Goal: Task Accomplishment & Management: Manage account settings

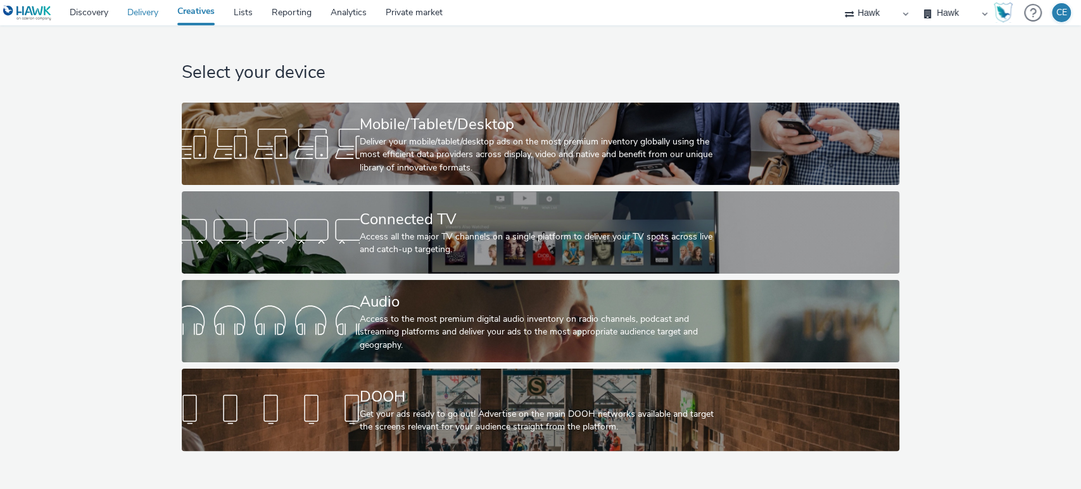
click at [131, 23] on link "Delivery" at bounding box center [143, 12] width 50 height 25
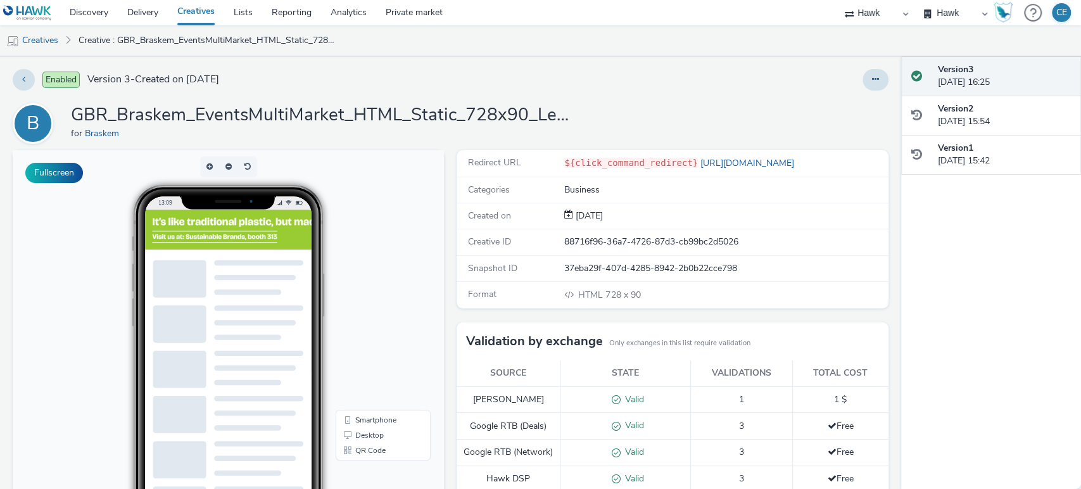
click at [878, 91] on div "Enabled Version 3 - Created on 11 September 2025 B GBR_Braskem_EventsMultiMarke…" at bounding box center [450, 272] width 901 height 433
click at [866, 91] on div "Enabled Version 3 - Created on 11 September 2025 B GBR_Braskem_EventsMultiMarke…" at bounding box center [450, 272] width 901 height 433
click at [866, 90] on button at bounding box center [876, 80] width 26 height 22
click at [819, 115] on link "Edit" at bounding box center [841, 104] width 95 height 25
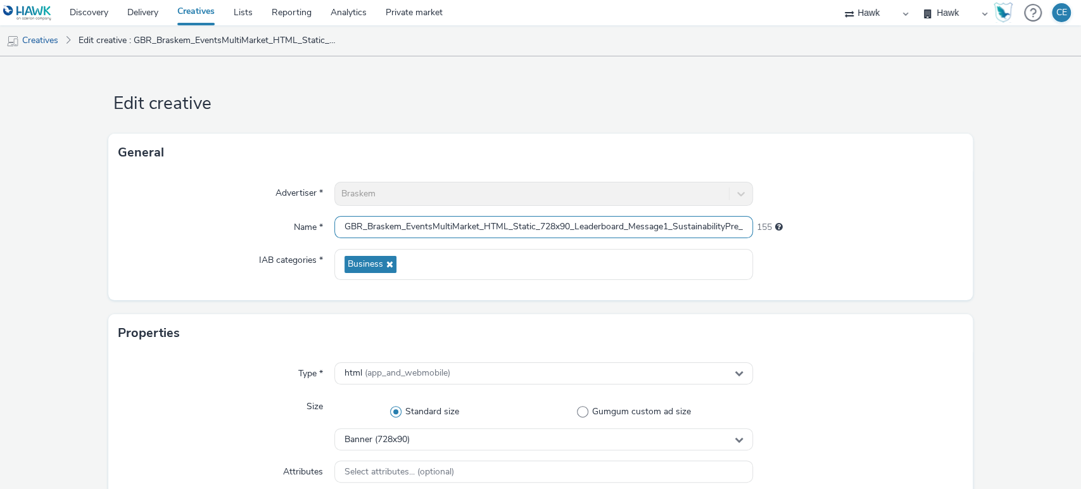
scroll to position [0, 72]
drag, startPoint x: 615, startPoint y: 225, endPoint x: 825, endPoint y: 237, distance: 210.6
click at [825, 237] on div "Name * GBR_Braskem_EventsMultiMarket_HTML_Static_728x90_Leaderboard_Message1_Su…" at bounding box center [540, 227] width 845 height 23
click at [63, 44] on link "Creatives" at bounding box center [32, 40] width 65 height 30
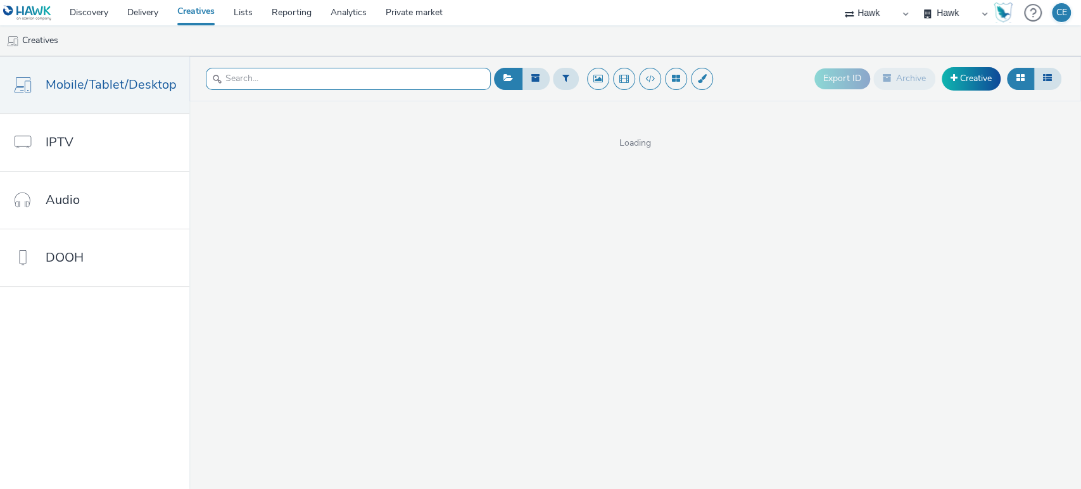
click at [250, 81] on input "text" at bounding box center [348, 79] width 285 height 22
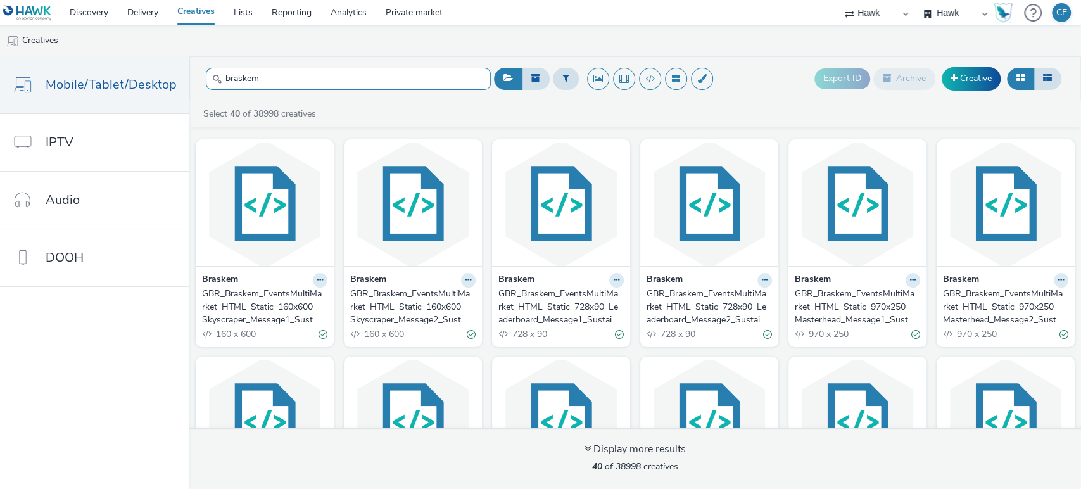
type input "braskem"
drag, startPoint x: 339, startPoint y: 233, endPoint x: 371, endPoint y: 245, distance: 33.9
click at [371, 245] on div at bounding box center [413, 202] width 138 height 127
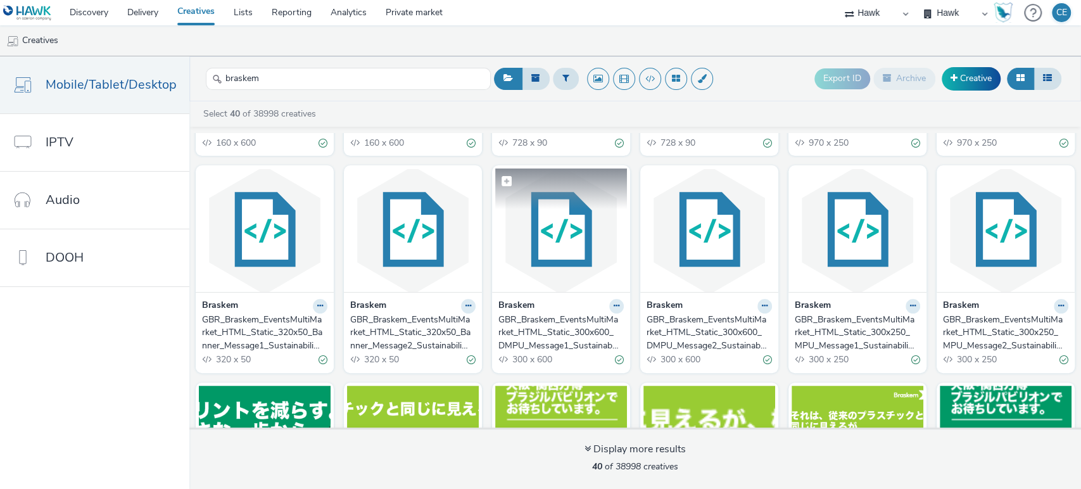
scroll to position [201, 0]
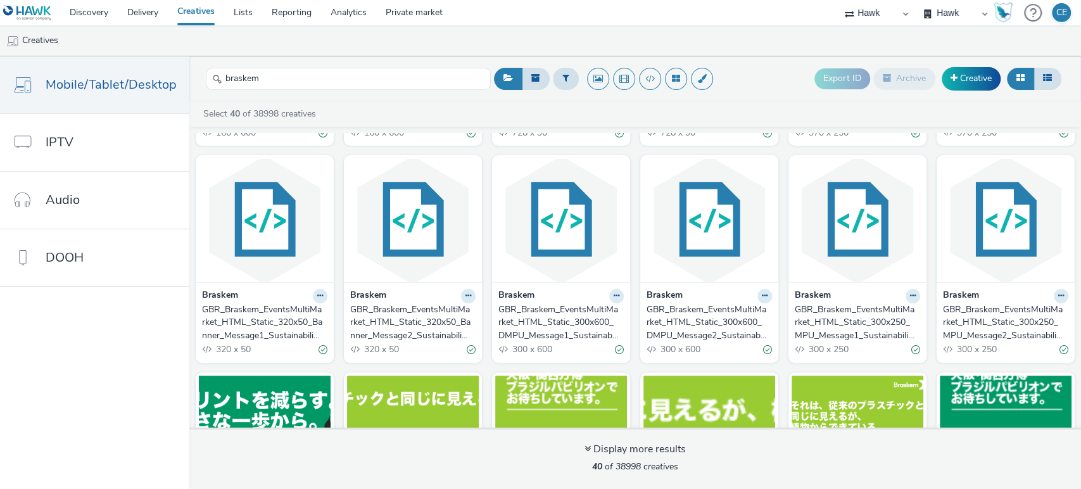
drag, startPoint x: 231, startPoint y: 344, endPoint x: 213, endPoint y: 322, distance: 28.4
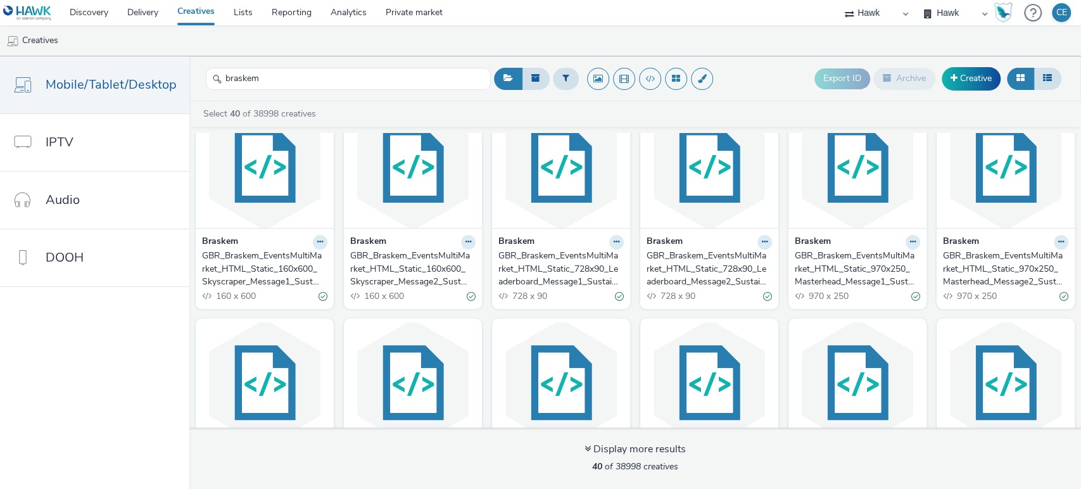
scroll to position [0, 0]
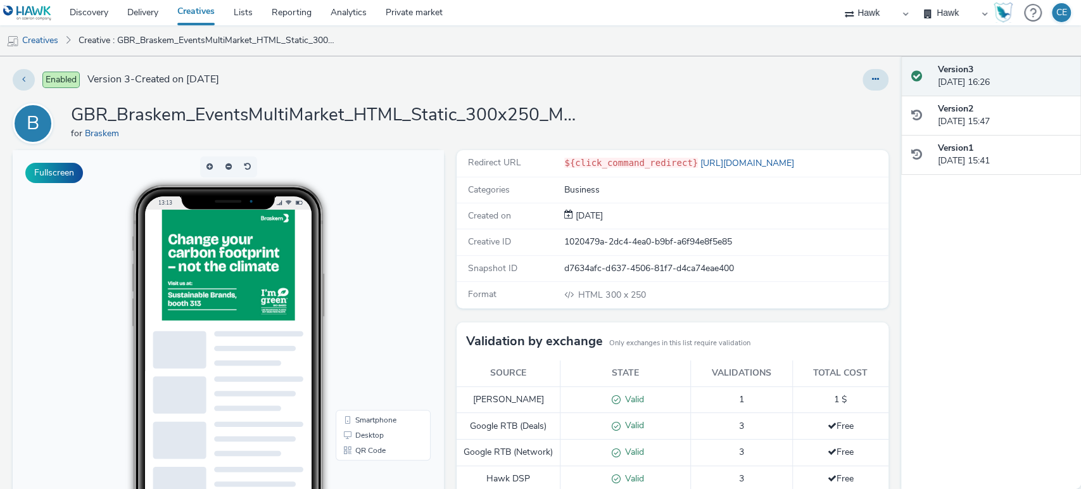
click at [657, 70] on div at bounding box center [713, 80] width 350 height 22
click at [870, 85] on button at bounding box center [876, 80] width 26 height 22
click at [833, 132] on link "Duplicate" at bounding box center [841, 130] width 95 height 25
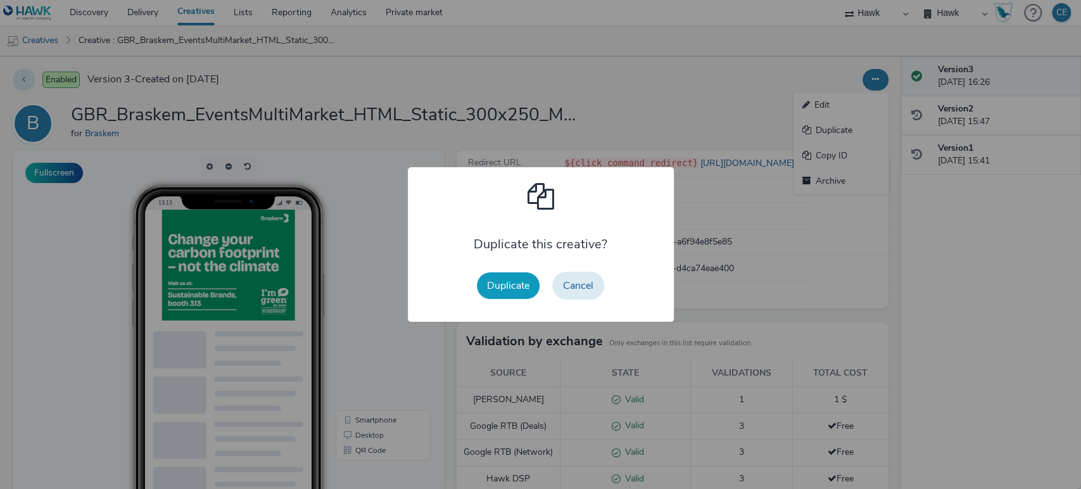
click at [483, 274] on button "Duplicate" at bounding box center [508, 285] width 63 height 27
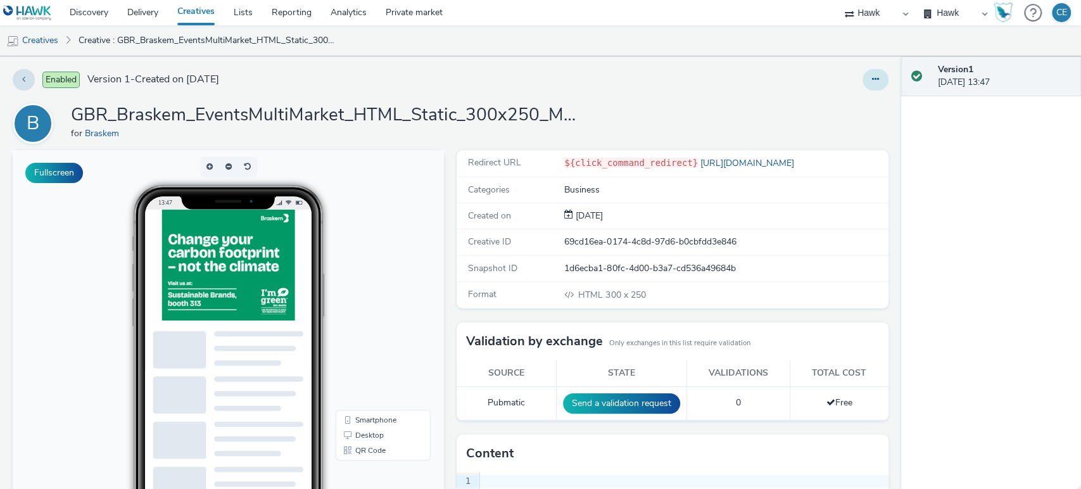
click at [868, 77] on button at bounding box center [876, 80] width 26 height 22
click at [836, 103] on link "Edit" at bounding box center [841, 104] width 95 height 25
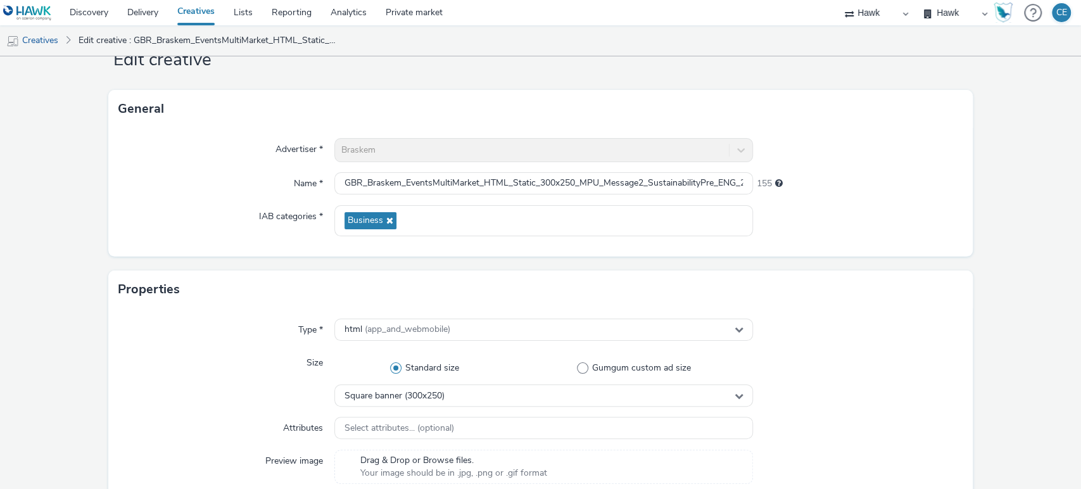
scroll to position [37, 0]
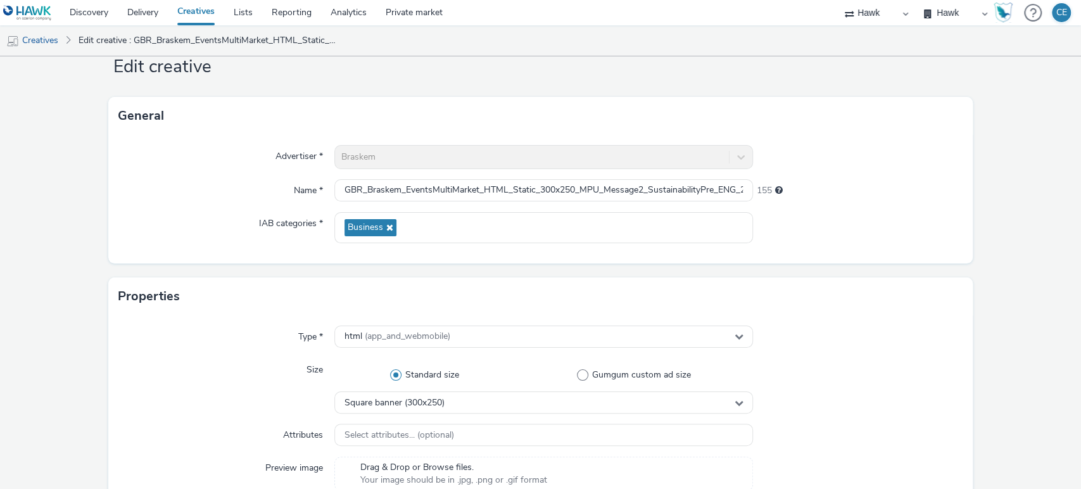
click at [927, 135] on div "Advertiser * Braskem Name * GBR_Braskem_EventsMultiMarket_HTML_Static_300x250_M…" at bounding box center [540, 199] width 865 height 129
drag, startPoint x: 705, startPoint y: 179, endPoint x: 803, endPoint y: 196, distance: 99.0
click at [803, 196] on div "Name * GBR_Braskem_EventsMultiMarket_HTML_Static_300x250_MPU_Message2_Sustainab…" at bounding box center [540, 190] width 845 height 23
click at [722, 179] on input "GBR_Braskem_EventsMultiMarket_HTML_Static_300x250_MPU_Message2_SustainabilityPr…" at bounding box center [543, 190] width 419 height 22
drag, startPoint x: 714, startPoint y: 189, endPoint x: 706, endPoint y: 188, distance: 8.3
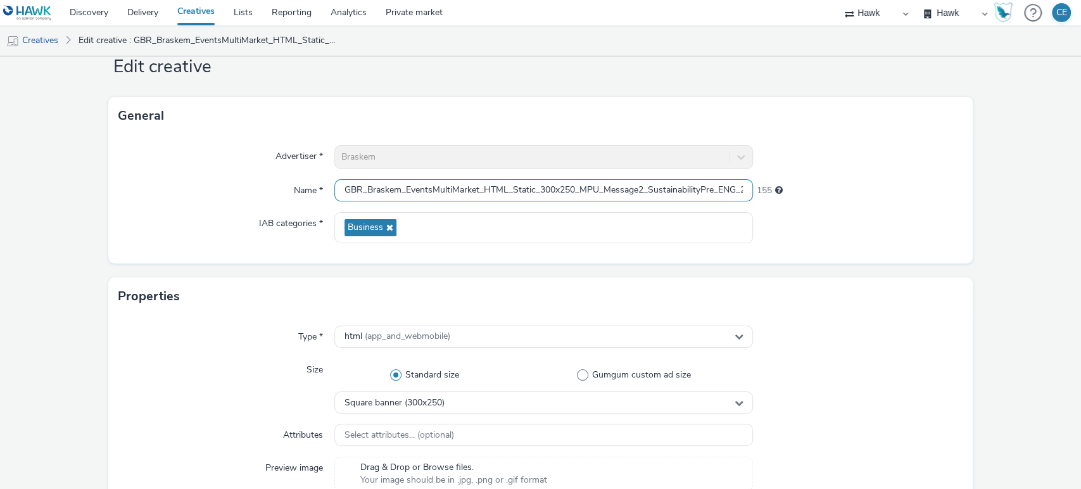
click at [706, 188] on input "GBR_Braskem_EventsMultiMarket_HTML_Static_300x250_MPU_Message2_SustainabilityPr…" at bounding box center [543, 190] width 419 height 22
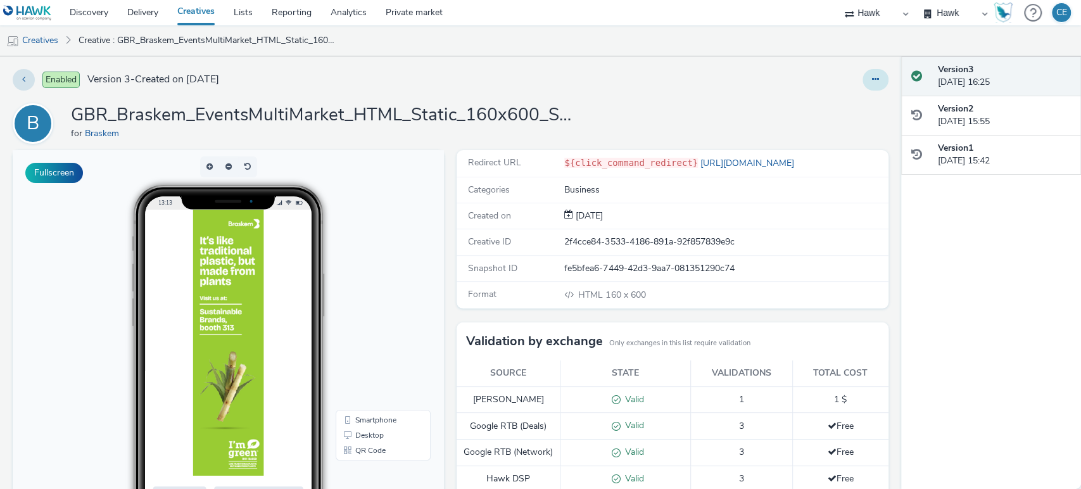
click at [863, 81] on button at bounding box center [876, 80] width 26 height 22
click at [819, 127] on link "Duplicate" at bounding box center [841, 130] width 95 height 25
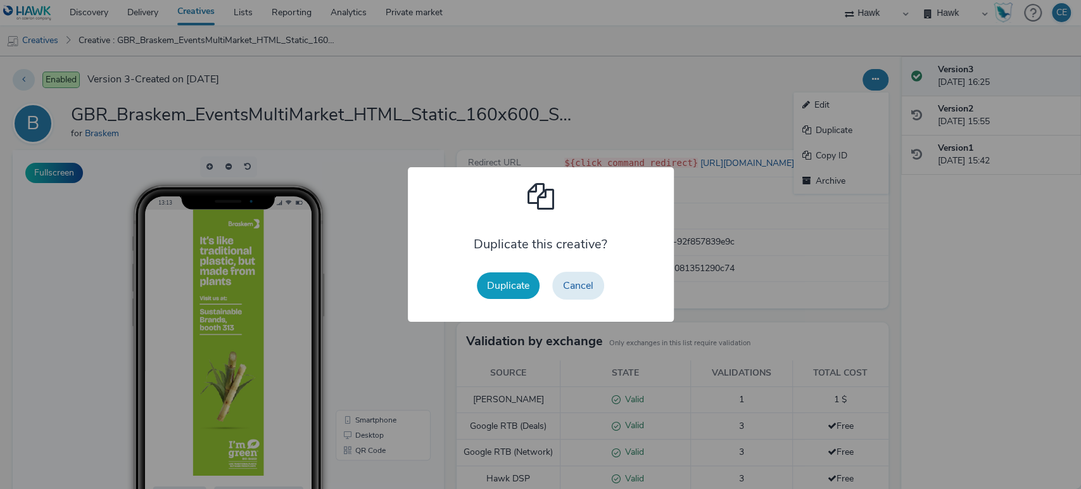
click at [512, 287] on button "Duplicate" at bounding box center [508, 285] width 63 height 27
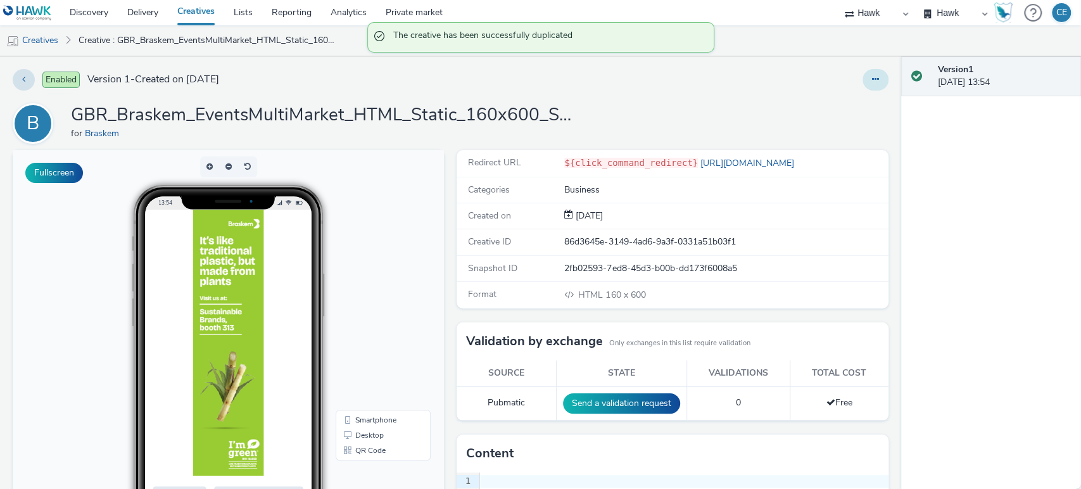
click at [872, 80] on icon at bounding box center [875, 79] width 7 height 9
click at [836, 103] on link "Edit" at bounding box center [841, 104] width 95 height 25
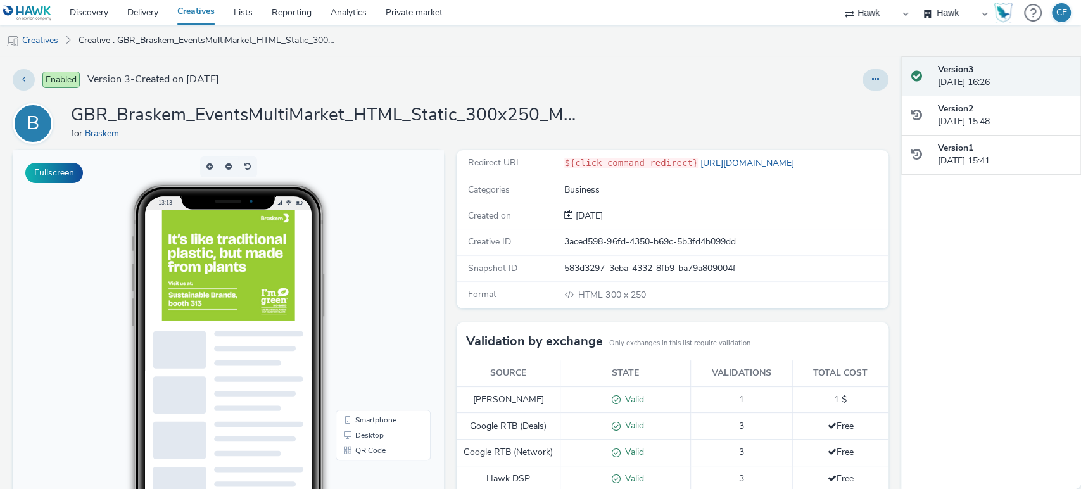
click at [859, 94] on div "Enabled Version 3 - Created on [DATE] B GBR_Braskem_EventsMultiMarket_HTML_Stat…" at bounding box center [450, 272] width 901 height 433
click at [868, 77] on button at bounding box center [876, 80] width 26 height 22
click at [838, 129] on link "Duplicate" at bounding box center [841, 130] width 95 height 25
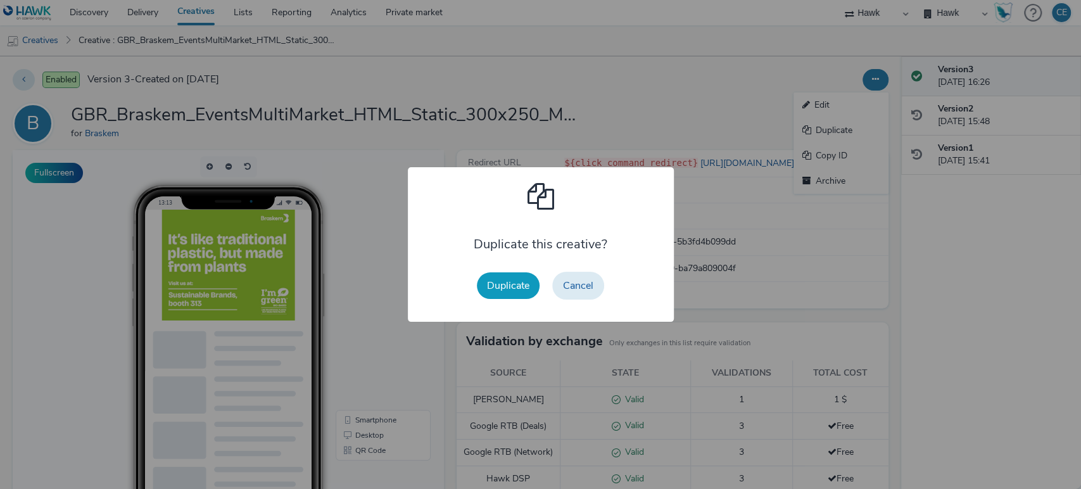
click at [522, 284] on button "Duplicate" at bounding box center [508, 285] width 63 height 27
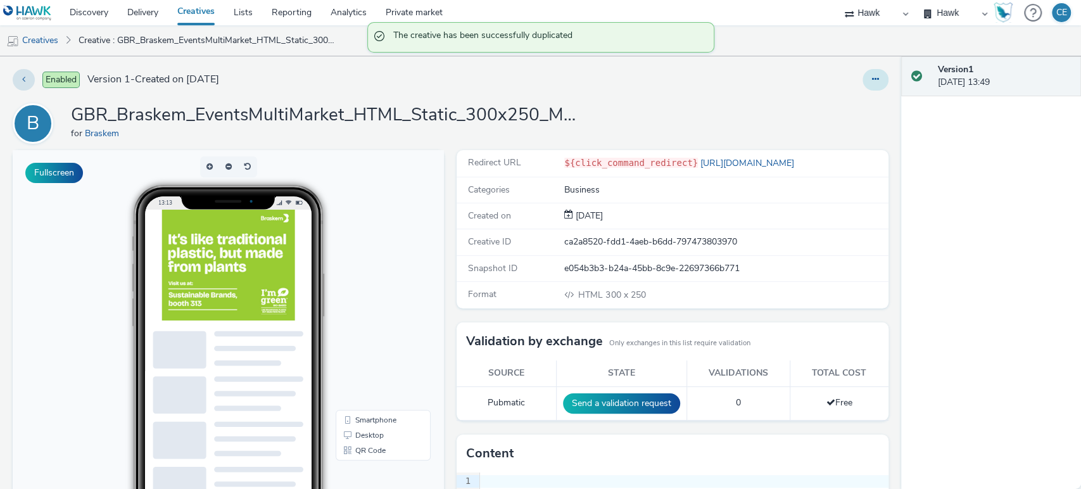
click at [872, 80] on icon at bounding box center [875, 79] width 7 height 9
click at [844, 105] on link "Edit" at bounding box center [841, 104] width 95 height 25
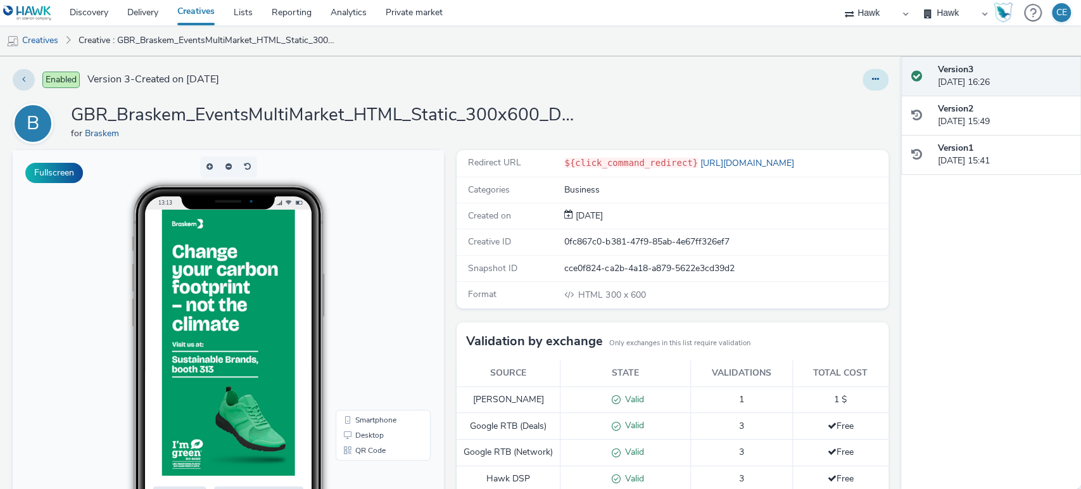
click at [863, 78] on button at bounding box center [876, 80] width 26 height 22
click at [842, 130] on link "Duplicate" at bounding box center [841, 130] width 95 height 25
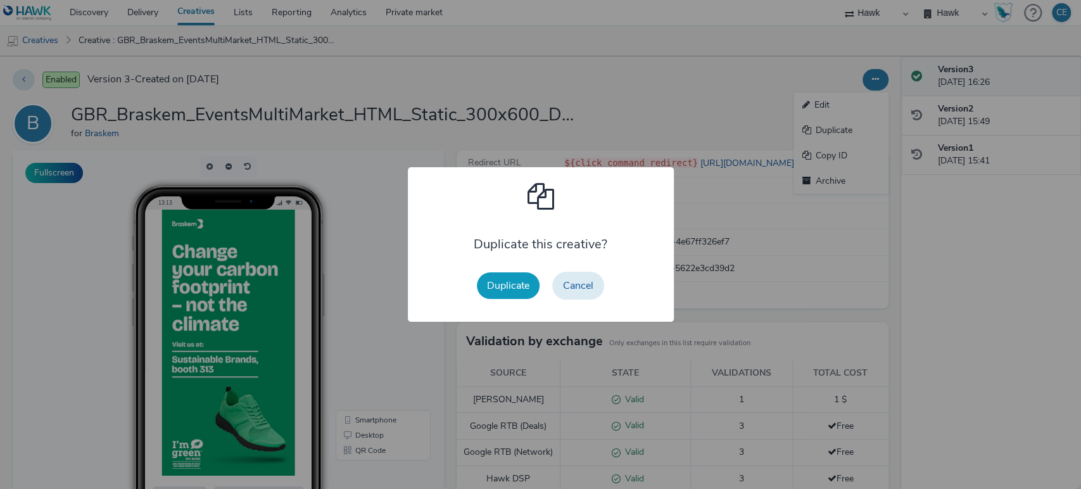
click at [498, 278] on button "Duplicate" at bounding box center [508, 285] width 63 height 27
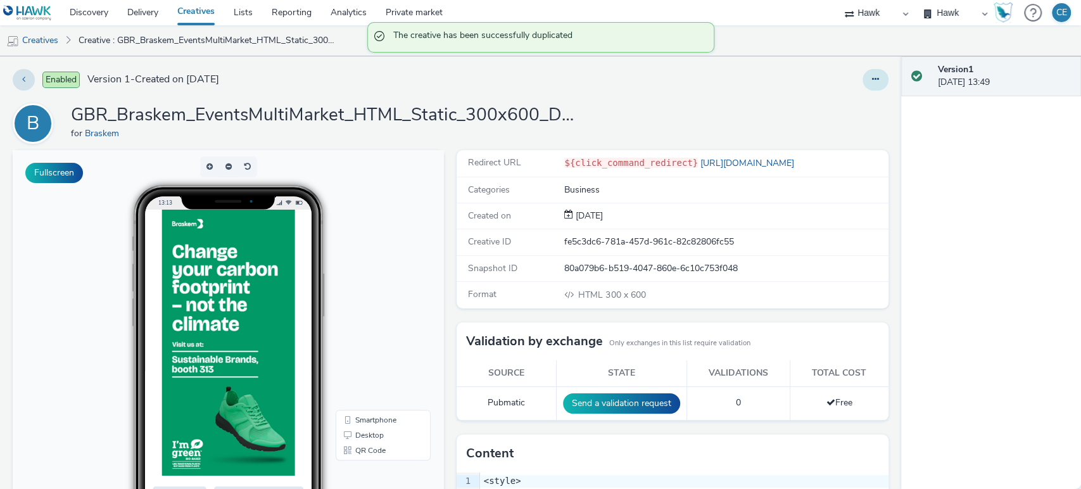
click at [872, 76] on icon at bounding box center [875, 79] width 7 height 9
click at [831, 106] on link "Edit" at bounding box center [841, 104] width 95 height 25
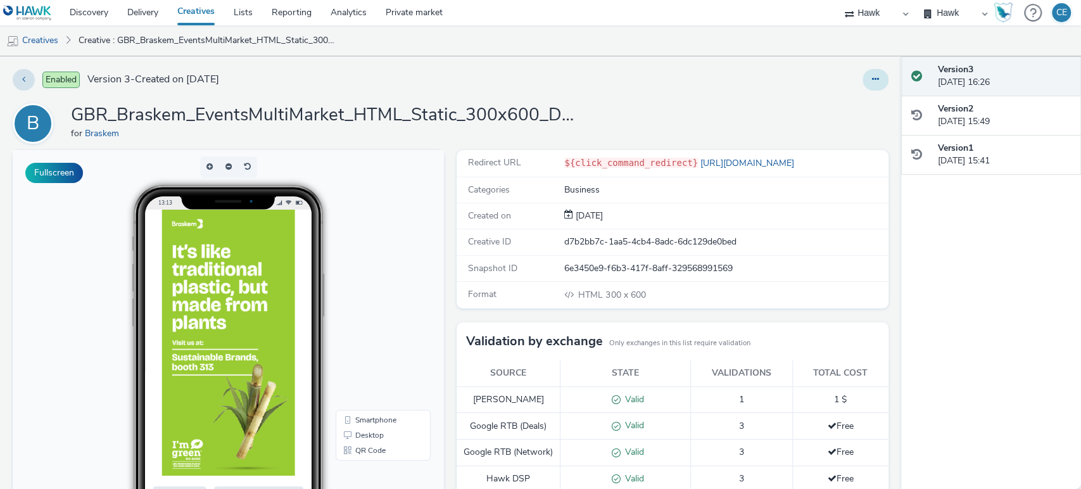
click at [866, 85] on button at bounding box center [876, 80] width 26 height 22
click at [836, 123] on link "Duplicate" at bounding box center [841, 130] width 95 height 25
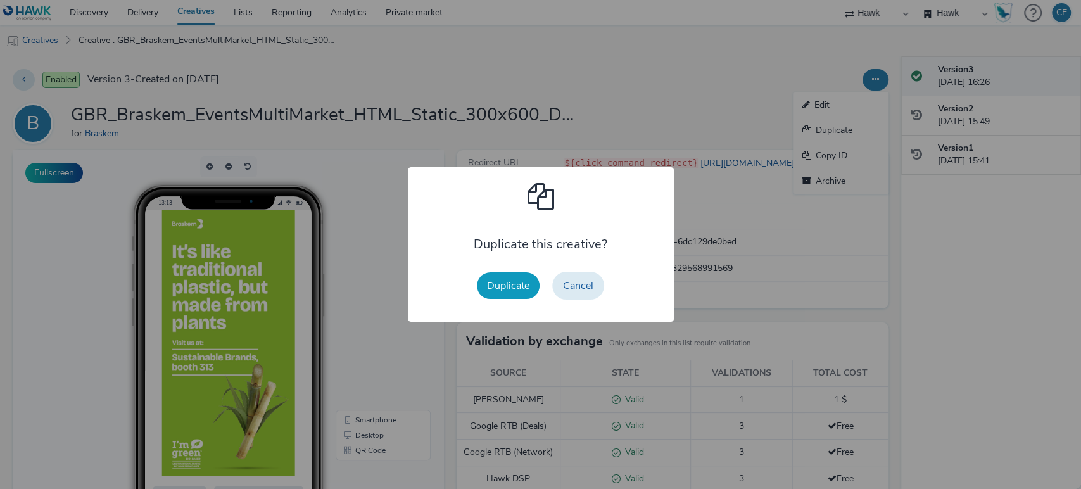
click at [533, 291] on button "Duplicate" at bounding box center [508, 285] width 63 height 27
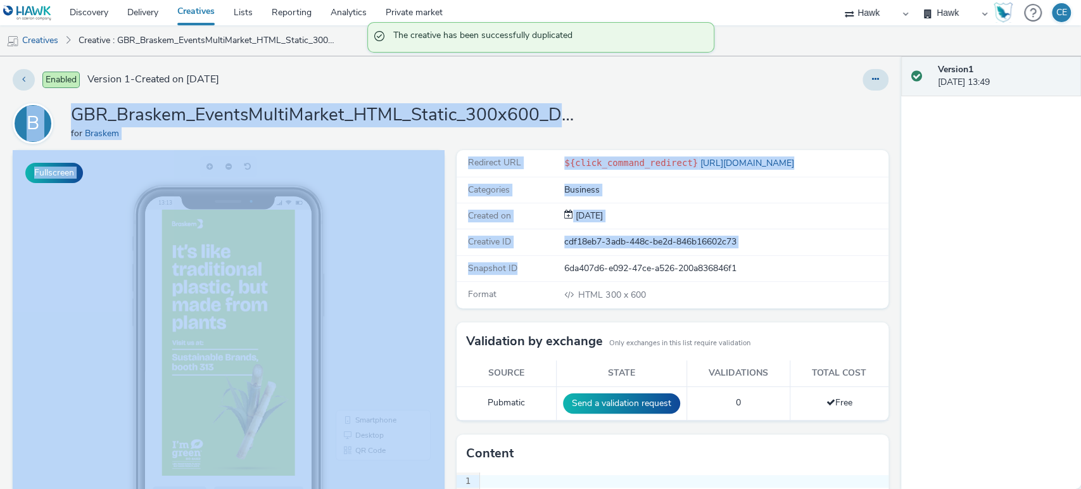
drag, startPoint x: 548, startPoint y: 280, endPoint x: 835, endPoint y: 51, distance: 366.7
click at [835, 51] on div "Discovery Delivery Creatives Lists Reporting Analytics Private market Hawk Hawk…" at bounding box center [540, 244] width 1081 height 489
click at [863, 73] on button at bounding box center [876, 80] width 26 height 22
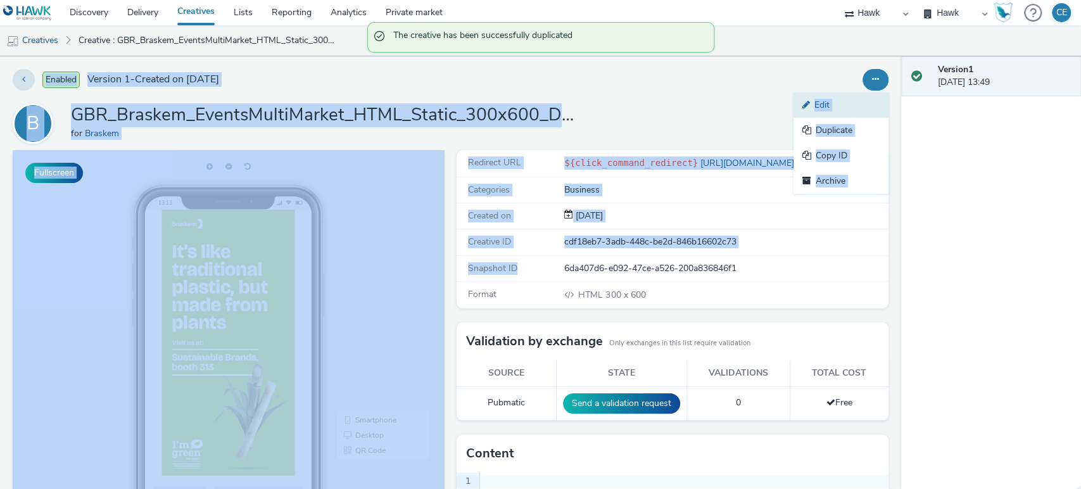
click at [832, 104] on link "Edit" at bounding box center [841, 104] width 95 height 25
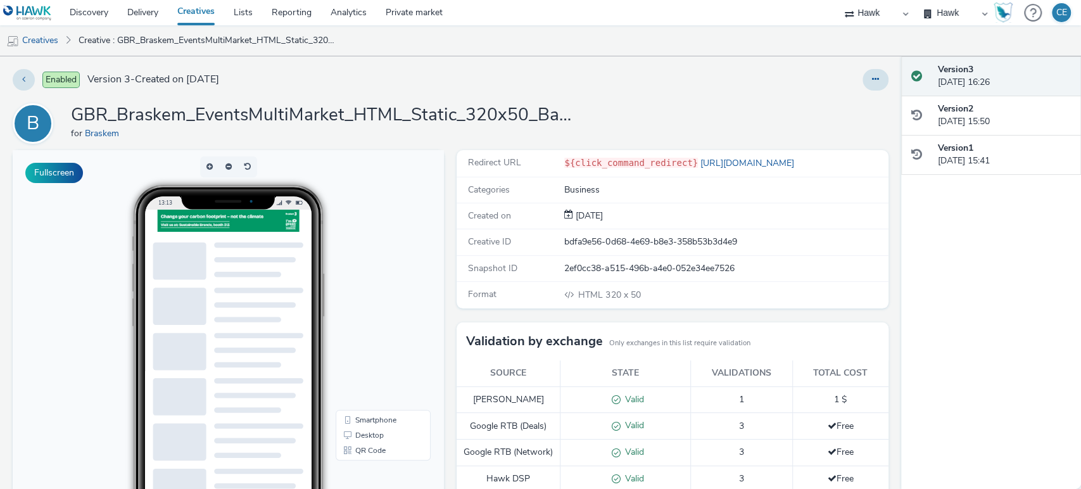
click at [863, 90] on div at bounding box center [876, 80] width 26 height 22
click at [863, 88] on button at bounding box center [876, 80] width 26 height 22
click at [837, 128] on link "Duplicate" at bounding box center [841, 130] width 95 height 25
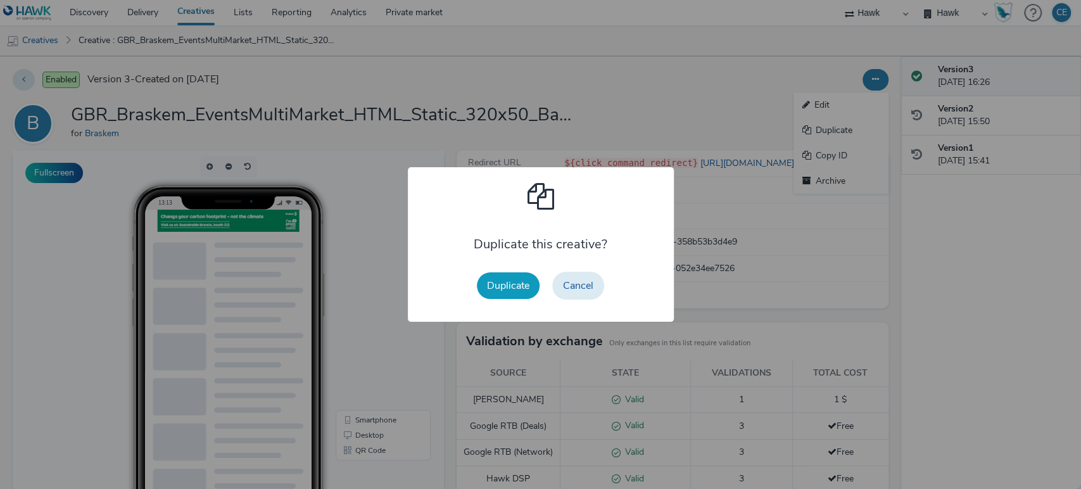
click at [529, 288] on button "Duplicate" at bounding box center [508, 285] width 63 height 27
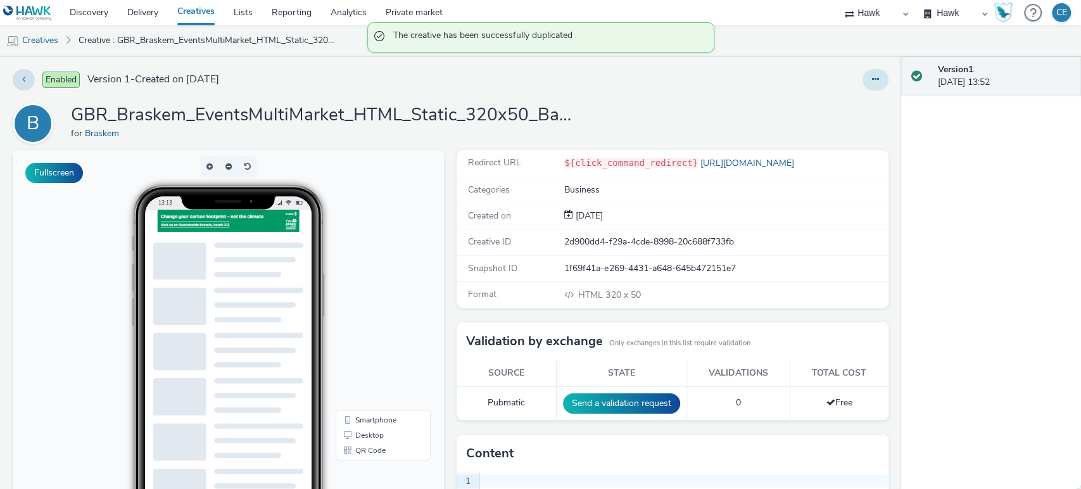
click at [868, 87] on button at bounding box center [876, 80] width 26 height 22
click at [845, 111] on link "Edit" at bounding box center [841, 104] width 95 height 25
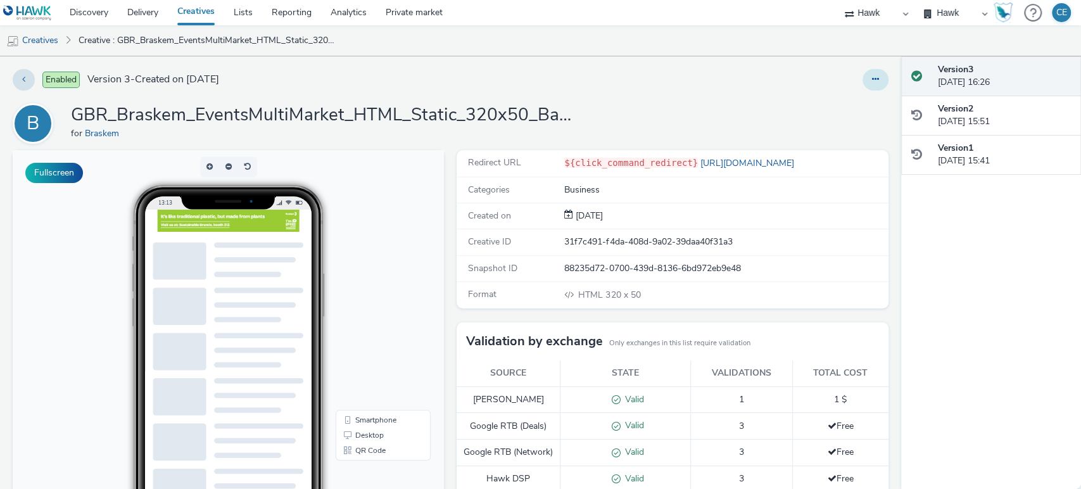
click at [863, 75] on button at bounding box center [876, 80] width 26 height 22
click at [816, 130] on link "Duplicate" at bounding box center [841, 130] width 95 height 25
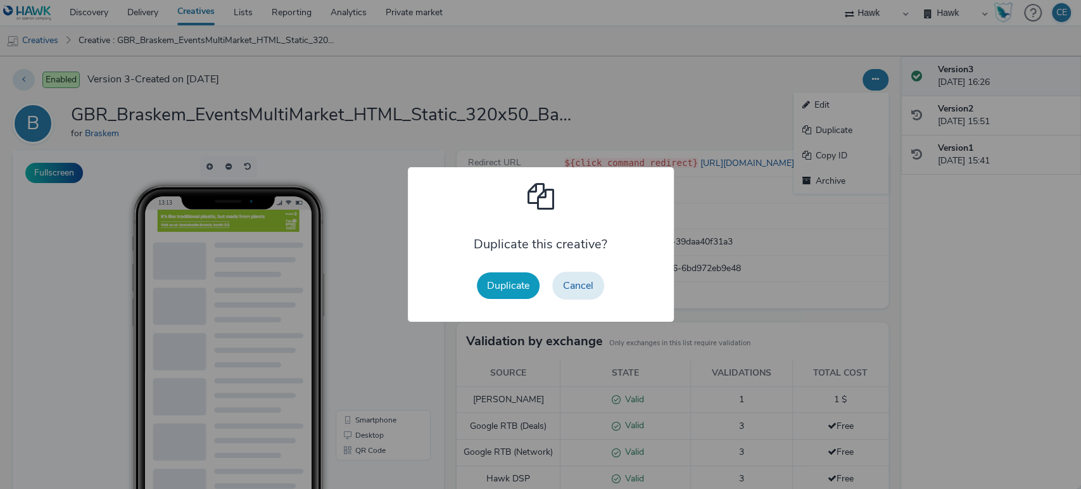
click at [511, 288] on button "Duplicate" at bounding box center [508, 285] width 63 height 27
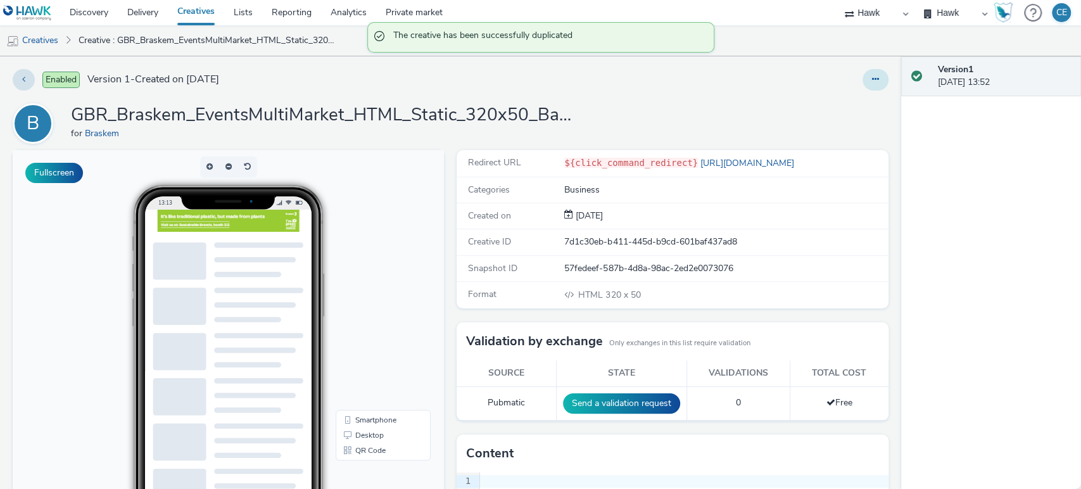
click at [864, 72] on button at bounding box center [876, 80] width 26 height 22
click at [832, 100] on link "Edit" at bounding box center [841, 104] width 95 height 25
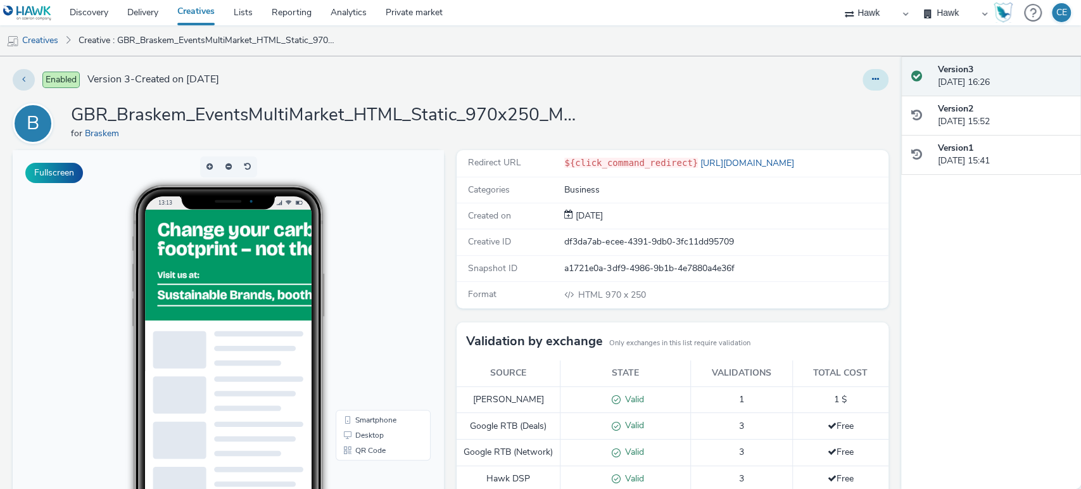
click at [863, 85] on button at bounding box center [876, 80] width 26 height 22
click at [830, 128] on link "Duplicate" at bounding box center [841, 130] width 95 height 25
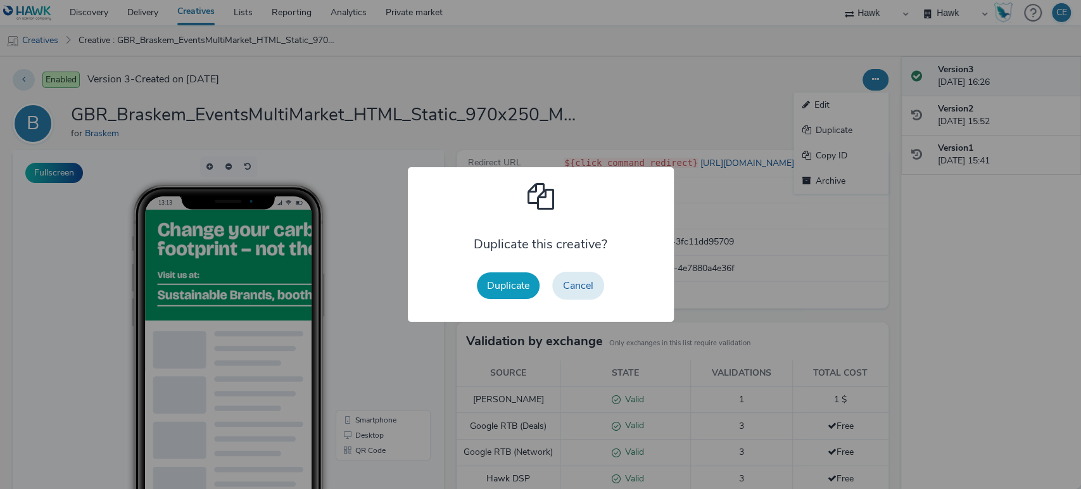
click at [507, 293] on button "Duplicate" at bounding box center [508, 285] width 63 height 27
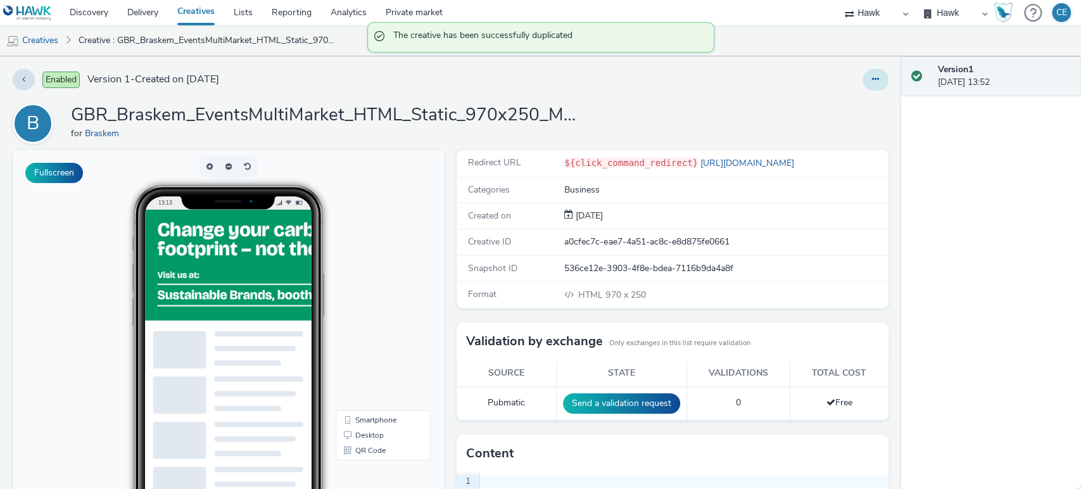
click at [872, 80] on icon at bounding box center [875, 79] width 7 height 9
click at [845, 103] on link "Edit" at bounding box center [841, 104] width 95 height 25
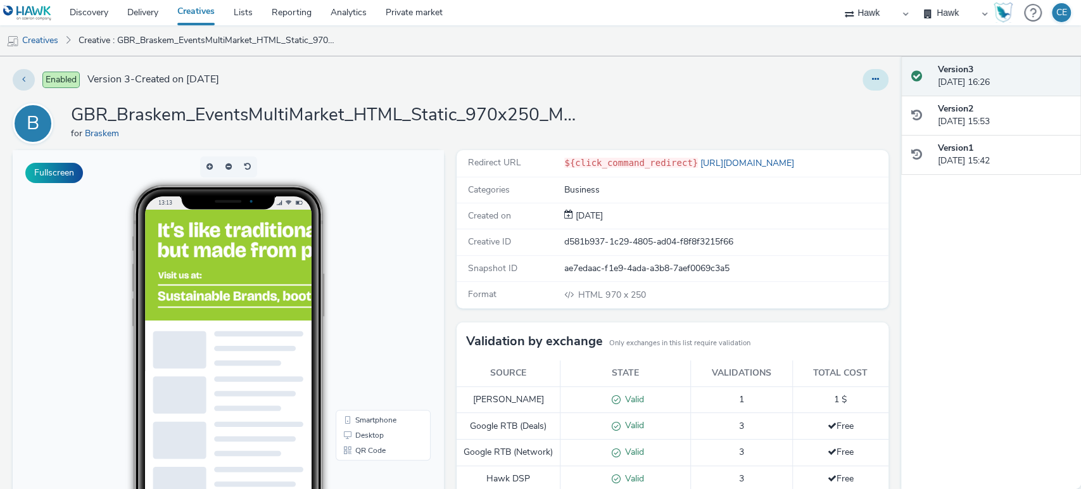
click at [872, 82] on icon at bounding box center [875, 79] width 7 height 9
click at [829, 136] on link "Duplicate" at bounding box center [841, 130] width 95 height 25
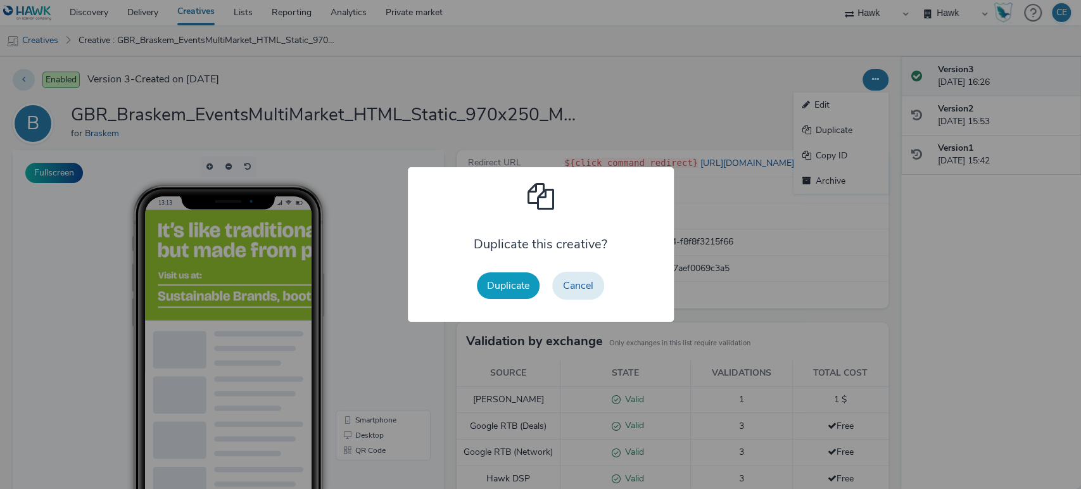
click at [528, 289] on button "Duplicate" at bounding box center [508, 285] width 63 height 27
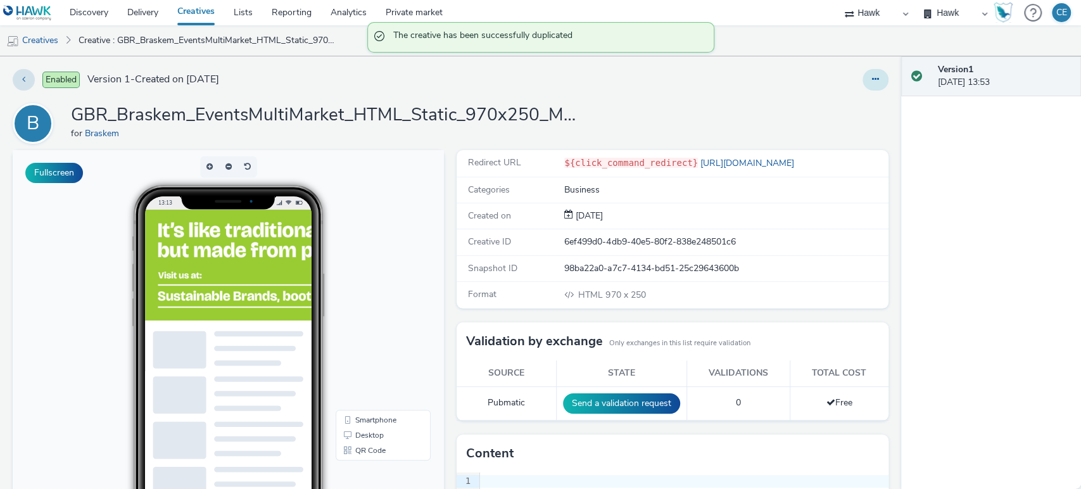
click at [868, 70] on button at bounding box center [876, 80] width 26 height 22
click at [835, 104] on link "Edit" at bounding box center [841, 104] width 95 height 25
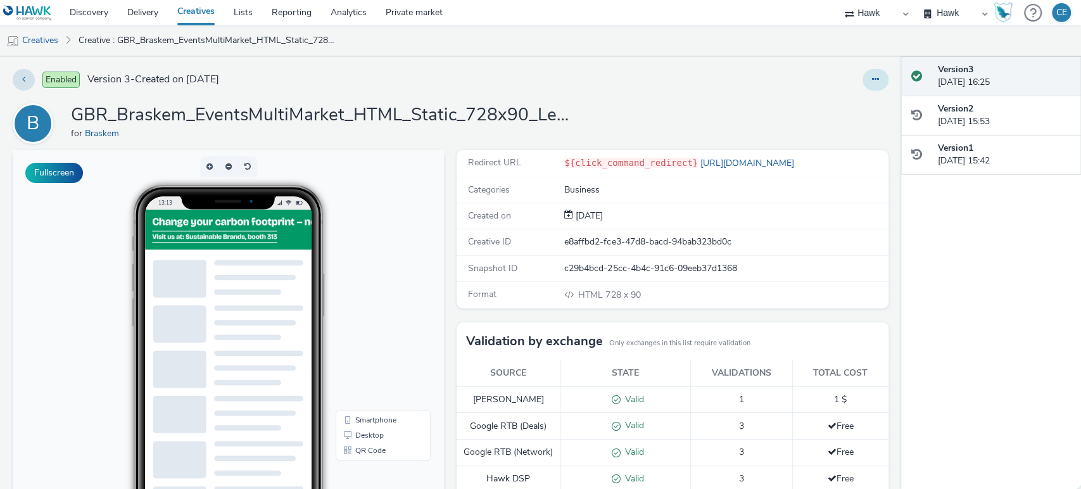
click at [863, 82] on button at bounding box center [876, 80] width 26 height 22
click at [820, 129] on link "Duplicate" at bounding box center [841, 130] width 95 height 25
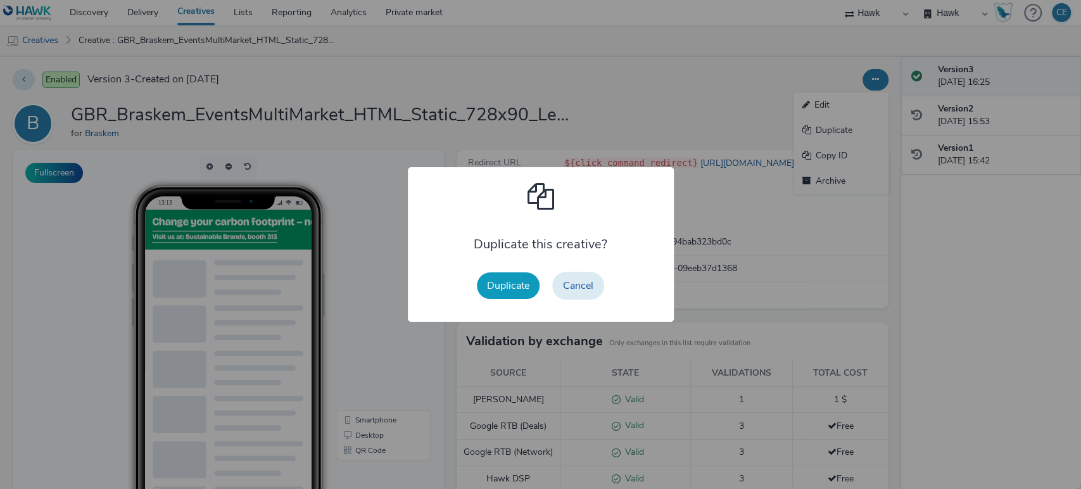
click at [518, 277] on button "Duplicate" at bounding box center [508, 285] width 63 height 27
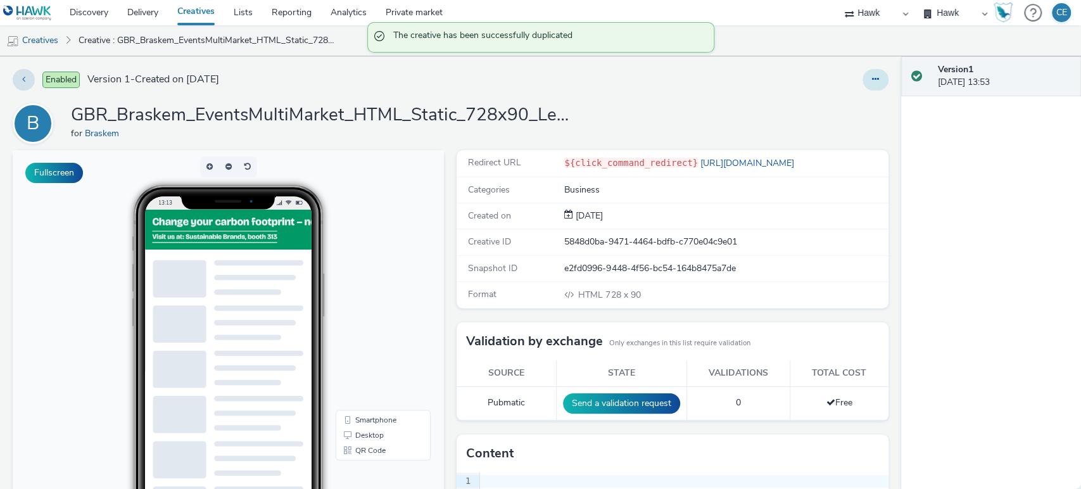
click at [872, 79] on icon at bounding box center [875, 79] width 7 height 9
click at [839, 101] on link "Edit" at bounding box center [841, 104] width 95 height 25
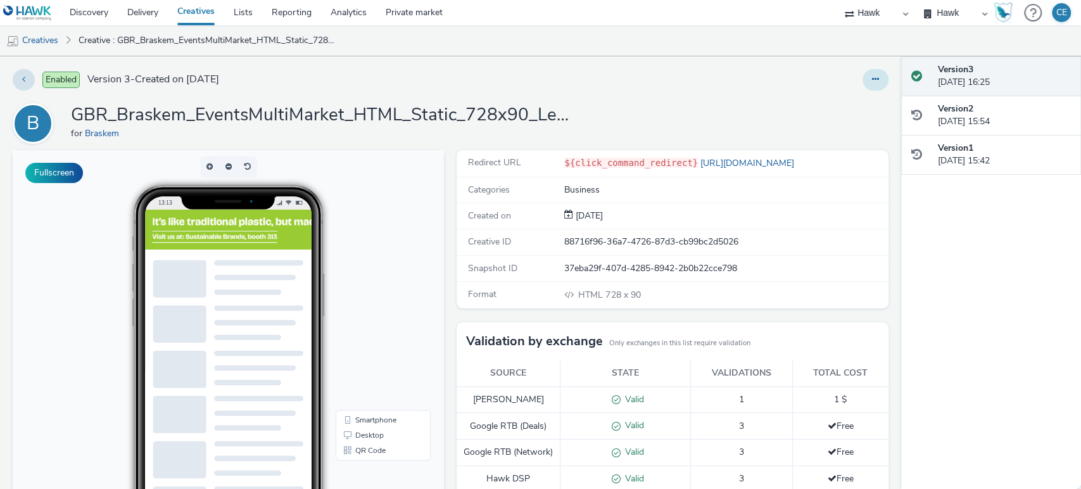
click at [876, 85] on button at bounding box center [876, 80] width 26 height 22
click at [837, 128] on link "Duplicate" at bounding box center [841, 130] width 95 height 25
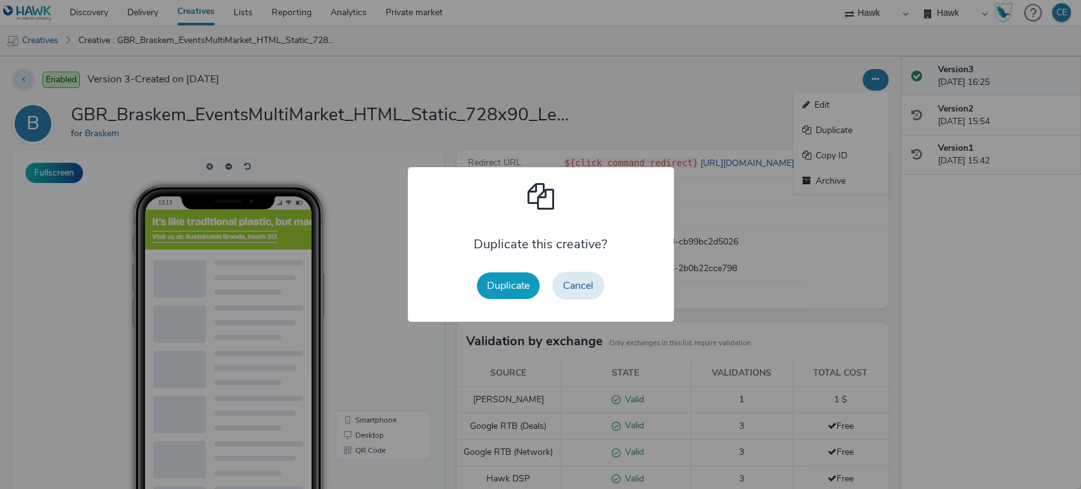
click at [493, 292] on button "Duplicate" at bounding box center [508, 285] width 63 height 27
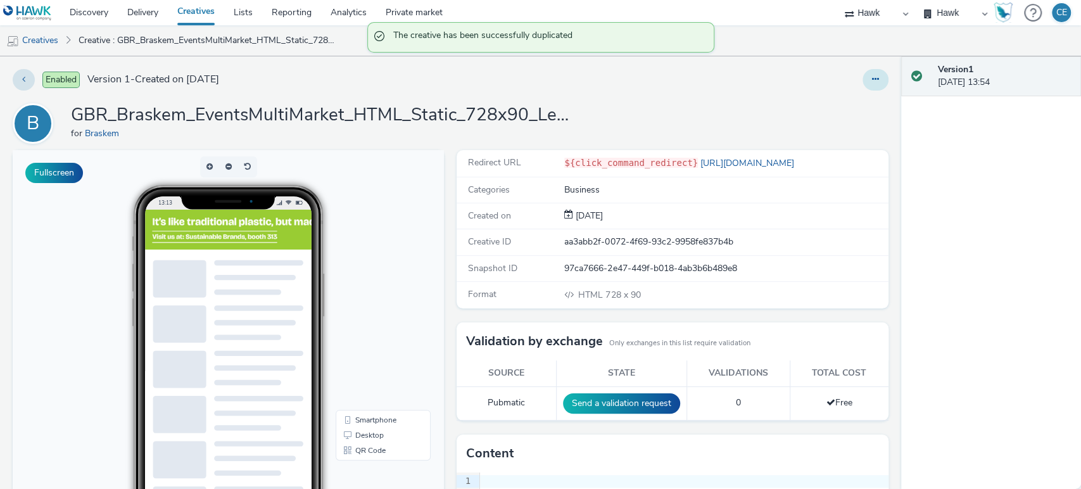
click at [872, 75] on icon at bounding box center [875, 79] width 7 height 9
click at [826, 101] on link "Edit" at bounding box center [841, 104] width 95 height 25
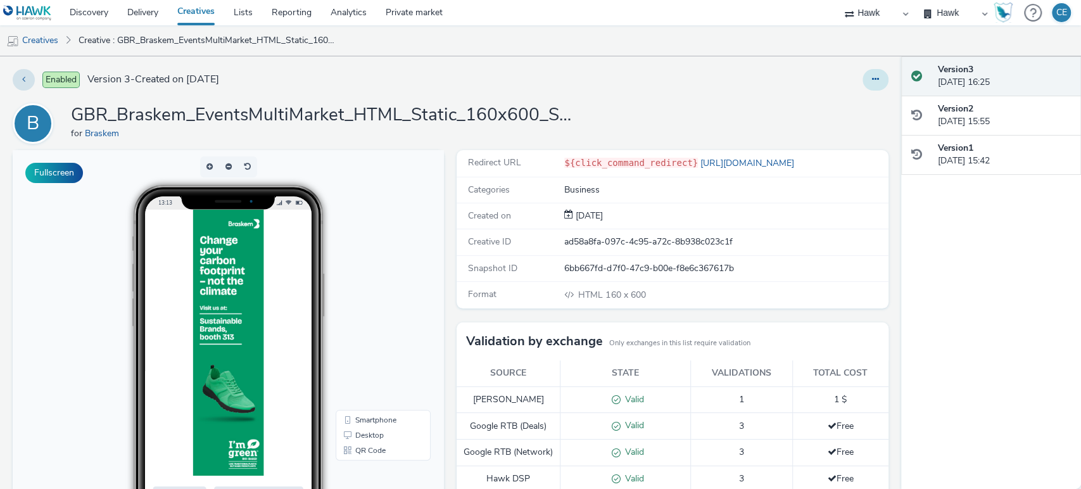
click at [863, 82] on button at bounding box center [876, 80] width 26 height 22
click at [816, 128] on link "Duplicate" at bounding box center [841, 130] width 95 height 25
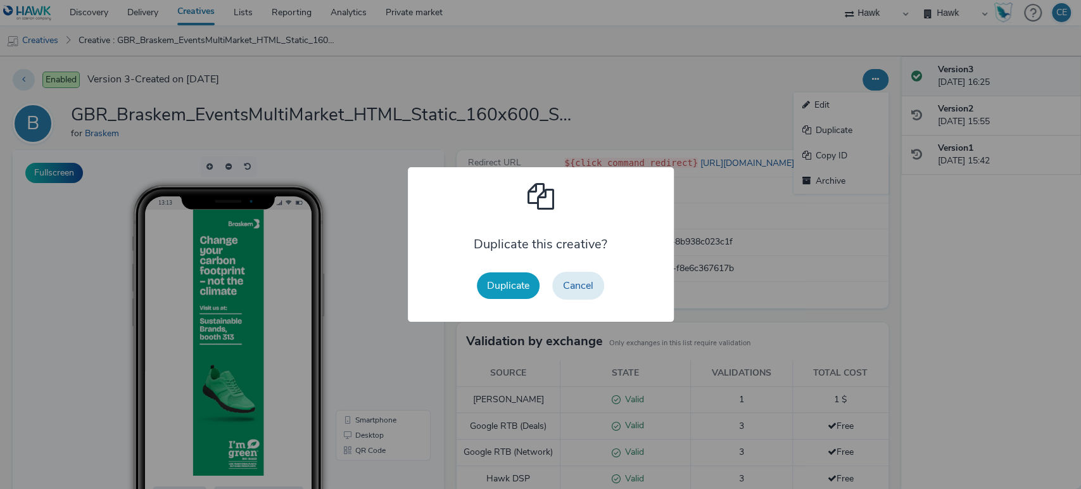
click at [513, 282] on button "Duplicate" at bounding box center [508, 285] width 63 height 27
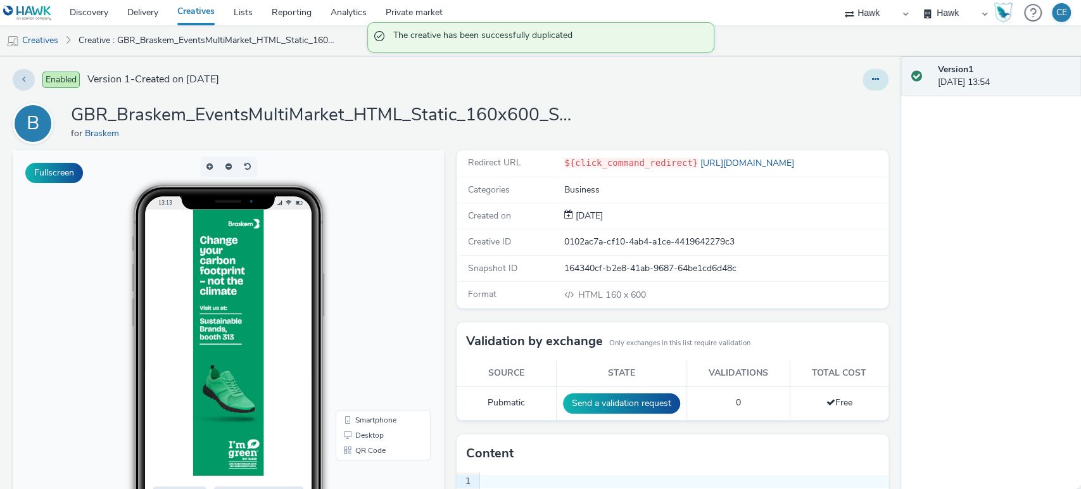
click at [863, 85] on button at bounding box center [876, 80] width 26 height 22
click at [838, 111] on link "Edit" at bounding box center [841, 104] width 95 height 25
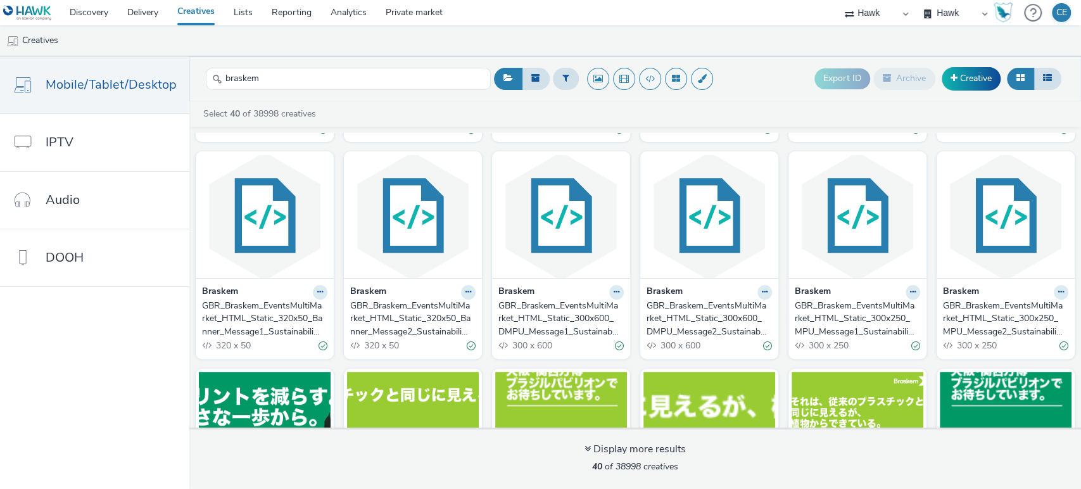
scroll to position [211, 0]
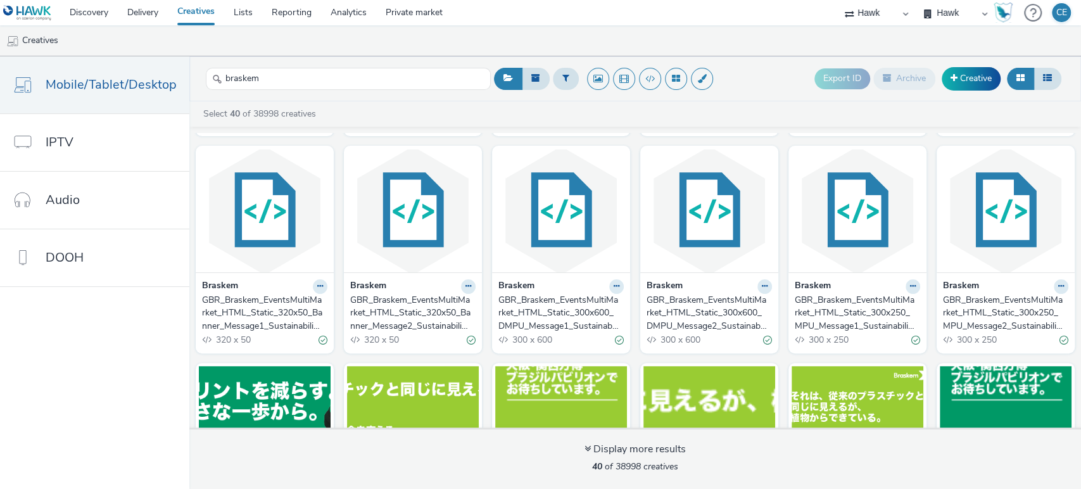
click at [999, 301] on div "GBR_Braskem_EventsMultiMarket_HTML_Static_300x250_MPU_Message2_SustainabilityPr…" at bounding box center [1003, 313] width 120 height 39
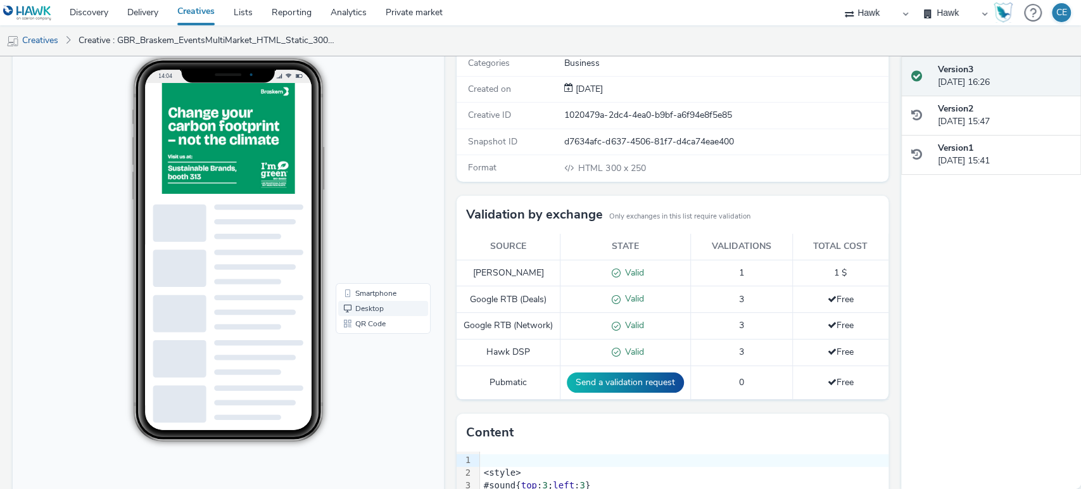
scroll to position [141, 0]
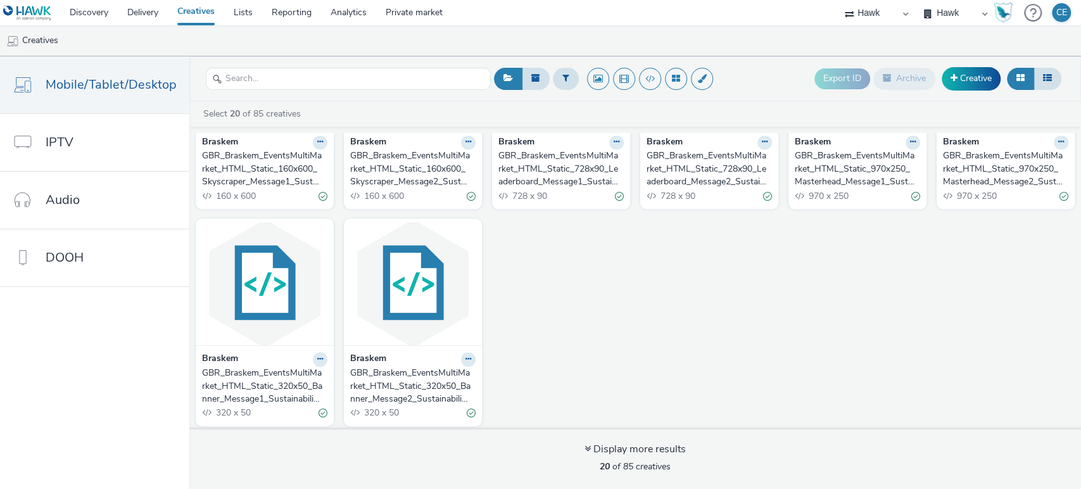
scroll to position [574, 0]
click at [371, 83] on input "text" at bounding box center [348, 79] width 285 height 22
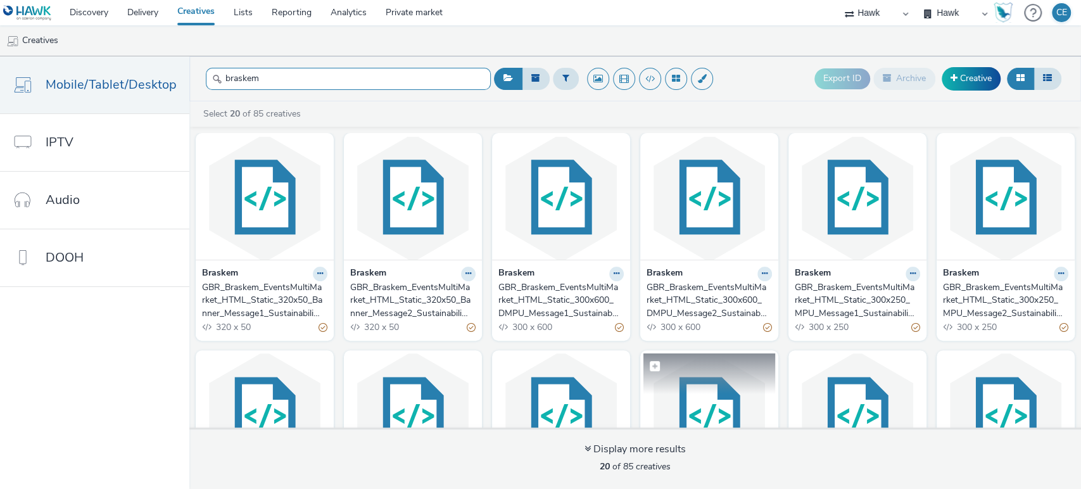
scroll to position [223, 0]
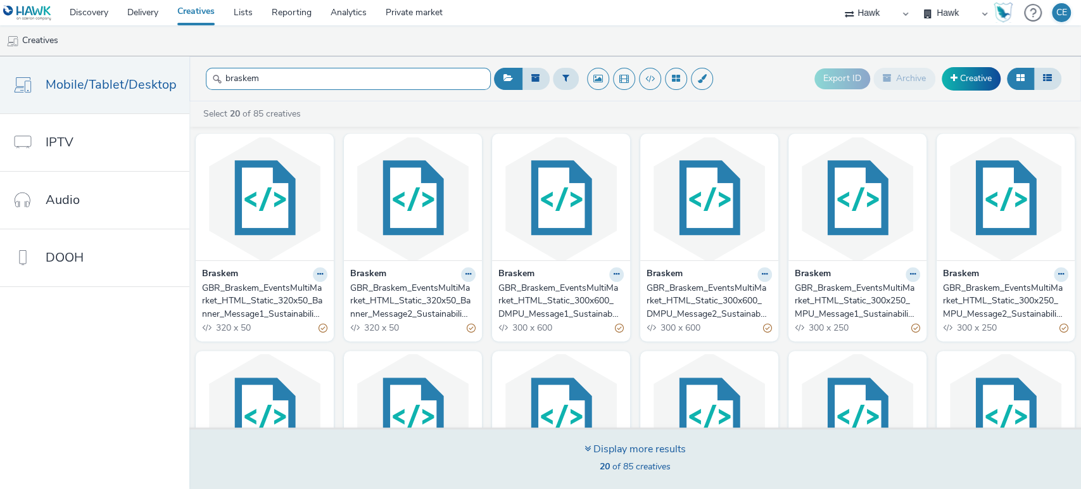
type input "braskem"
click at [618, 465] on span "20 of 85 creatives" at bounding box center [635, 466] width 71 height 12
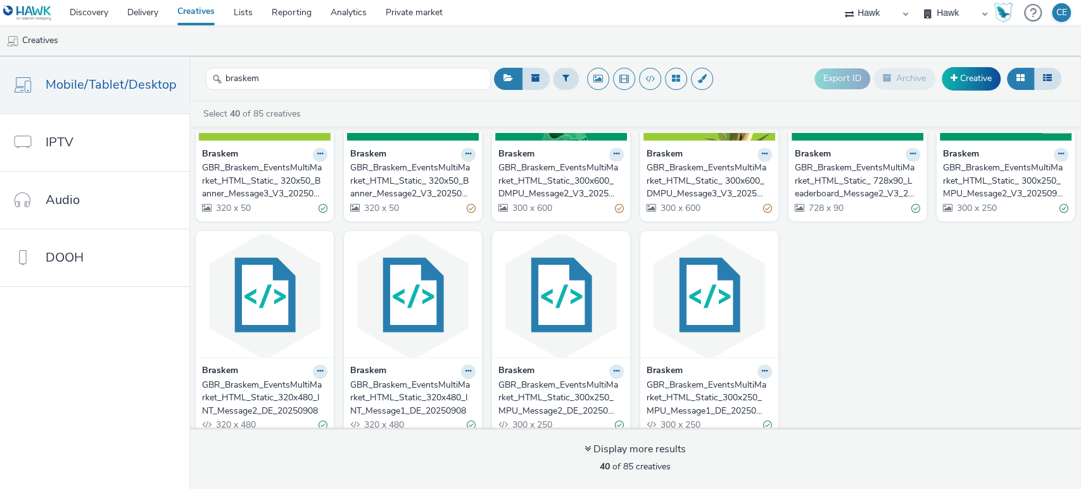
scroll to position [1224, 0]
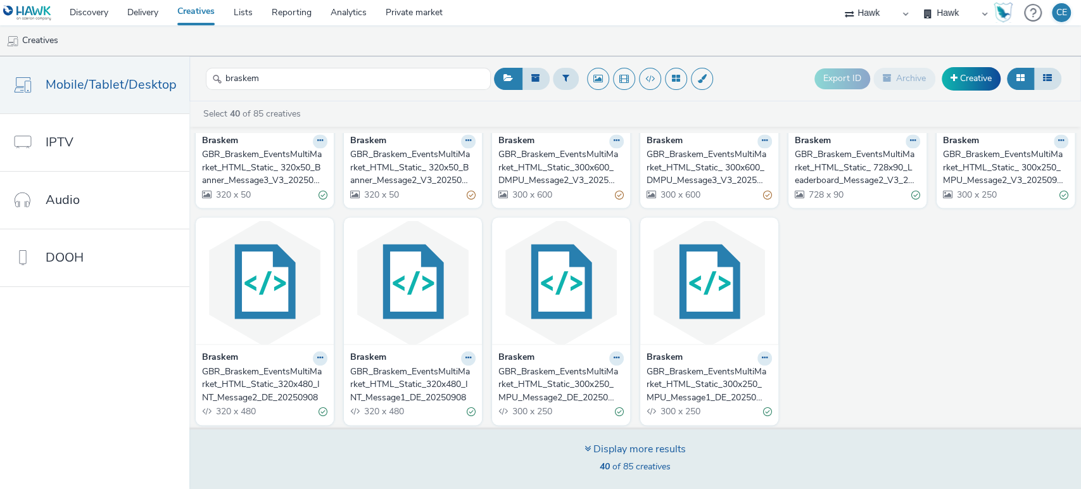
click at [655, 448] on div "Display more results" at bounding box center [635, 449] width 101 height 15
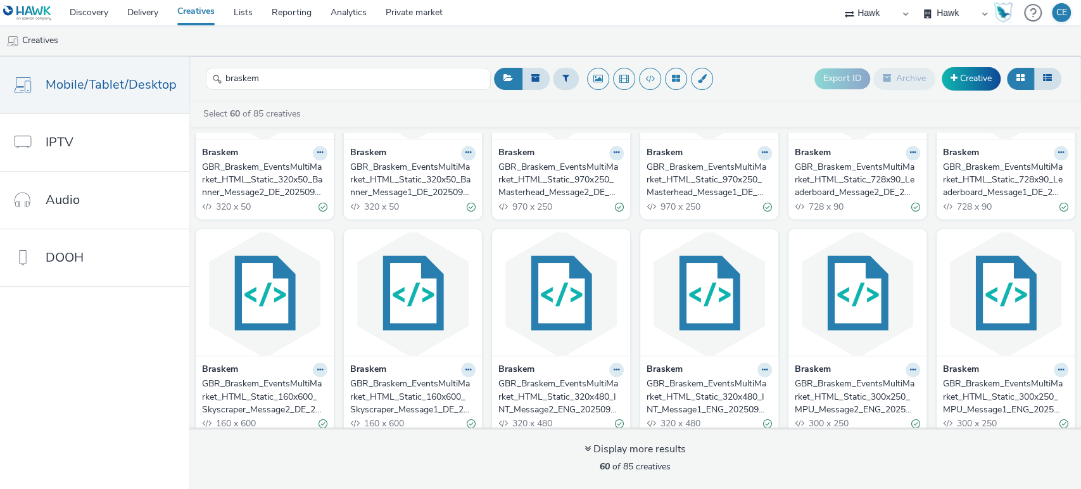
scroll to position [1787, 0]
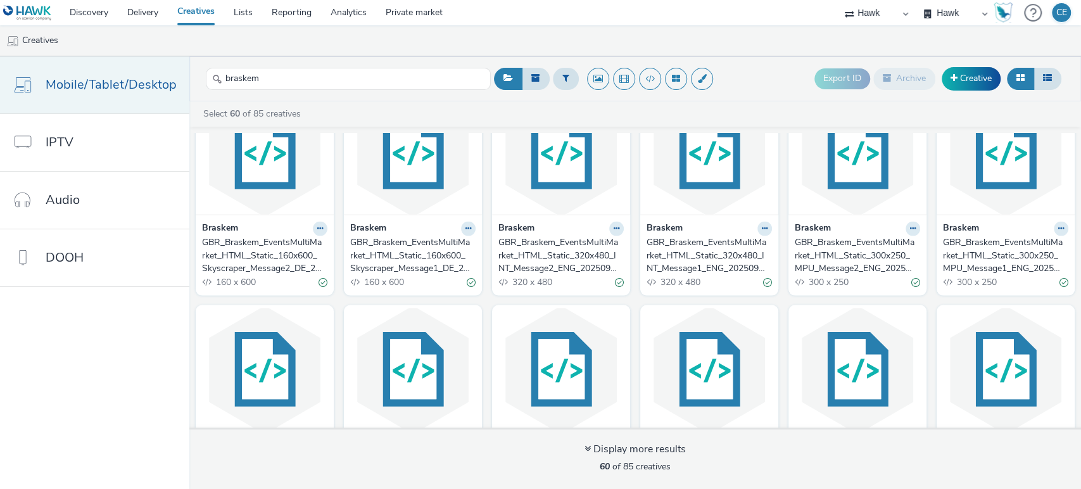
click at [84, 90] on span "Mobile/Tablet/Desktop" at bounding box center [111, 84] width 131 height 18
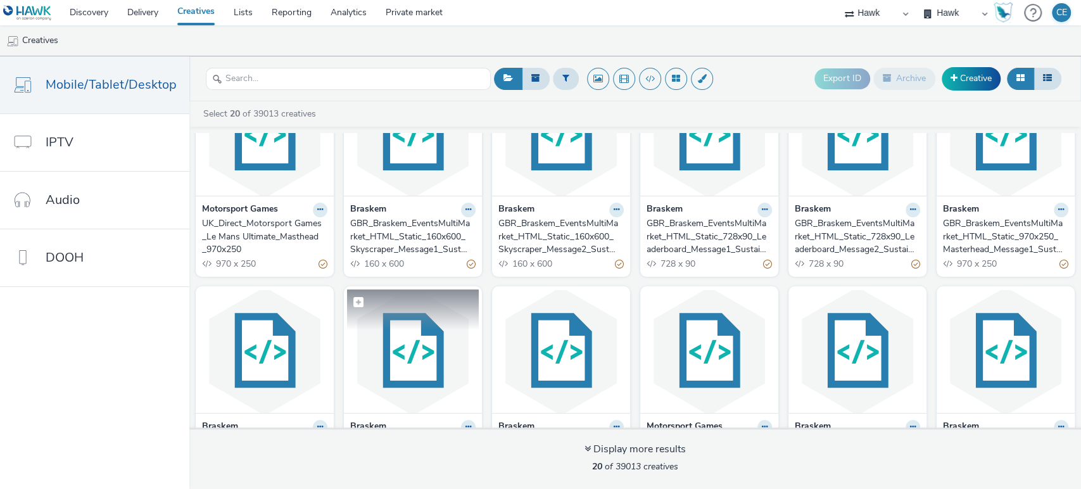
scroll to position [0, 0]
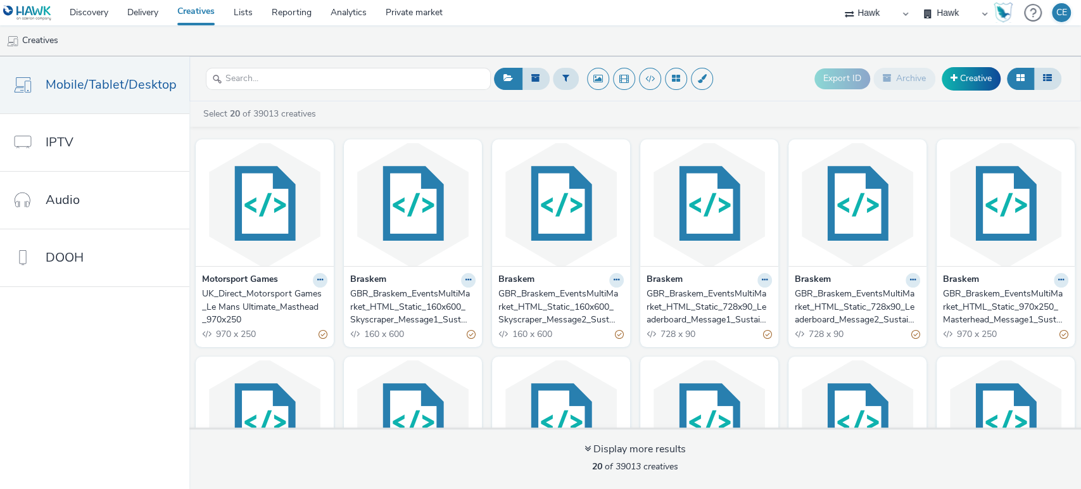
click at [400, 288] on div "GBR_Braskem_EventsMultiMarket_HTML_Static_160x600_Skyscraper_Message1_Sustainab…" at bounding box center [410, 307] width 120 height 39
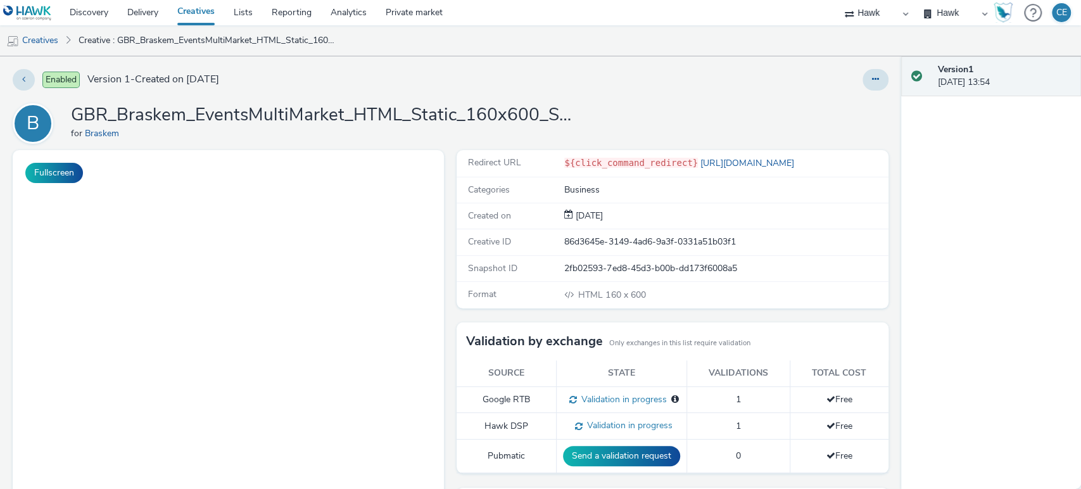
click at [883, 80] on div "Enabled Version 1 - Created on 07 October 2025 B GBR_Braskem_EventsMultiMarket_…" at bounding box center [450, 272] width 901 height 433
click at [872, 77] on icon at bounding box center [875, 79] width 7 height 9
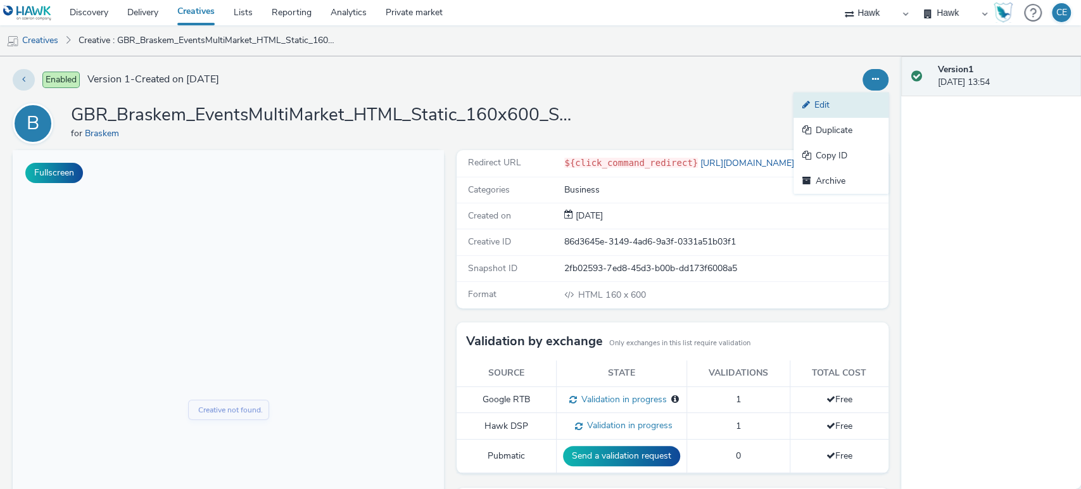
click at [844, 98] on link "Edit" at bounding box center [841, 104] width 95 height 25
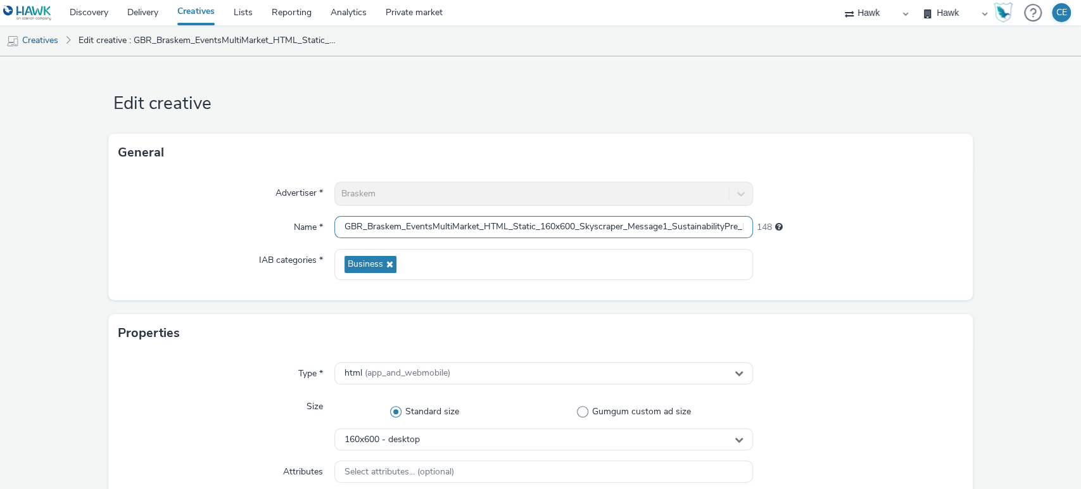
scroll to position [0, 98]
drag, startPoint x: 620, startPoint y: 233, endPoint x: 961, endPoint y: 164, distance: 348.3
click at [959, 165] on div "General Advertiser * Braskem Name * GBR_Braskem_EventsMultiMarket_HTML_Static_1…" at bounding box center [540, 217] width 865 height 167
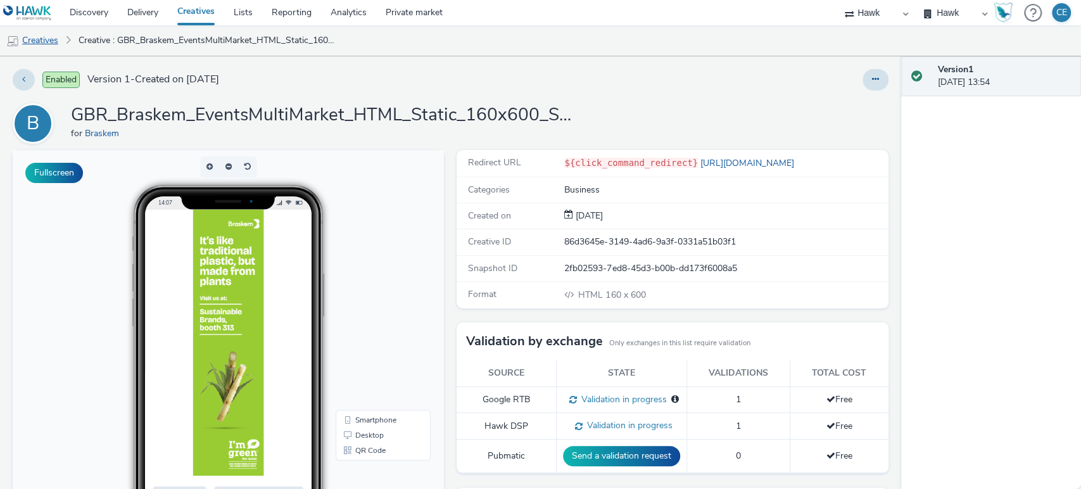
click at [51, 40] on link "Creatives" at bounding box center [32, 40] width 65 height 30
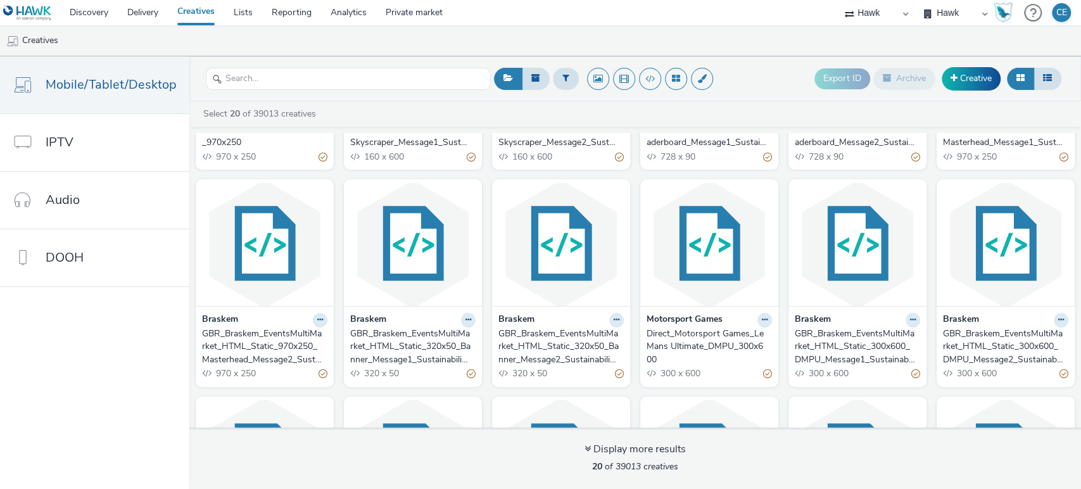
scroll to position [211, 0]
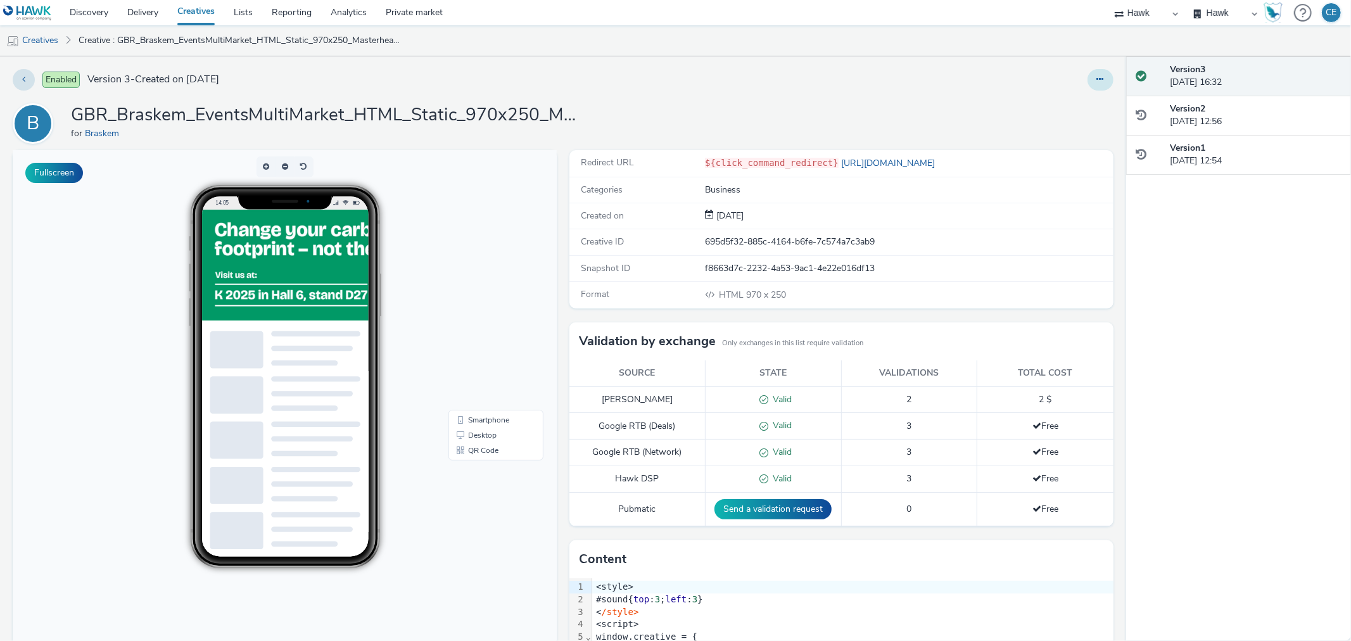
click at [1090, 87] on button at bounding box center [1100, 80] width 26 height 22
click at [1090, 125] on link "Duplicate" at bounding box center [1065, 130] width 95 height 25
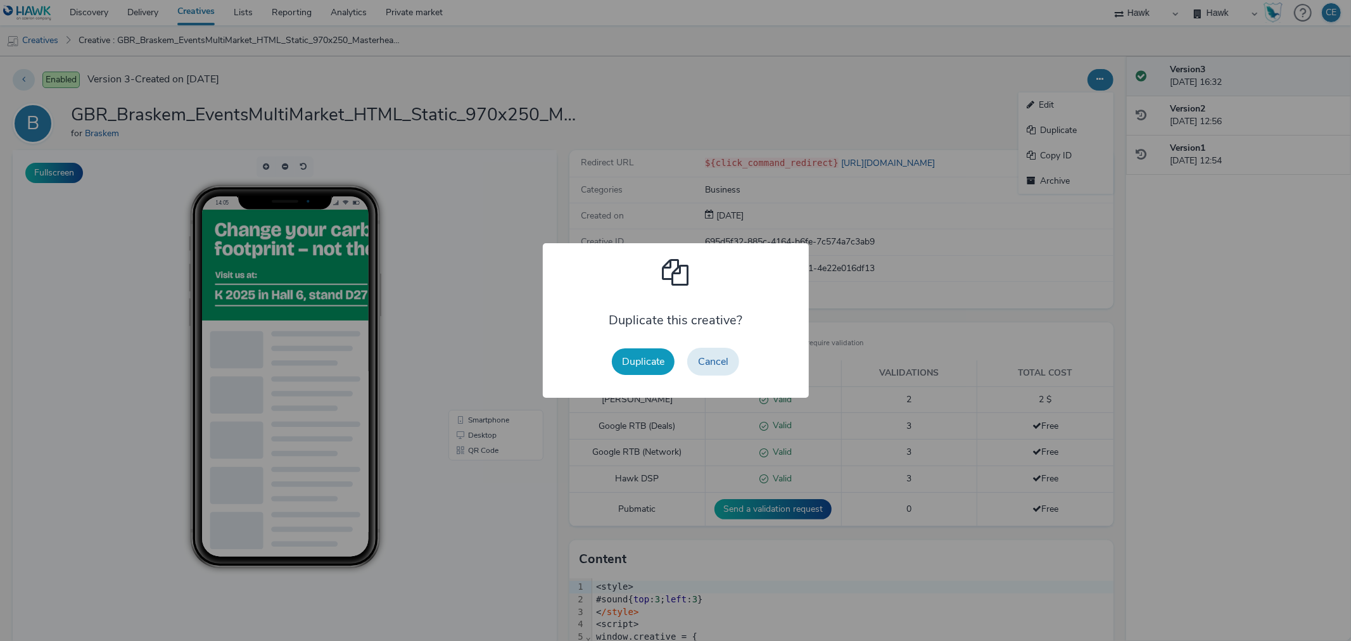
click at [662, 355] on button "Duplicate" at bounding box center [643, 361] width 63 height 27
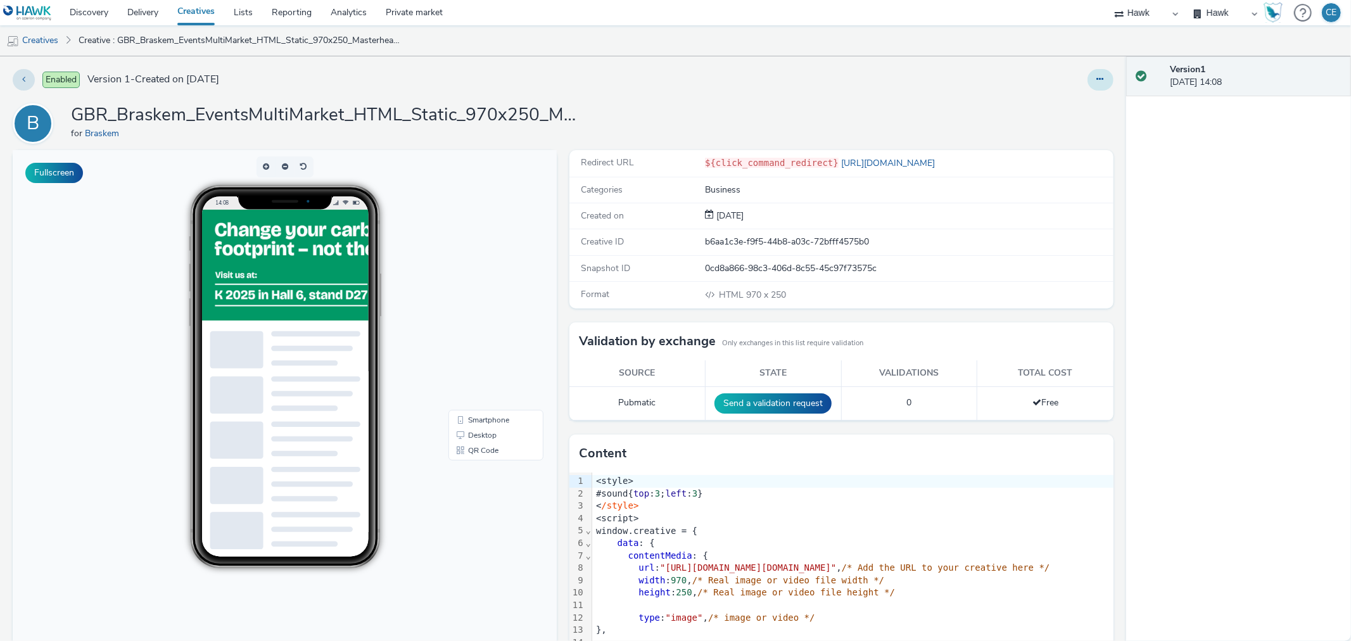
click at [1099, 73] on div at bounding box center [1100, 80] width 26 height 22
click at [1093, 89] on button at bounding box center [1100, 80] width 26 height 22
click at [1084, 104] on link "Edit" at bounding box center [1065, 104] width 95 height 25
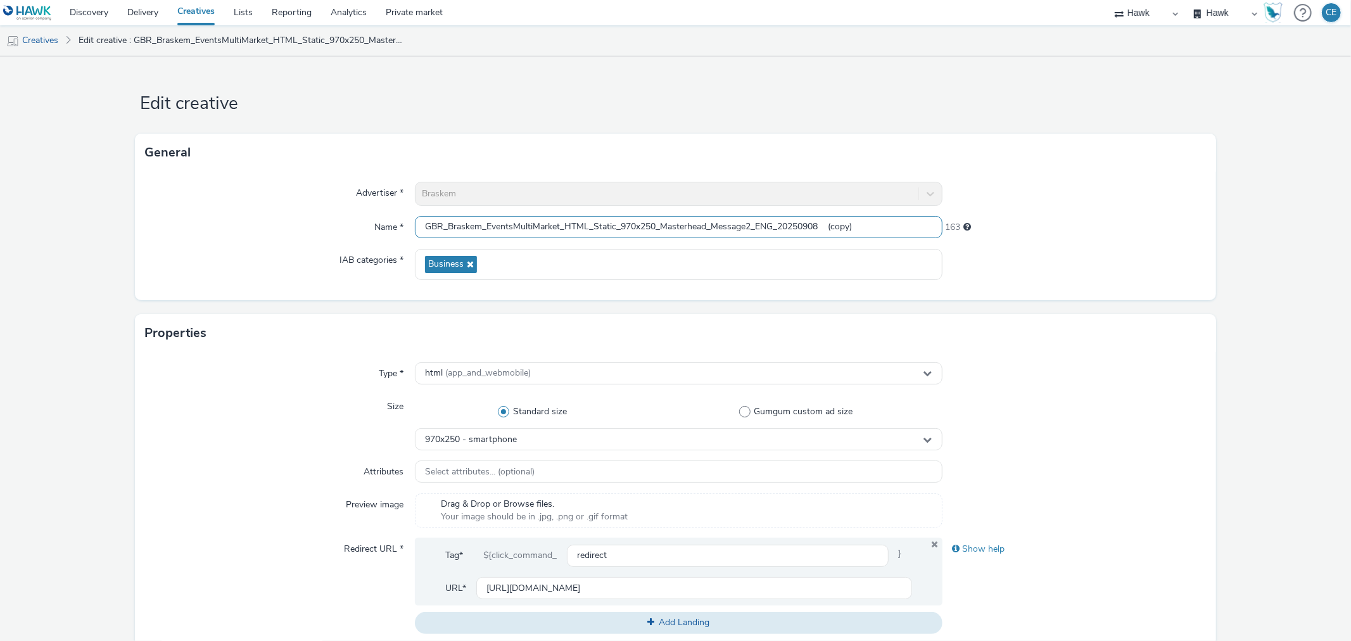
drag, startPoint x: 799, startPoint y: 224, endPoint x: 875, endPoint y: 224, distance: 75.4
click at [875, 224] on input "GBR_Braskem_EventsMultiMarket_HTML_Static_970x250_Masterhead_Message2_ENG_20250…" at bounding box center [678, 227] width 527 height 22
click at [756, 226] on input "GBR_Braskem_EventsMultiMarket_HTML_Static_970x250_Masterhead_Message2_ENG_20251…" at bounding box center [678, 227] width 527 height 22
drag, startPoint x: 755, startPoint y: 226, endPoint x: 798, endPoint y: 226, distance: 43.1
click at [798, 226] on input "GBR_Braskem_EventsMultiMarket_HTML_Static_970x250_Masterhead_Message2_KFairEven…" at bounding box center [678, 227] width 527 height 22
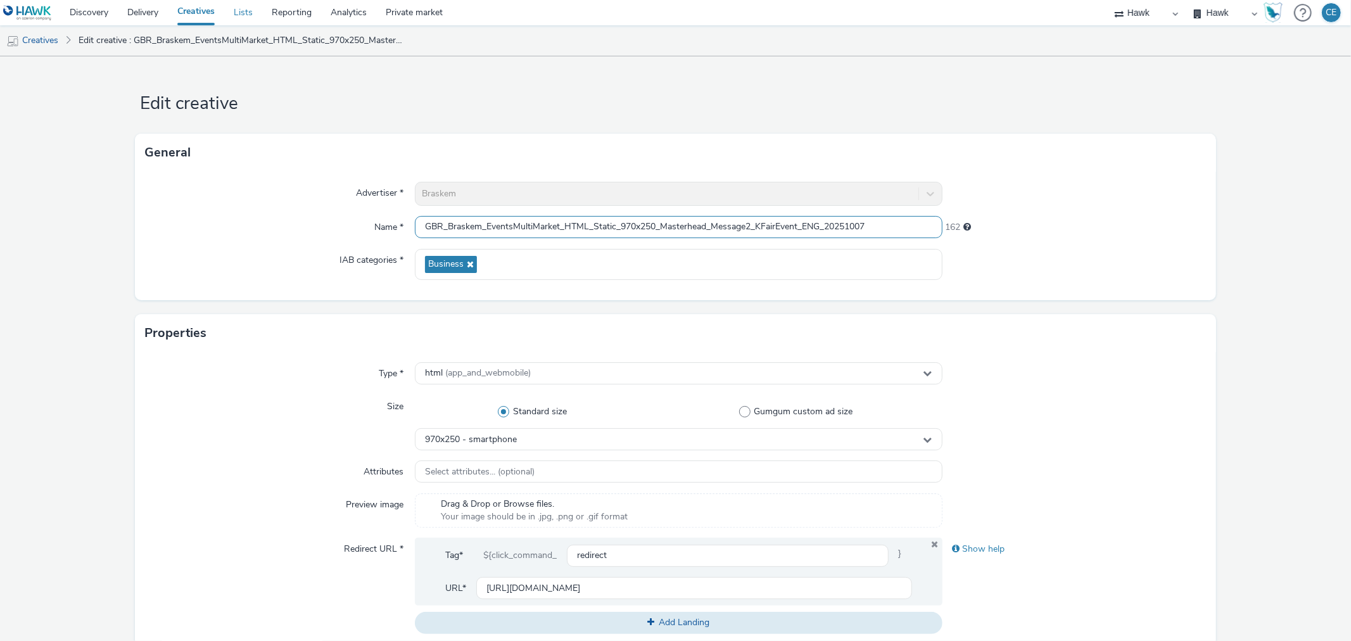
type input "GBR_Braskem_EventsMultiMarket_HTML_Static_970x250_Masterhead_Message2_KFairEven…"
click at [1046, 166] on div "General" at bounding box center [675, 153] width 1080 height 38
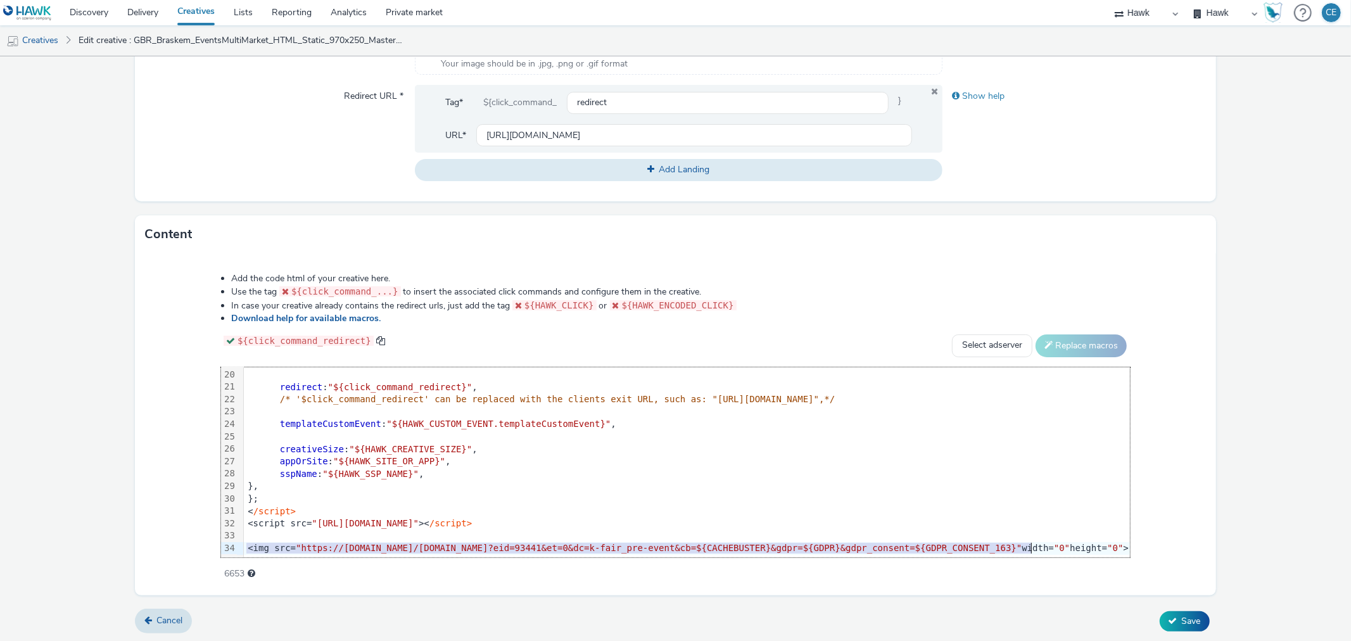
scroll to position [247, 134]
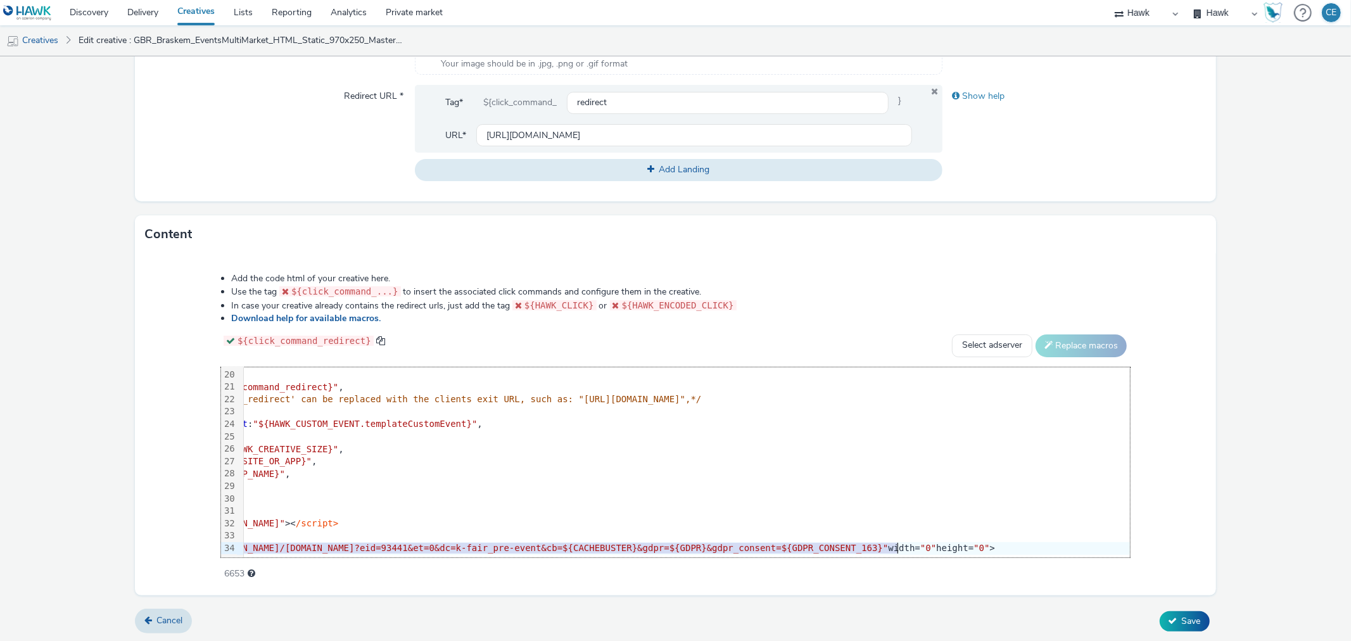
drag, startPoint x: 214, startPoint y: 534, endPoint x: 1336, endPoint y: 548, distance: 1122.3
click at [1336, 548] on form "Edit creative General Advertiser * Braskem Name * GBR_Braskem_EventsMultiMarket…" at bounding box center [675, 123] width 1351 height 1039
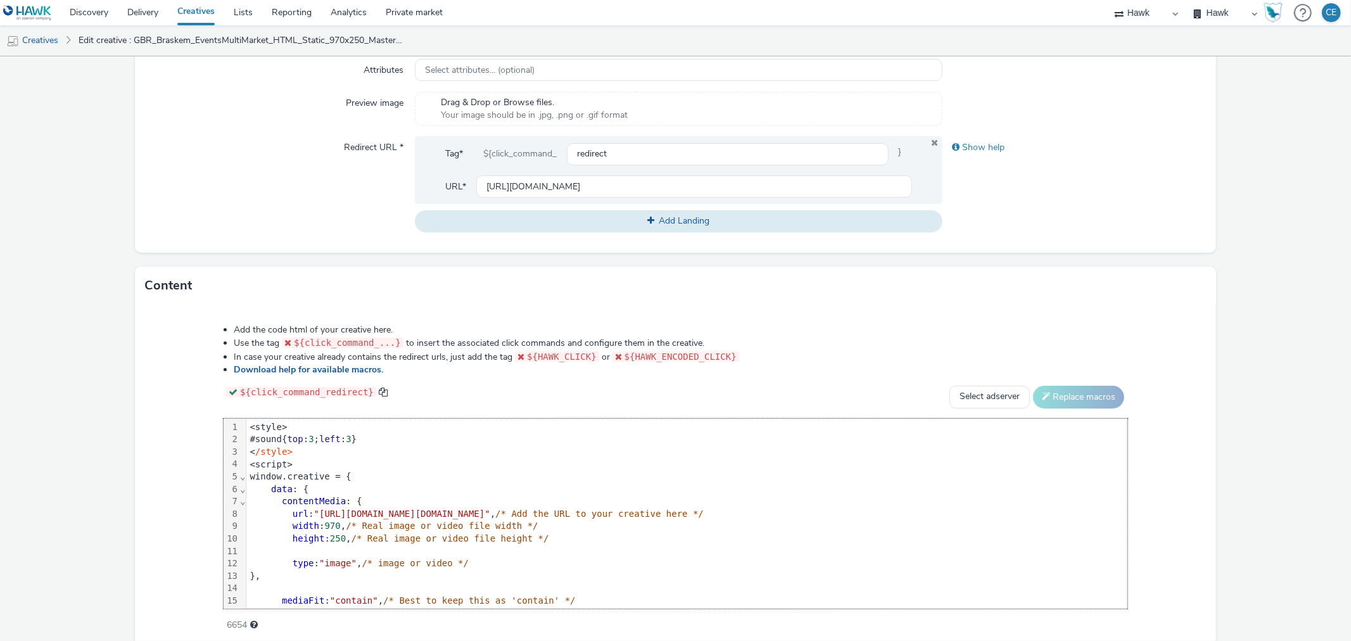
scroll to position [453, 0]
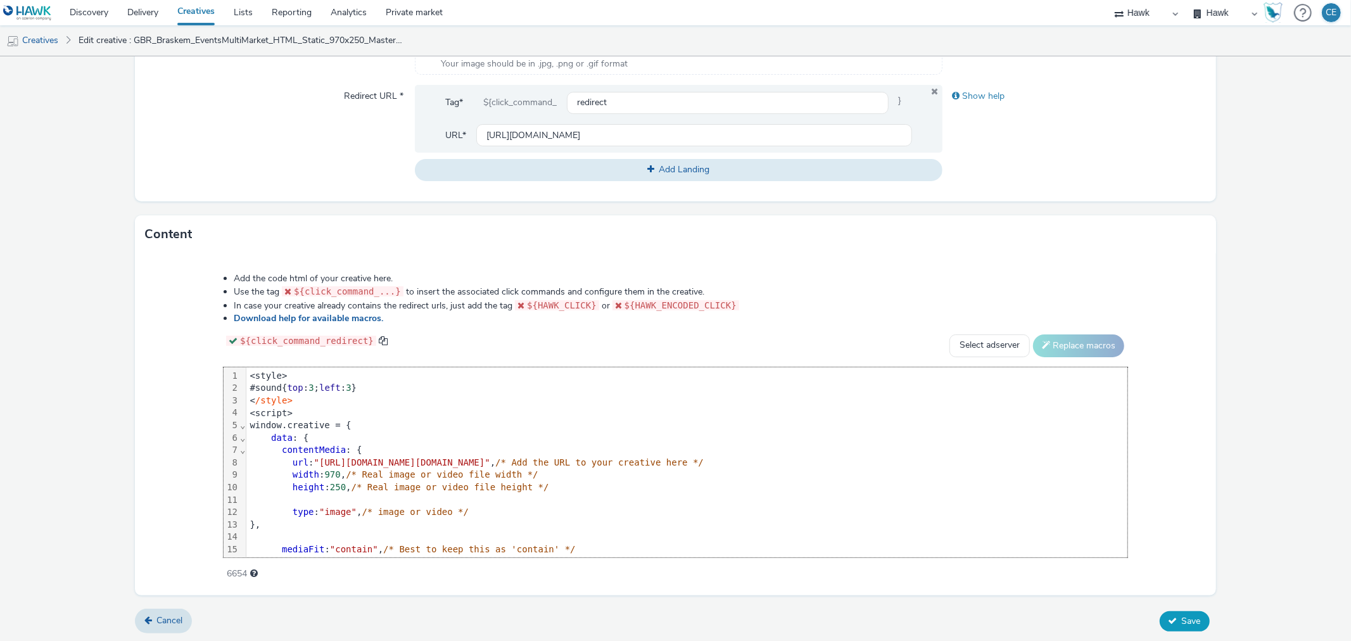
click at [1160, 627] on button "Save" at bounding box center [1185, 621] width 50 height 20
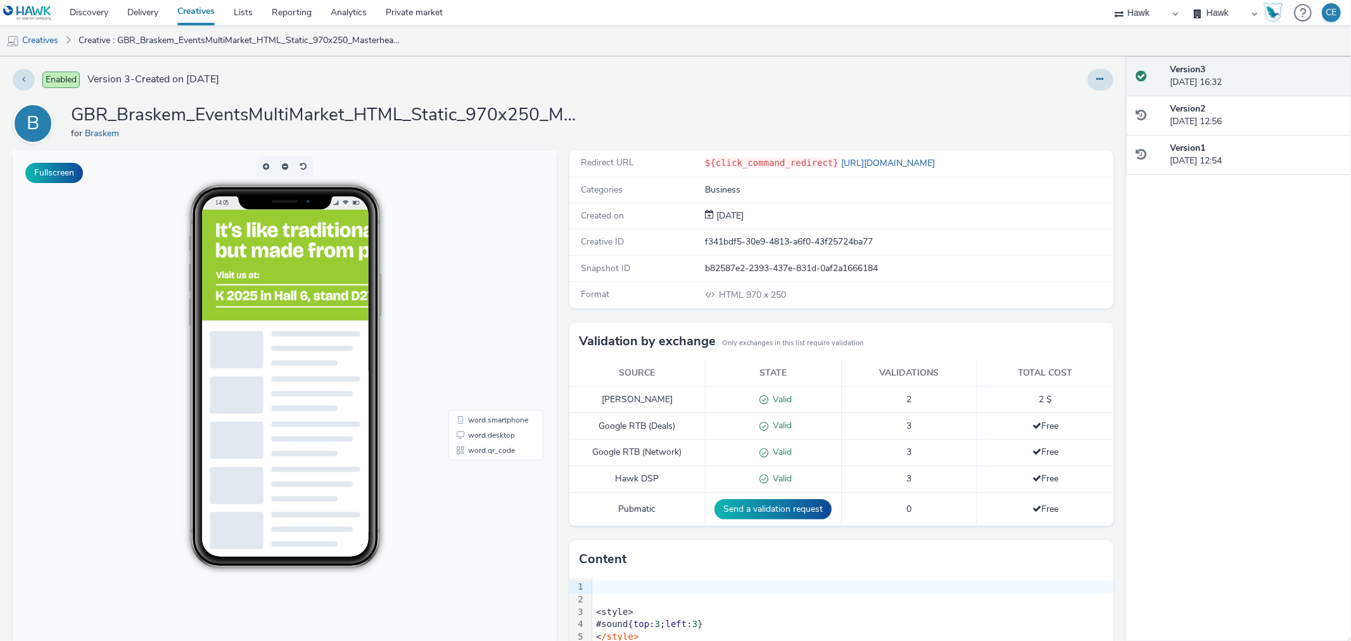
click at [1099, 89] on div at bounding box center [1100, 80] width 26 height 22
click at [1094, 86] on button at bounding box center [1100, 80] width 26 height 22
click at [1094, 123] on link "Duplicate" at bounding box center [1065, 130] width 95 height 25
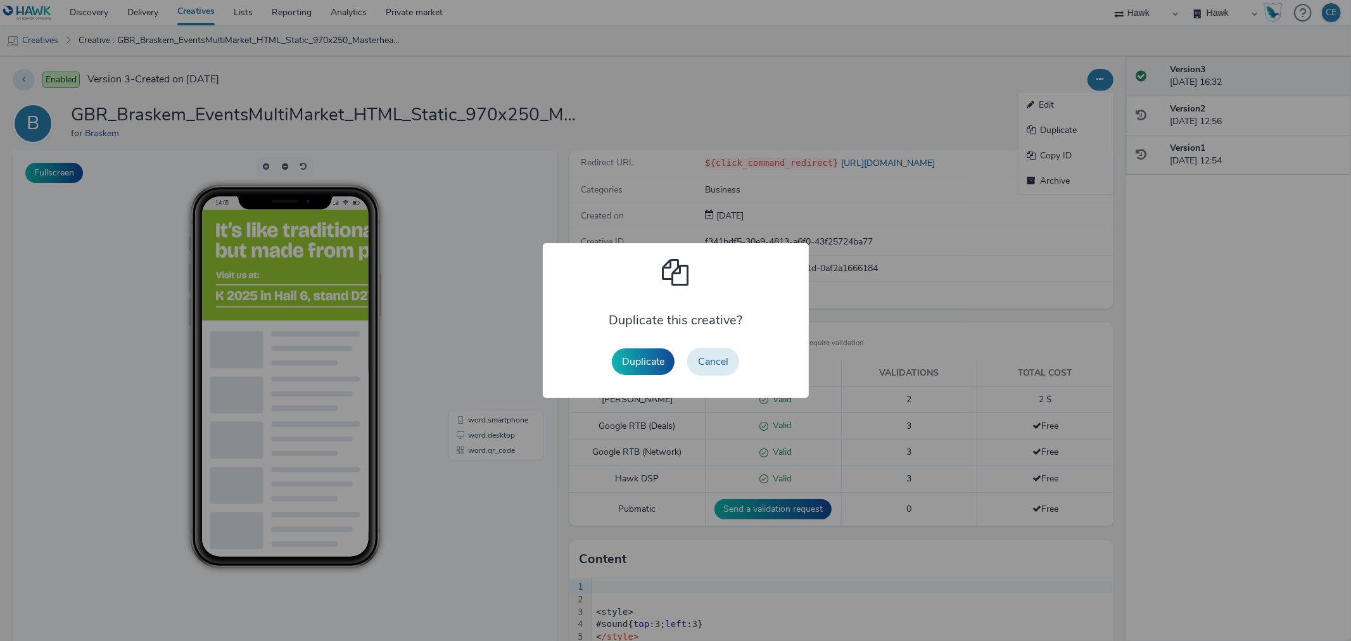
click at [634, 372] on button "Duplicate" at bounding box center [643, 361] width 63 height 27
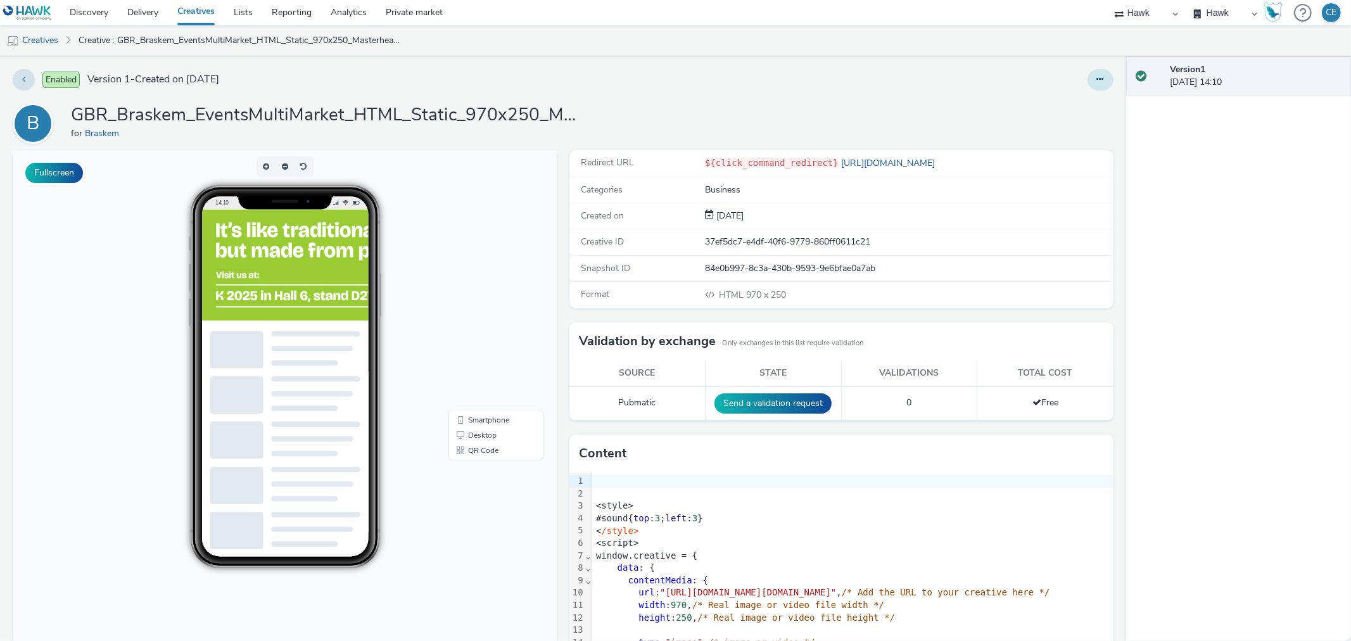
click at [1087, 84] on button at bounding box center [1100, 80] width 26 height 22
click at [1080, 105] on link "Edit" at bounding box center [1065, 104] width 95 height 25
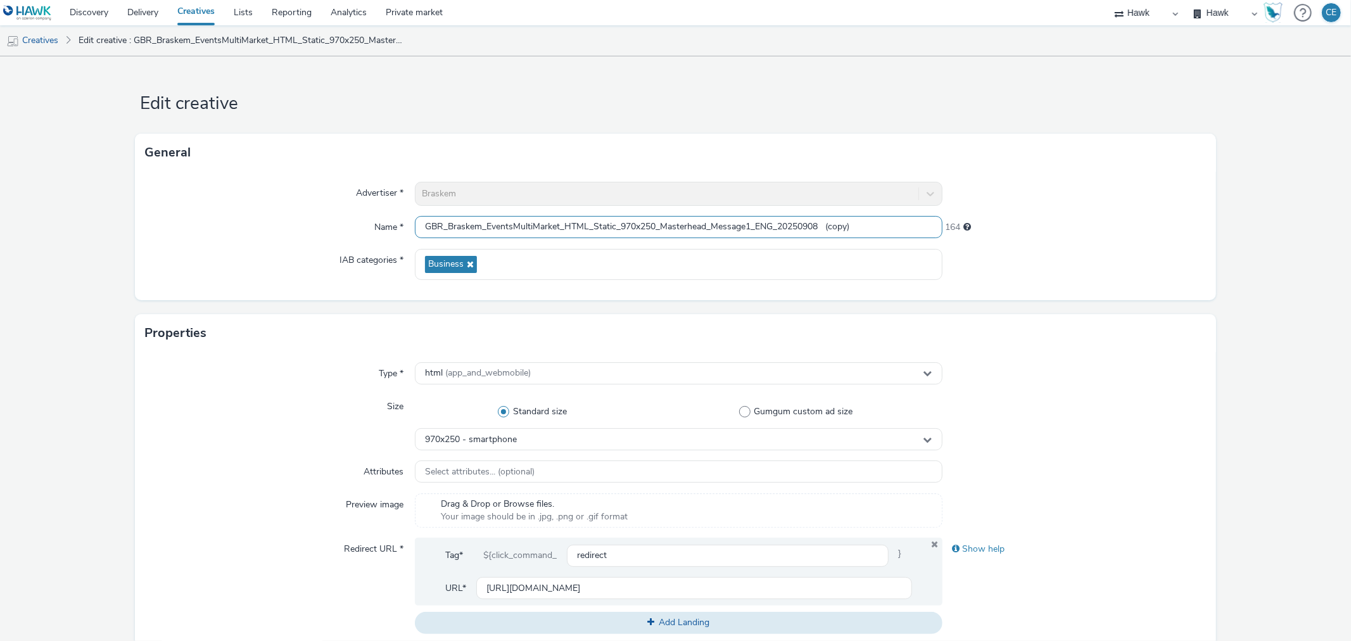
click at [758, 222] on input "GBR_Braskem_EventsMultiMarket_HTML_Static_970x250_Masterhead_Message1_ENG_20250…" at bounding box center [678, 227] width 527 height 22
click at [754, 218] on input "GBR_Braskem_EventsMultiMarket_HTML_Static_970x250_Masterhead_Message1_ENG_20250…" at bounding box center [678, 227] width 527 height 22
paste input "KFairEvent"
drag, startPoint x: 754, startPoint y: 229, endPoint x: 801, endPoint y: 228, distance: 46.9
click at [801, 228] on input "GBR_Braskem_EventsMultiMarket_HTML_Static_970x250_Masterhead_Message1_KFairEven…" at bounding box center [678, 227] width 527 height 22
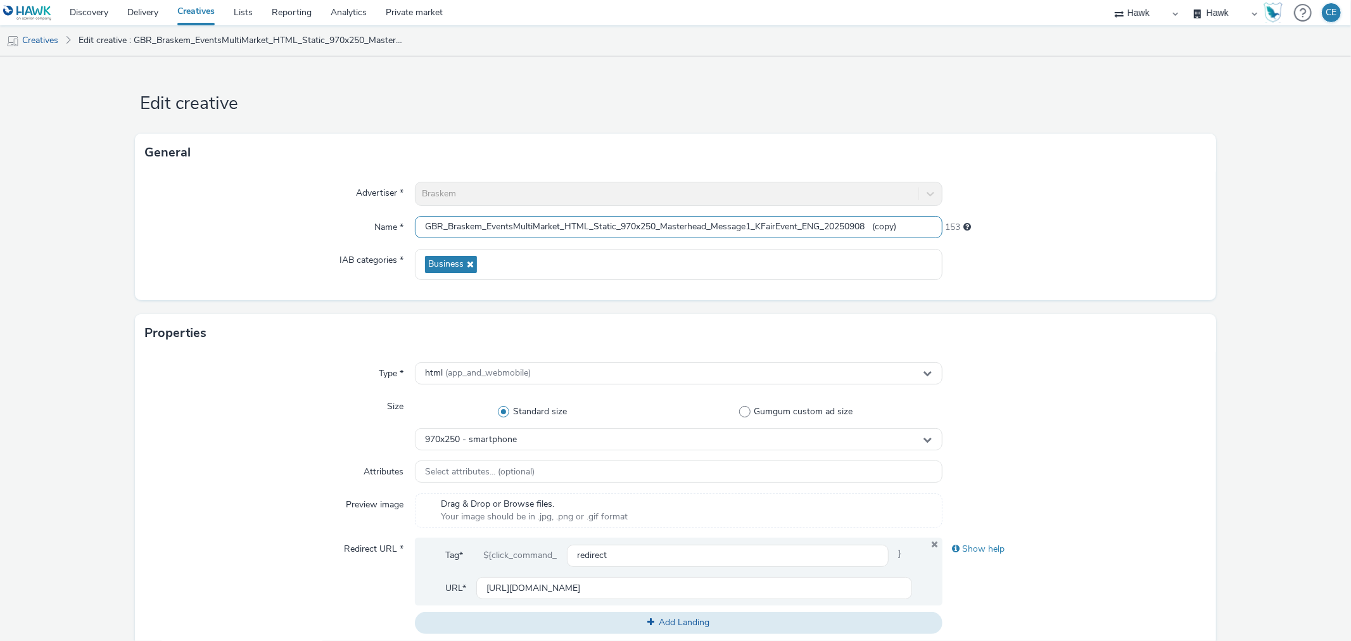
drag, startPoint x: 846, startPoint y: 222, endPoint x: 914, endPoint y: 224, distance: 68.4
click at [914, 224] on input "GBR_Braskem_EventsMultiMarket_HTML_Static_970x250_Masterhead_Message1_KFairEven…" at bounding box center [678, 227] width 527 height 22
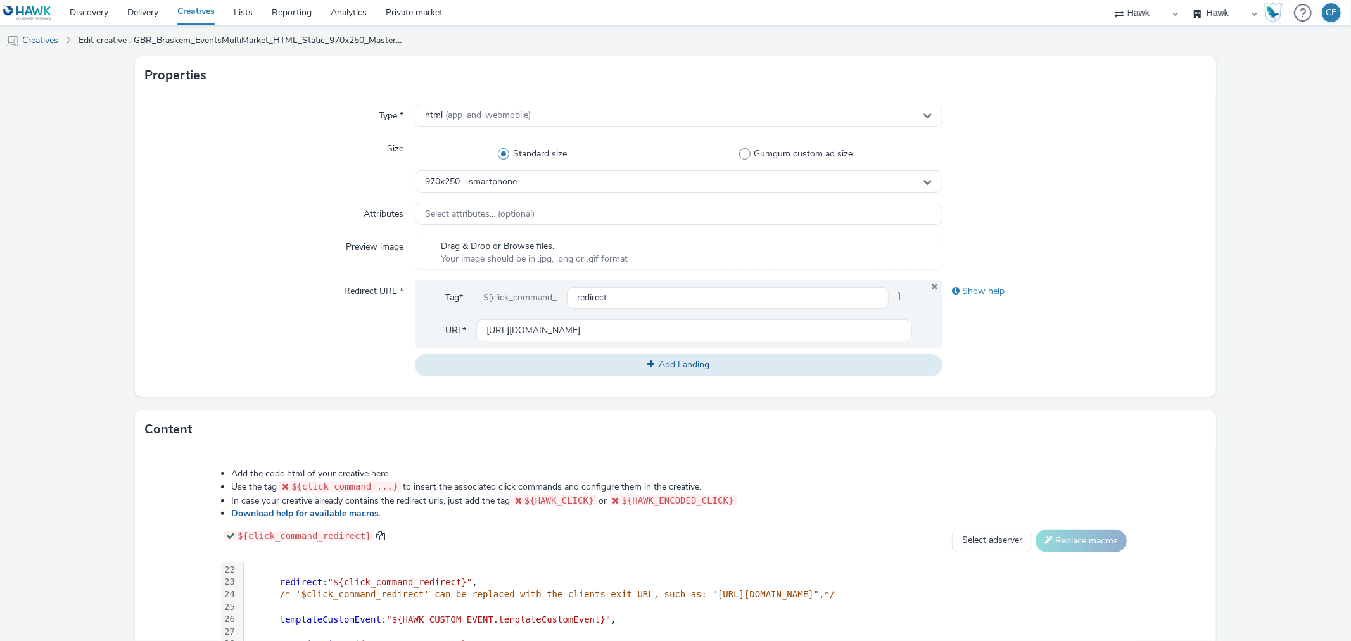
scroll to position [453, 0]
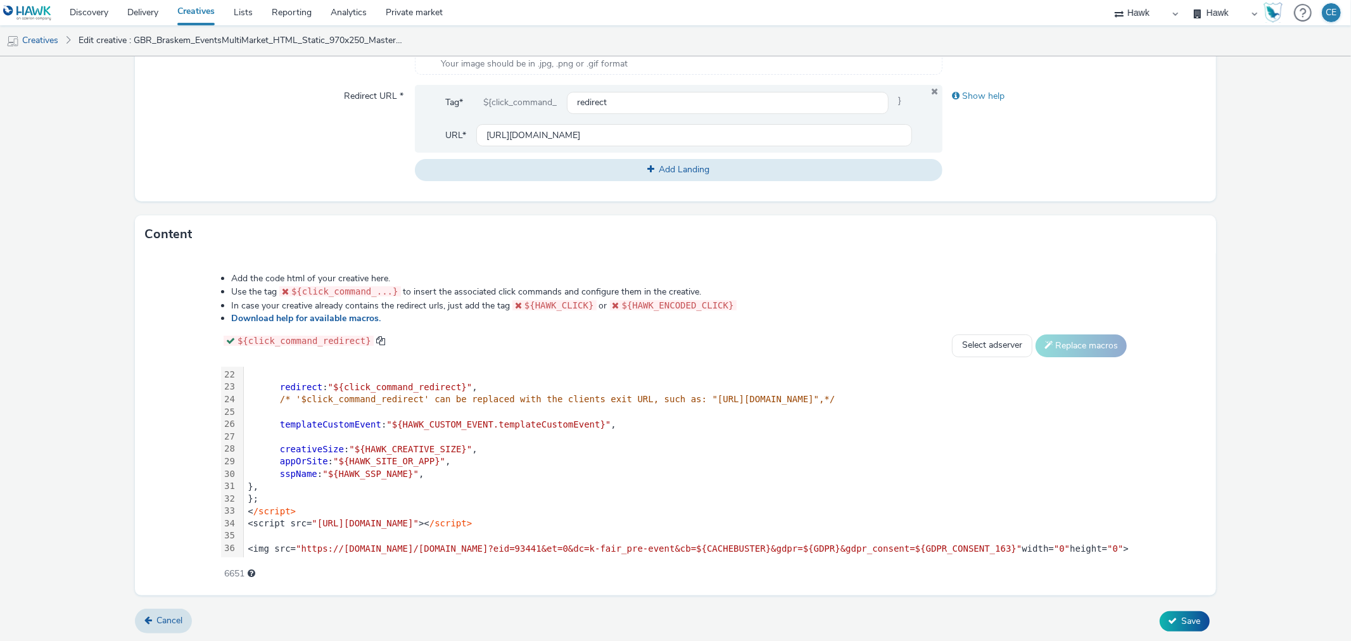
type input "GBR_Braskem_EventsMultiMarket_HTML_Static_970x250_Masterhead_Message1_KFairEven…"
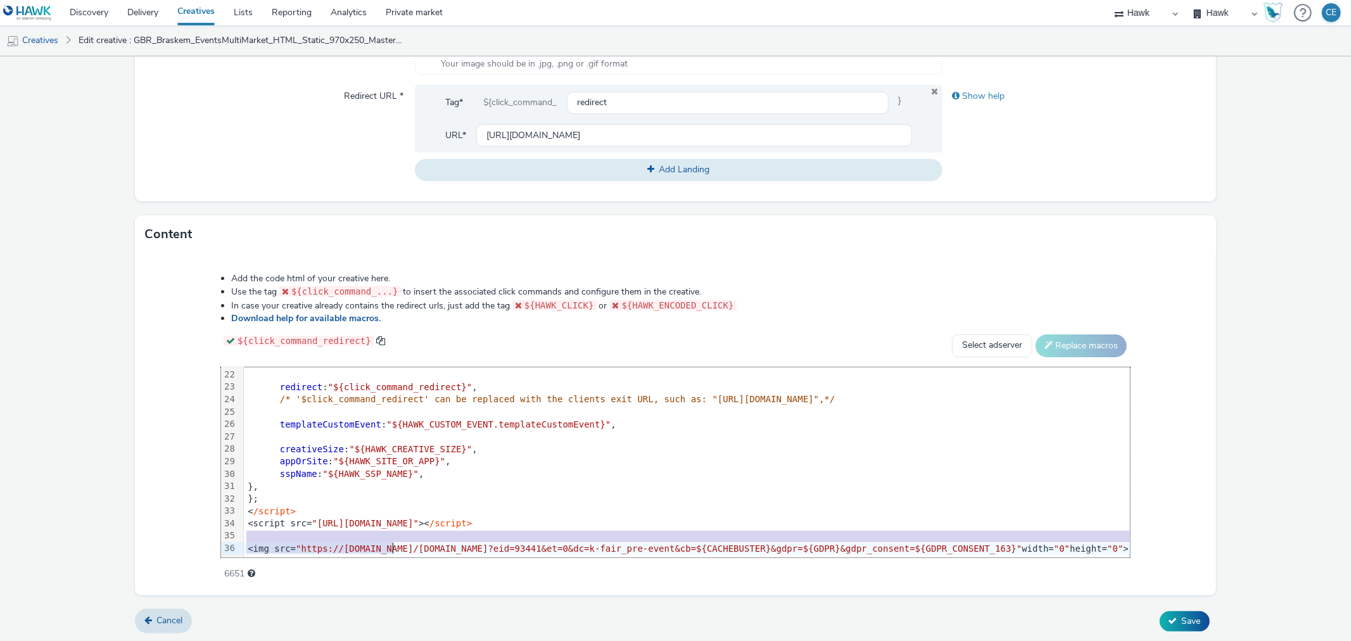
drag, startPoint x: 212, startPoint y: 528, endPoint x: 364, endPoint y: 534, distance: 152.1
click at [364, 534] on div "<style> #sound{ top : 3 ; left : 3 } < /style> <script> window.creative = { dat…" at bounding box center [775, 332] width 1063 height 452
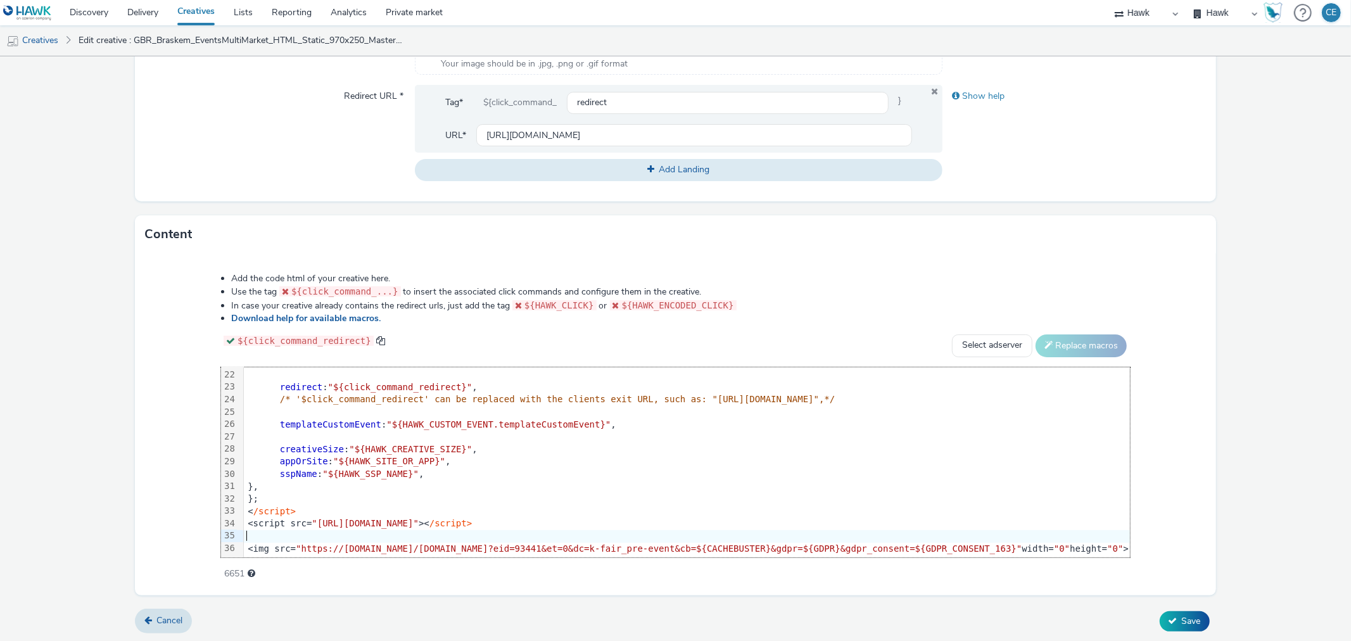
click at [244, 543] on div "<img src= "https://[DOMAIN_NAME]/[DOMAIN_NAME]?eid=93441&et=0&dc=k-fair_pre-eve…" at bounding box center [775, 549] width 1063 height 13
drag, startPoint x: 214, startPoint y: 536, endPoint x: 1116, endPoint y: 551, distance: 901.9
click at [1116, 551] on div "99 1 2 3 4 5 6 7 8 9 10 11 12 13 14 15 16 17 18 19 20 21 22 23 24 25 26 27 28 2…" at bounding box center [675, 462] width 909 height 190
click at [1182, 618] on span "Save" at bounding box center [1191, 621] width 19 height 12
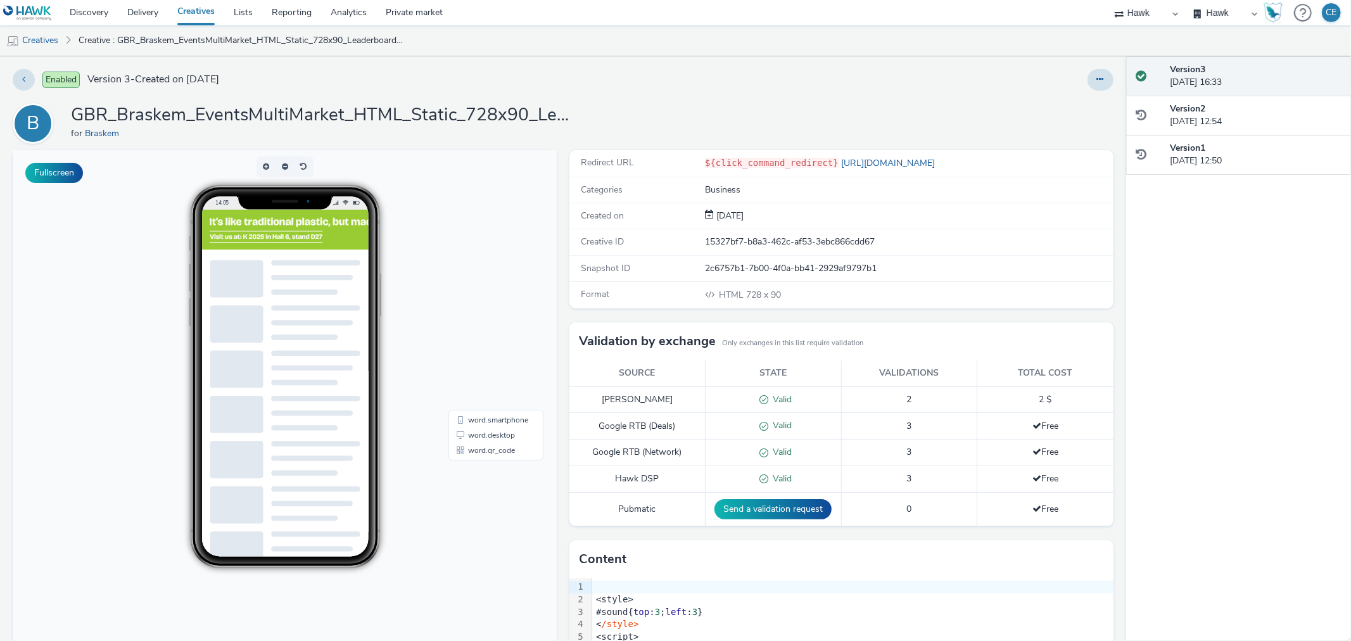
click at [1098, 79] on button at bounding box center [1100, 80] width 26 height 22
click at [1088, 124] on link "Duplicate" at bounding box center [1065, 130] width 95 height 25
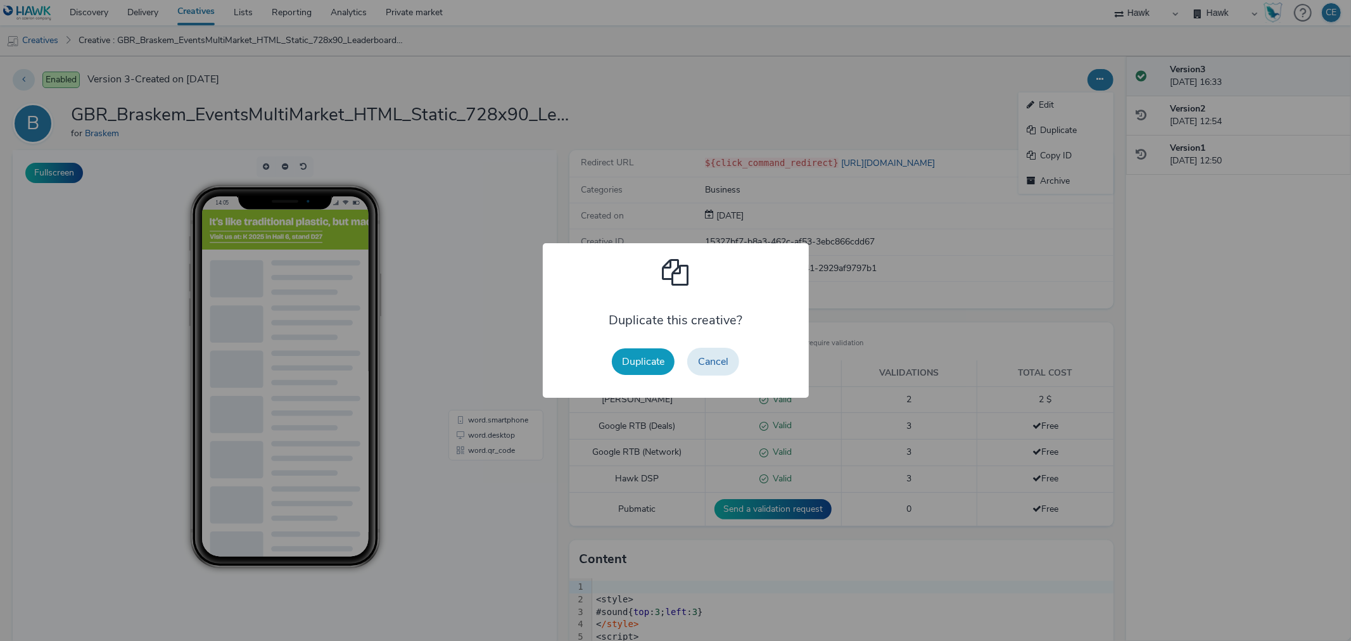
click at [638, 352] on button "Duplicate" at bounding box center [643, 361] width 63 height 27
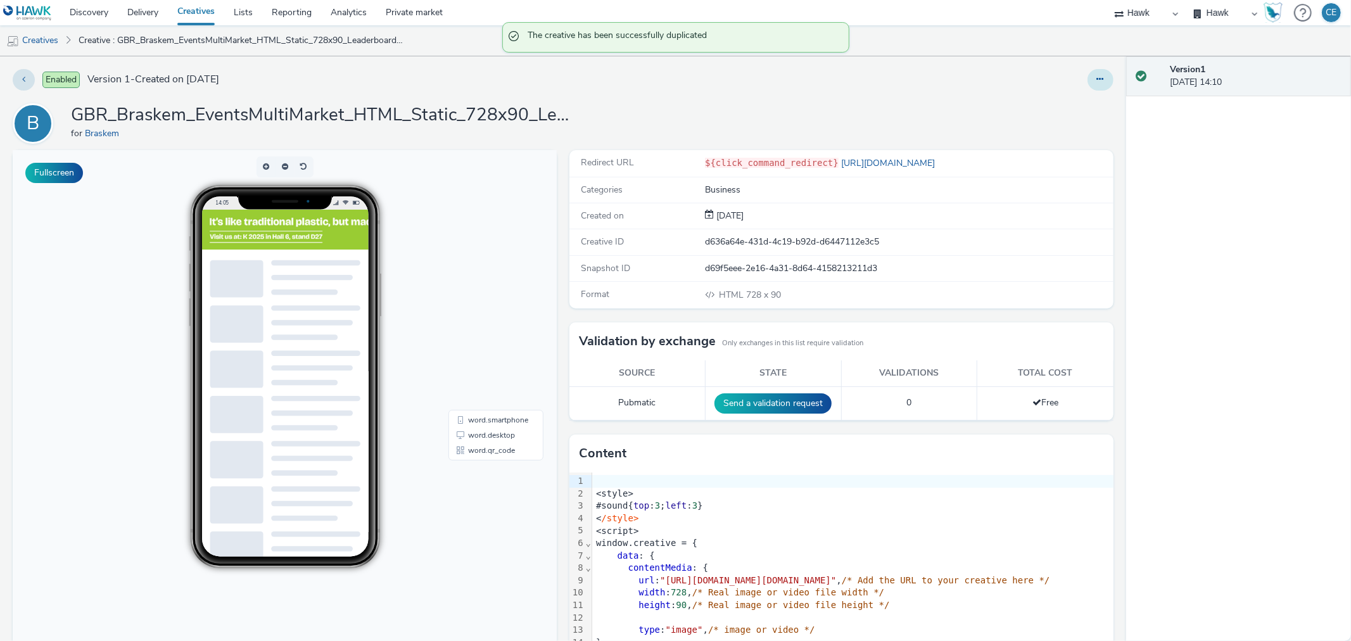
click at [1097, 79] on icon at bounding box center [1100, 79] width 7 height 9
click at [1062, 106] on link "Edit" at bounding box center [1065, 104] width 95 height 25
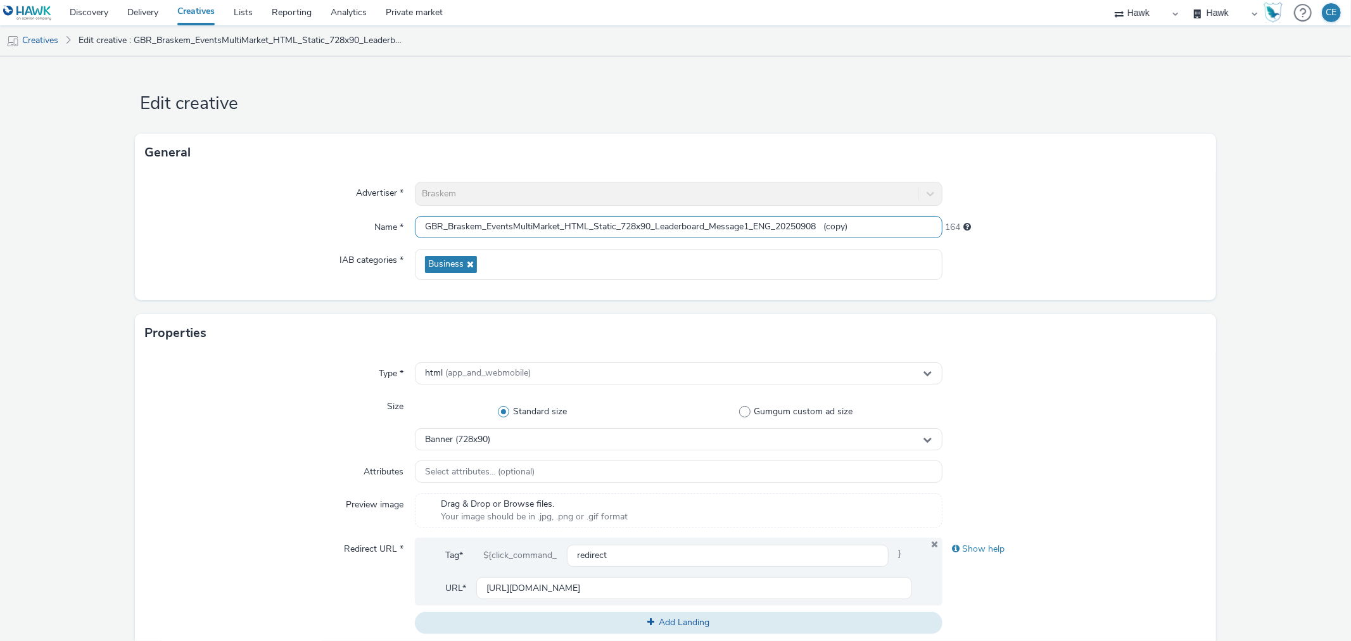
click at [750, 220] on input "GBR_Braskem_EventsMultiMarket_HTML_Static_728x90_Leaderboard_Message1_ENG_20250…" at bounding box center [678, 227] width 527 height 22
click at [754, 225] on input "GBR_Braskem_EventsMultiMarket_HTML_Static_728x90_Leaderboard_Message1_ENG_20250…" at bounding box center [678, 227] width 527 height 22
paste input "KFairEvent_"
drag, startPoint x: 844, startPoint y: 224, endPoint x: 918, endPoint y: 232, distance: 74.6
click at [918, 232] on input "GBR_Braskem_EventsMultiMarket_HTML_Static_728x90_Leaderboard_Message1_KFairEven…" at bounding box center [678, 227] width 527 height 22
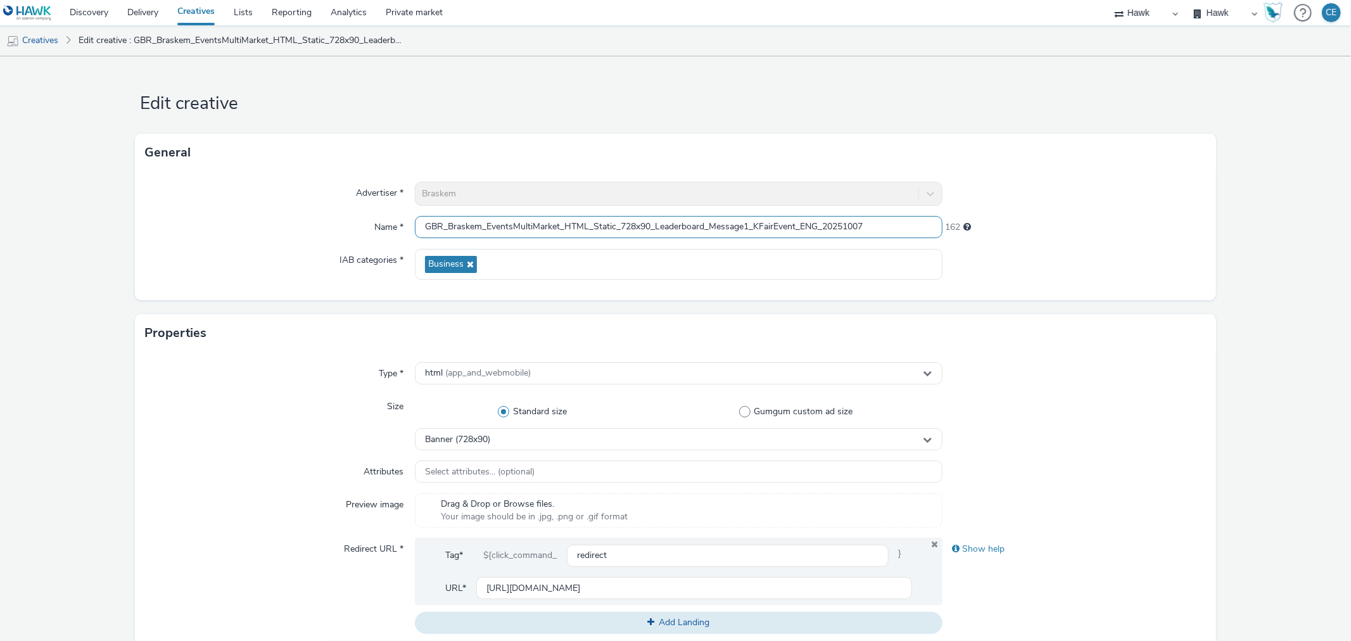
type input "GBR_Braskem_EventsMultiMarket_HTML_Static_728x90_Leaderboard_Message1_KFairEven…"
click at [1066, 201] on div at bounding box center [1073, 194] width 263 height 24
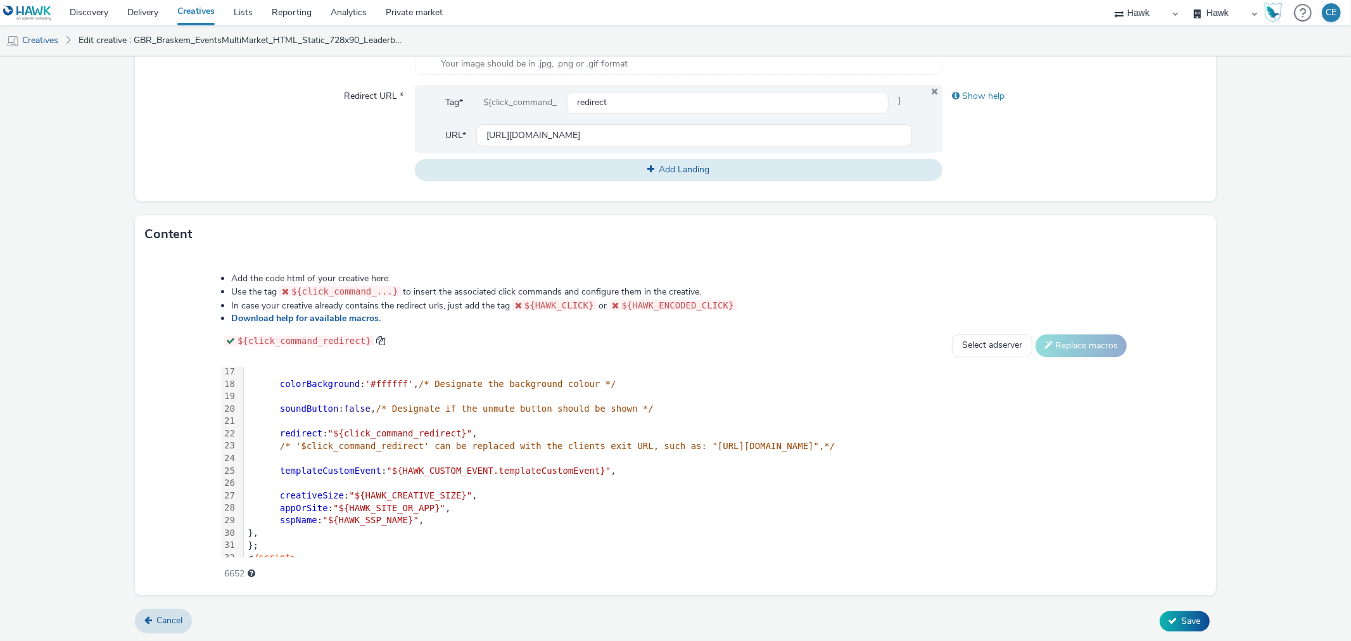
scroll to position [260, 0]
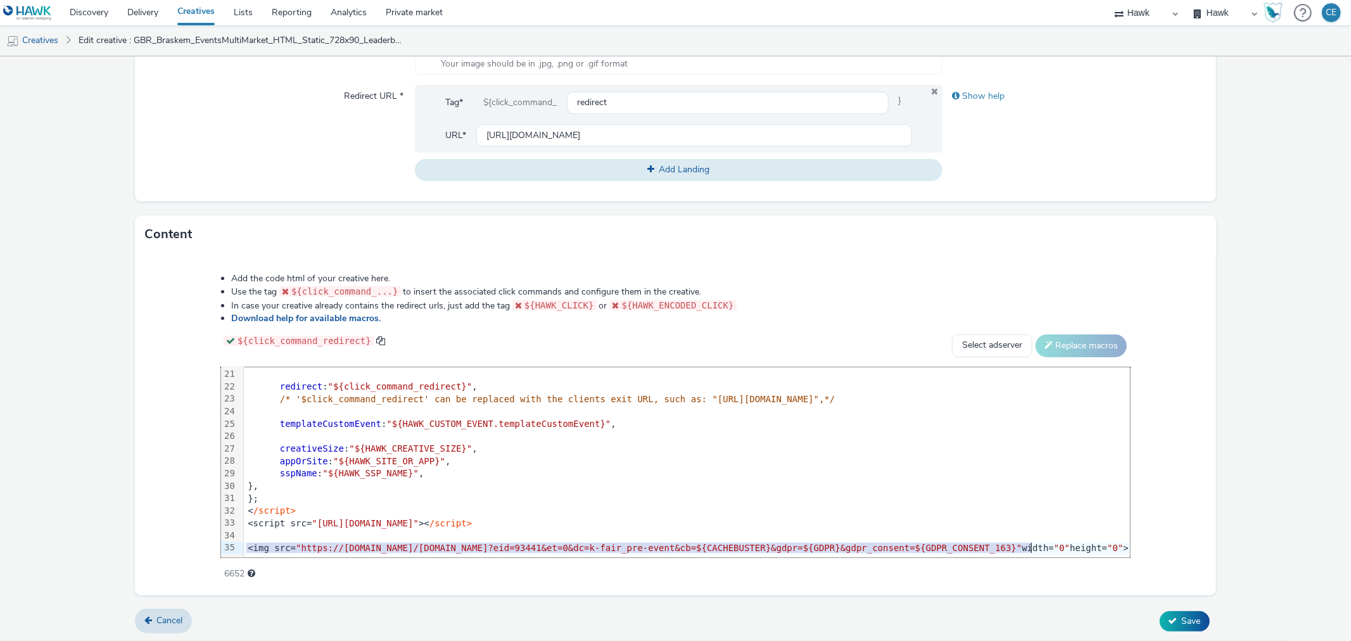
drag, startPoint x: 217, startPoint y: 533, endPoint x: 1046, endPoint y: 540, distance: 829.0
click at [1046, 542] on div "<img src= "https://[DOMAIN_NAME]/[DOMAIN_NAME]?eid=93441&et=0&dc=k-fair_pre-eve…" at bounding box center [778, 548] width 1068 height 13
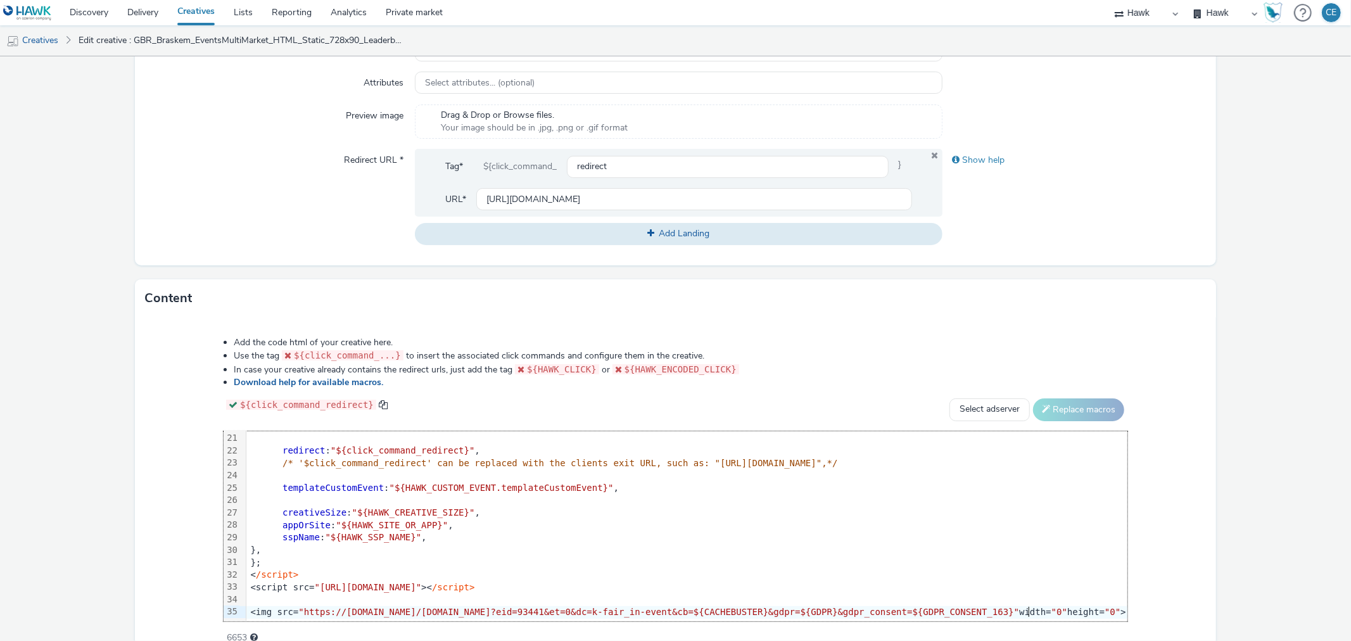
scroll to position [453, 0]
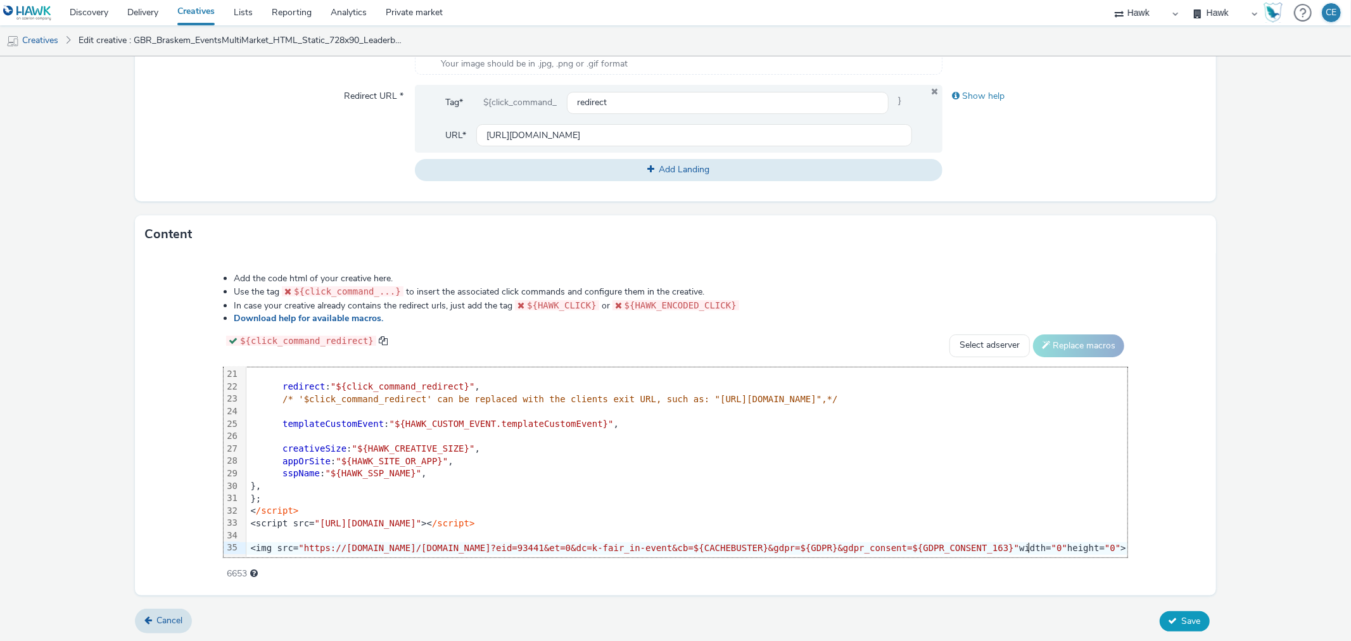
click at [1187, 611] on button "Save" at bounding box center [1185, 621] width 50 height 20
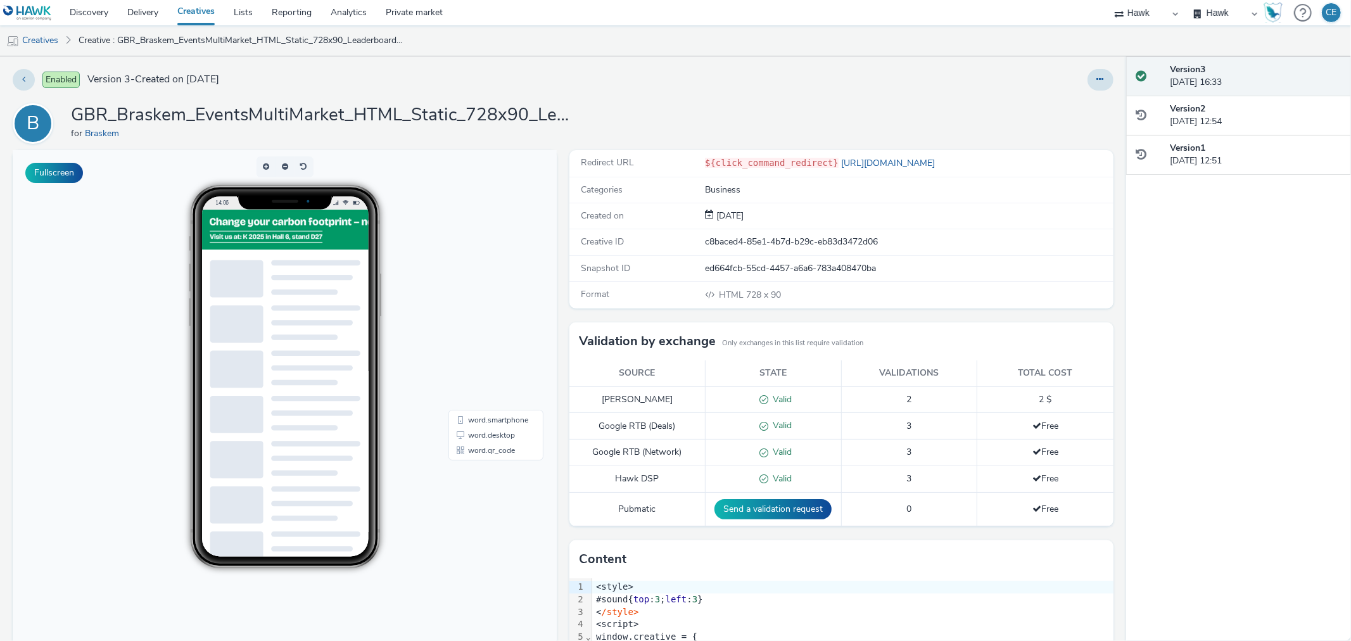
click at [1073, 79] on div at bounding box center [893, 80] width 440 height 22
drag, startPoint x: 1075, startPoint y: 79, endPoint x: 1085, endPoint y: 79, distance: 10.1
click at [1075, 79] on div at bounding box center [893, 80] width 440 height 22
click at [1097, 79] on icon at bounding box center [1100, 79] width 7 height 9
click at [1064, 122] on link "Duplicate" at bounding box center [1065, 130] width 95 height 25
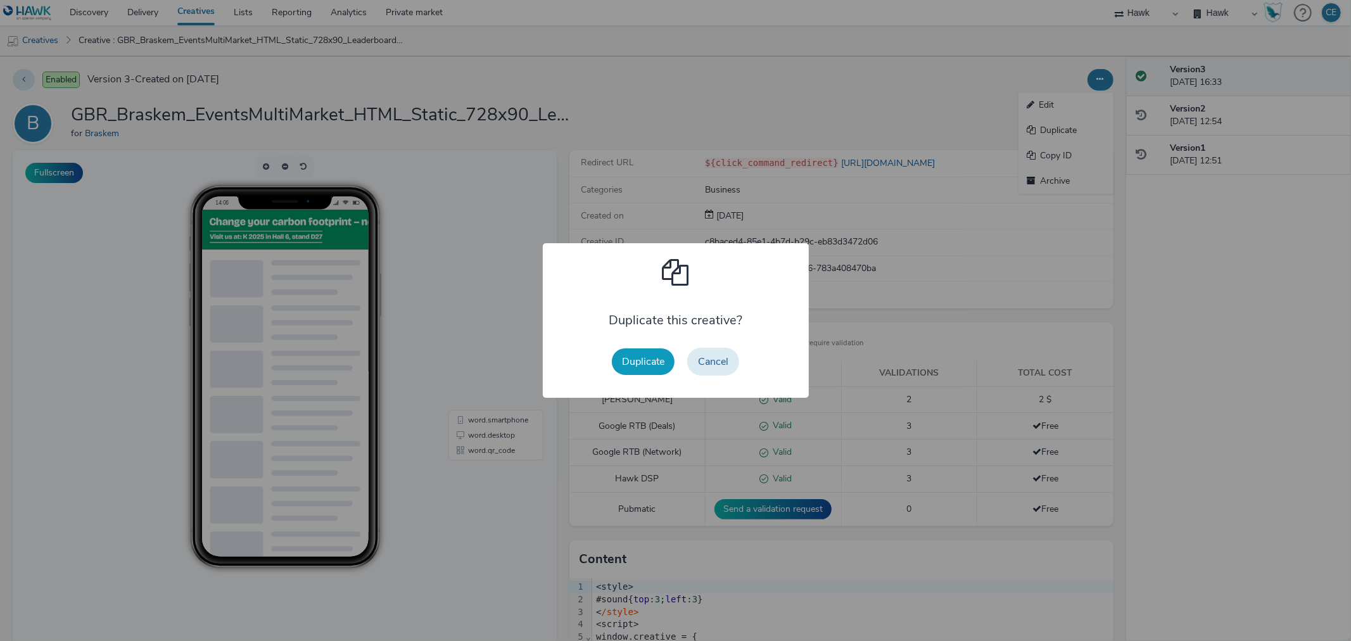
click at [660, 362] on button "Duplicate" at bounding box center [643, 361] width 63 height 27
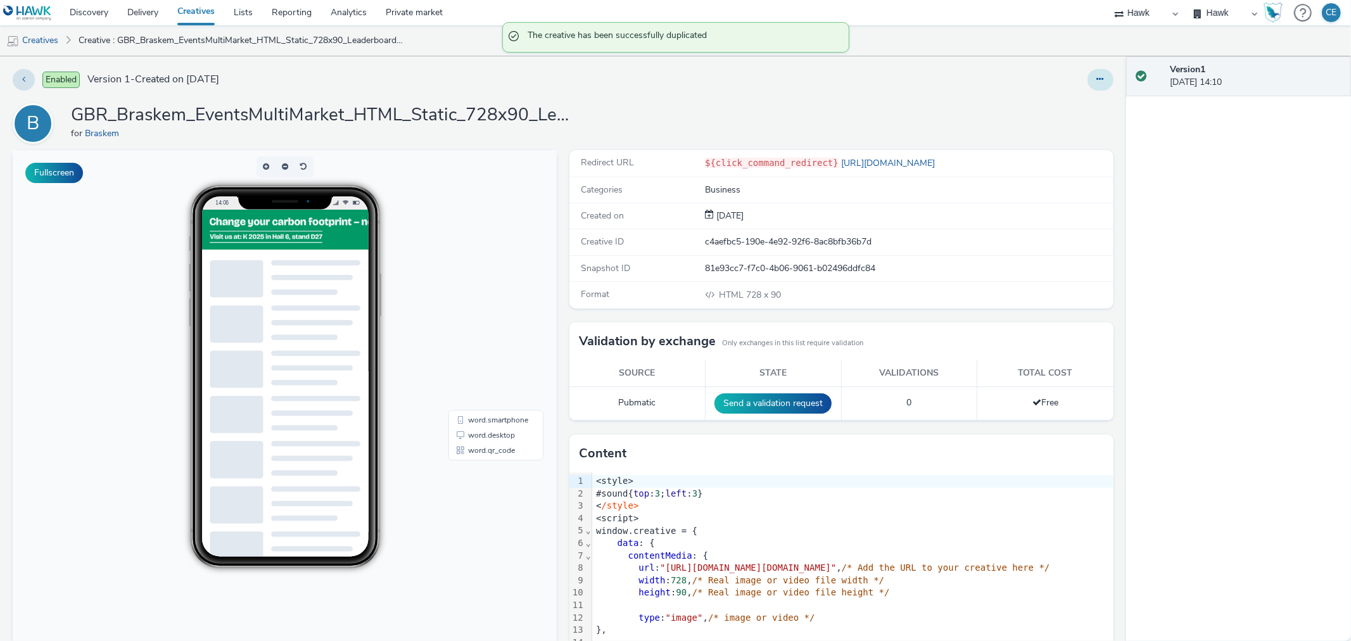
click at [1093, 77] on button at bounding box center [1100, 80] width 26 height 22
click at [1066, 106] on link "Edit" at bounding box center [1065, 104] width 95 height 25
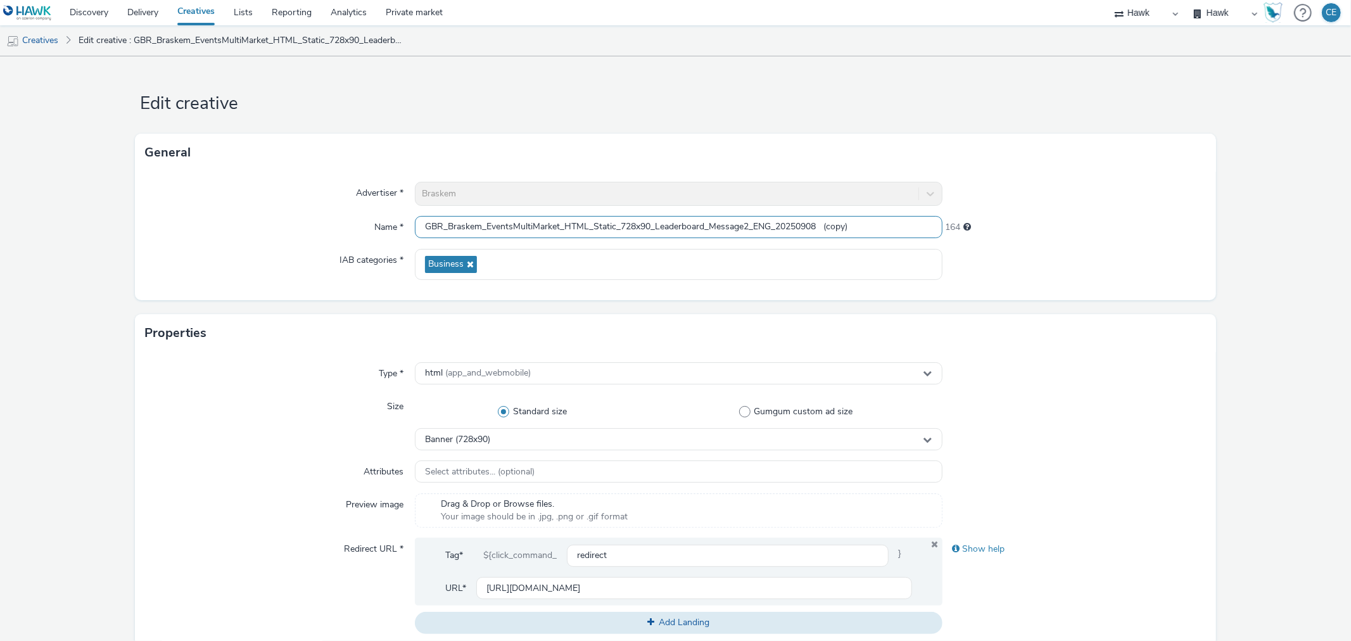
click at [754, 224] on input "GBR_Braskem_EventsMultiMarket_HTML_Static_728x90_Leaderboard_Message2_ENG_20250…" at bounding box center [678, 227] width 527 height 22
paste input "KFairEvent_"
drag, startPoint x: 845, startPoint y: 223, endPoint x: 902, endPoint y: 237, distance: 58.8
click at [902, 237] on input "GBR_Braskem_EventsMultiMarket_HTML_Static_728x90_Leaderboard_Message2_KFairEven…" at bounding box center [678, 227] width 527 height 22
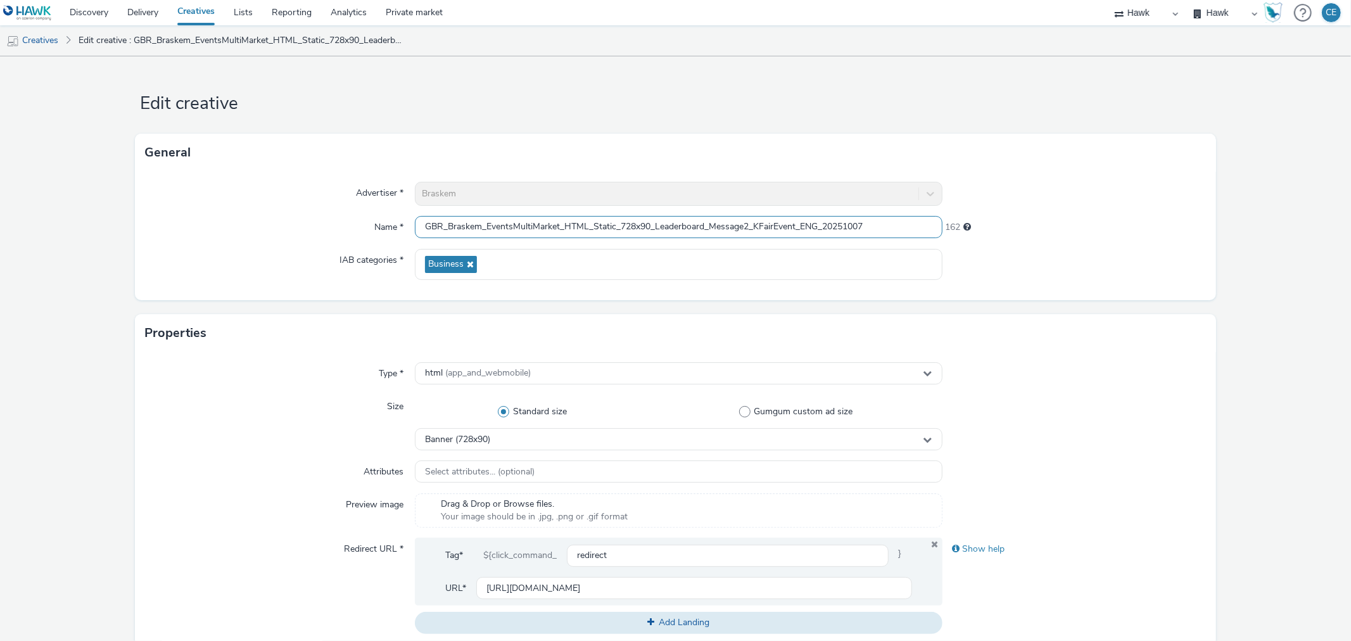
type input "GBR_Braskem_EventsMultiMarket_HTML_Static_728x90_Leaderboard_Message2_KFairEven…"
click at [1013, 185] on div at bounding box center [1073, 194] width 263 height 24
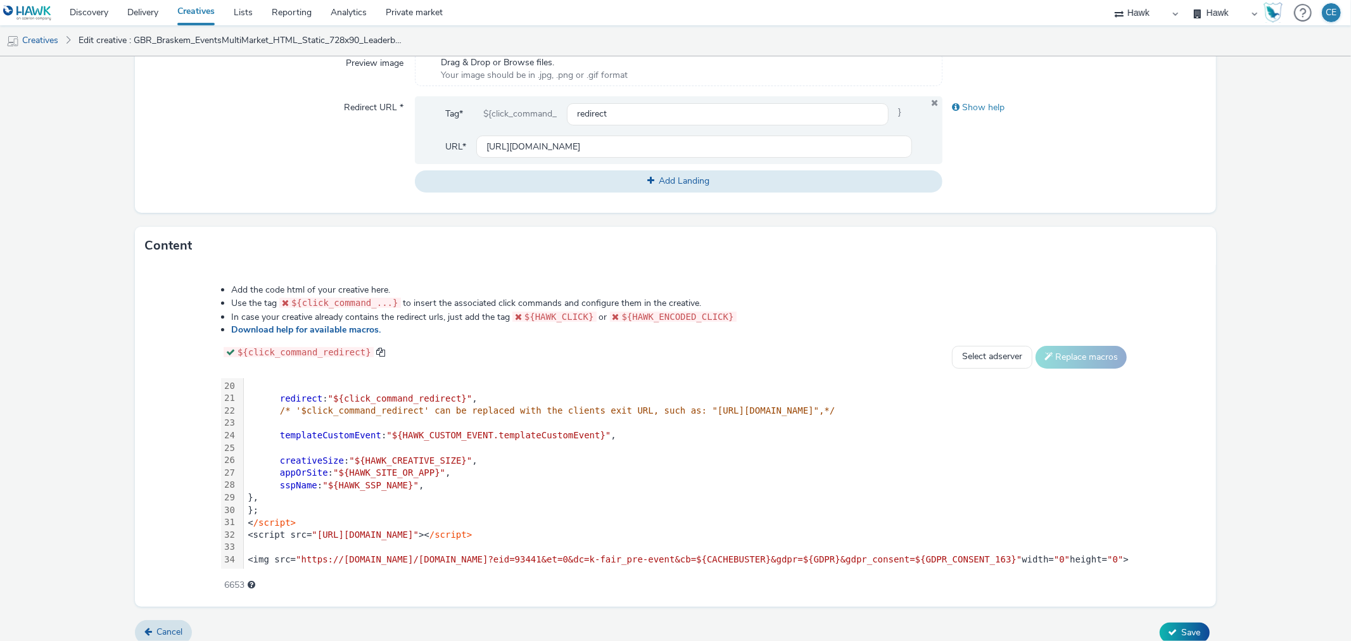
scroll to position [453, 0]
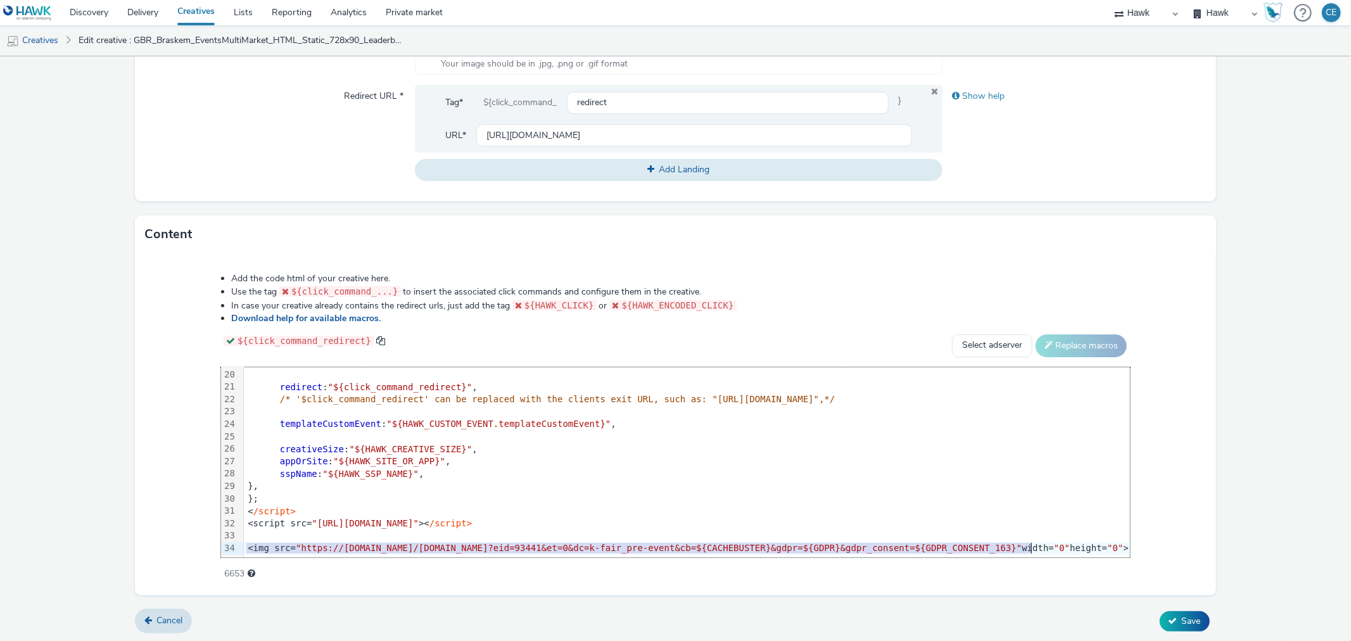
drag, startPoint x: 212, startPoint y: 532, endPoint x: 1016, endPoint y: 533, distance: 804.3
click at [1016, 542] on div "<img src= "https://[DOMAIN_NAME]/[DOMAIN_NAME]?eid=93441&et=0&dc=k-fair_pre-eve…" at bounding box center [778, 548] width 1068 height 13
click at [1182, 615] on span "Save" at bounding box center [1191, 621] width 19 height 12
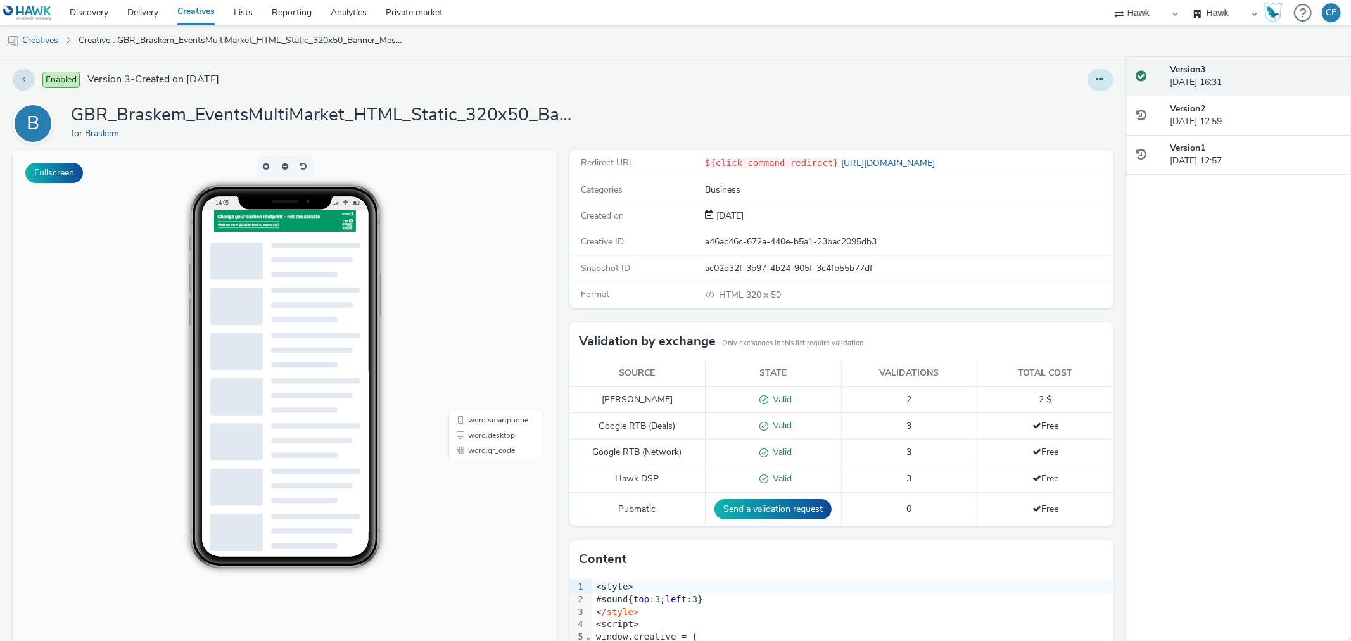
click at [1097, 79] on icon at bounding box center [1100, 79] width 7 height 9
click at [1075, 131] on link "Duplicate" at bounding box center [1065, 130] width 95 height 25
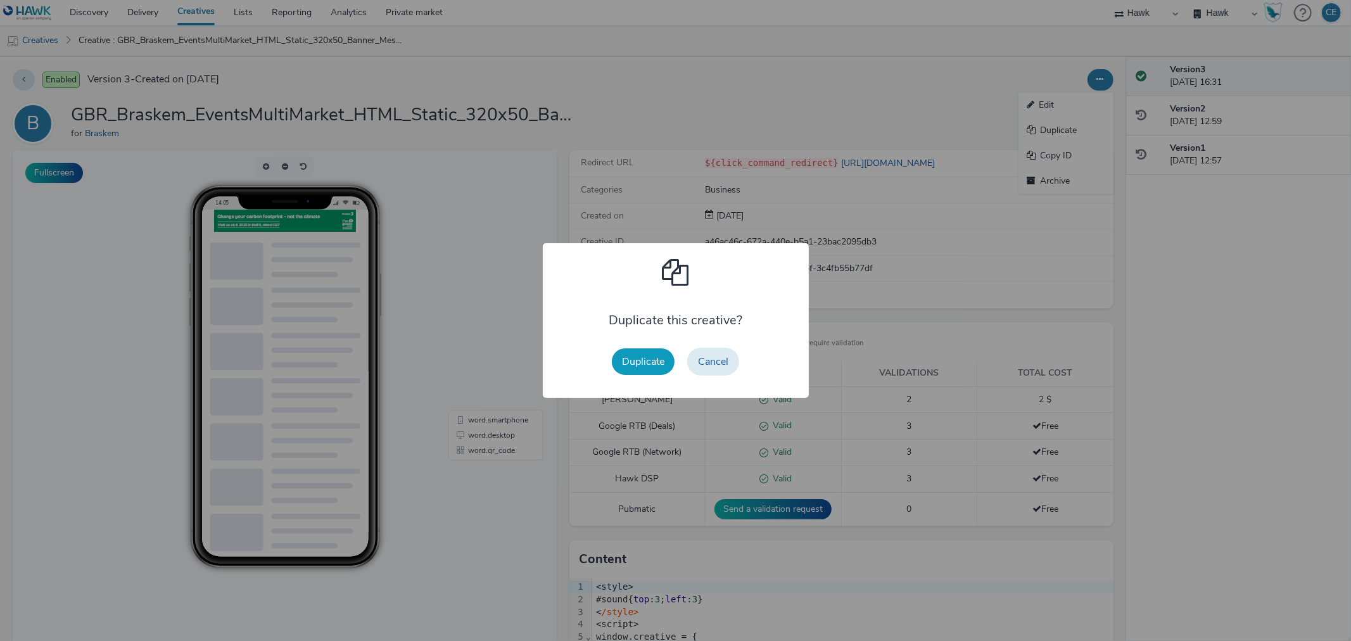
click at [647, 366] on button "Duplicate" at bounding box center [643, 361] width 63 height 27
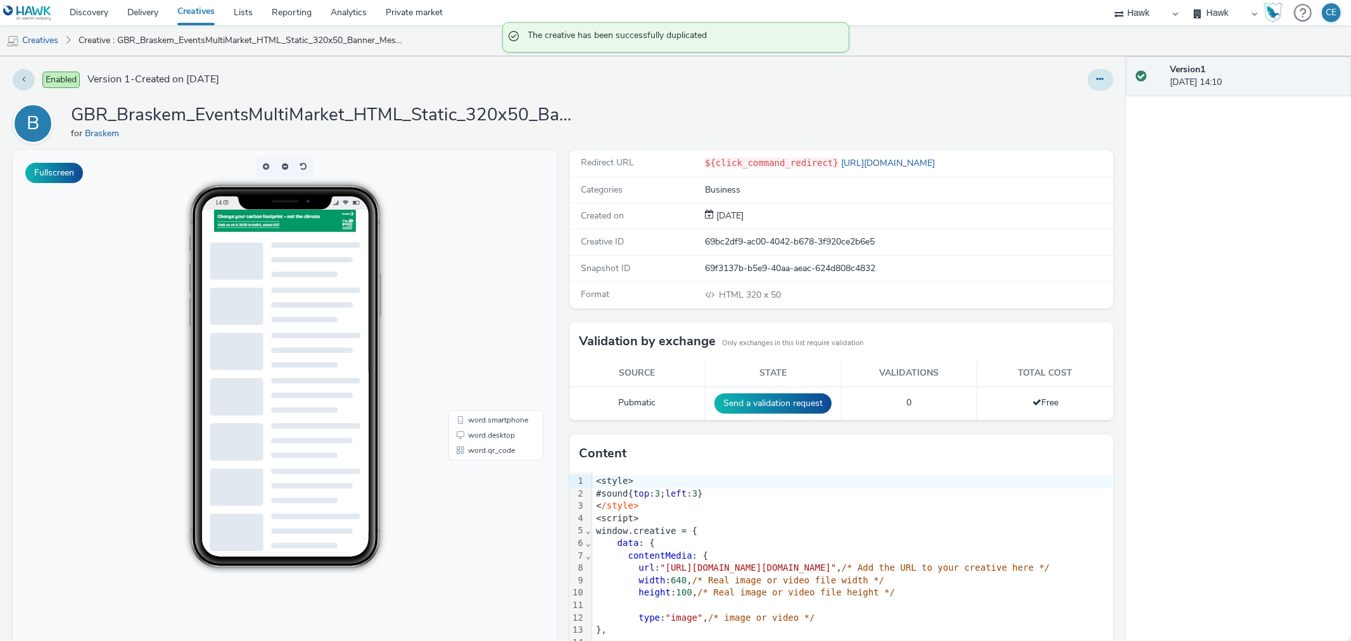
click at [1097, 80] on icon at bounding box center [1100, 79] width 7 height 9
click at [1054, 110] on link "Edit" at bounding box center [1065, 104] width 95 height 25
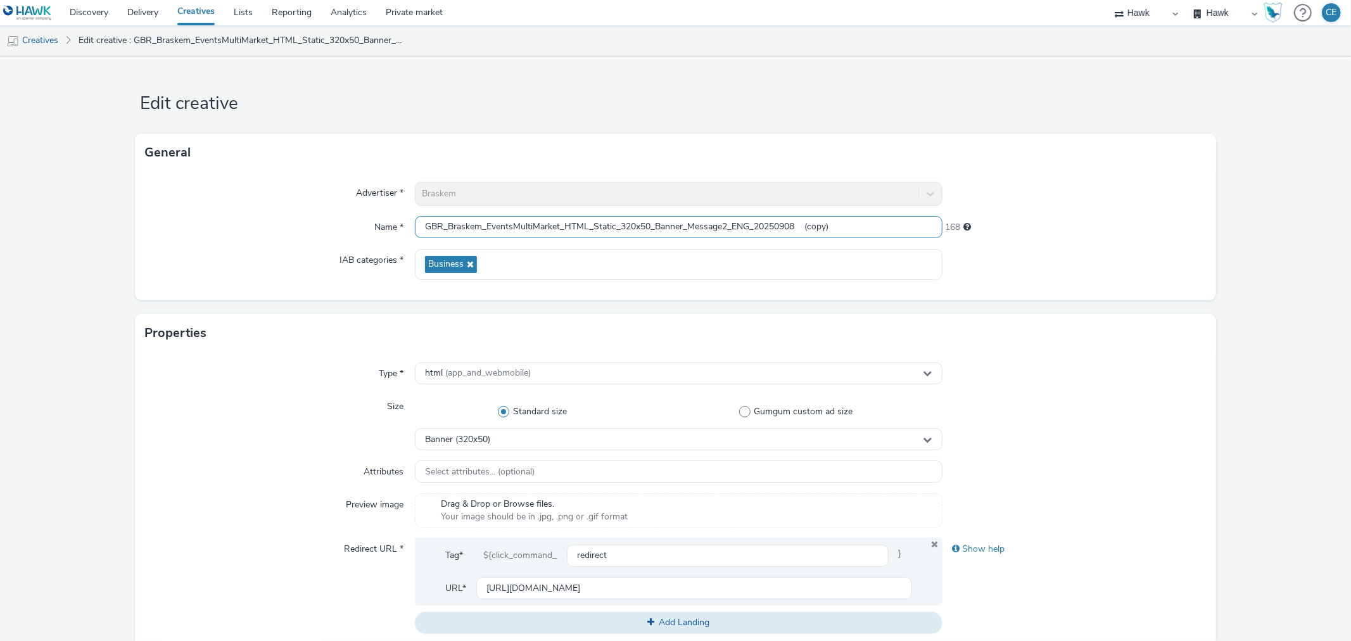
click at [729, 229] on input "GBR_Braskem_EventsMultiMarket_HTML_Static_320x50_Banner_Message2_ENG_20250908 (…" at bounding box center [678, 227] width 527 height 22
click at [731, 229] on input "GBR_Braskem_EventsMultiMarket_HTML_Static_320x50_Banner_Message2_ENG_20250908 (…" at bounding box center [678, 227] width 527 height 22
paste input "KFairEvent_"
drag, startPoint x: 822, startPoint y: 225, endPoint x: 894, endPoint y: 232, distance: 72.0
click at [894, 232] on input "GBR_Braskem_EventsMultiMarket_HTML_Static_320x50_Banner_Message2_KFairEvent_ENG…" at bounding box center [678, 227] width 527 height 22
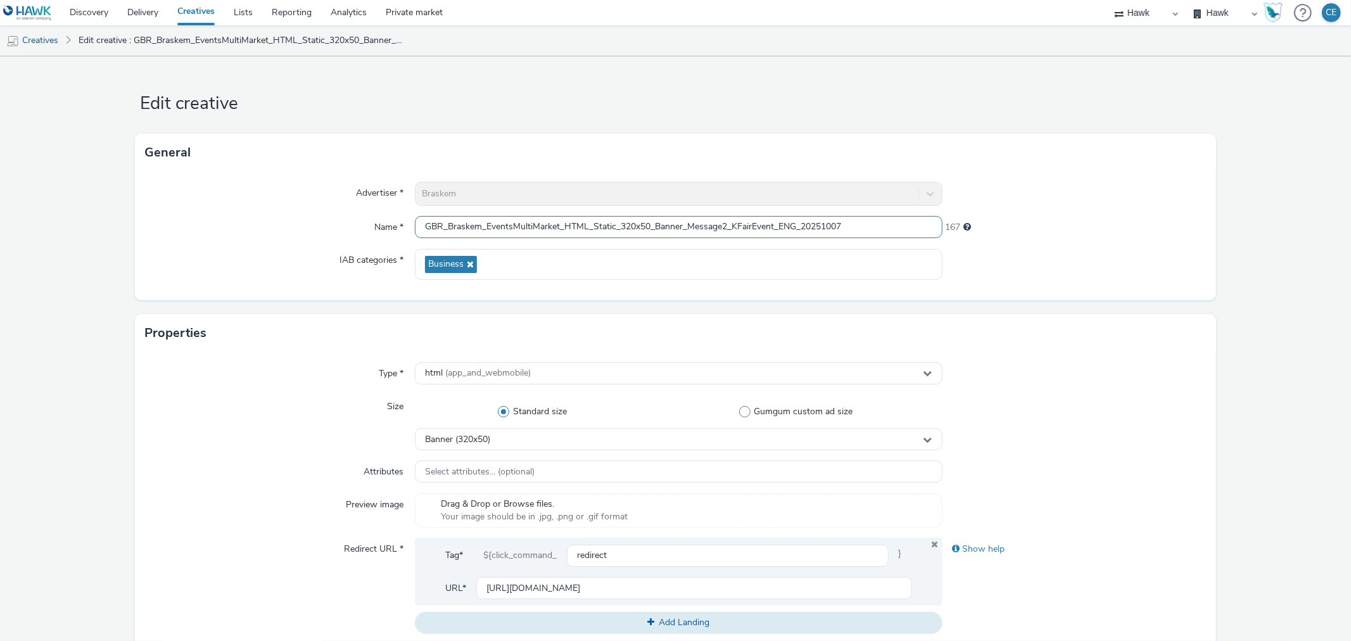
type input "GBR_Braskem_EventsMultiMarket_HTML_Static_320x50_Banner_Message2_KFairEvent_ENG…"
click at [1025, 269] on div at bounding box center [1073, 264] width 263 height 31
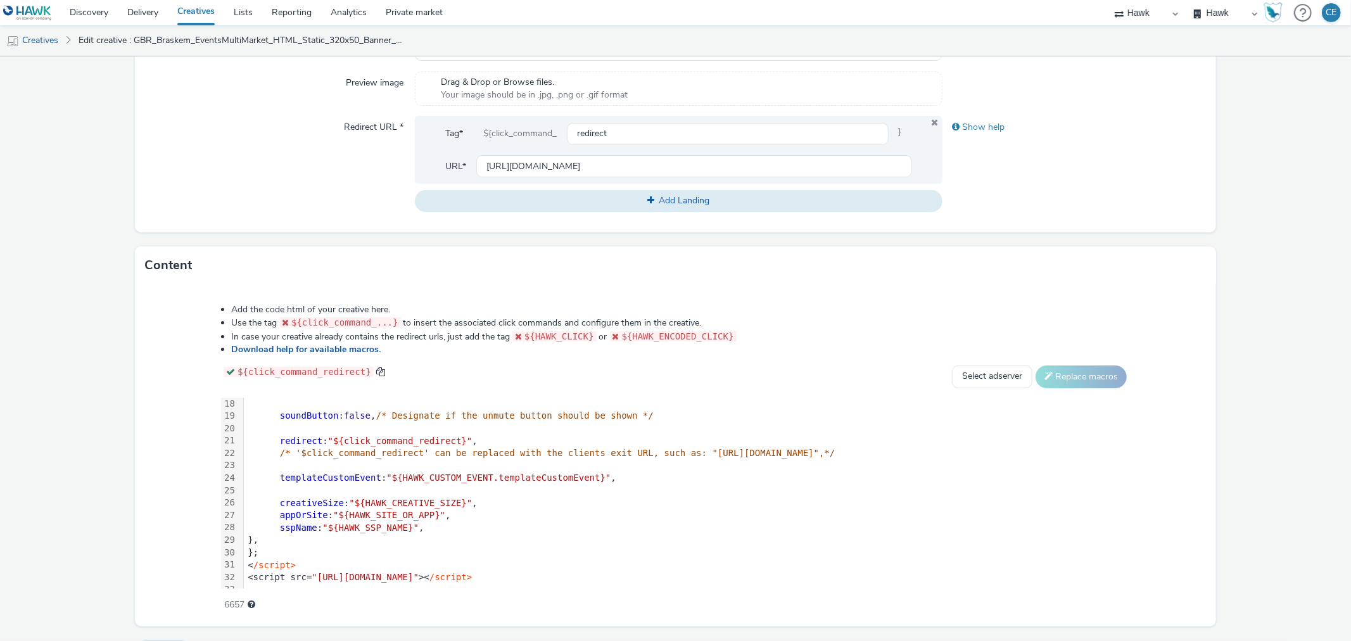
scroll to position [247, 0]
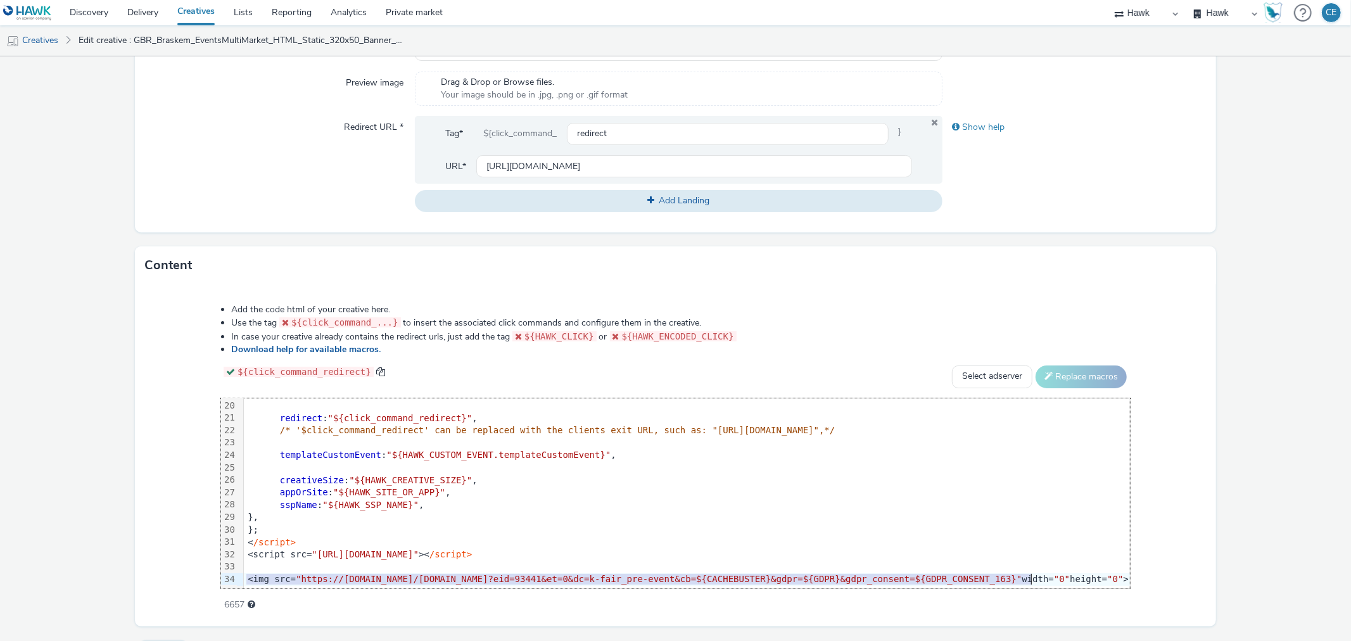
drag, startPoint x: 215, startPoint y: 566, endPoint x: 1049, endPoint y: 567, distance: 833.4
click at [1049, 573] on div "<img src= "https://[DOMAIN_NAME]/[DOMAIN_NAME]?eid=93441&et=0&dc=k-fair_pre-eve…" at bounding box center [766, 579] width 1044 height 13
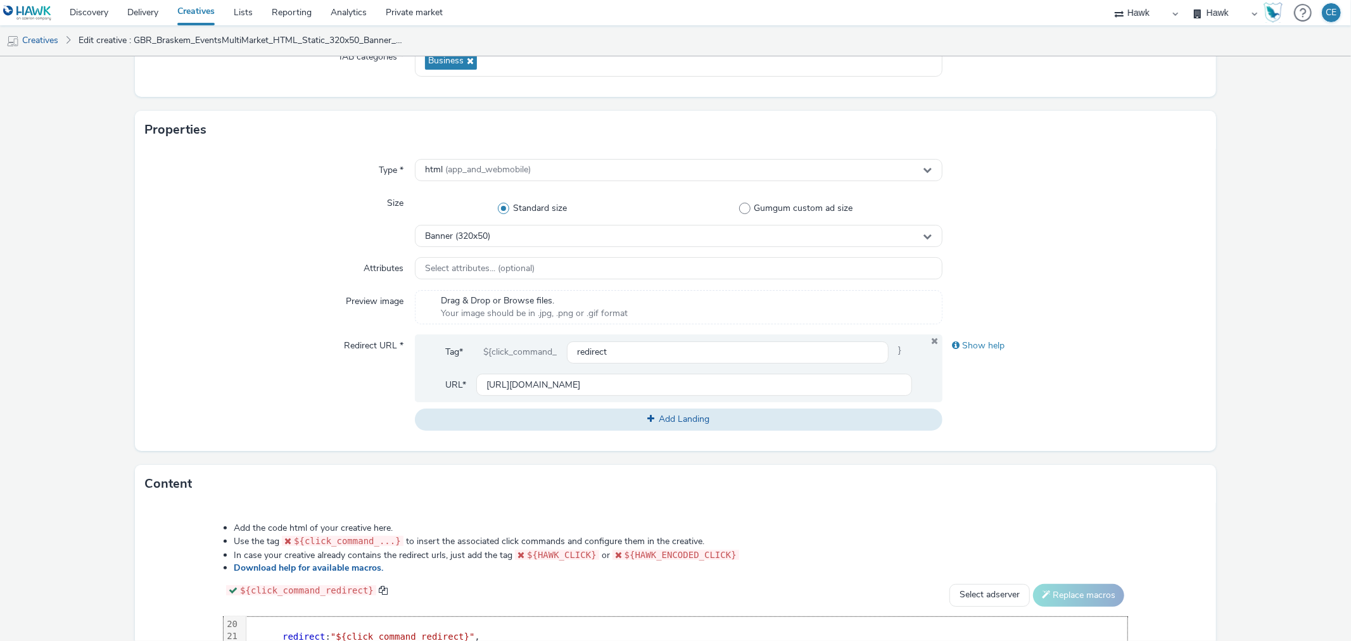
scroll to position [211, 0]
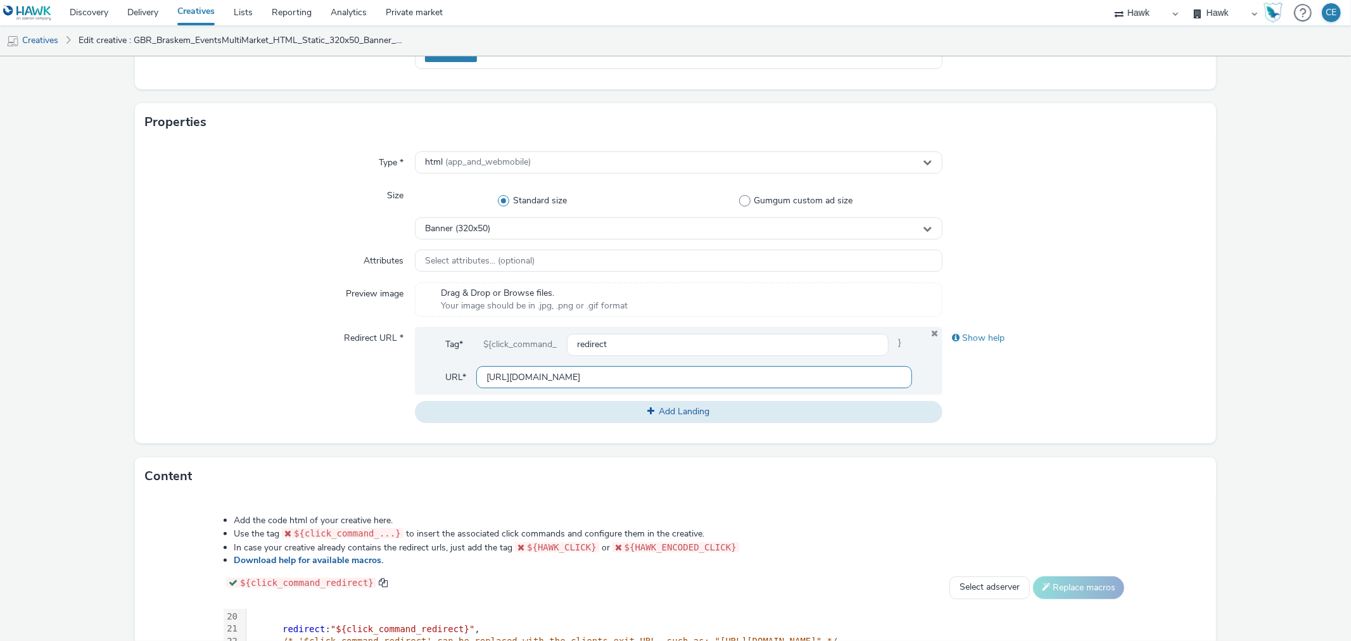
drag, startPoint x: 642, startPoint y: 391, endPoint x: 641, endPoint y: 383, distance: 8.3
click at [641, 385] on div "Tag* ${click_command_ redirect } URL* https://www.braskem.com.br/europe" at bounding box center [678, 361] width 527 height 68
drag, startPoint x: 641, startPoint y: 383, endPoint x: 460, endPoint y: 386, distance: 181.2
click at [460, 386] on div "URL* https://www.braskem.com.br/europe" at bounding box center [678, 377] width 466 height 22
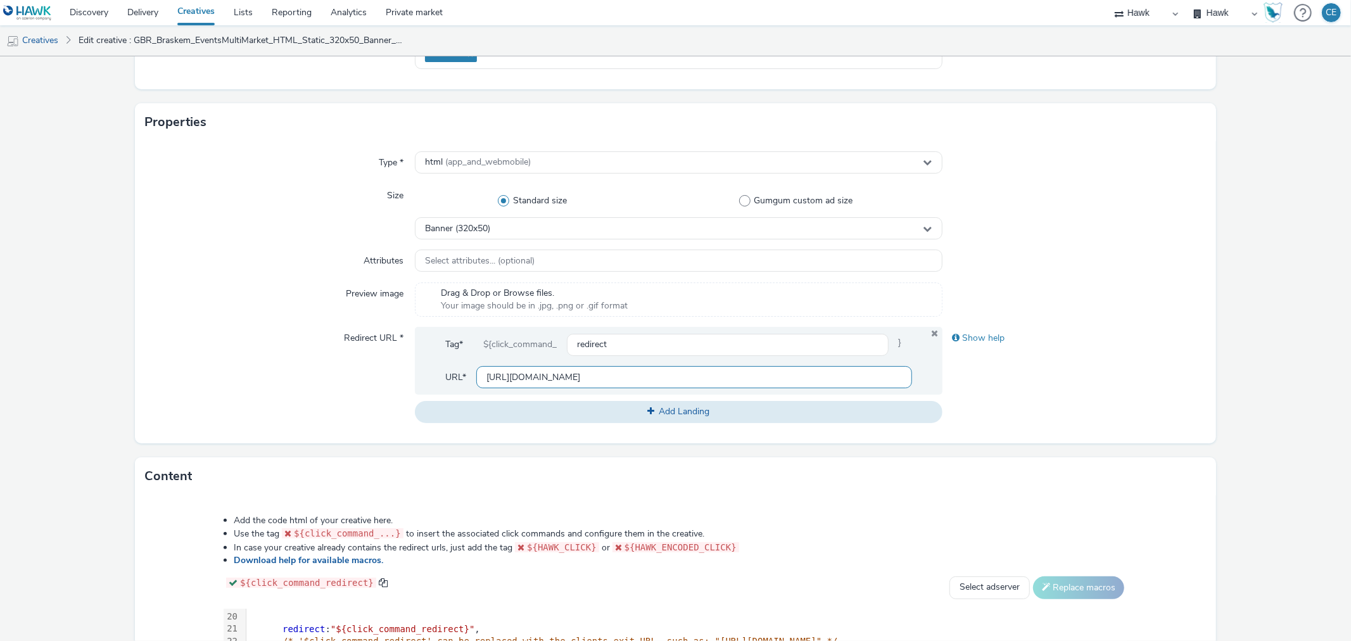
paste input "/imgreen"
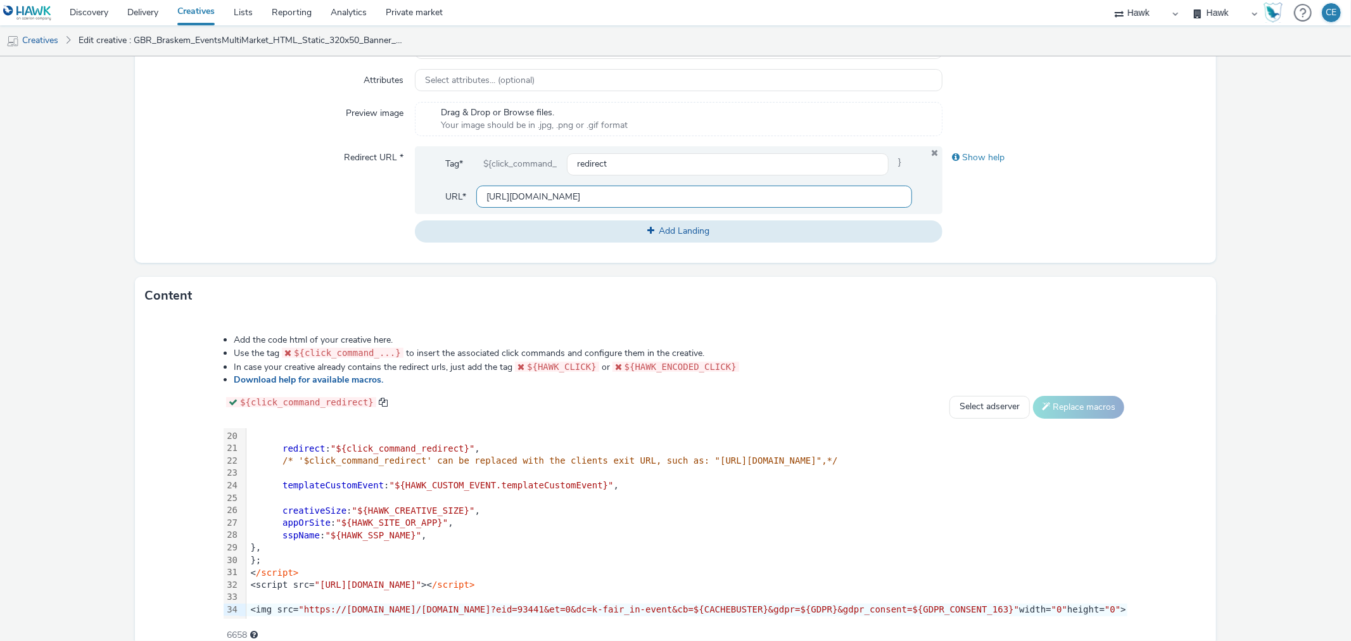
scroll to position [453, 0]
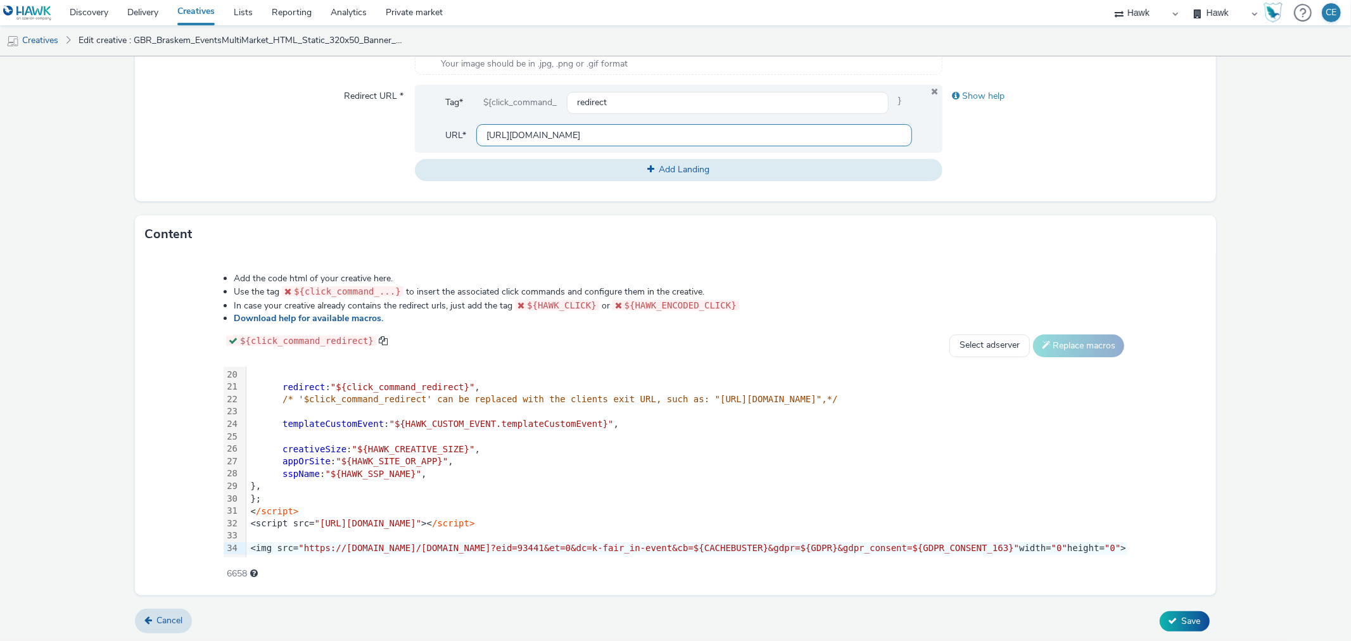
type input "[URL][DOMAIN_NAME]"
click at [472, 581] on div "Add the code html of your creative here. Use the tag ${click_command_...} to in…" at bounding box center [675, 424] width 1080 height 342
click at [560, 602] on form "Edit creative General Advertiser * Braskem Name * GBR_Braskem_EventsMultiMarket…" at bounding box center [675, 123] width 1351 height 1039
click at [1182, 615] on span "Save" at bounding box center [1191, 621] width 19 height 12
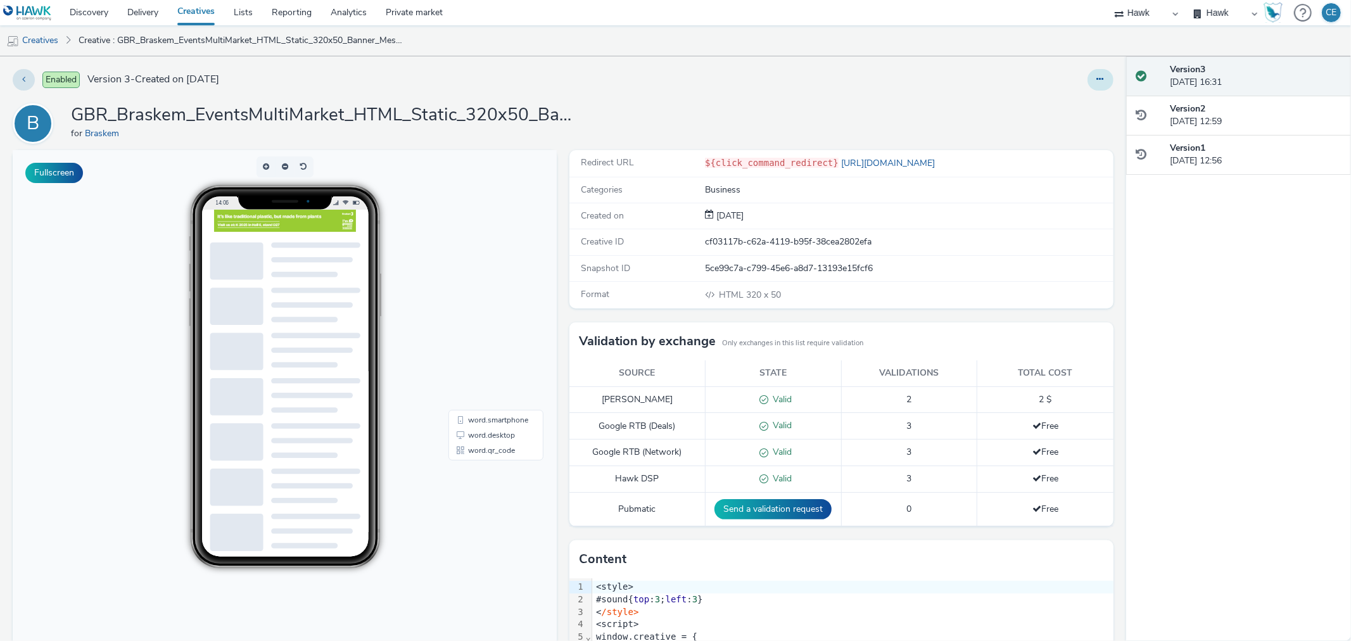
click at [1093, 79] on button at bounding box center [1100, 80] width 26 height 22
click at [1061, 130] on link "Duplicate" at bounding box center [1065, 130] width 95 height 25
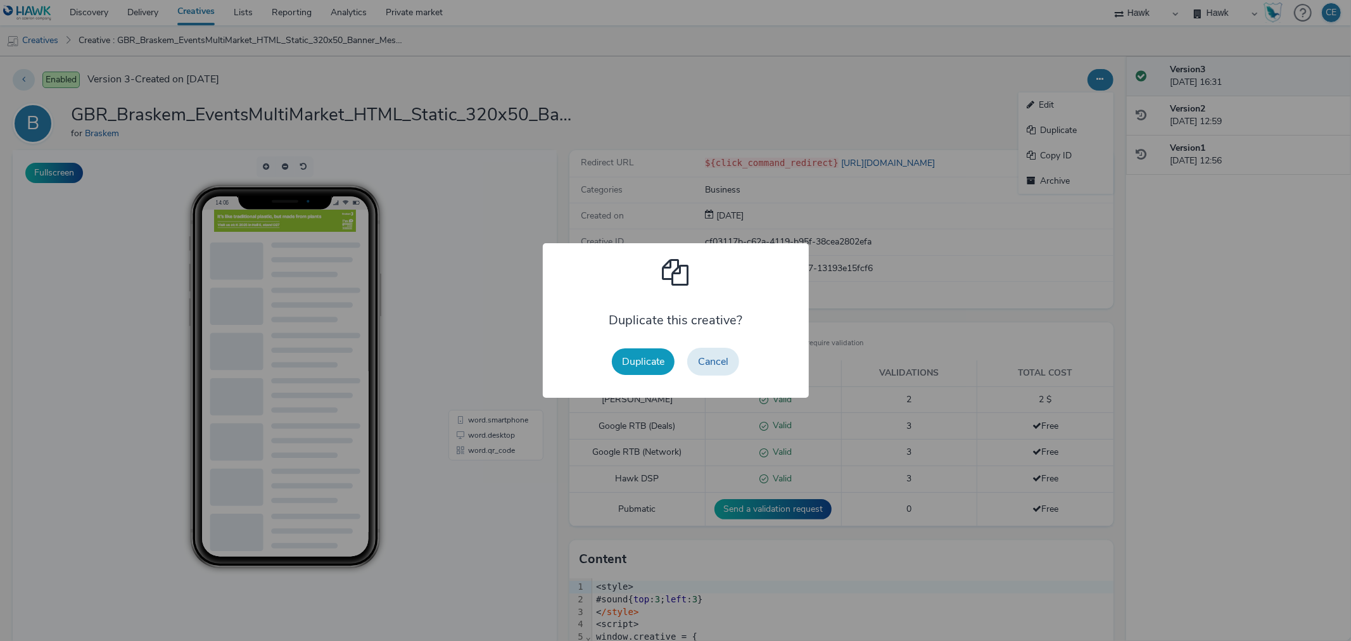
click at [651, 350] on button "Duplicate" at bounding box center [643, 361] width 63 height 27
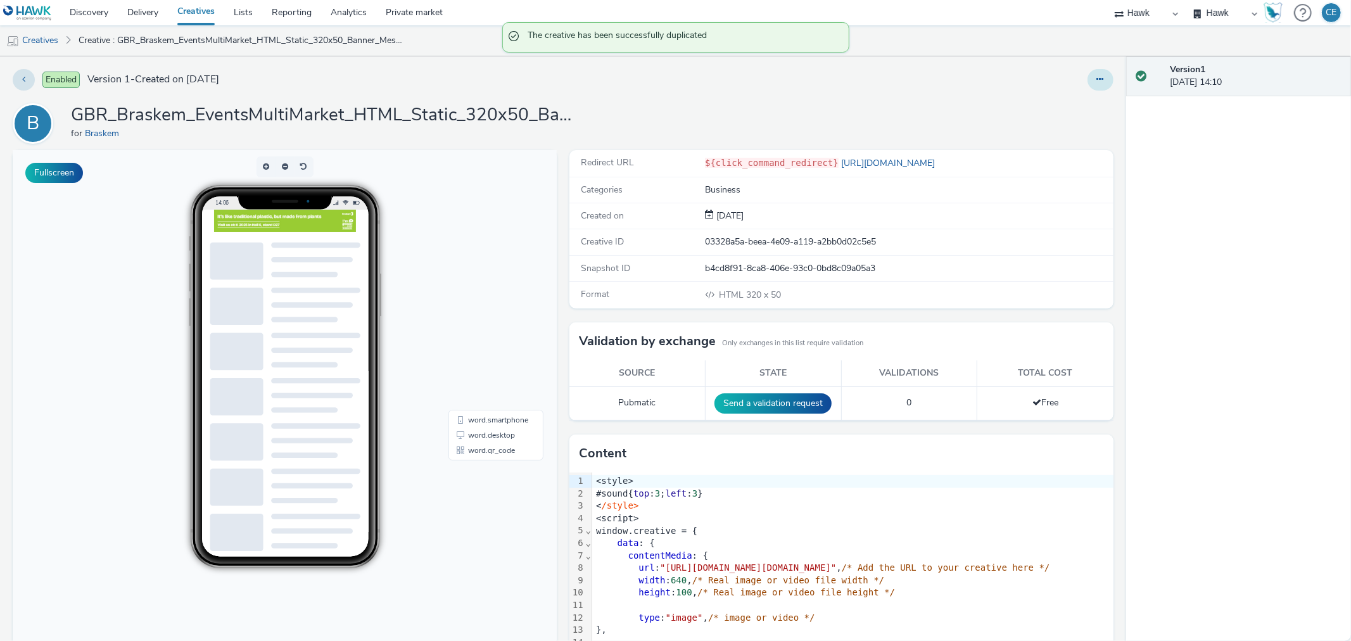
click at [1087, 89] on button at bounding box center [1100, 80] width 26 height 22
click at [1073, 113] on link "Edit" at bounding box center [1065, 104] width 95 height 25
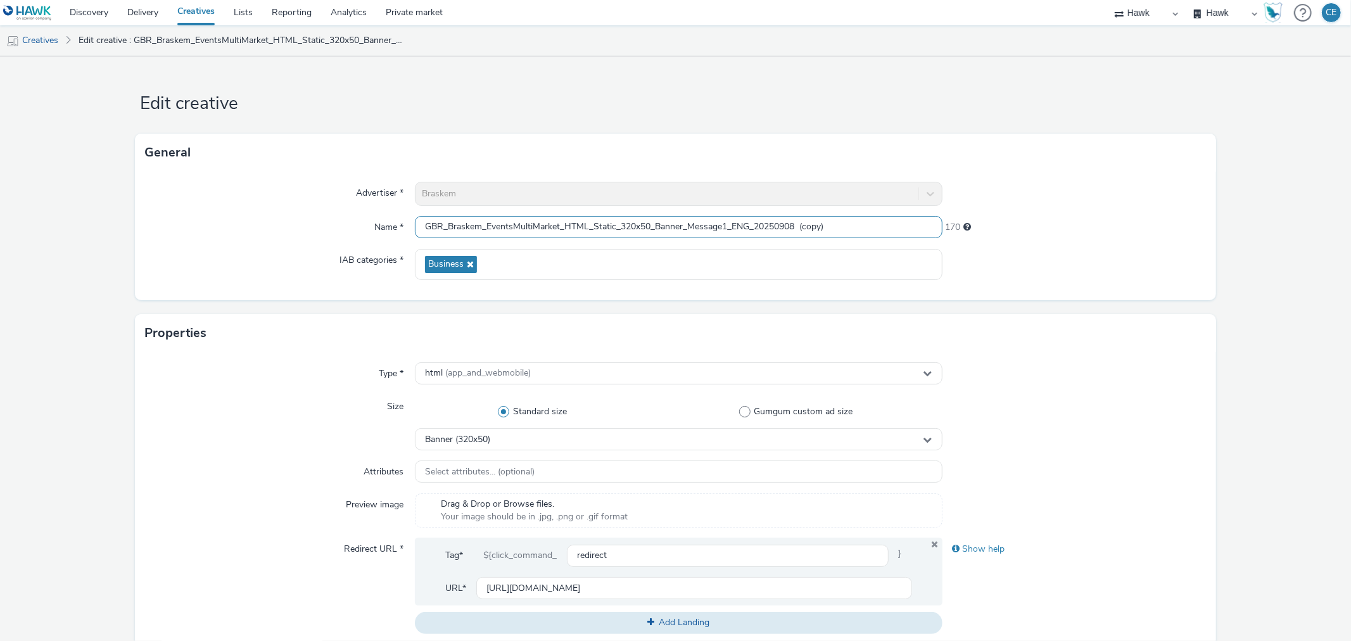
click at [732, 222] on input "GBR_Braskem_EventsMultiMarket_HTML_Static_320x50_Banner_Message1_ENG_20250908 (…" at bounding box center [678, 227] width 527 height 22
paste input "KFairEvent_"
drag, startPoint x: 821, startPoint y: 225, endPoint x: 883, endPoint y: 228, distance: 61.5
click at [883, 228] on input "GBR_Braskem_EventsMultiMarket_HTML_Static_320x50_Banner_Message1_KFairEvent_ENG…" at bounding box center [678, 227] width 527 height 22
type input "GBR_Braskem_EventsMultiMarket_HTML_Static_320x50_Banner_Message1_KFairEvent_ENG…"
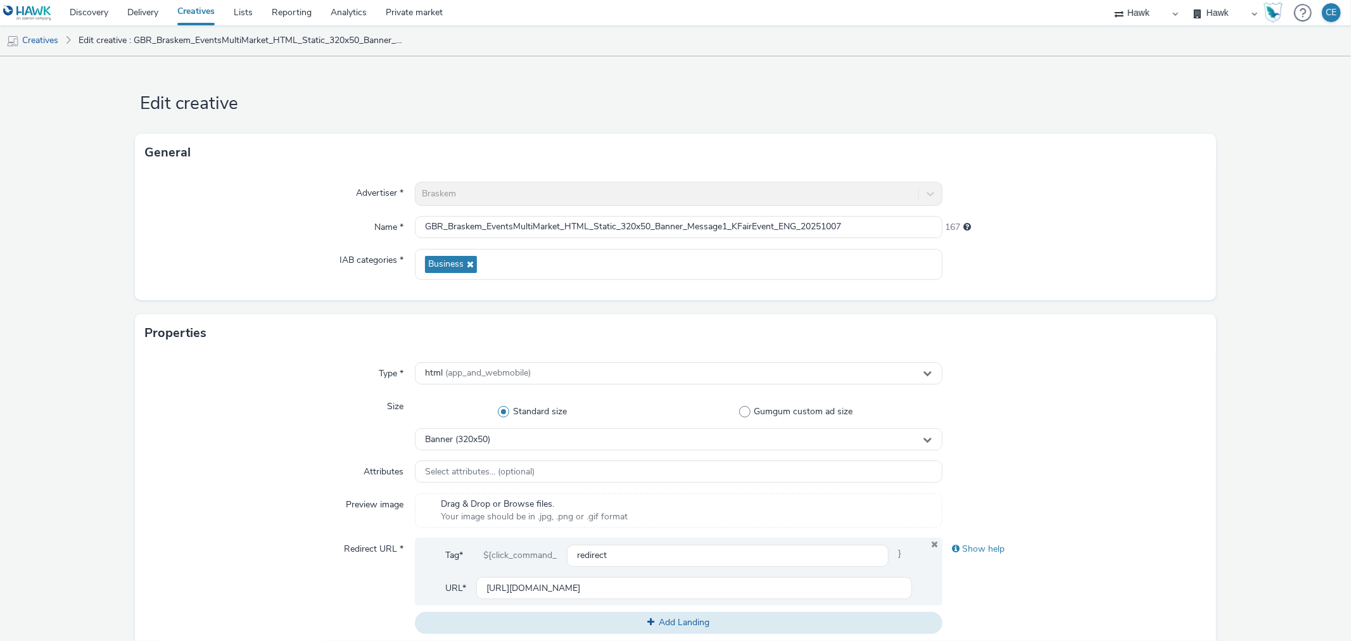
click at [1030, 249] on div at bounding box center [1073, 264] width 263 height 31
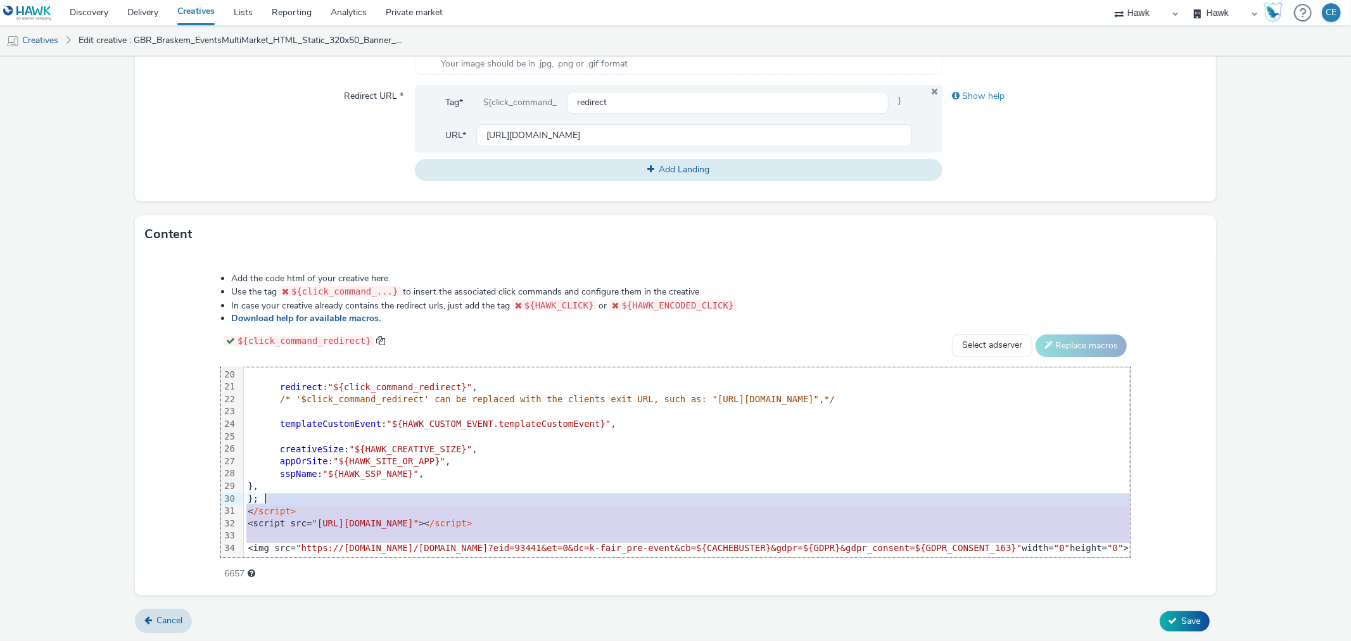
scroll to position [247, 115]
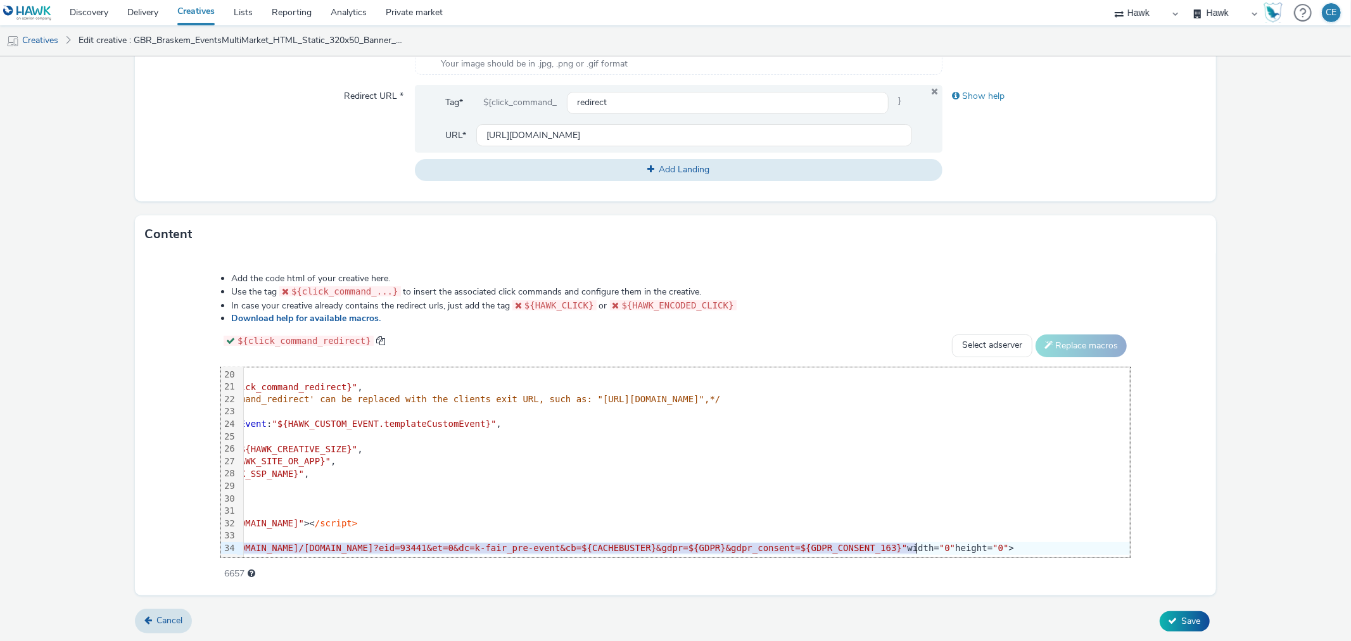
drag, startPoint x: 216, startPoint y: 534, endPoint x: 1218, endPoint y: 554, distance: 1002.1
click at [1218, 554] on form "Edit creative General Advertiser * Braskem Name * GBR_Braskem_EventsMultiMarket…" at bounding box center [675, 123] width 1351 height 1039
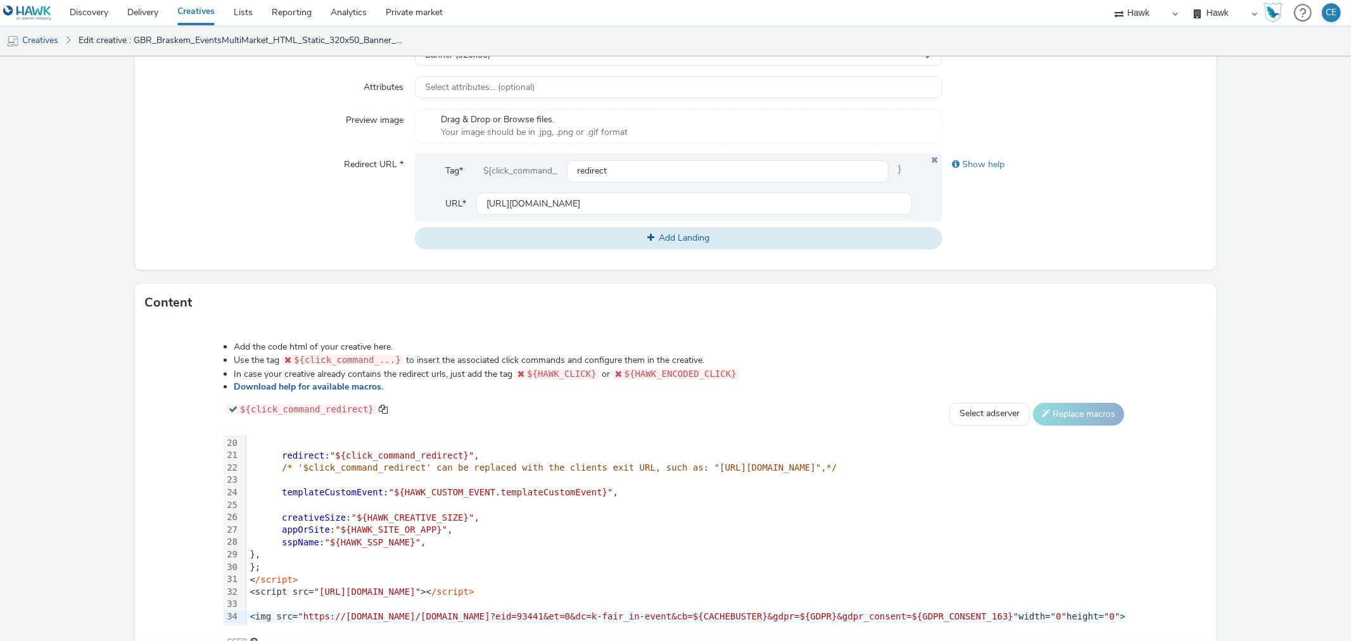
scroll to position [453, 0]
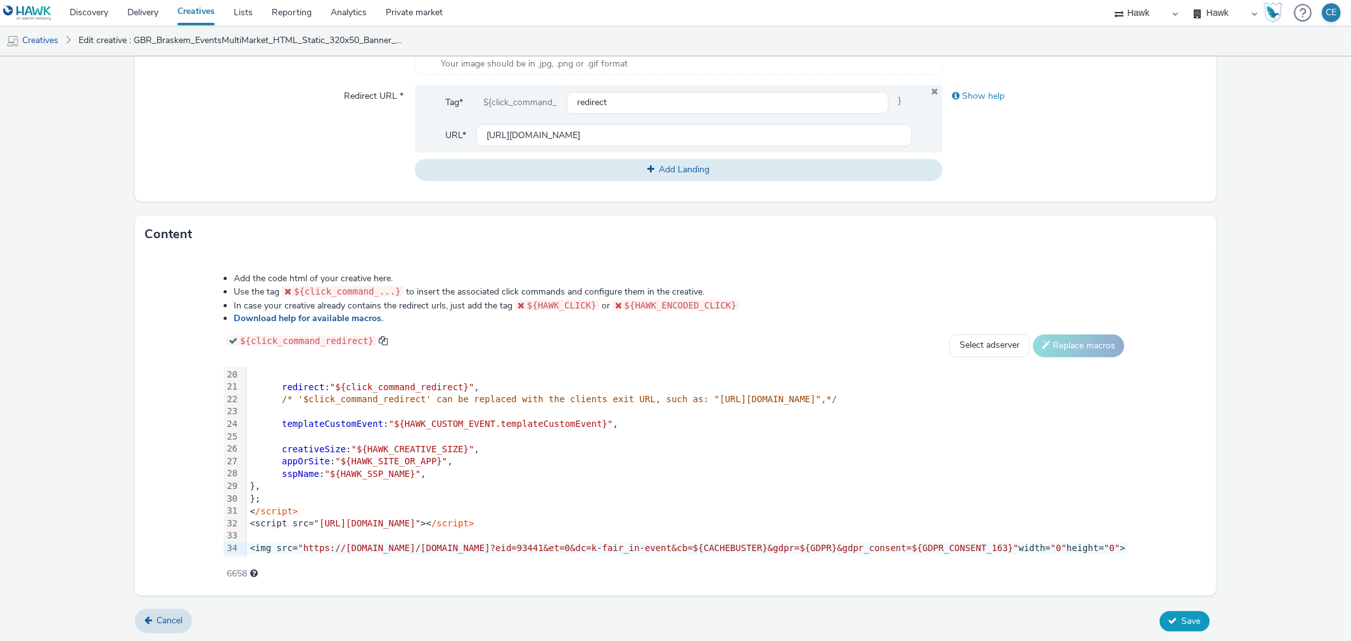
click at [1173, 611] on button "Save" at bounding box center [1185, 621] width 50 height 20
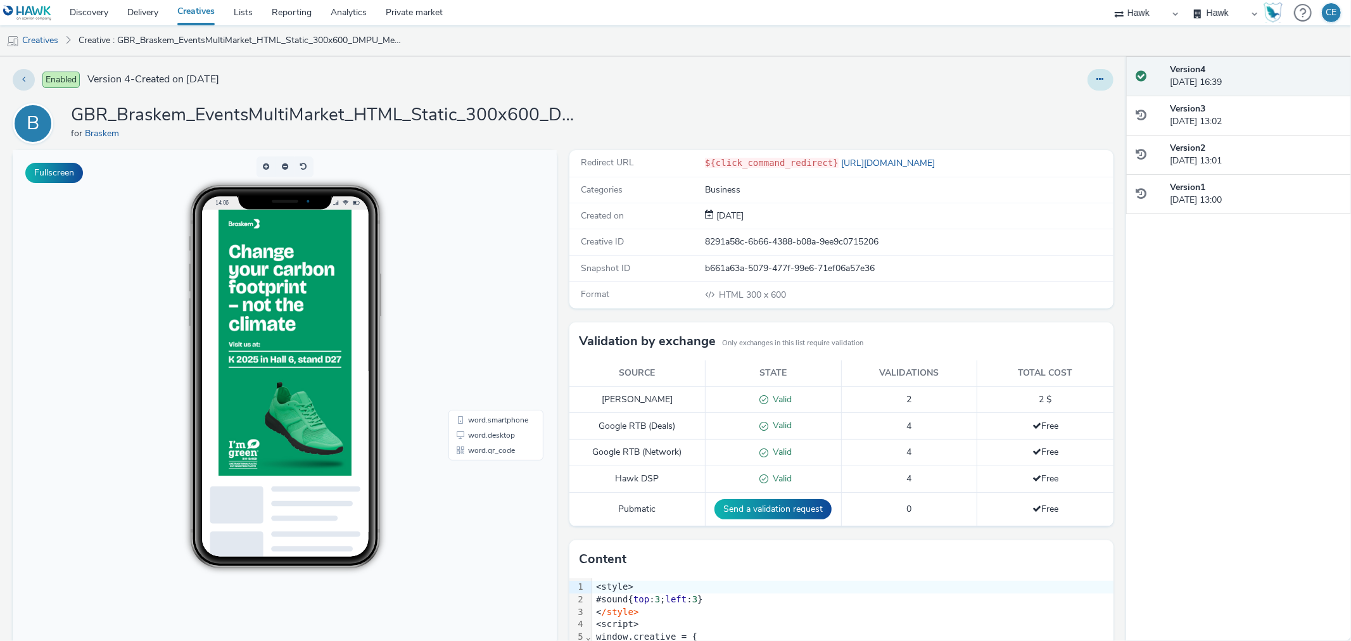
click at [1097, 81] on icon at bounding box center [1100, 79] width 7 height 9
click at [1041, 131] on link "Duplicate" at bounding box center [1065, 130] width 95 height 25
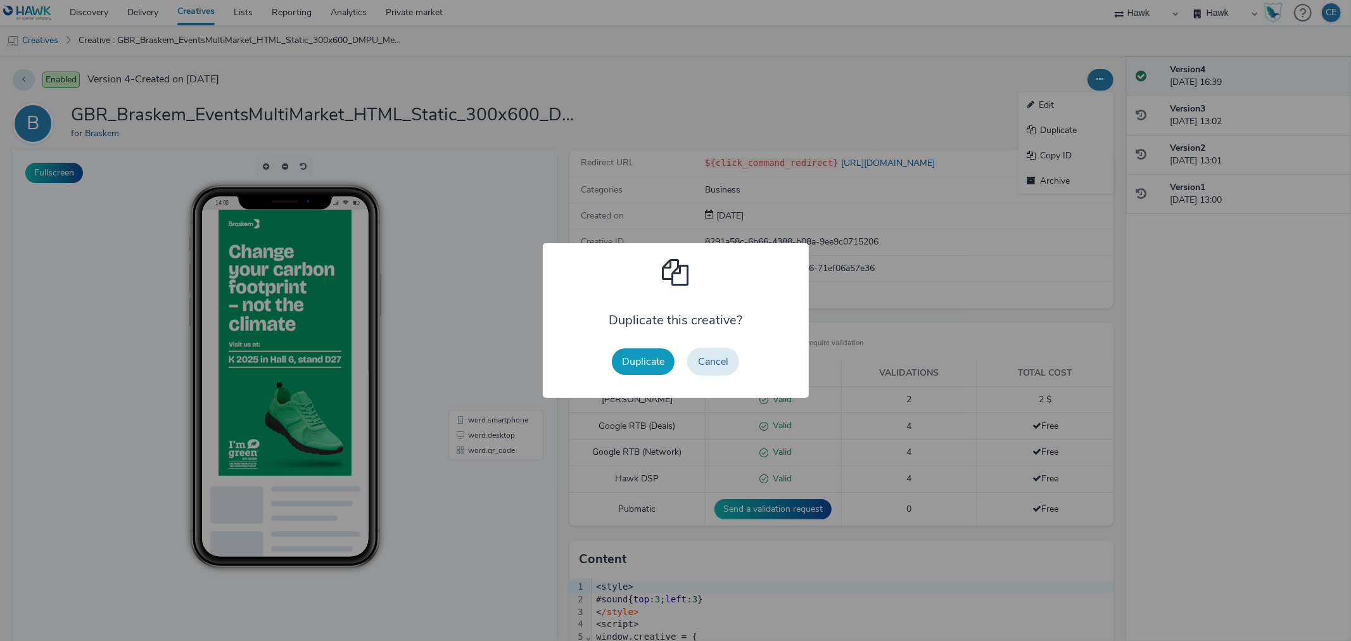
click at [638, 356] on button "Duplicate" at bounding box center [643, 361] width 63 height 27
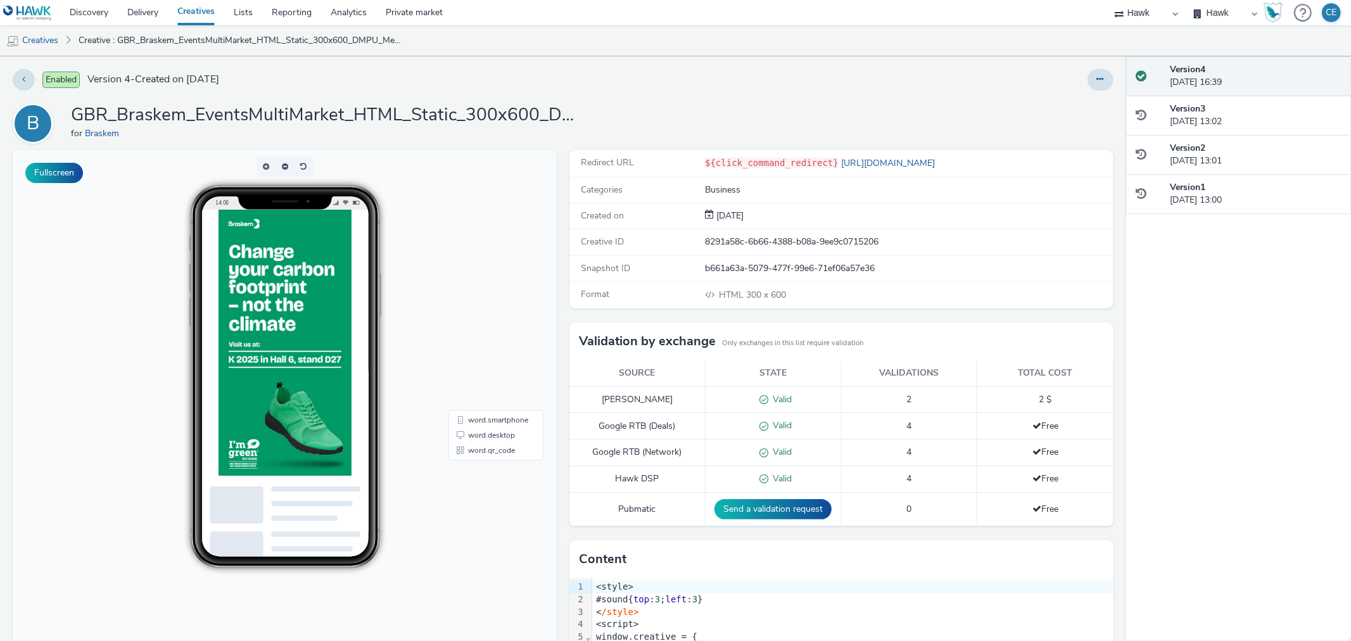
click at [1098, 70] on div at bounding box center [1100, 80] width 26 height 22
click at [1097, 80] on icon at bounding box center [1100, 79] width 7 height 9
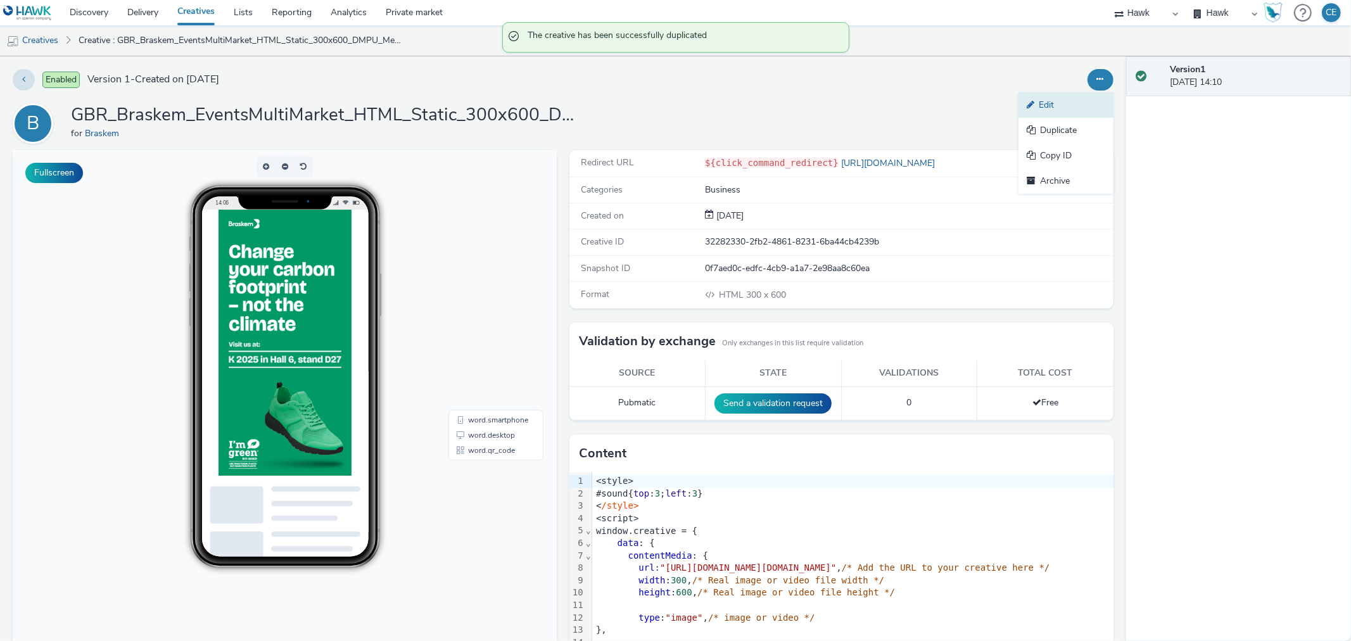
click at [1067, 98] on link "Edit" at bounding box center [1065, 104] width 95 height 25
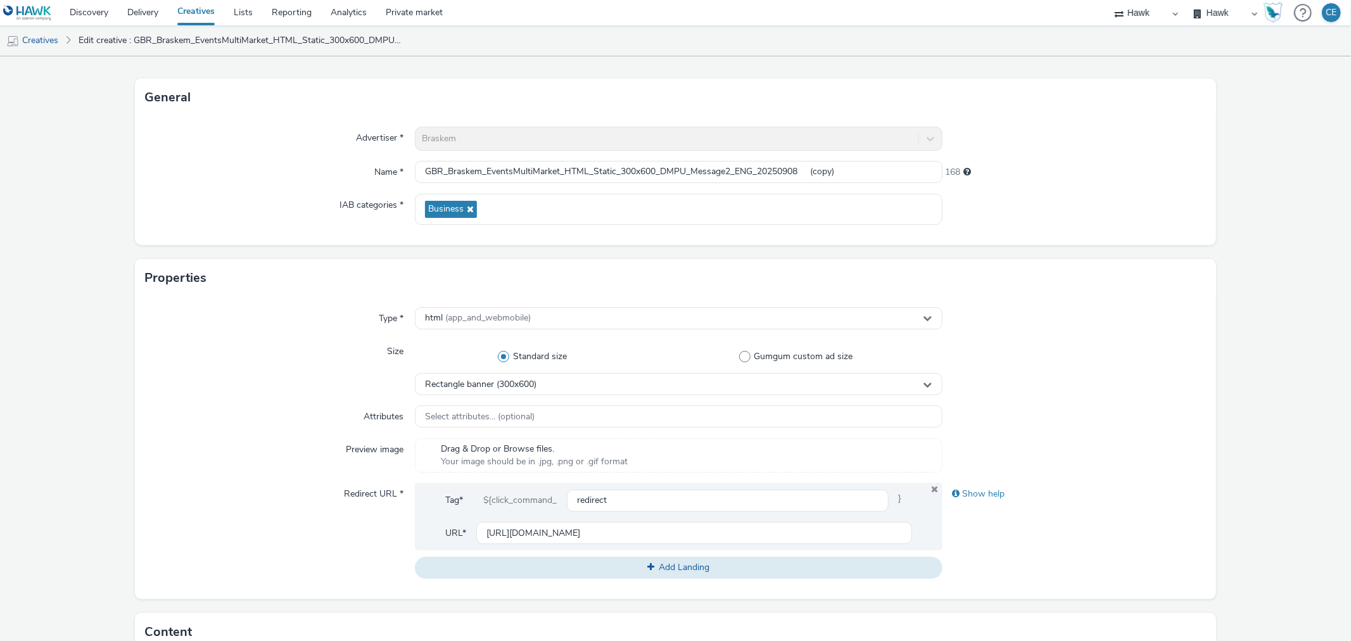
scroll to position [141, 0]
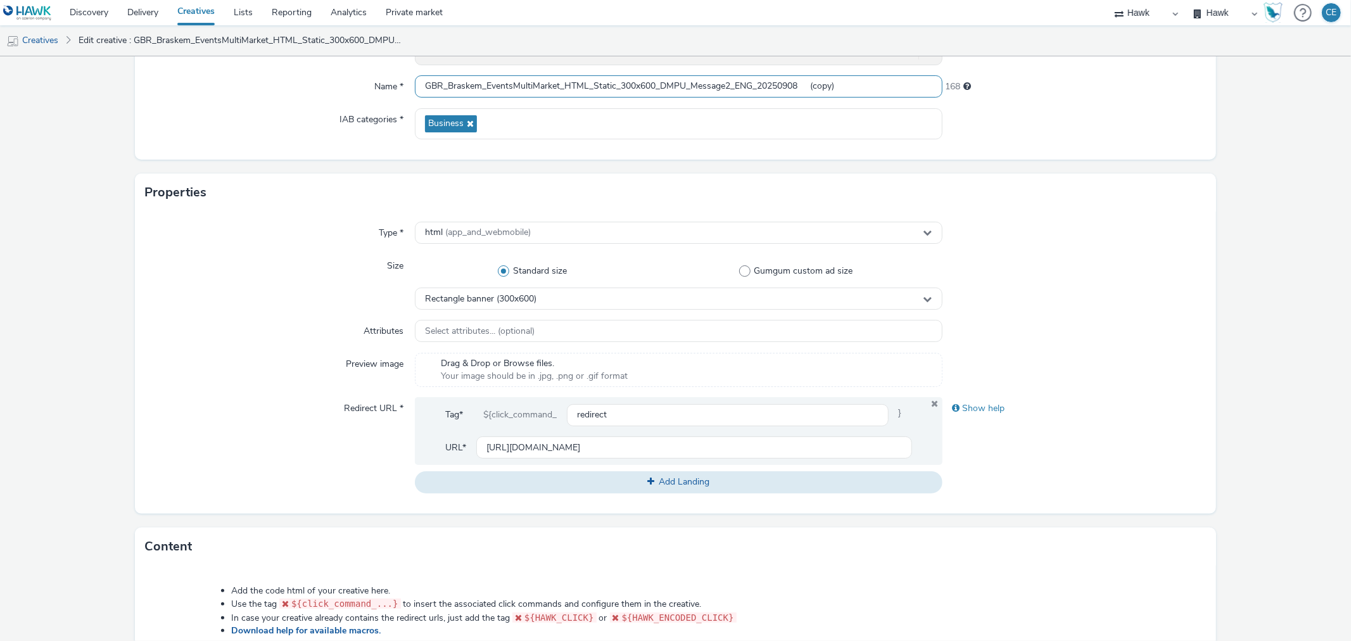
click at [733, 85] on input "GBR_Braskem_EventsMultiMarket_HTML_Static_300x600_DMPU_Message2_ENG_20250908 (c…" at bounding box center [678, 86] width 527 height 22
paste input "KFairEvent_"
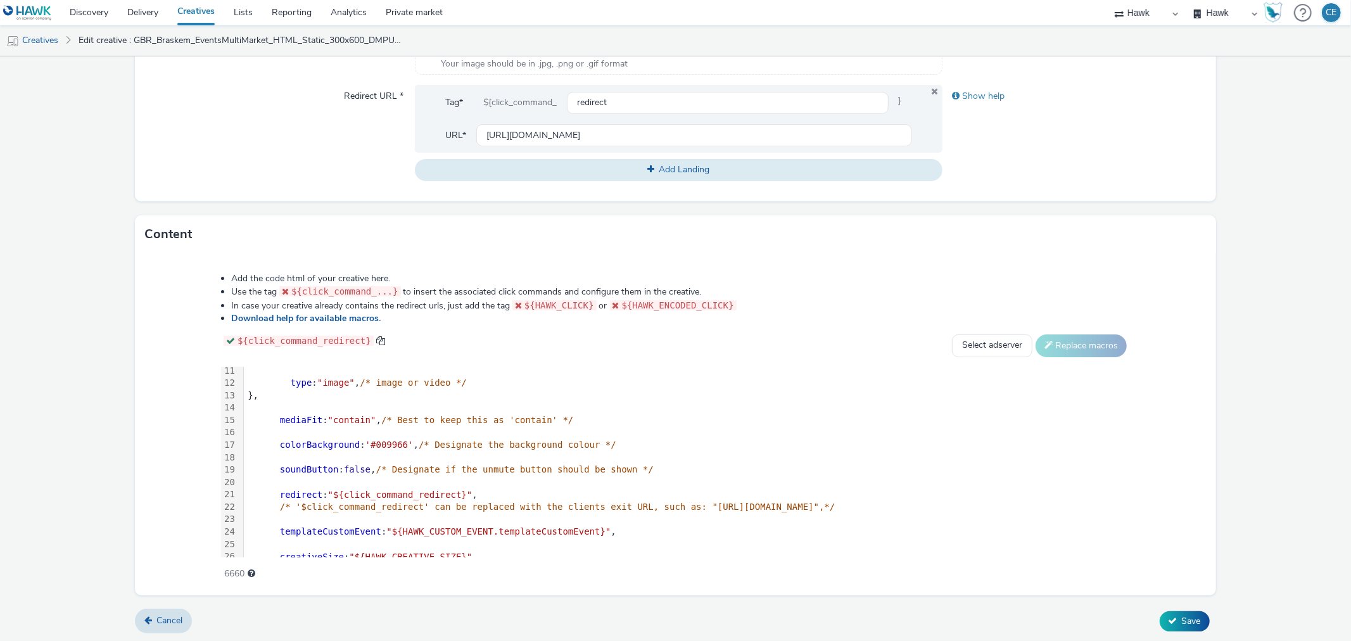
scroll to position [235, 0]
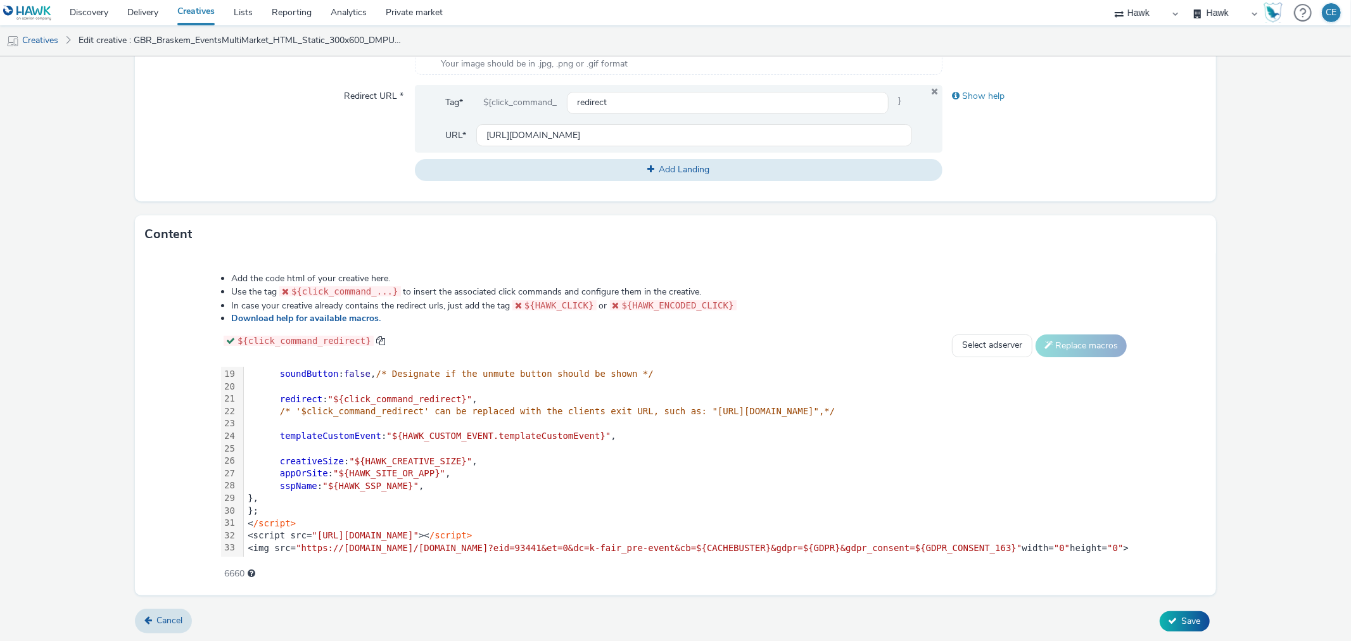
click at [670, 529] on div "<script src= "[URL][DOMAIN_NAME]" >< /script>" at bounding box center [687, 535] width 886 height 13
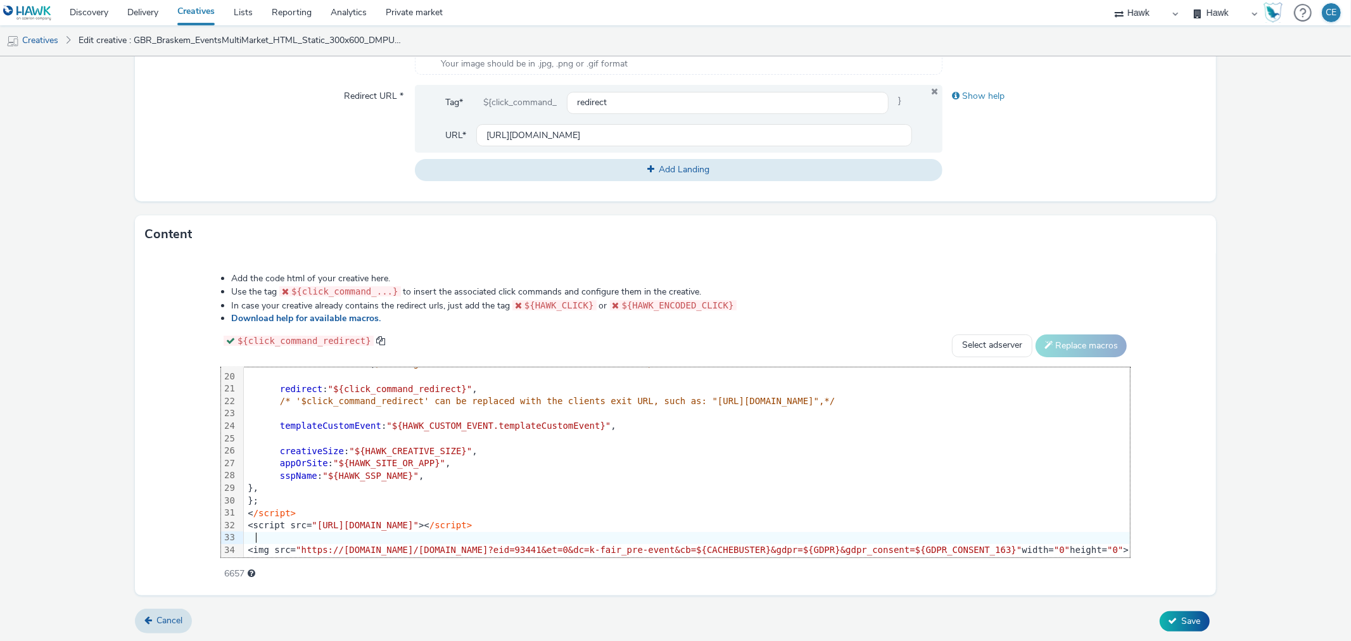
scroll to position [247, 0]
drag, startPoint x: 1023, startPoint y: 543, endPoint x: 151, endPoint y: 537, distance: 872.7
click at [175, 537] on div "Add the code html of your creative here. Use the tag ${click_command_...} to in…" at bounding box center [675, 419] width 1000 height 312
click at [1135, 260] on div "Add the code html of your creative here. Use the tag ${click_command_...} to in…" at bounding box center [675, 424] width 1080 height 342
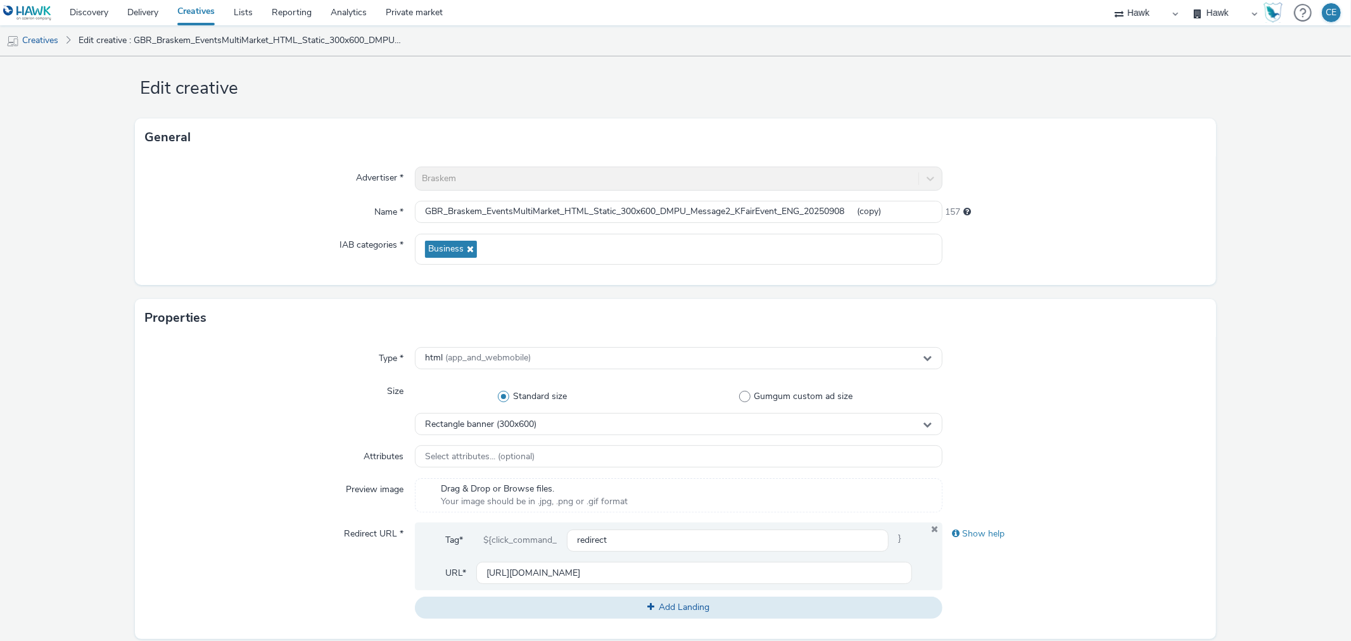
scroll to position [0, 0]
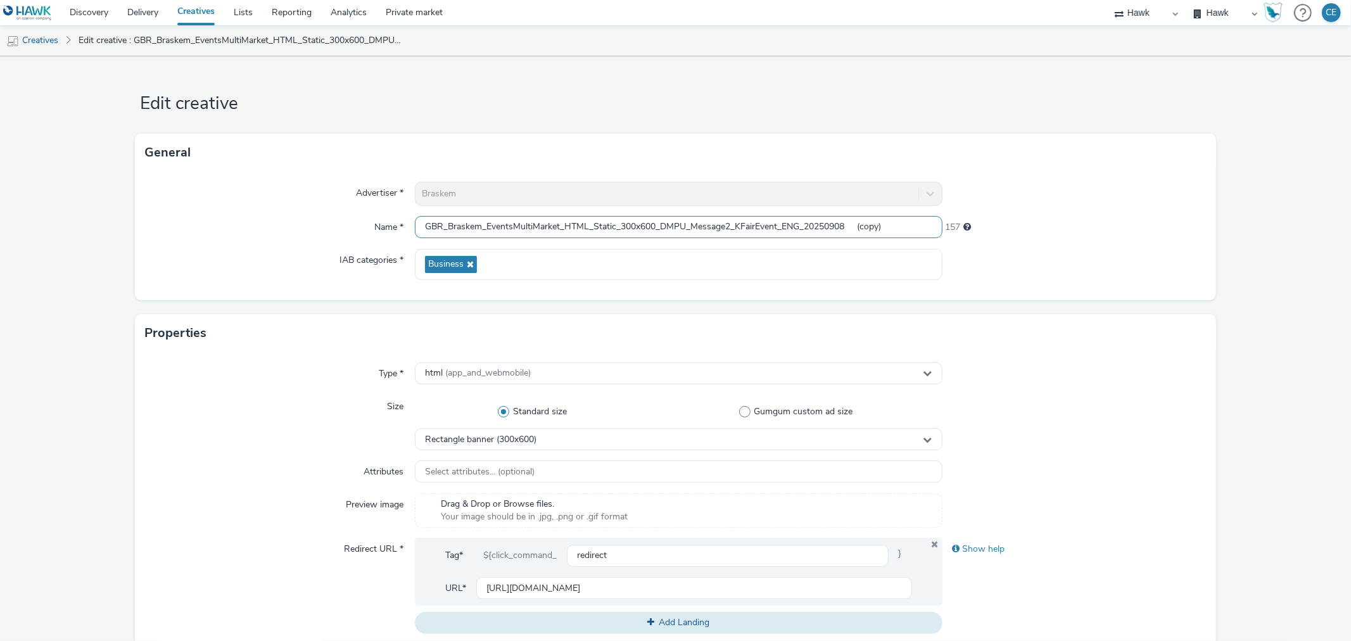
drag, startPoint x: 827, startPoint y: 224, endPoint x: 888, endPoint y: 231, distance: 61.2
click at [888, 231] on input "GBR_Braskem_EventsMultiMarket_HTML_Static_300x600_DMPU_Message2_KFairEvent_ENG_…" at bounding box center [678, 227] width 527 height 22
type input "GBR_Braskem_EventsMultiMarket_HTML_Static_300x600_DMPU_Message2_KFairEvent_ENG_…"
click at [1079, 256] on div at bounding box center [1073, 264] width 263 height 31
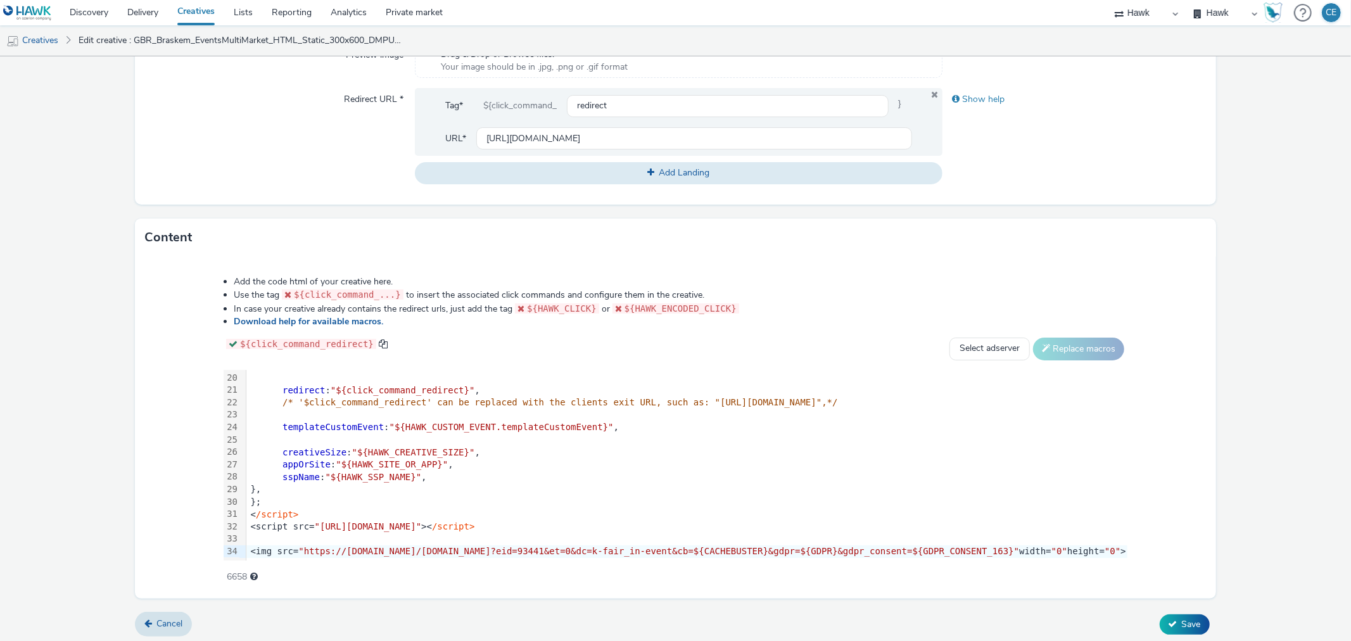
scroll to position [453, 0]
click at [1170, 628] on button "Save" at bounding box center [1185, 621] width 50 height 20
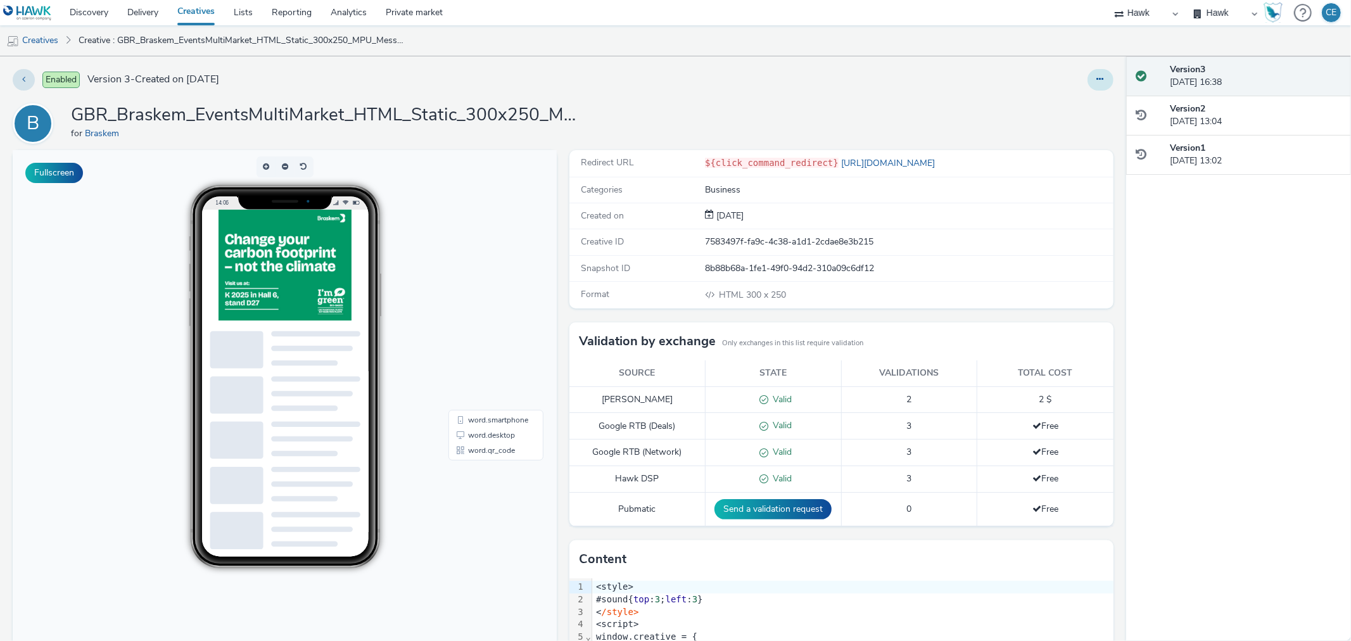
click at [1097, 75] on icon at bounding box center [1100, 79] width 7 height 9
click at [1097, 133] on link "Duplicate" at bounding box center [1065, 130] width 95 height 25
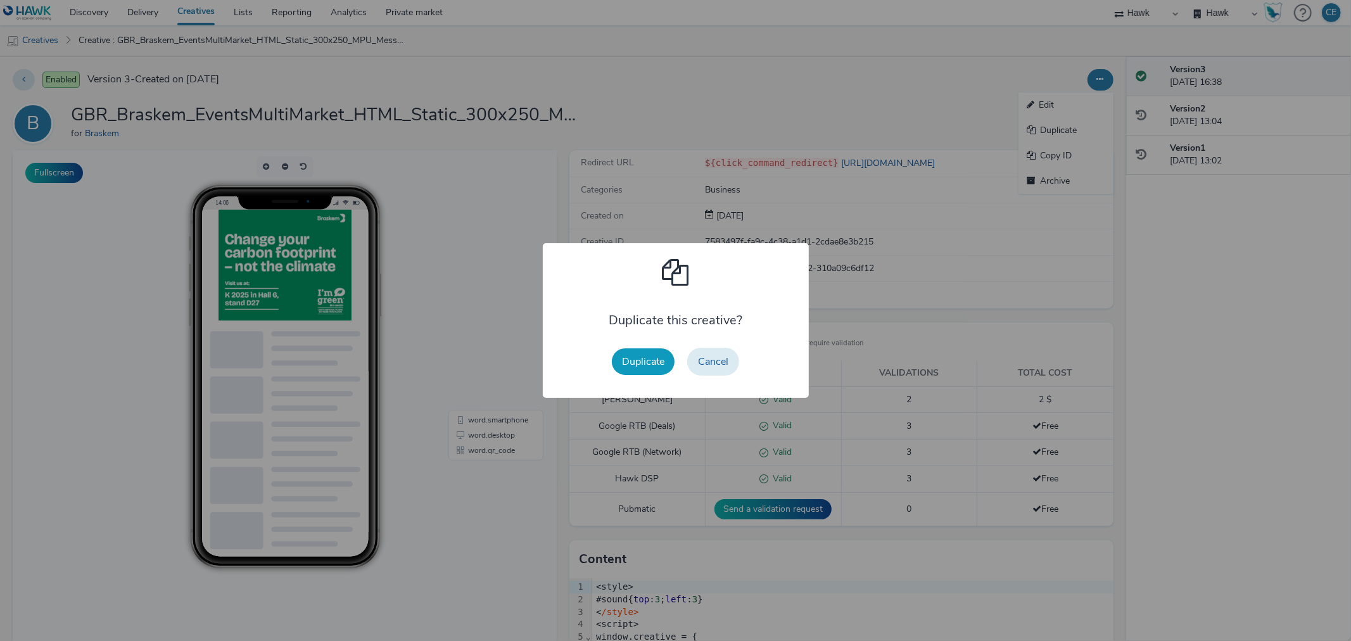
click at [632, 355] on button "Duplicate" at bounding box center [643, 361] width 63 height 27
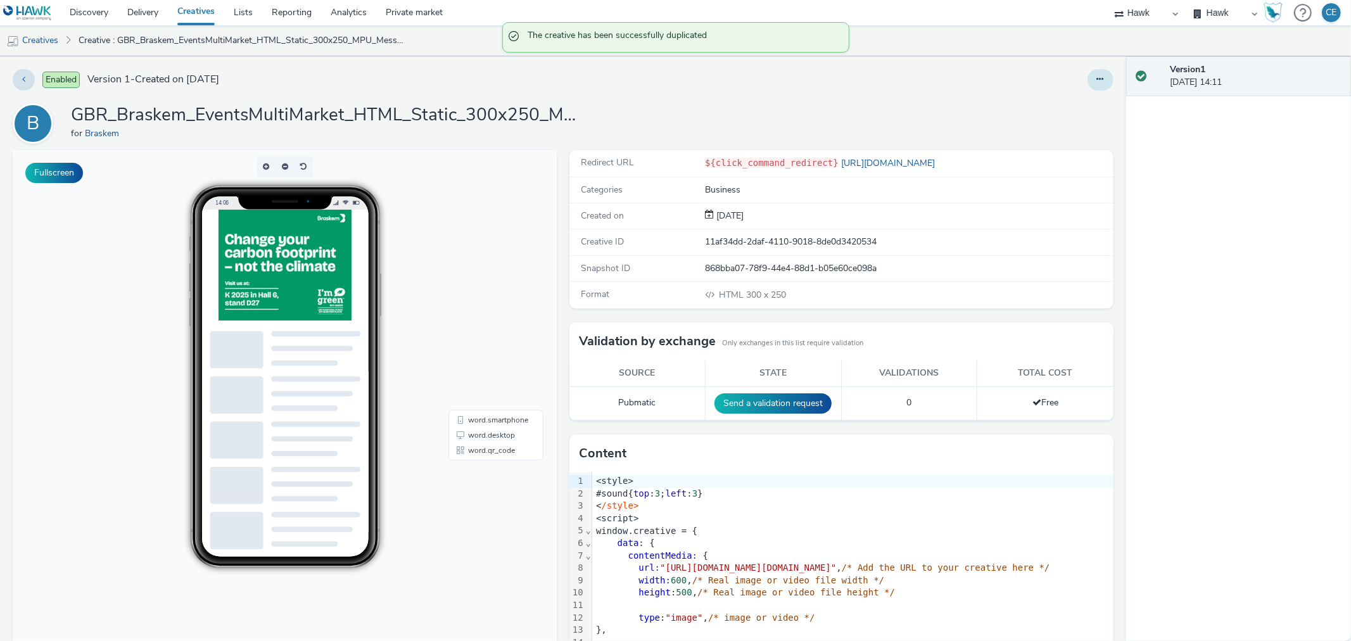
click at [1097, 78] on icon at bounding box center [1100, 79] width 7 height 9
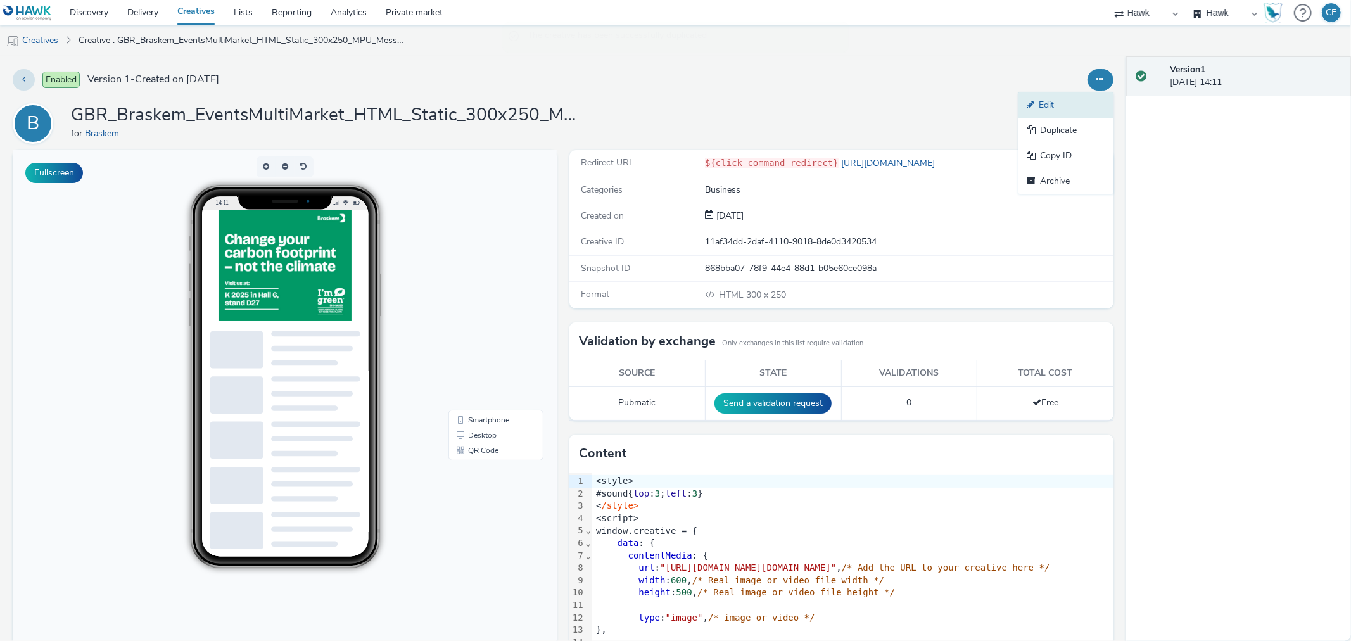
click at [1055, 111] on link "Edit" at bounding box center [1065, 104] width 95 height 25
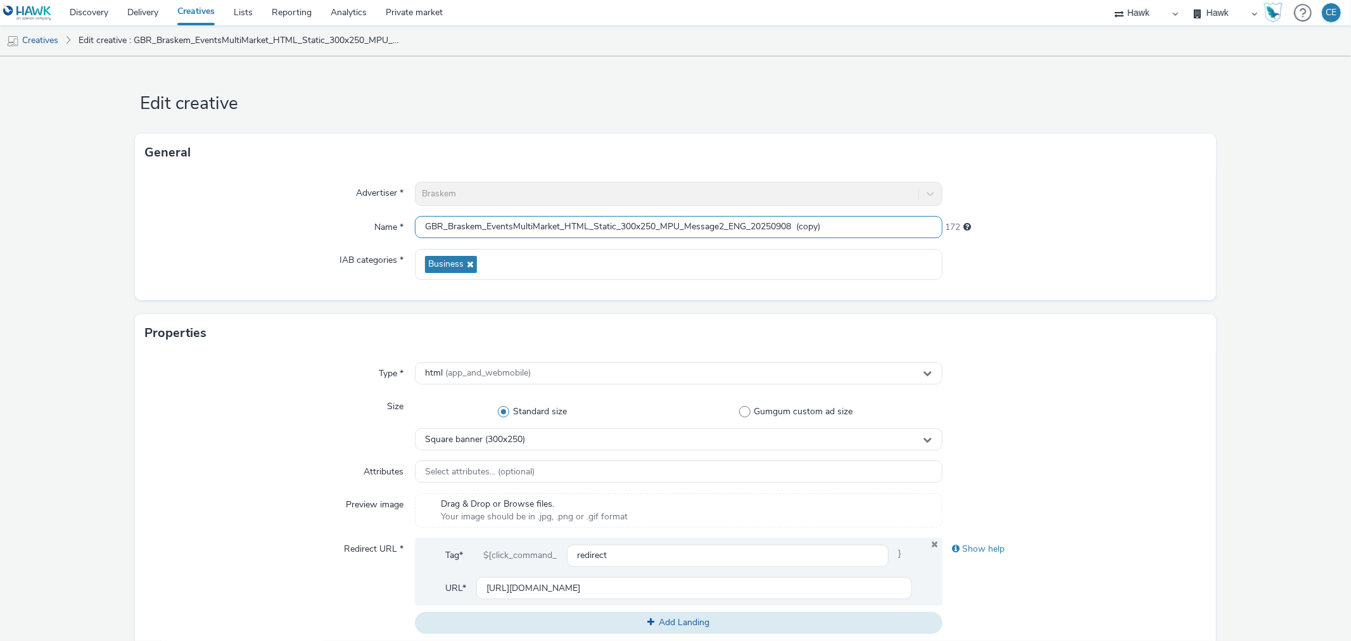
click at [730, 224] on input "GBR_Braskem_EventsMultiMarket_HTML_Static_300x250_MPU_Message2_ENG_20250908 (co…" at bounding box center [678, 227] width 527 height 22
paste input "KFairEvent_"
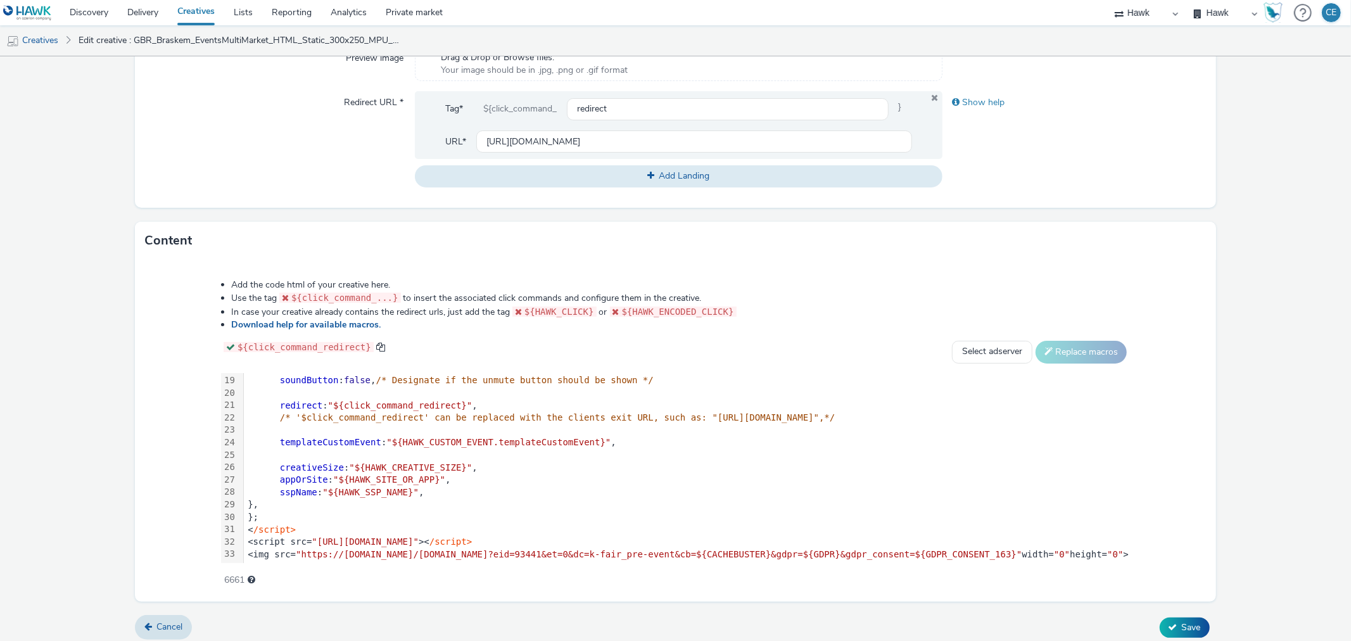
scroll to position [453, 0]
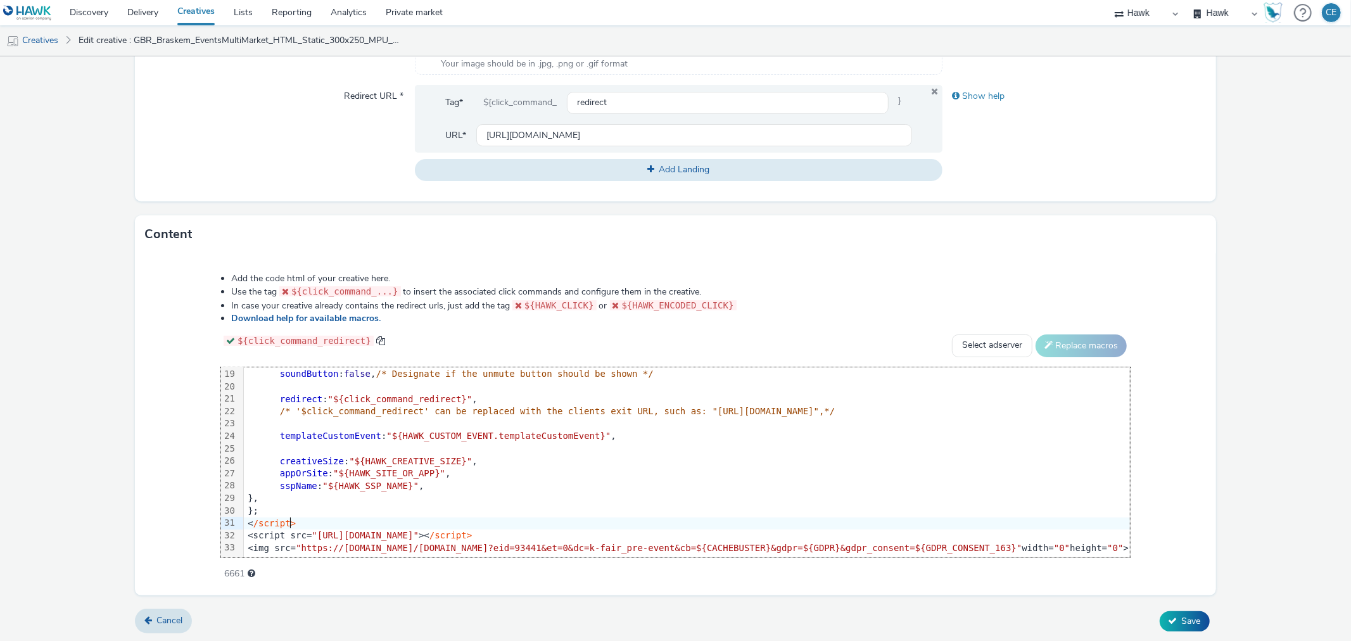
click at [657, 517] on div "< /script>" at bounding box center [687, 523] width 886 height 13
click at [655, 529] on div "<script src= "[URL][DOMAIN_NAME]" >< /script>" at bounding box center [687, 535] width 886 height 13
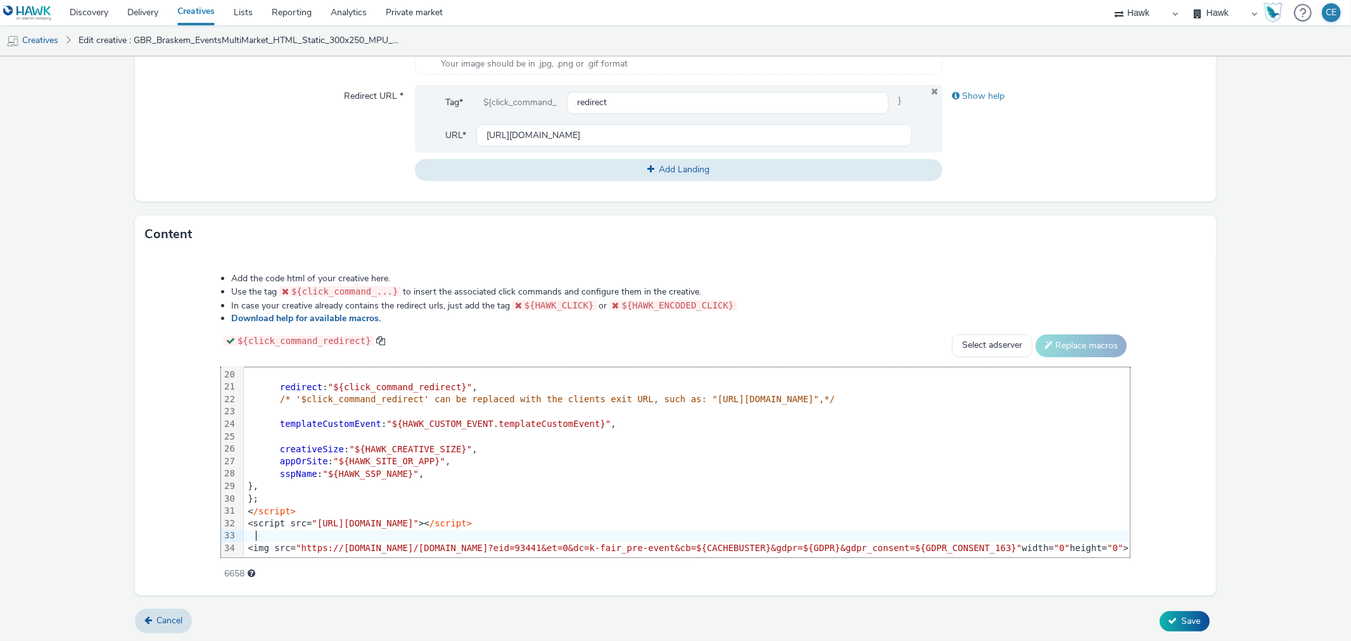
scroll to position [247, 0]
drag, startPoint x: 1042, startPoint y: 534, endPoint x: 151, endPoint y: 532, distance: 891.7
click at [175, 532] on div "Add the code html of your creative here. Use the tag ${click_command_...} to in…" at bounding box center [675, 419] width 1000 height 312
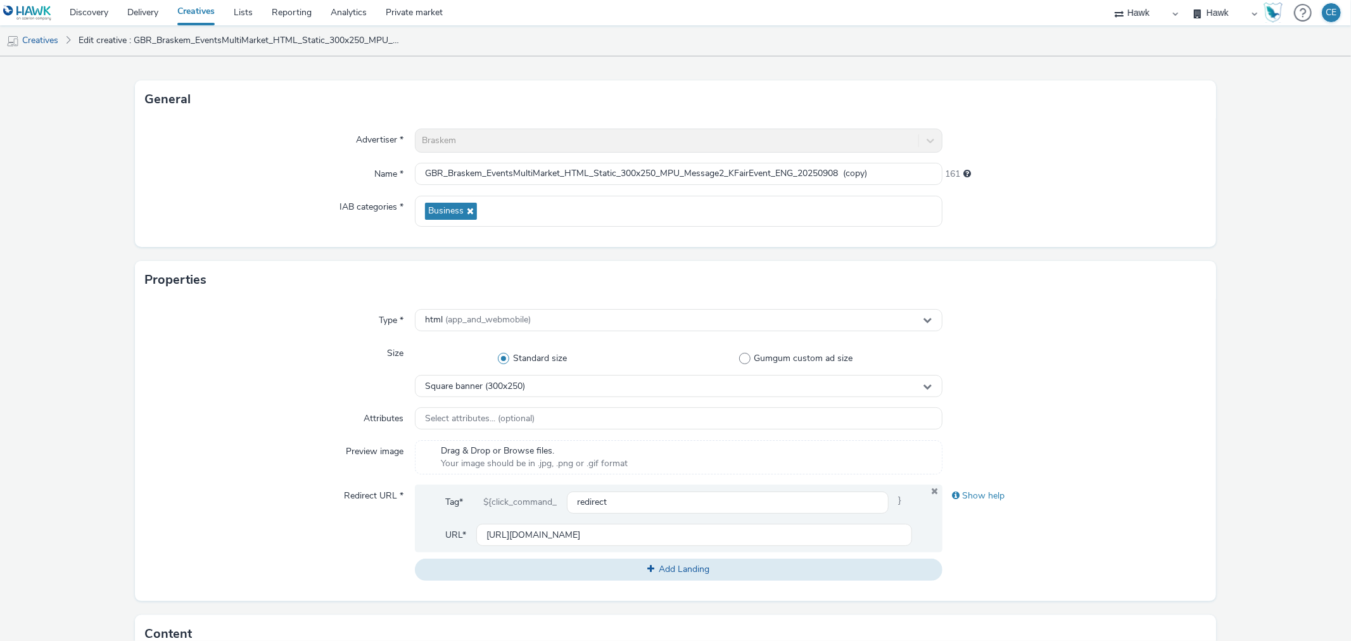
scroll to position [0, 0]
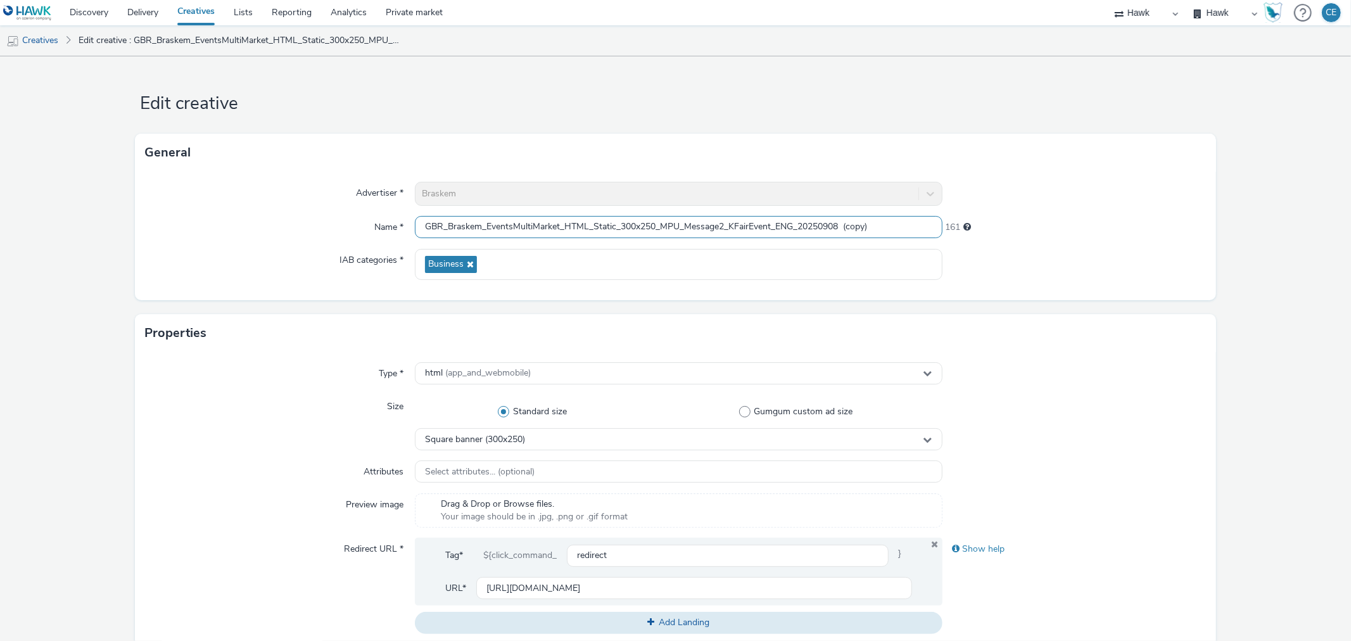
drag, startPoint x: 820, startPoint y: 227, endPoint x: 904, endPoint y: 209, distance: 86.1
click at [904, 209] on div "Advertiser * Braskem Name * GBR_Braskem_EventsMultiMarket_HTML_Static_300x250_M…" at bounding box center [675, 236] width 1080 height 129
type input "GBR_Braskem_EventsMultiMarket_HTML_Static_300x250_MPU_Message2_KFairEvent_ENG_2…"
drag, startPoint x: 902, startPoint y: 204, endPoint x: 1167, endPoint y: 170, distance: 266.9
click at [1166, 172] on div "Advertiser * Braskem Name * GBR_Braskem_EventsMultiMarket_HTML_Static_300x250_M…" at bounding box center [675, 236] width 1080 height 129
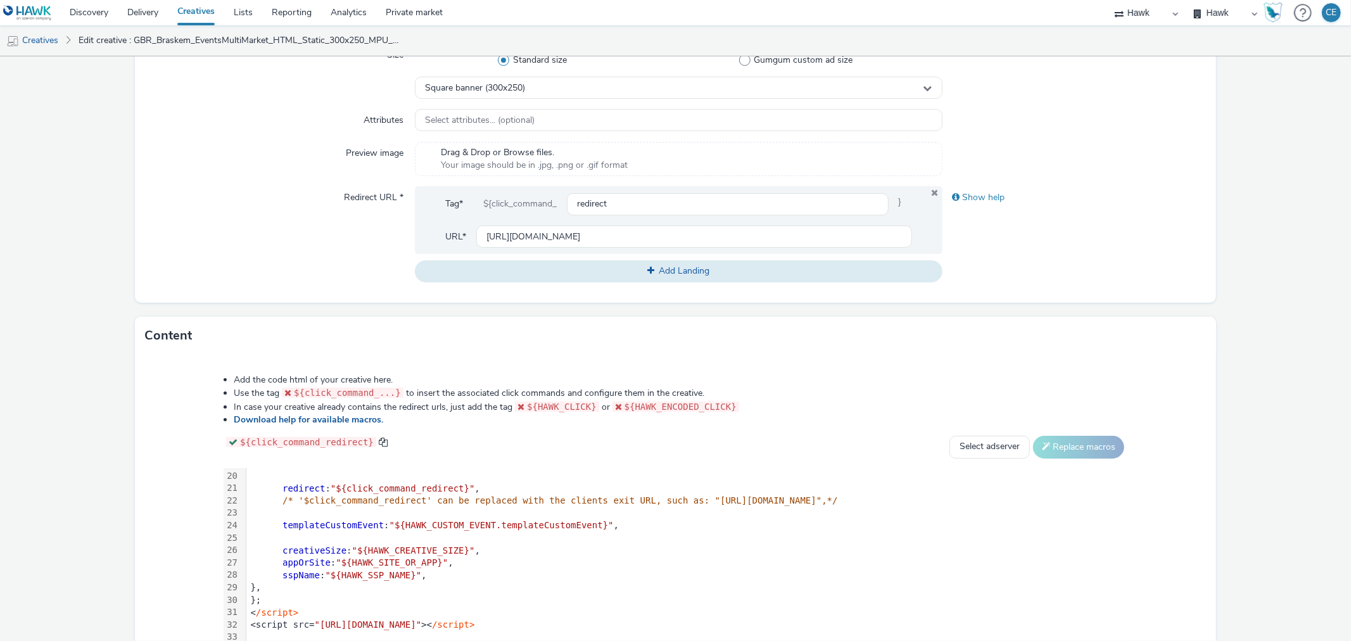
scroll to position [453, 0]
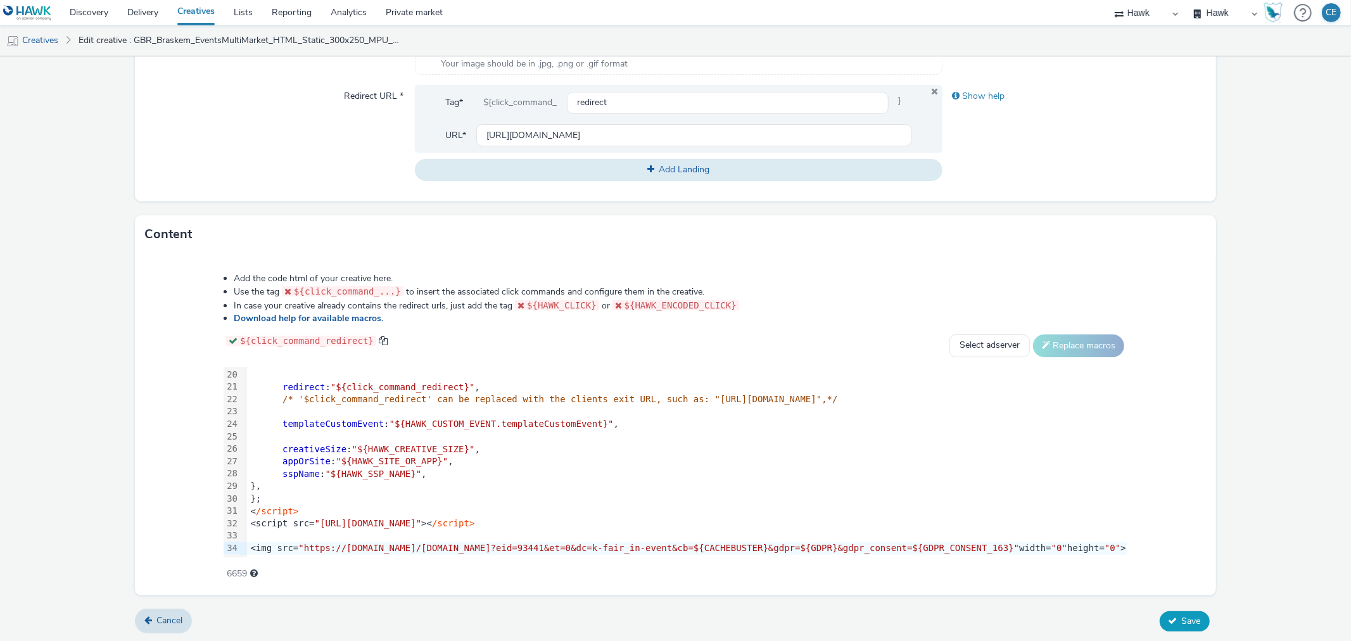
click at [1168, 616] on icon at bounding box center [1172, 620] width 9 height 9
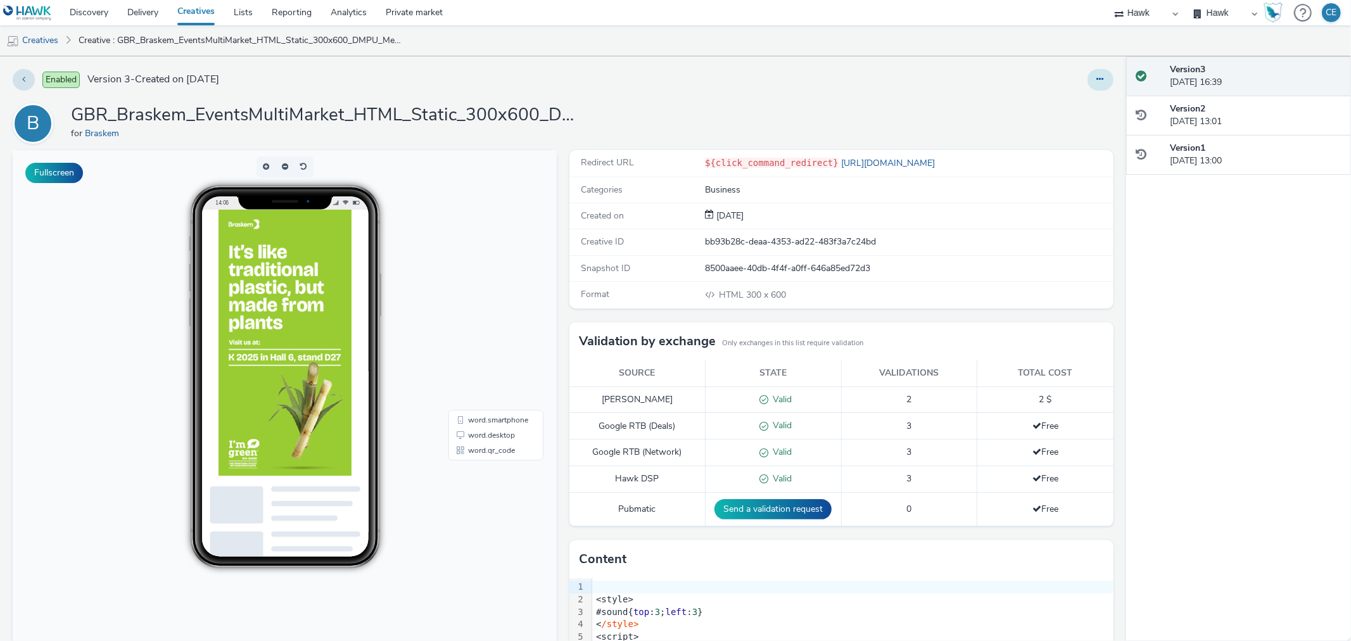
click at [1097, 79] on button at bounding box center [1100, 80] width 26 height 22
click at [1083, 136] on link "Duplicate" at bounding box center [1065, 130] width 95 height 25
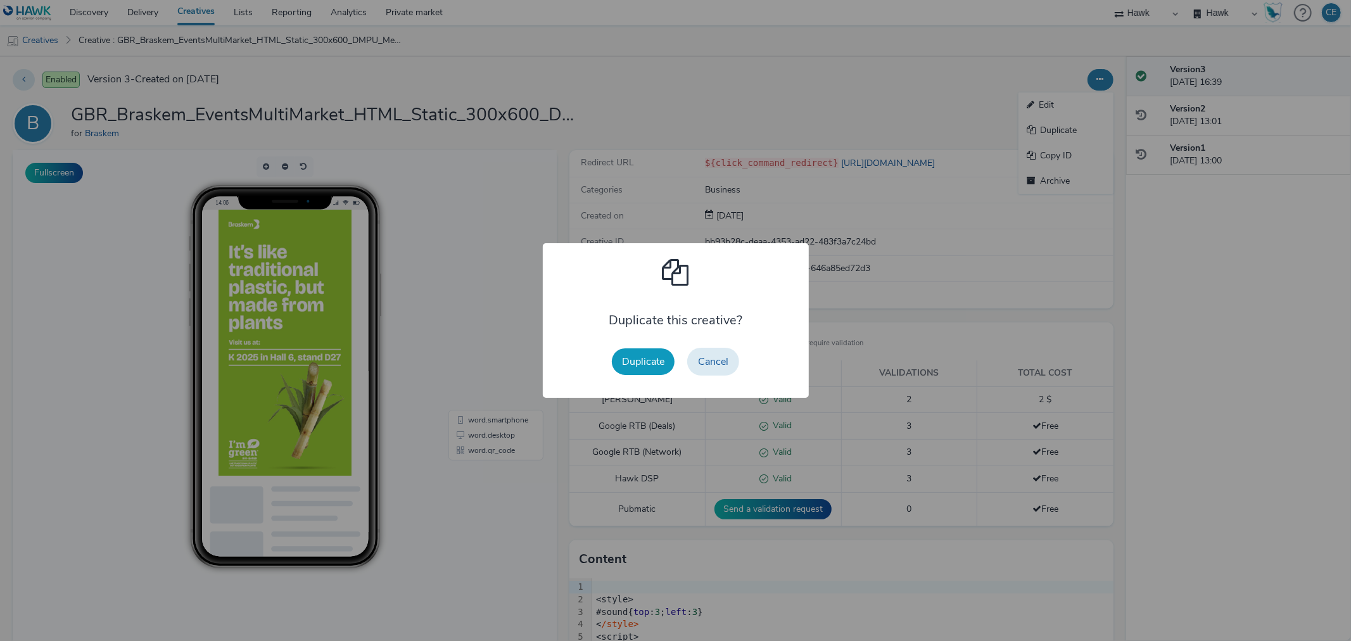
click at [650, 358] on button "Duplicate" at bounding box center [643, 361] width 63 height 27
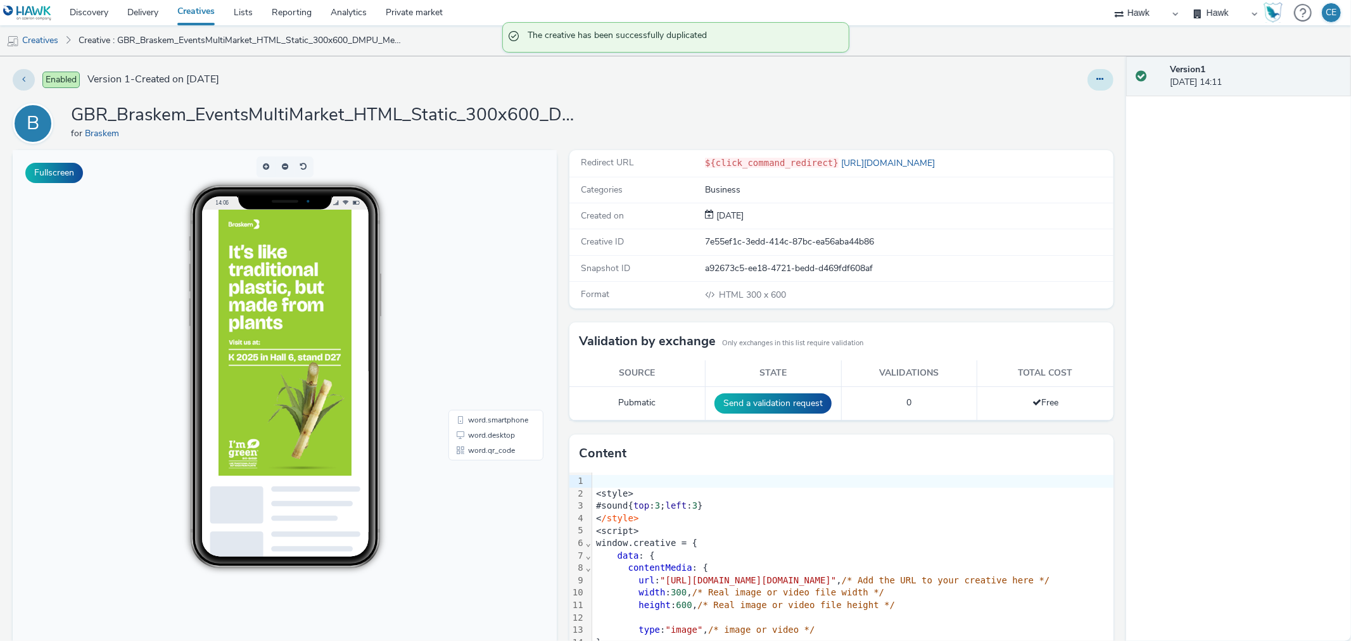
click at [1097, 77] on icon at bounding box center [1100, 79] width 7 height 9
click at [1056, 106] on link "Edit" at bounding box center [1065, 104] width 95 height 25
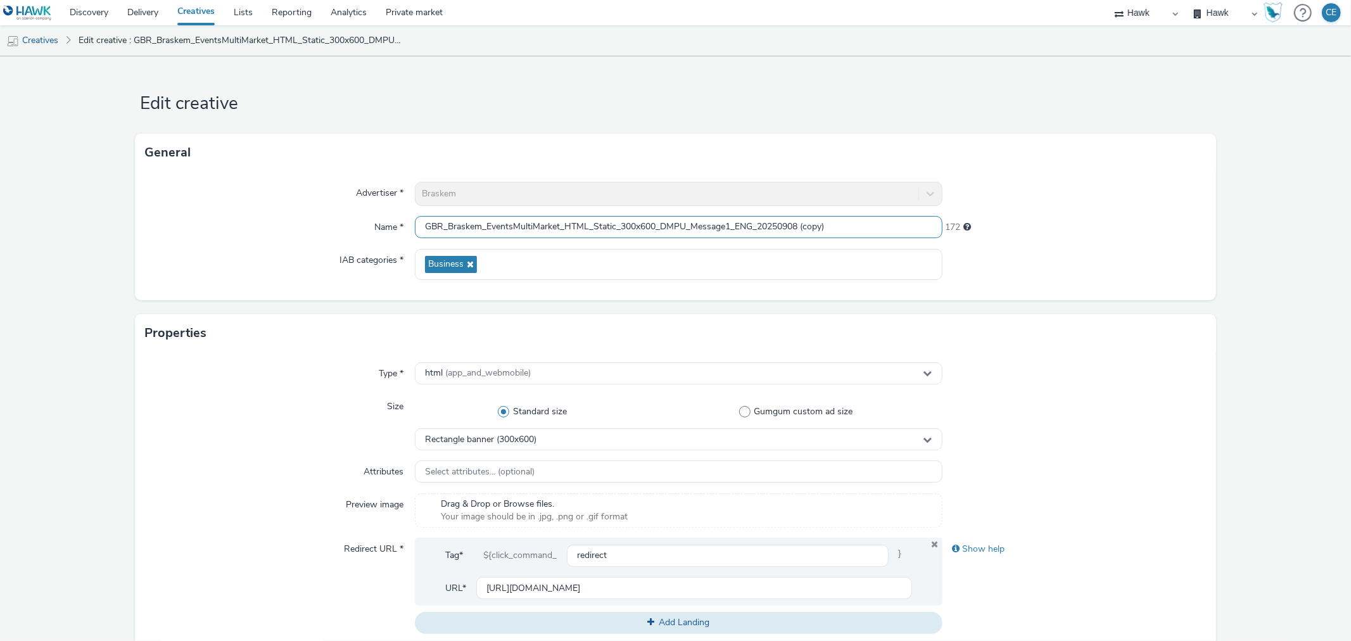
click at [737, 224] on input "GBR_Braskem_EventsMultiMarket_HTML_Static_300x600_DMPU_Message1_ENG_20250908 (c…" at bounding box center [678, 227] width 527 height 22
click at [733, 222] on input "GBR_Braskem_EventsMultiMarket_HTML_Static_300x600_DMPU_Message1_ENG_20250908 (c…" at bounding box center [678, 227] width 527 height 22
paste input "KFairEvent_"
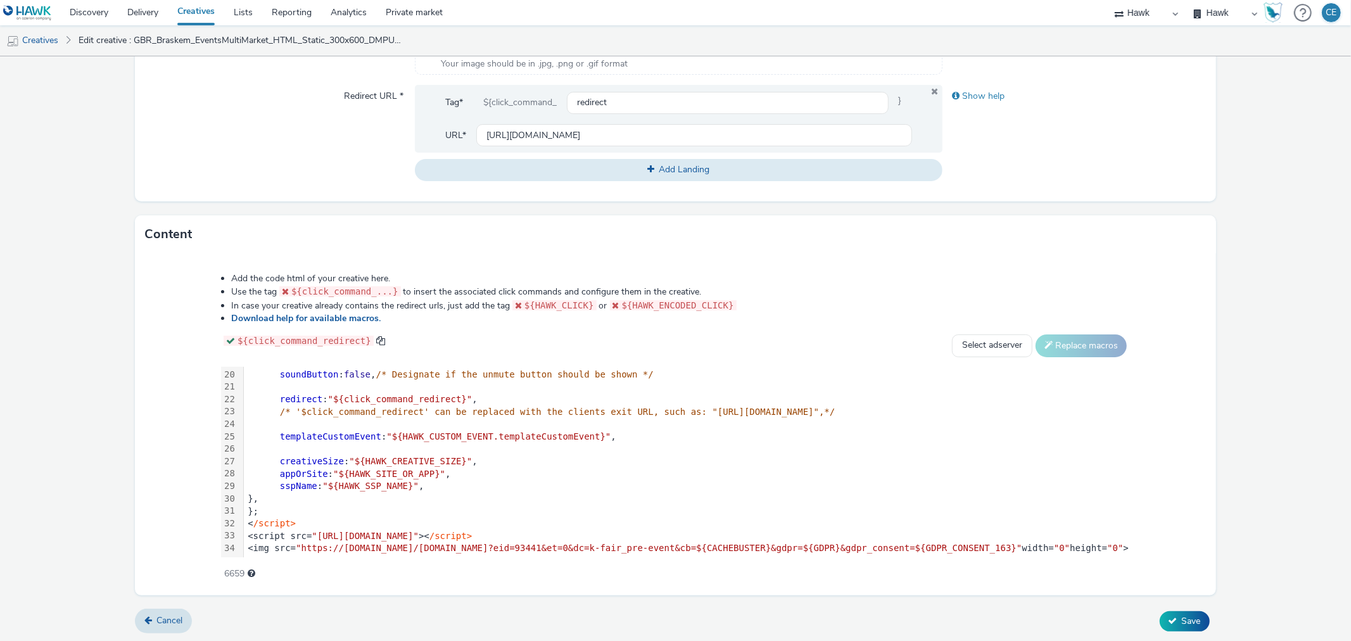
scroll to position [247, 0]
click at [701, 530] on div "<script src= "[URL][DOMAIN_NAME]" >< /script>" at bounding box center [687, 536] width 886 height 13
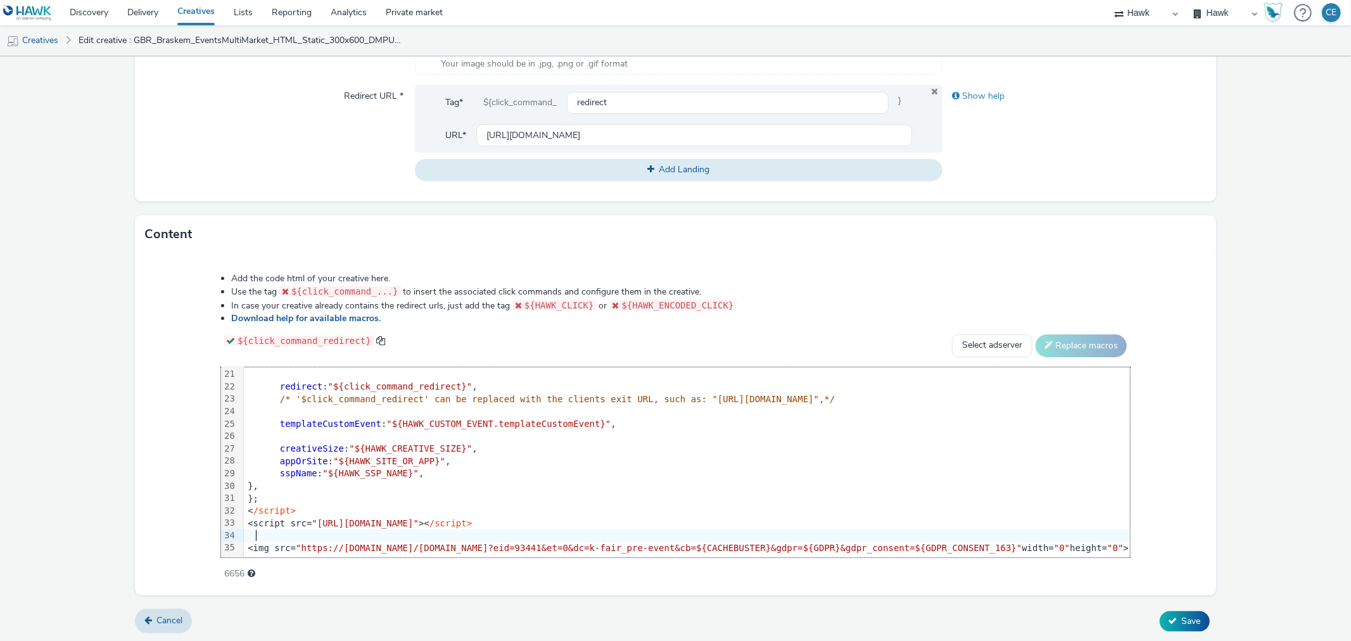
scroll to position [260, 0]
drag, startPoint x: 1018, startPoint y: 533, endPoint x: 163, endPoint y: 532, distance: 854.9
click at [175, 532] on div "Add the code html of your creative here. Use the tag ${click_command_...} to in…" at bounding box center [675, 419] width 1000 height 312
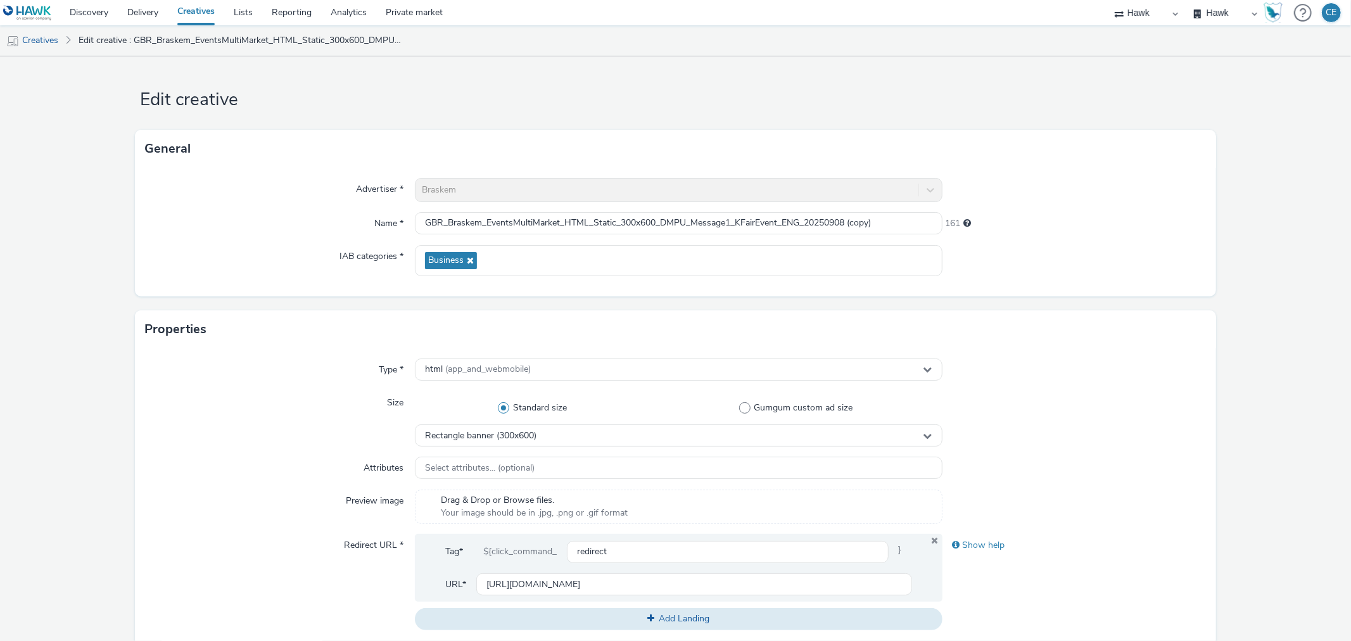
scroll to position [0, 0]
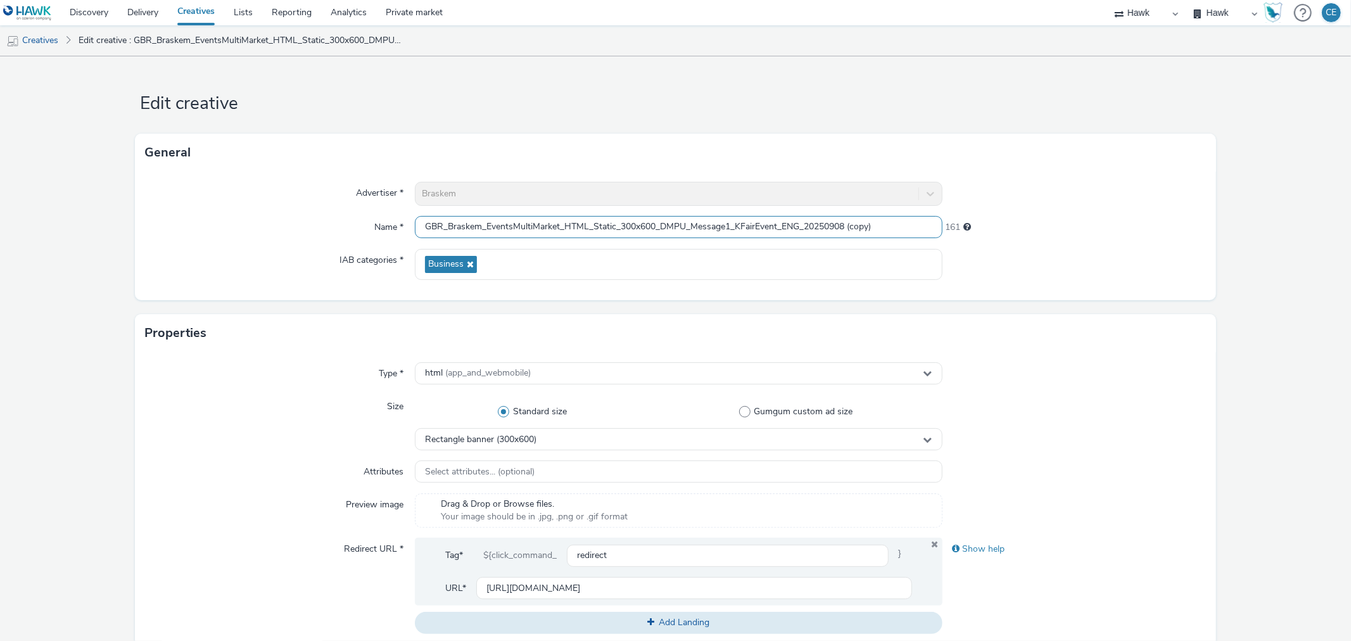
drag, startPoint x: 826, startPoint y: 224, endPoint x: 900, endPoint y: 212, distance: 75.1
click at [909, 218] on input "GBR_Braskem_EventsMultiMarket_HTML_Static_300x600_DMPU_Message1_KFairEvent_ENG_…" at bounding box center [678, 227] width 527 height 22
type input "GBR_Braskem_EventsMultiMarket_HTML_Static_300x600_DMPU_Message1_KFairEvent_ENG_…"
drag, startPoint x: 1167, startPoint y: 260, endPoint x: 1175, endPoint y: 262, distance: 9.1
click at [1172, 260] on div at bounding box center [1073, 264] width 263 height 31
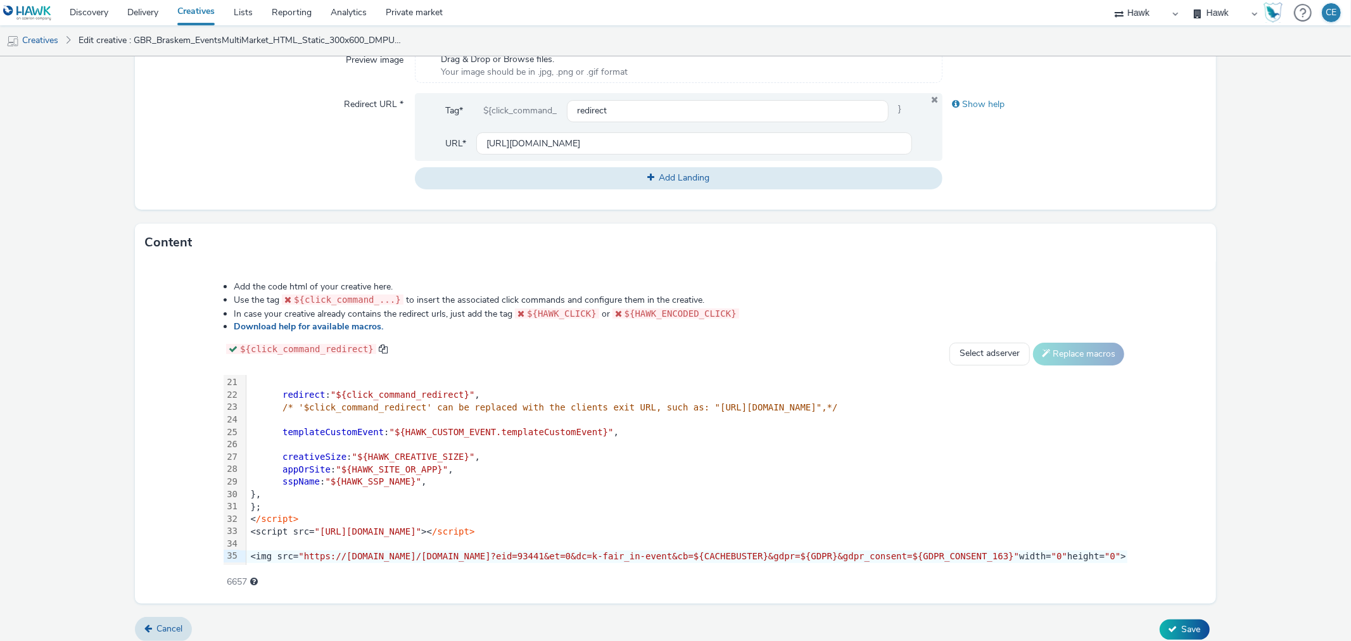
scroll to position [453, 0]
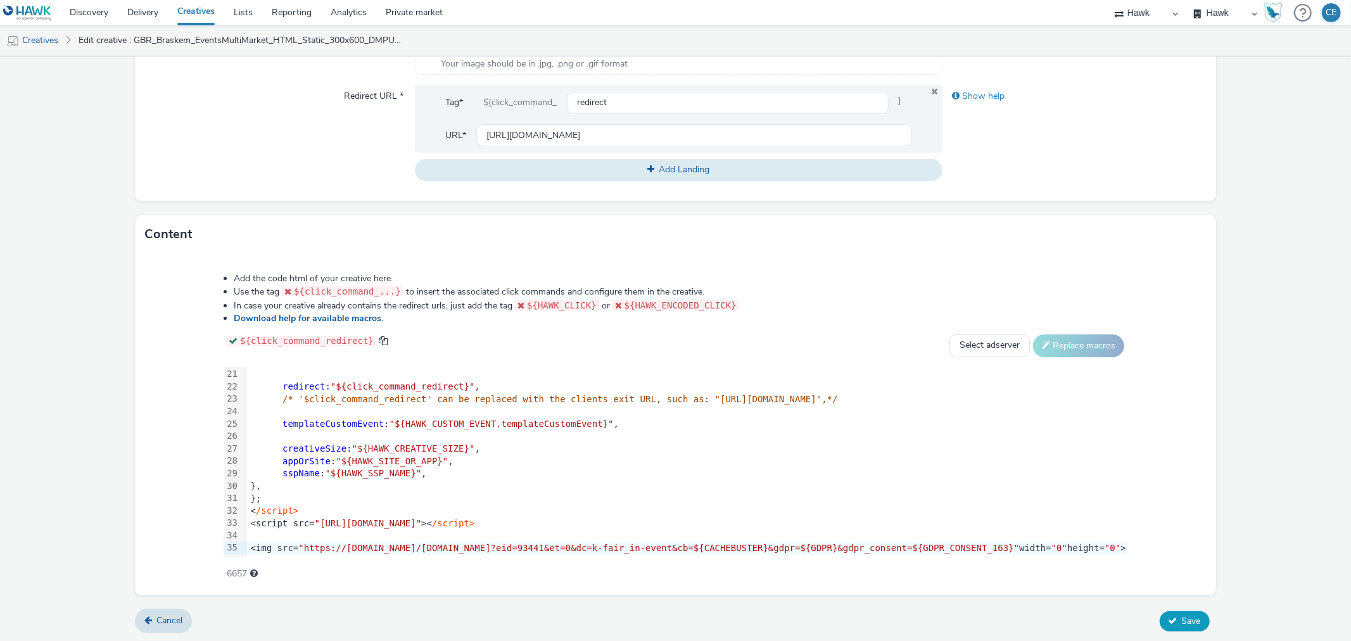
click at [1192, 621] on button "Save" at bounding box center [1185, 621] width 50 height 20
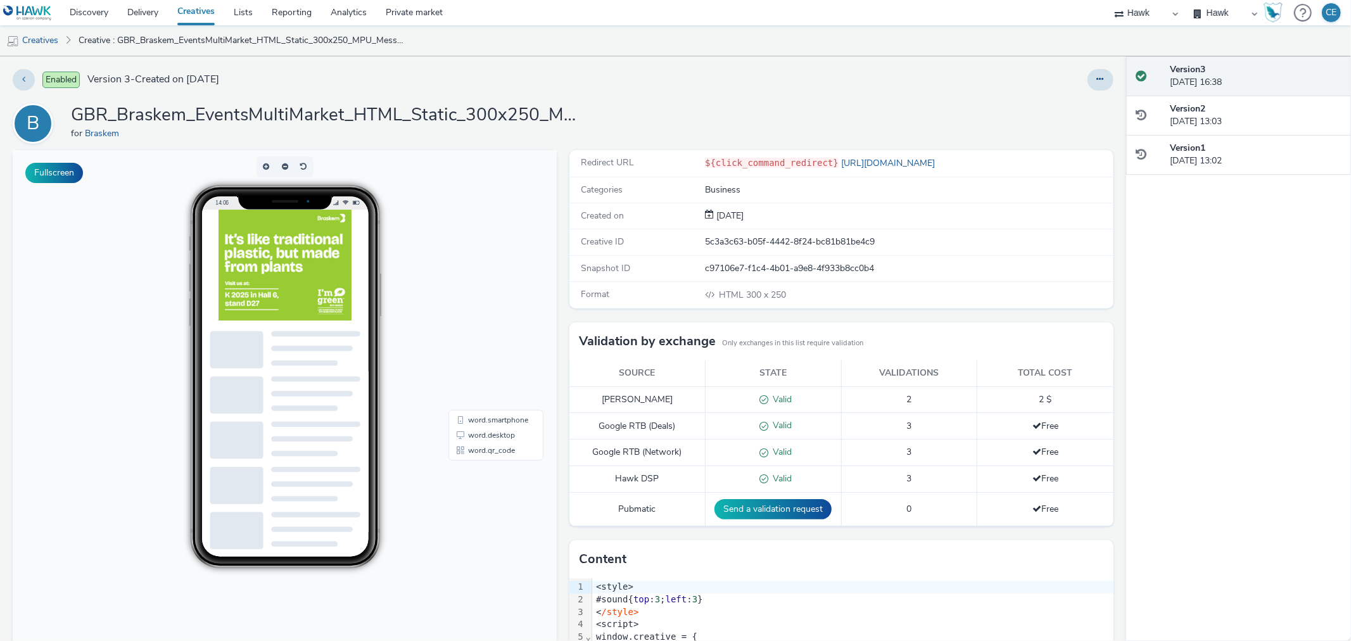
click at [1056, 95] on div "Enabled Version 3 - Created on 08 September 2025 B GBR_Braskem_EventsMultiMarke…" at bounding box center [563, 348] width 1126 height 585
click at [1094, 83] on button at bounding box center [1100, 80] width 26 height 22
click at [1067, 136] on link "Duplicate" at bounding box center [1065, 130] width 95 height 25
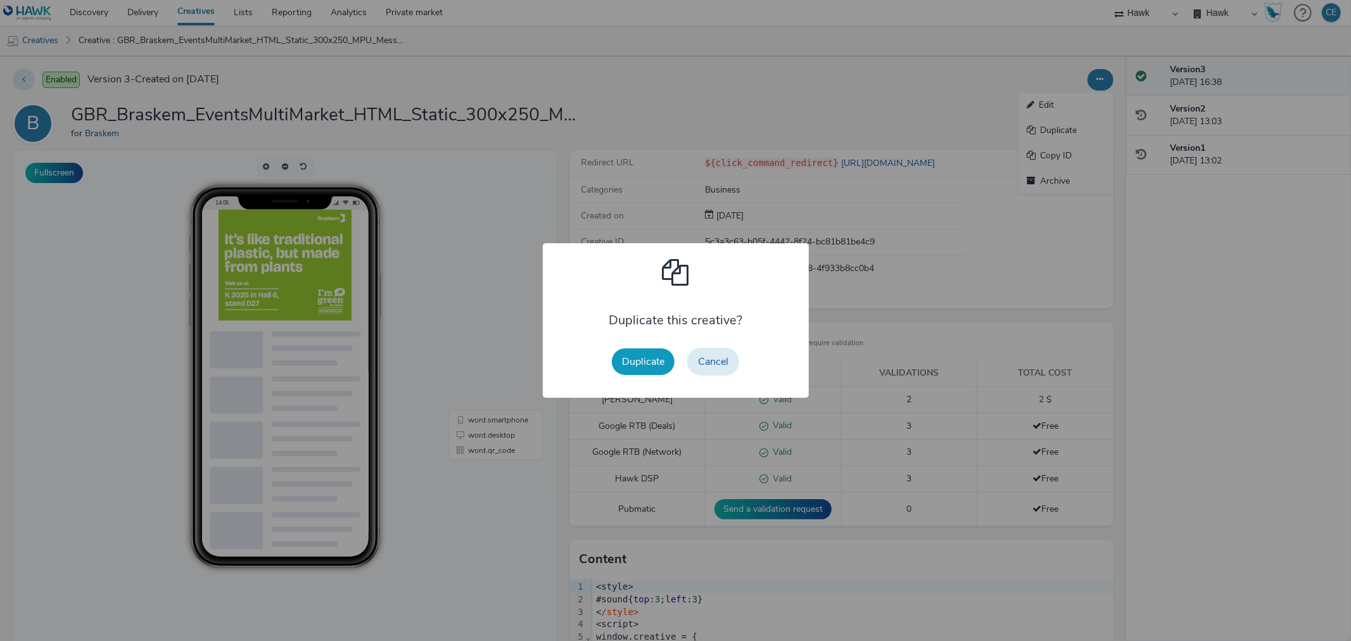
click at [647, 361] on button "Duplicate" at bounding box center [643, 361] width 63 height 27
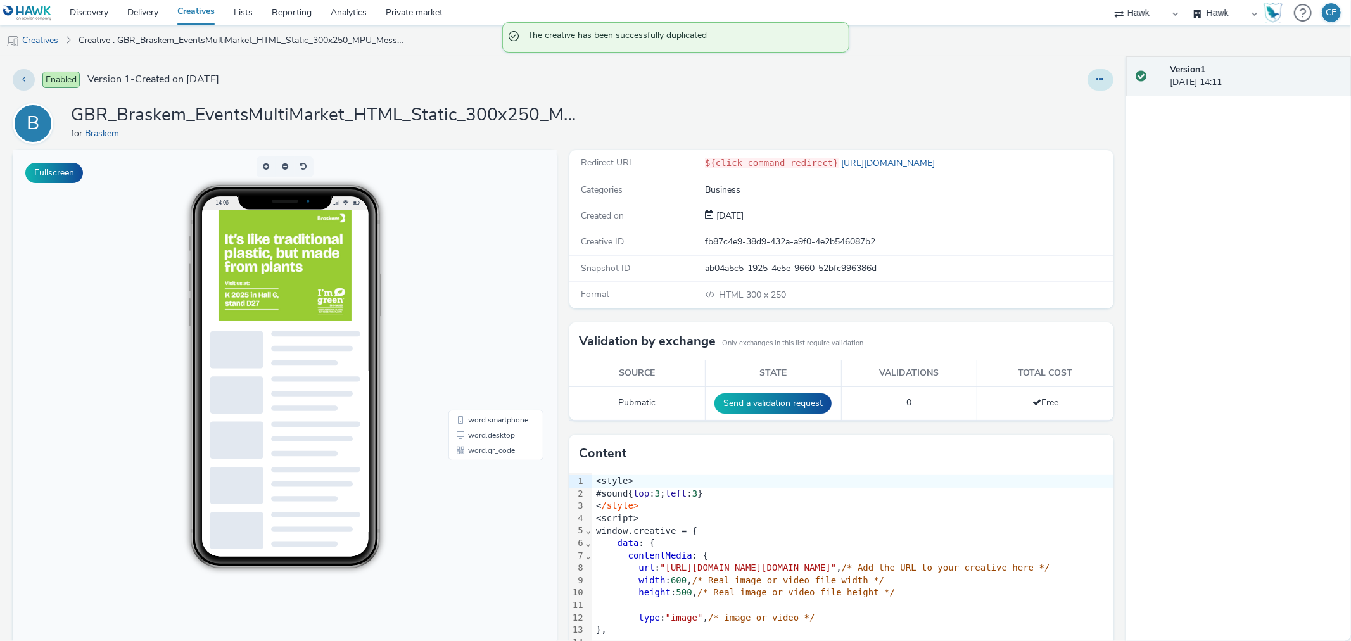
click at [1097, 76] on icon at bounding box center [1100, 79] width 7 height 9
click at [1066, 96] on link "Edit" at bounding box center [1065, 104] width 95 height 25
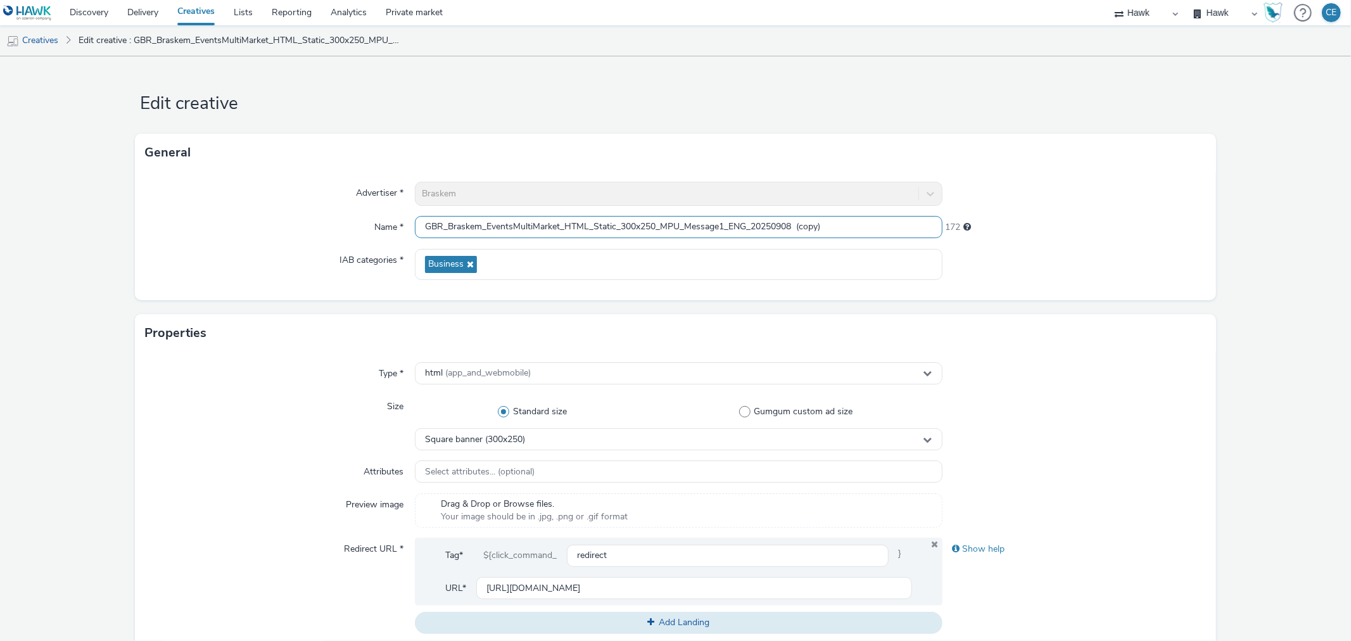
click at [730, 225] on input "GBR_Braskem_EventsMultiMarket_HTML_Static_300x250_MPU_Message1_ENG_20250908 (co…" at bounding box center [678, 227] width 527 height 22
paste input "KFairEvent_"
drag, startPoint x: 819, startPoint y: 225, endPoint x: 878, endPoint y: 224, distance: 59.5
click at [878, 224] on input "GBR_Braskem_EventsMultiMarket_HTML_Static_300x250_MPU_Message1_KFairEvent_ENG_2…" at bounding box center [678, 227] width 527 height 22
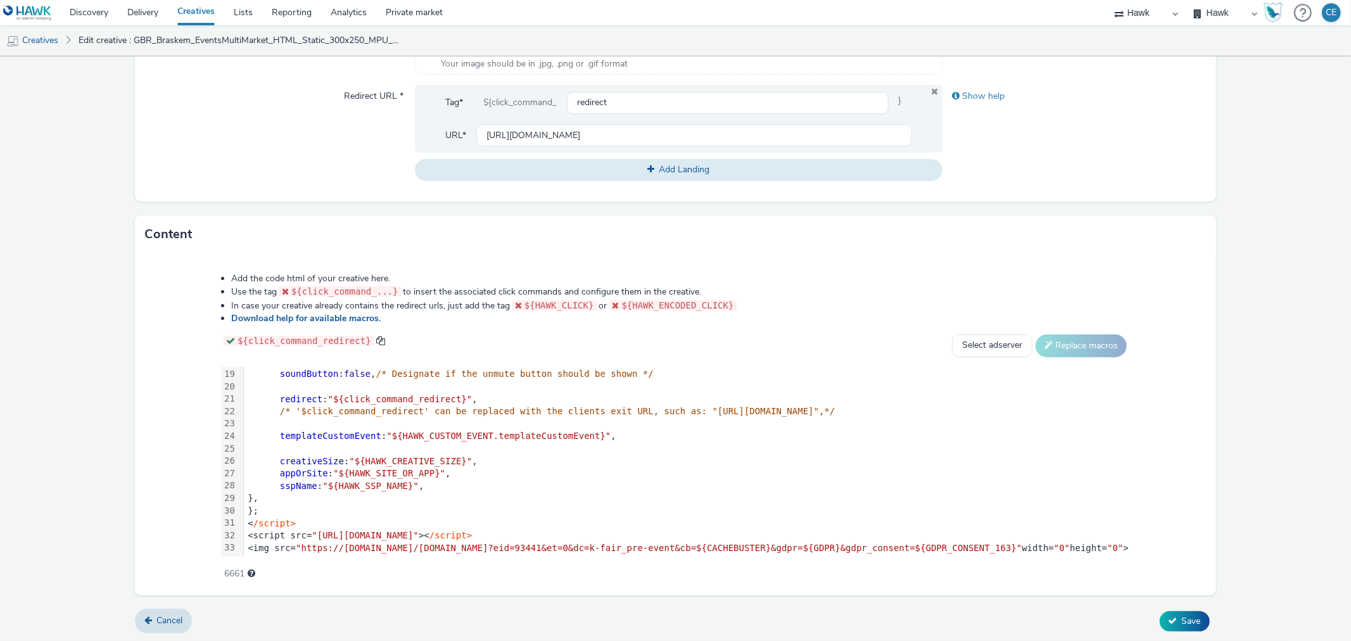
scroll to position [235, 0]
type input "GBR_Braskem_EventsMultiMarket_HTML_Static_300x250_MPU_Message1_KFairEvent_ENG_2…"
click at [674, 529] on div "<script src= "[URL][DOMAIN_NAME]" >< /script>" at bounding box center [687, 535] width 886 height 13
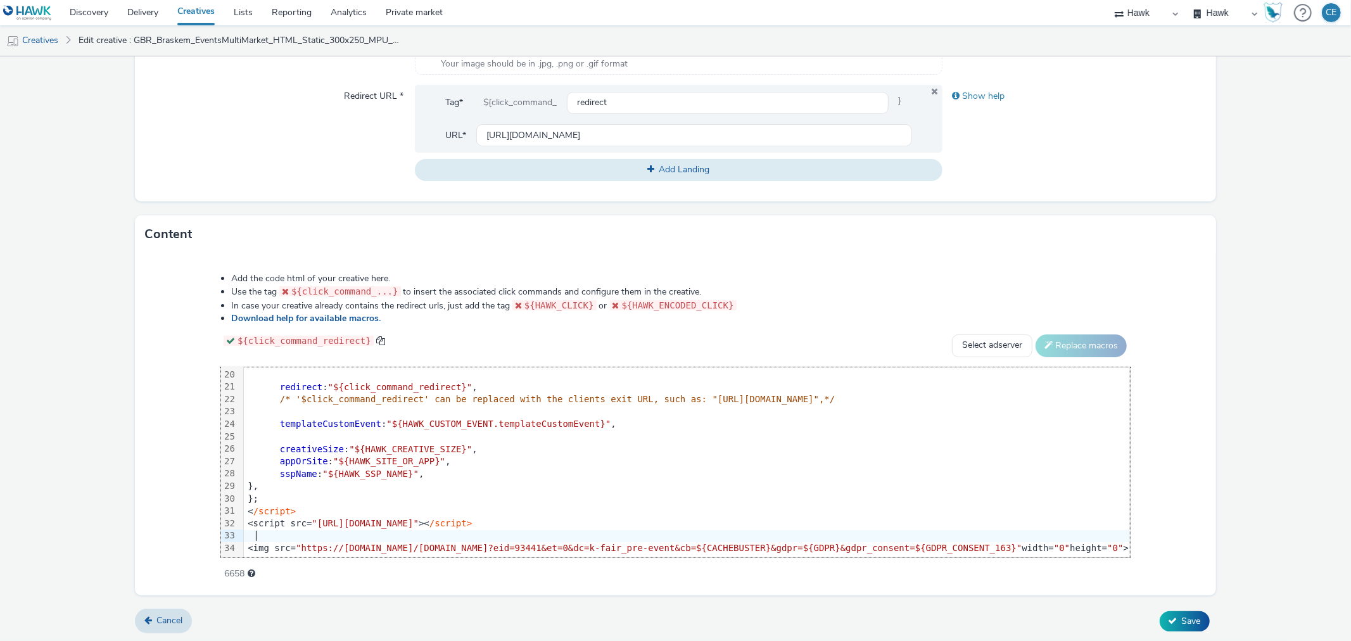
scroll to position [247, 0]
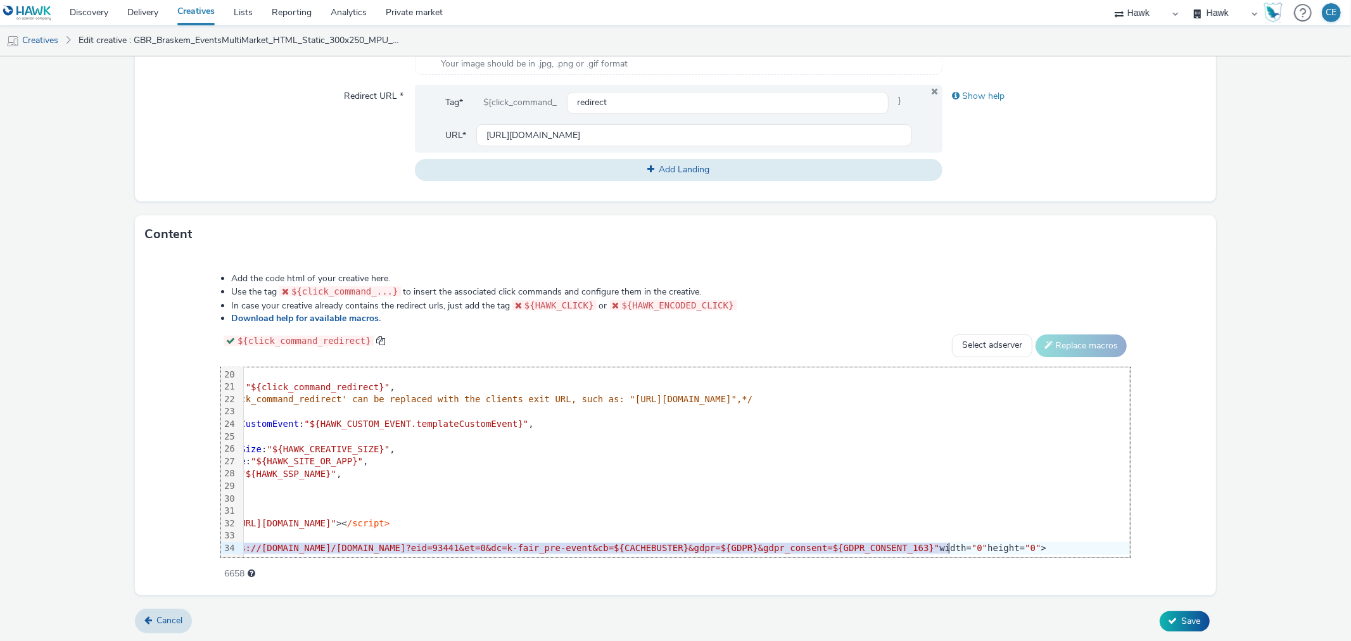
drag, startPoint x: 213, startPoint y: 540, endPoint x: 1183, endPoint y: 553, distance: 969.7
click at [1175, 553] on div "Add the code html of your creative here. Use the tag ${click_command_...} to in…" at bounding box center [675, 419] width 1000 height 312
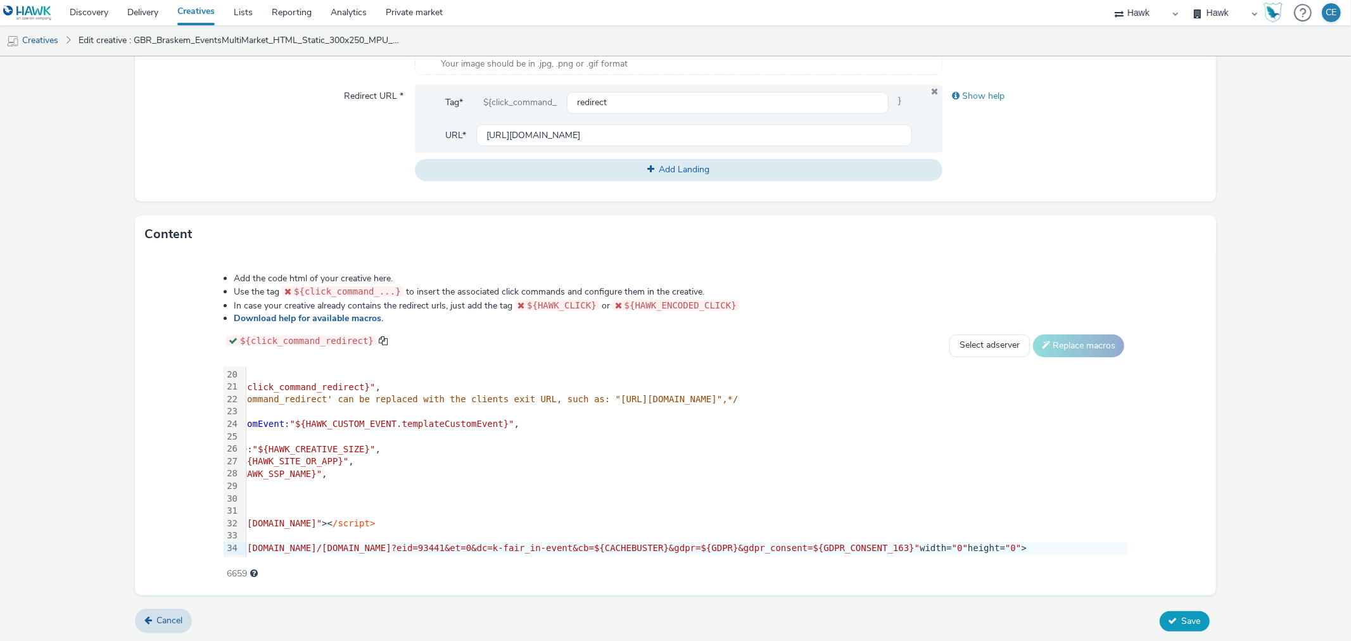
click at [1182, 616] on span "Save" at bounding box center [1191, 621] width 19 height 12
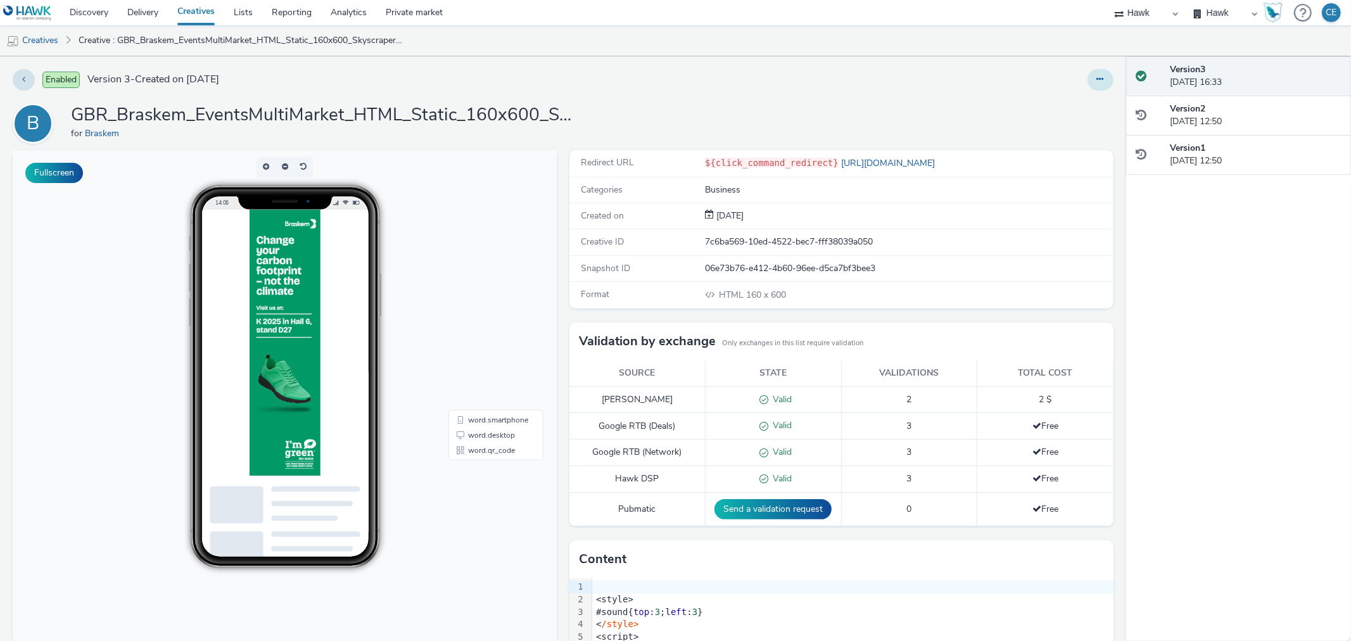
click at [1097, 78] on icon at bounding box center [1100, 79] width 7 height 9
click at [1077, 130] on link "Duplicate" at bounding box center [1065, 130] width 95 height 25
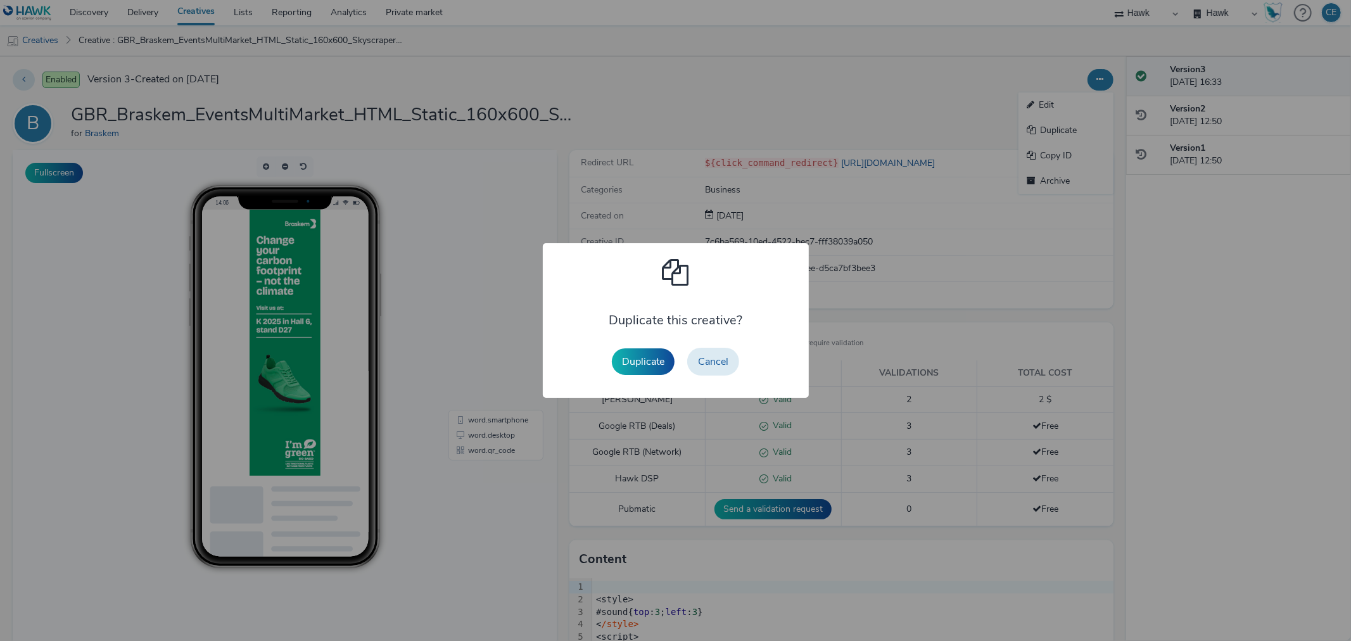
click at [674, 369] on div "Duplicate Cancel" at bounding box center [675, 361] width 140 height 41
click at [667, 364] on button "Duplicate" at bounding box center [643, 361] width 63 height 27
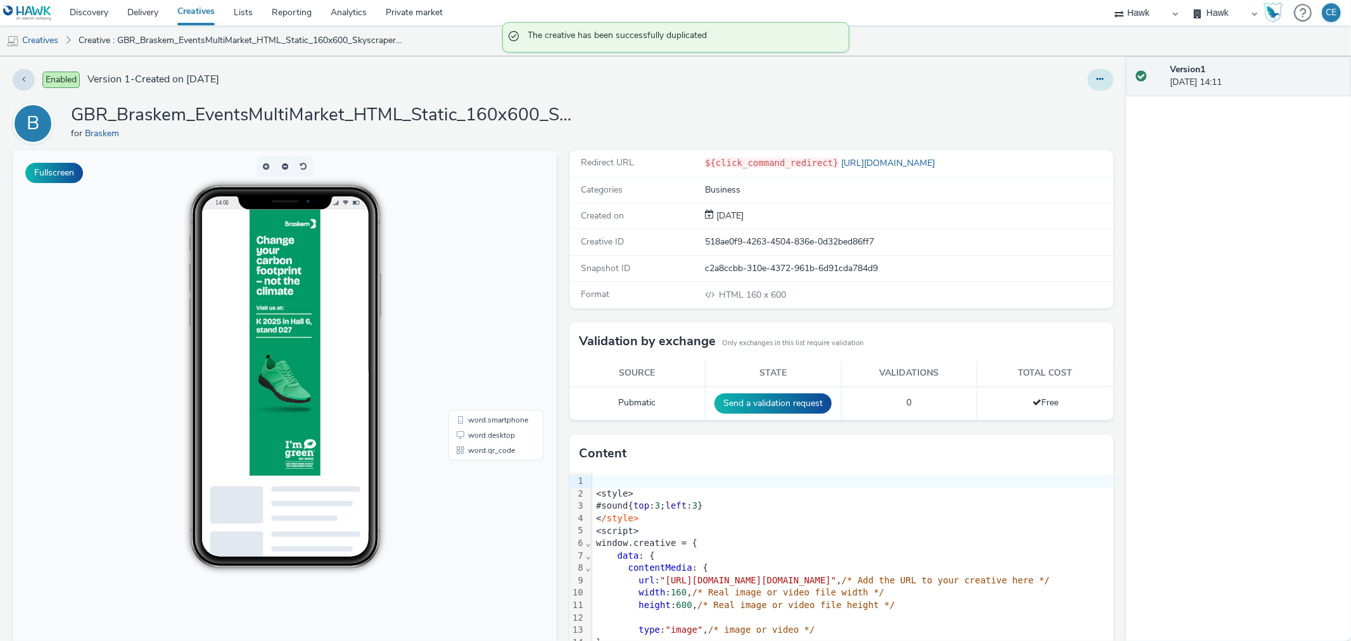
click at [1087, 80] on button at bounding box center [1100, 80] width 26 height 22
click at [1056, 99] on link "Edit" at bounding box center [1065, 104] width 95 height 25
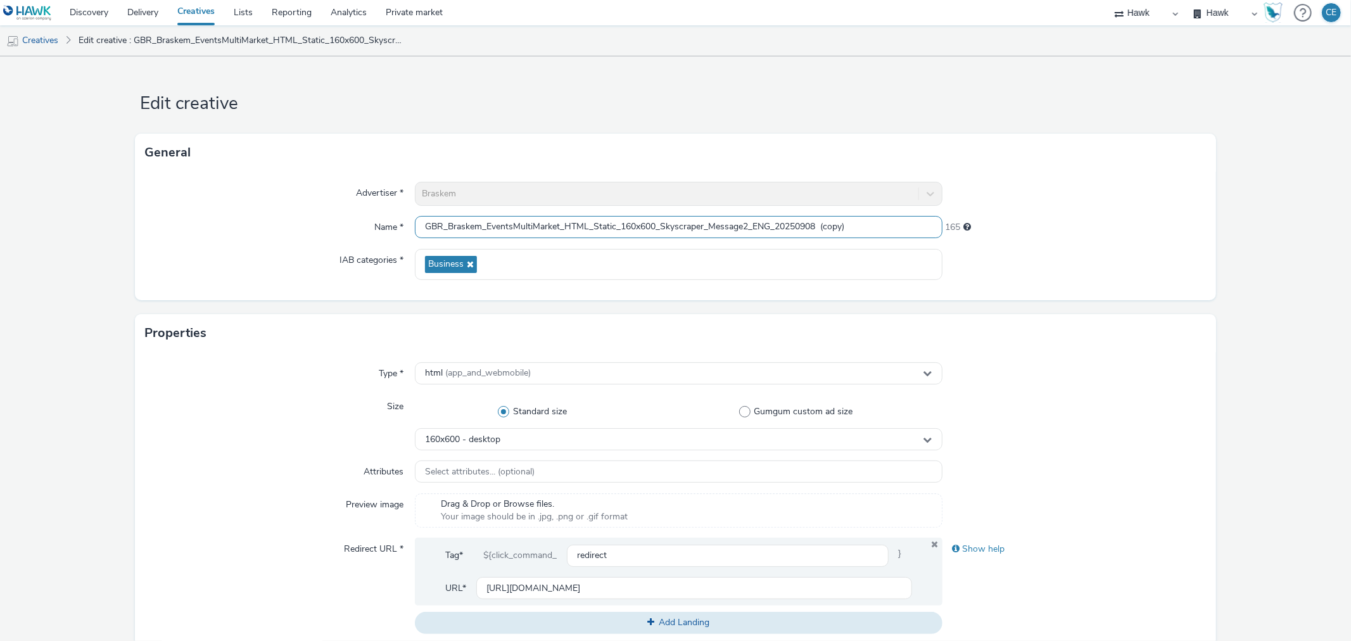
click at [750, 223] on input "GBR_Braskem_EventsMultiMarket_HTML_Static_160x600_Skyscraper_Message2_ENG_20250…" at bounding box center [678, 227] width 527 height 22
paste input "KFairEvent_"
drag, startPoint x: 841, startPoint y: 217, endPoint x: 921, endPoint y: 217, distance: 80.4
click at [921, 217] on input "GBR_Braskem_EventsMultiMarket_HTML_Static_160x600_Skyscraper_Message2_KFairEven…" at bounding box center [678, 227] width 527 height 22
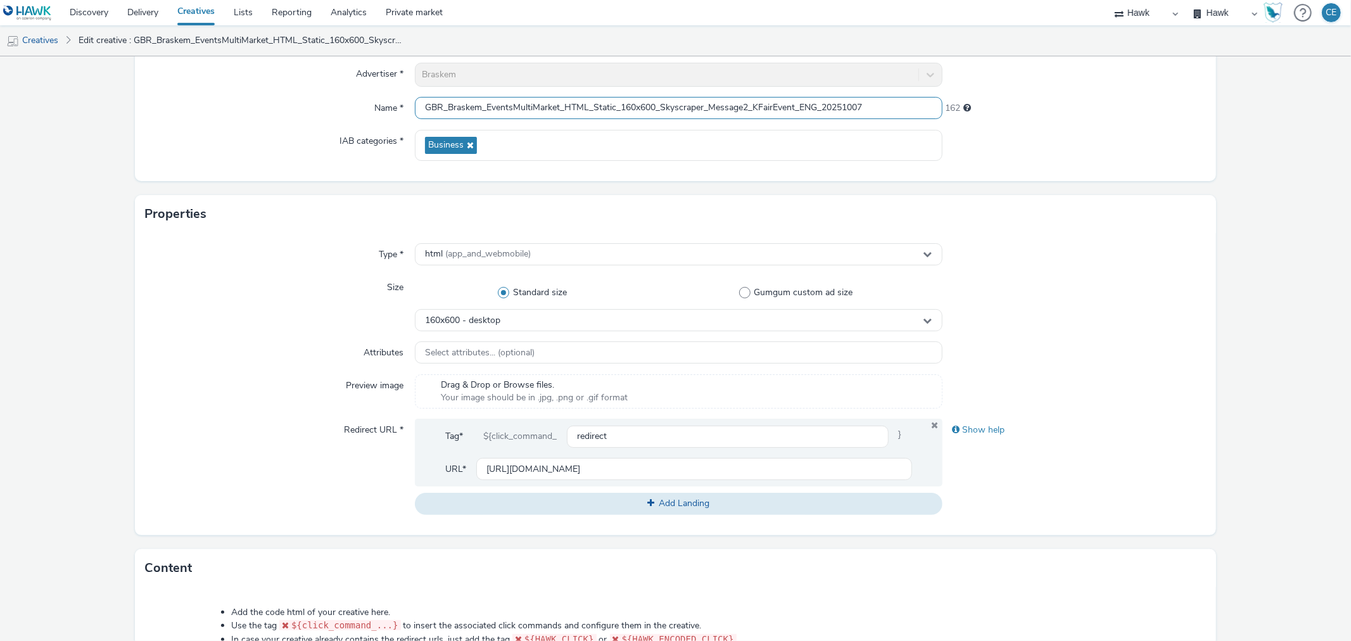
scroll to position [422, 0]
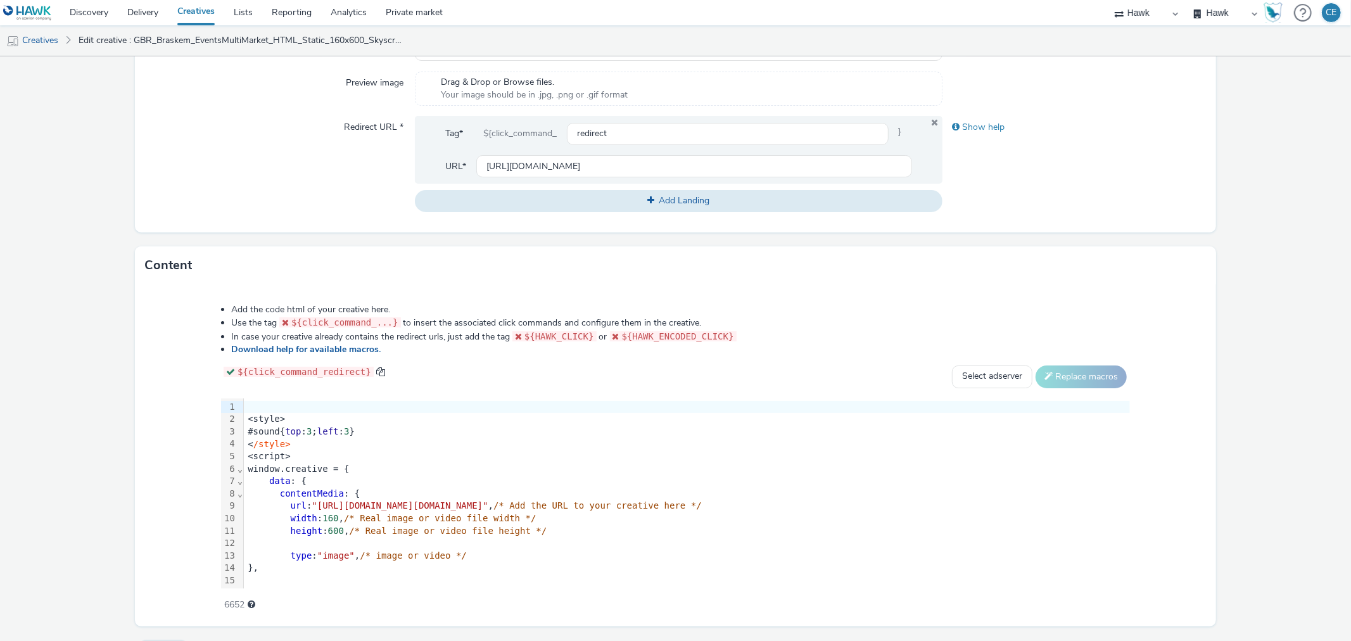
type input "GBR_Braskem_EventsMultiMarket_HTML_Static_160x600_Skyscraper_Message2_KFairEven…"
click at [1059, 234] on form "Edit creative General Advertiser * Braskem Name * GBR_Braskem_EventsMultiMarket…" at bounding box center [675, 154] width 1351 height 1039
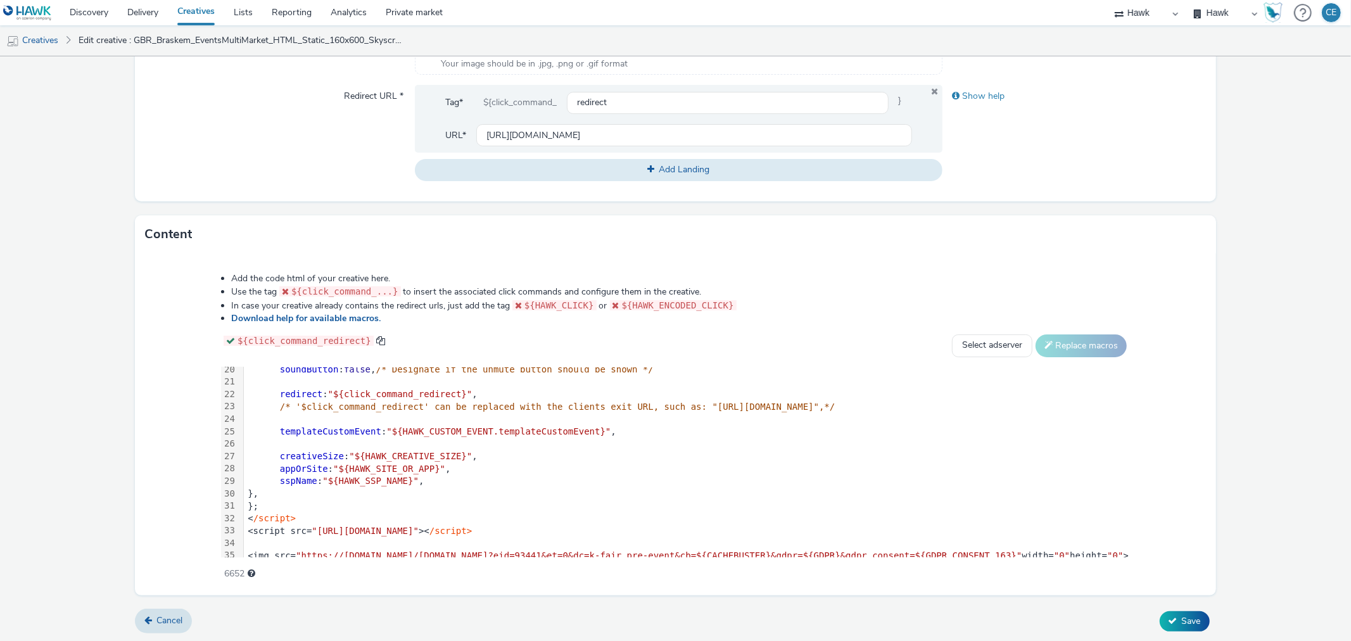
scroll to position [260, 0]
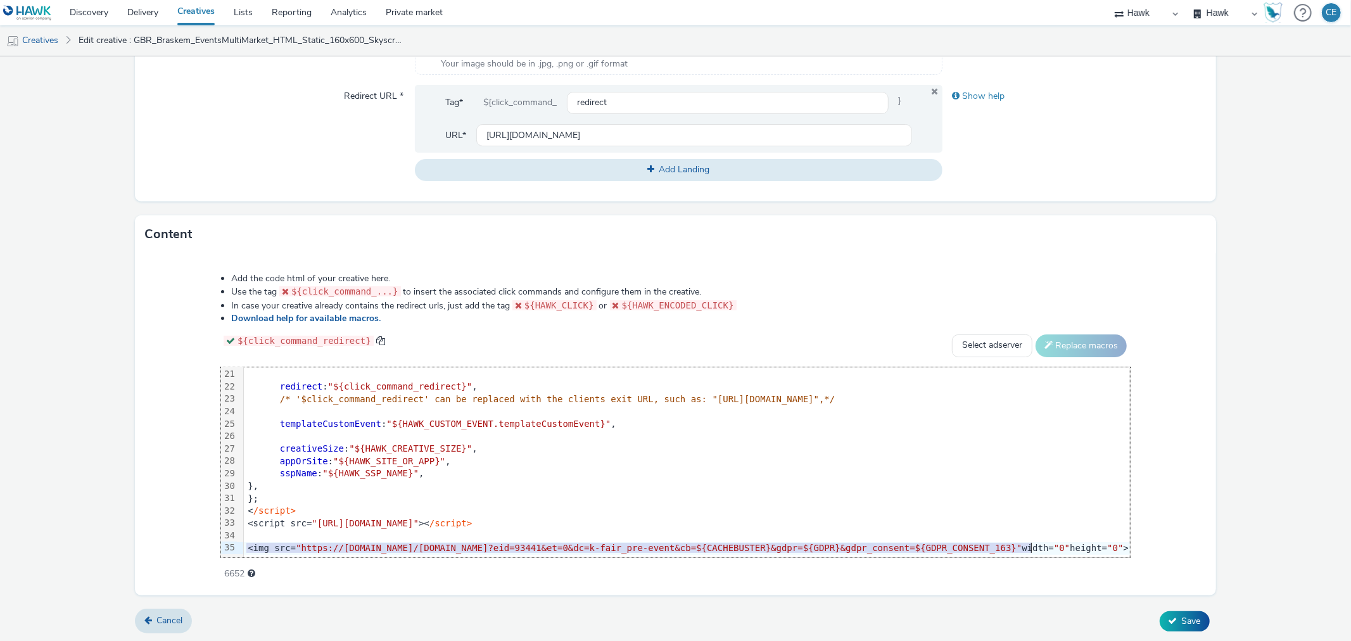
drag, startPoint x: 213, startPoint y: 537, endPoint x: 1009, endPoint y: 542, distance: 796.1
click at [1009, 542] on div "<img src= "https://[DOMAIN_NAME]/[DOMAIN_NAME]?eid=93441&et=0&dc=k-fair_pre-eve…" at bounding box center [775, 548] width 1063 height 13
click at [1168, 617] on icon at bounding box center [1172, 620] width 9 height 9
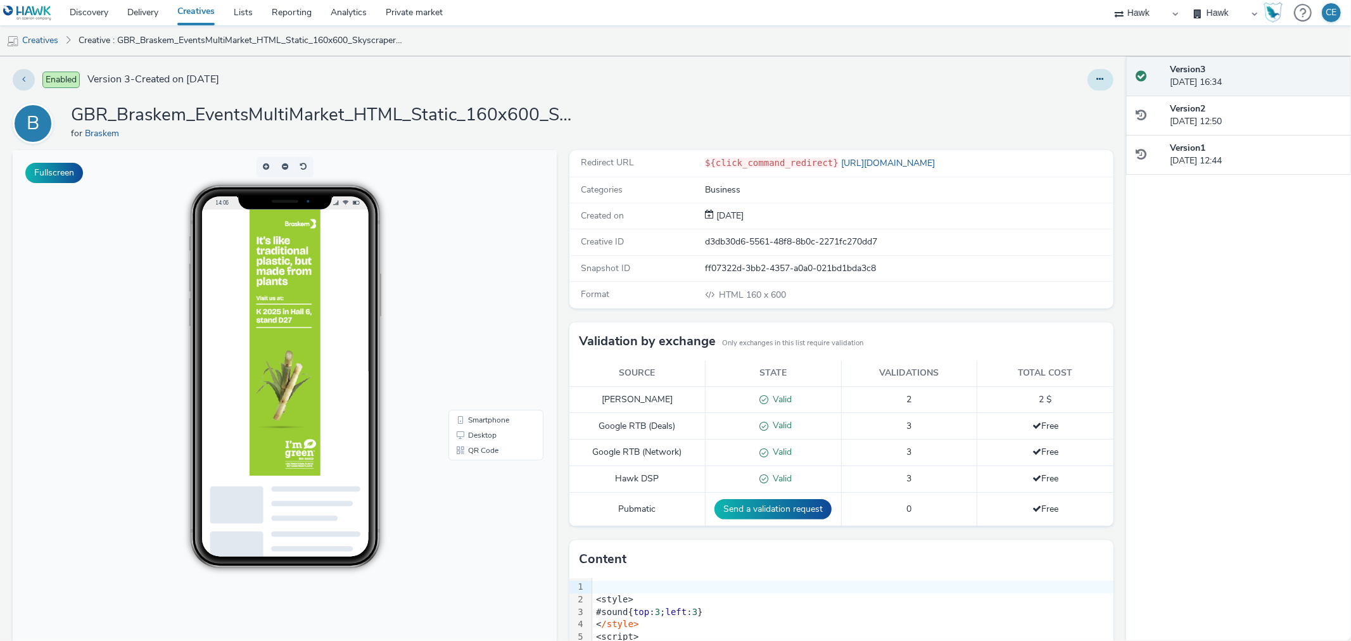
drag, startPoint x: 1080, startPoint y: 84, endPoint x: 1091, endPoint y: 78, distance: 12.2
click at [1087, 83] on button at bounding box center [1100, 80] width 26 height 22
click at [1054, 134] on link "Duplicate" at bounding box center [1065, 130] width 95 height 25
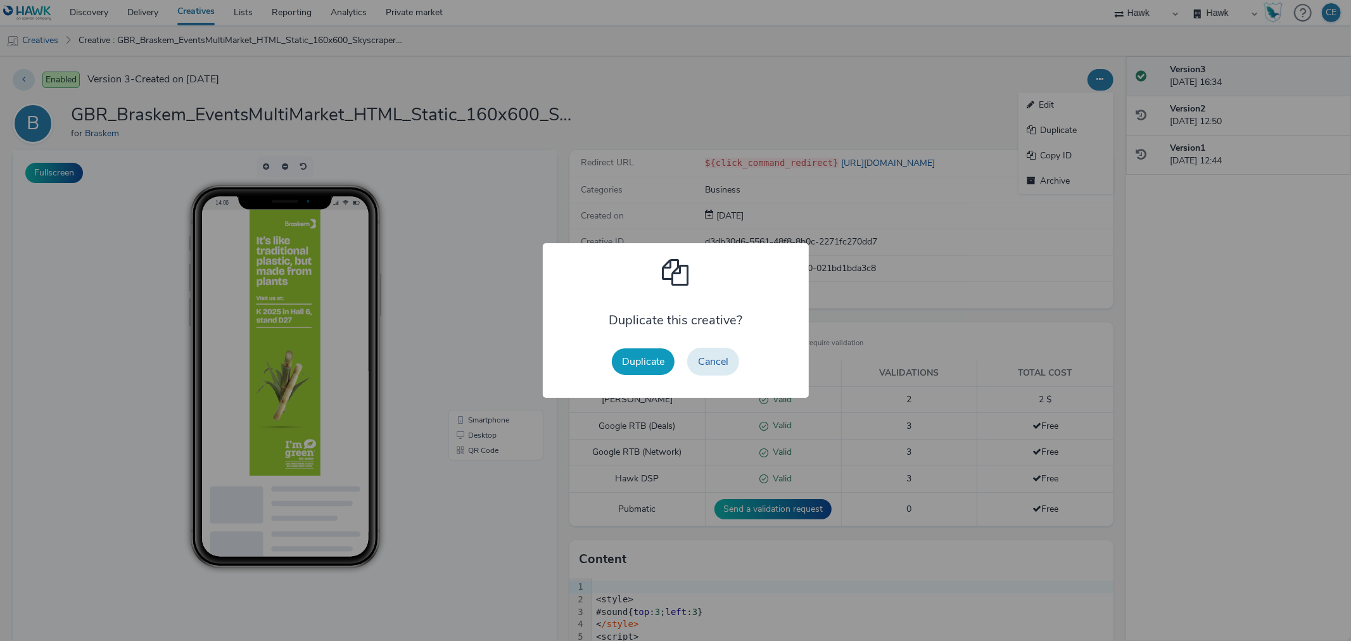
click at [653, 361] on button "Duplicate" at bounding box center [643, 361] width 63 height 27
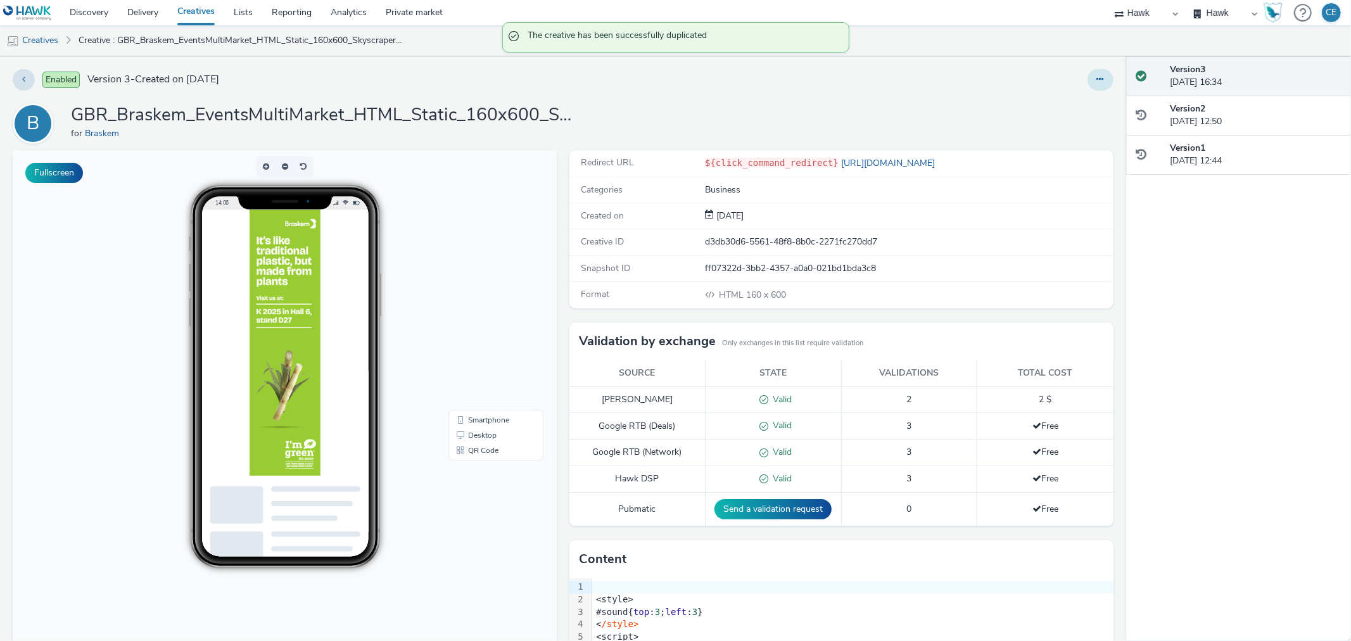
click at [1097, 79] on icon at bounding box center [1100, 79] width 7 height 9
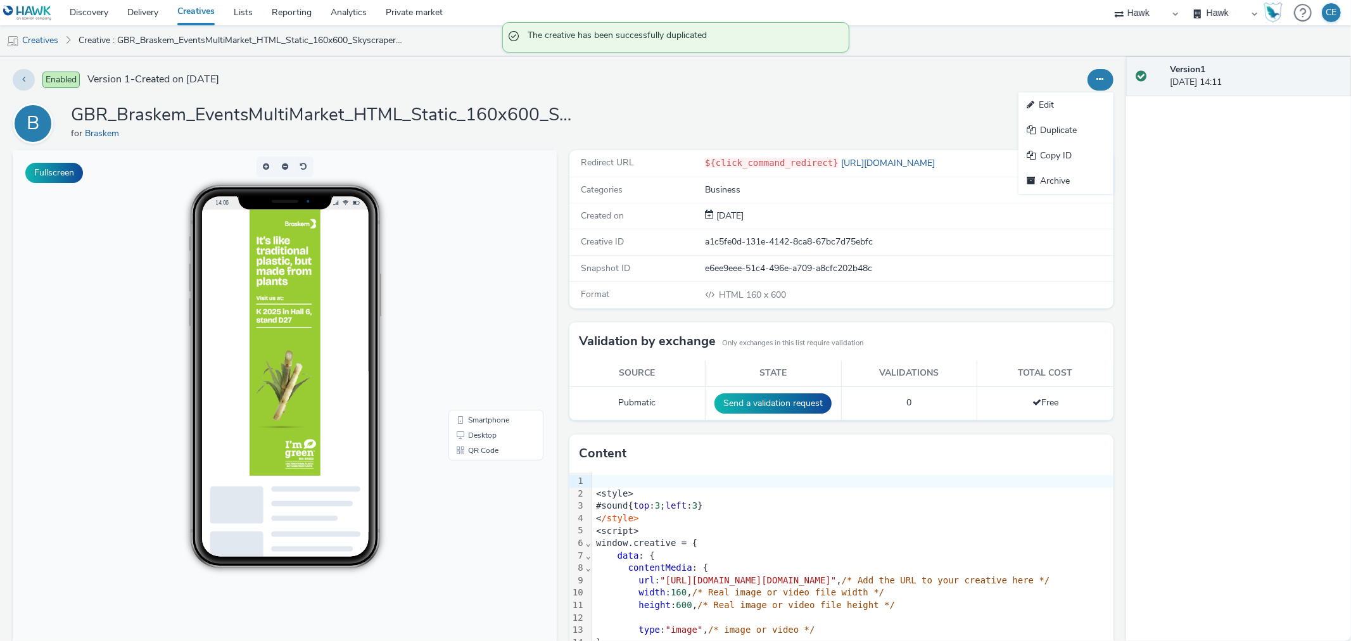
drag, startPoint x: 1058, startPoint y: 110, endPoint x: 960, endPoint y: 151, distance: 105.6
click at [1054, 111] on link "Edit" at bounding box center [1065, 104] width 95 height 25
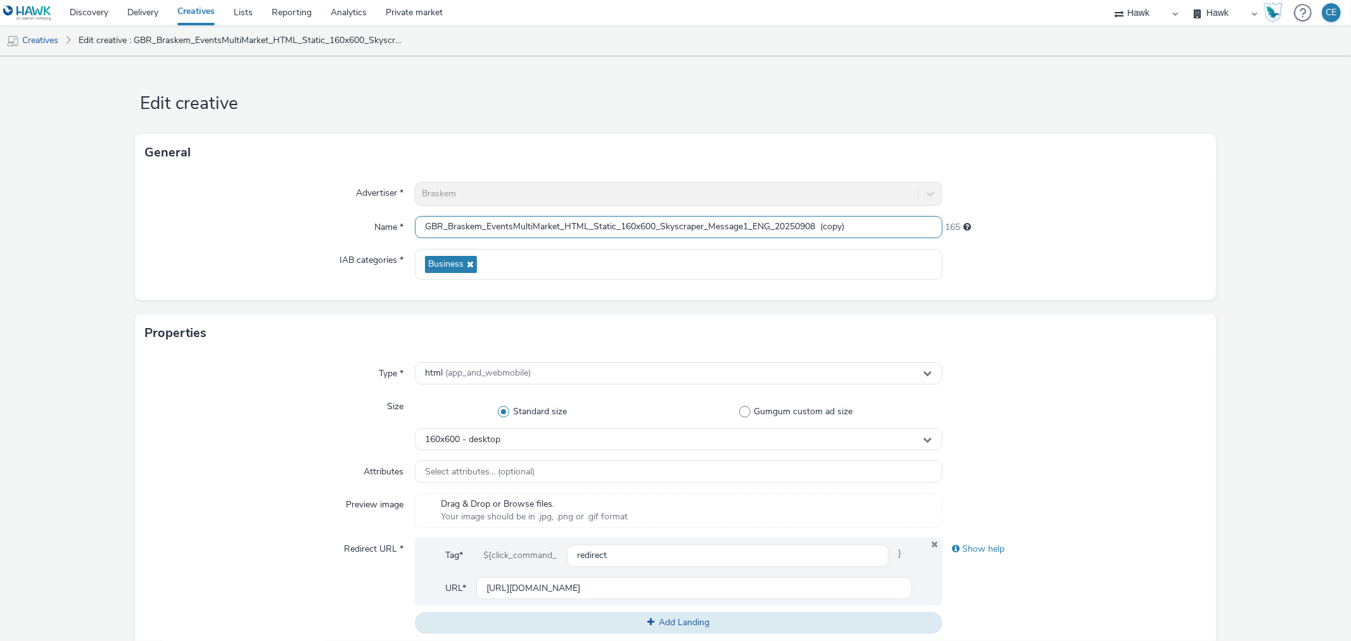
click at [754, 218] on input "GBR_Braskem_EventsMultiMarket_HTML_Static_160x600_Skyscraper_Message1_ENG_20250…" at bounding box center [678, 227] width 527 height 22
paste input "KFairEvent_"
drag, startPoint x: 843, startPoint y: 226, endPoint x: 906, endPoint y: 224, distance: 63.4
click at [906, 224] on input "GBR_Braskem_EventsMultiMarket_HTML_Static_160x600_Skyscraper_Message1_KFairEven…" at bounding box center [678, 227] width 527 height 22
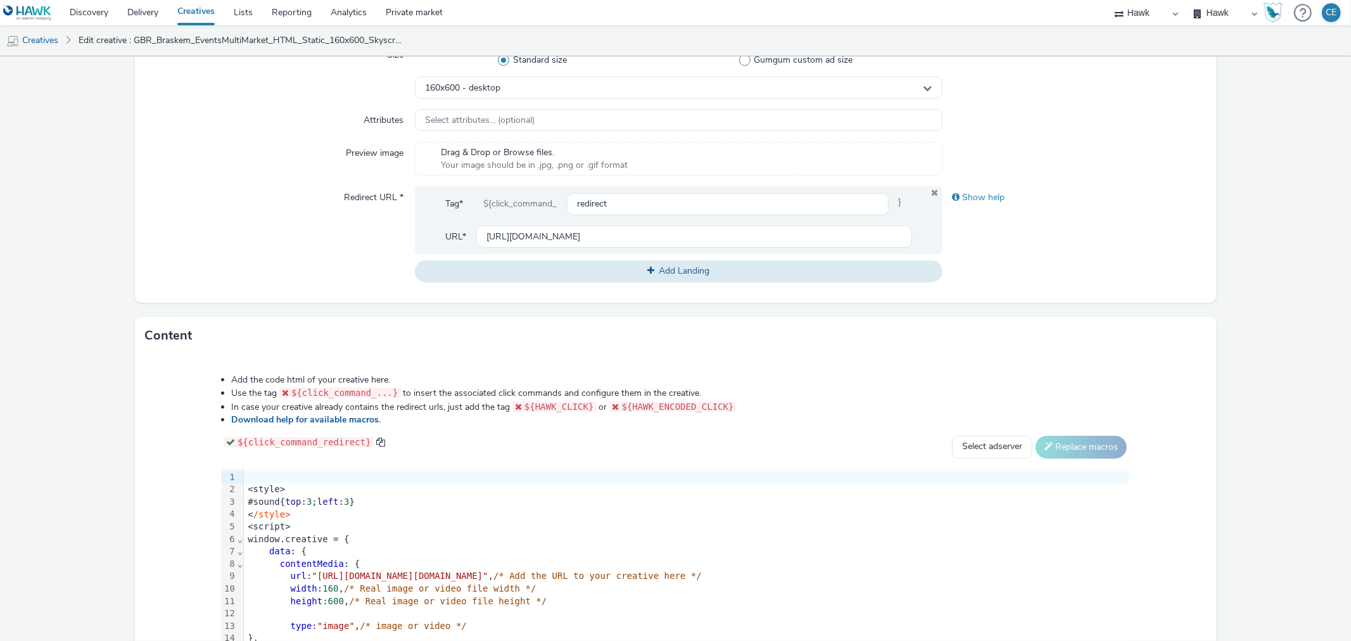
type input "GBR_Braskem_EventsMultiMarket_HTML_Static_160x600_Skyscraper_Message1_KFairEven…"
click at [998, 231] on div "Show help" at bounding box center [1073, 234] width 263 height 96
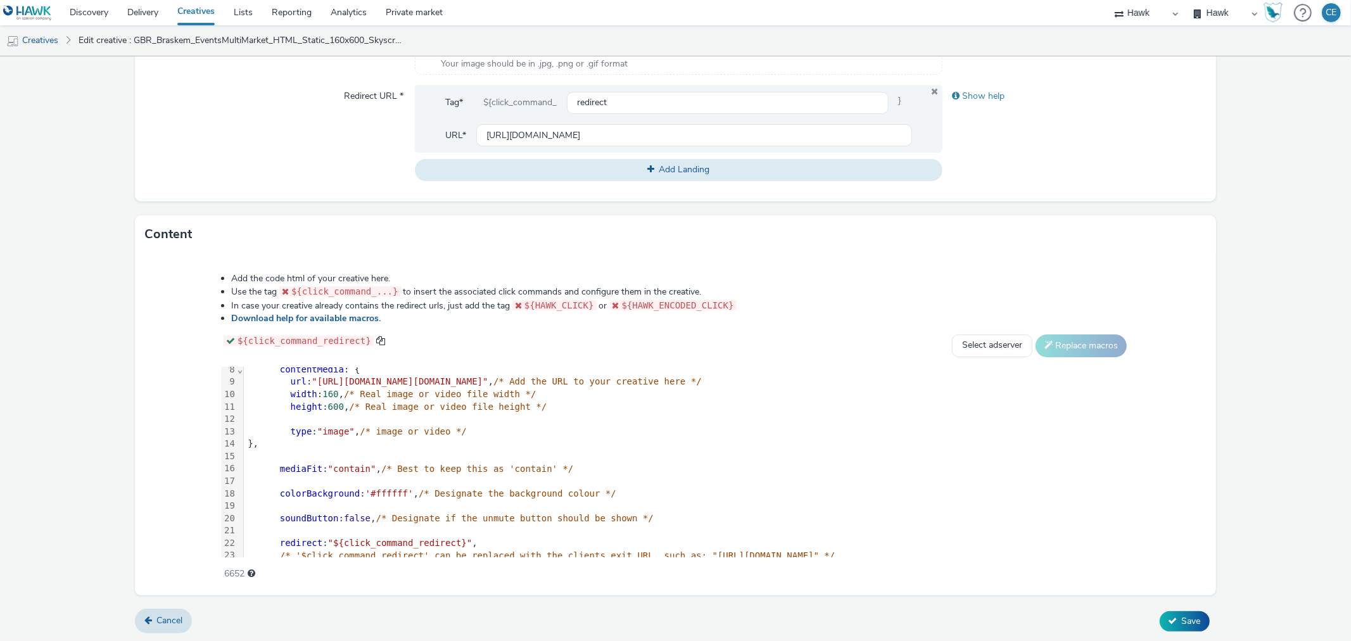
scroll to position [260, 0]
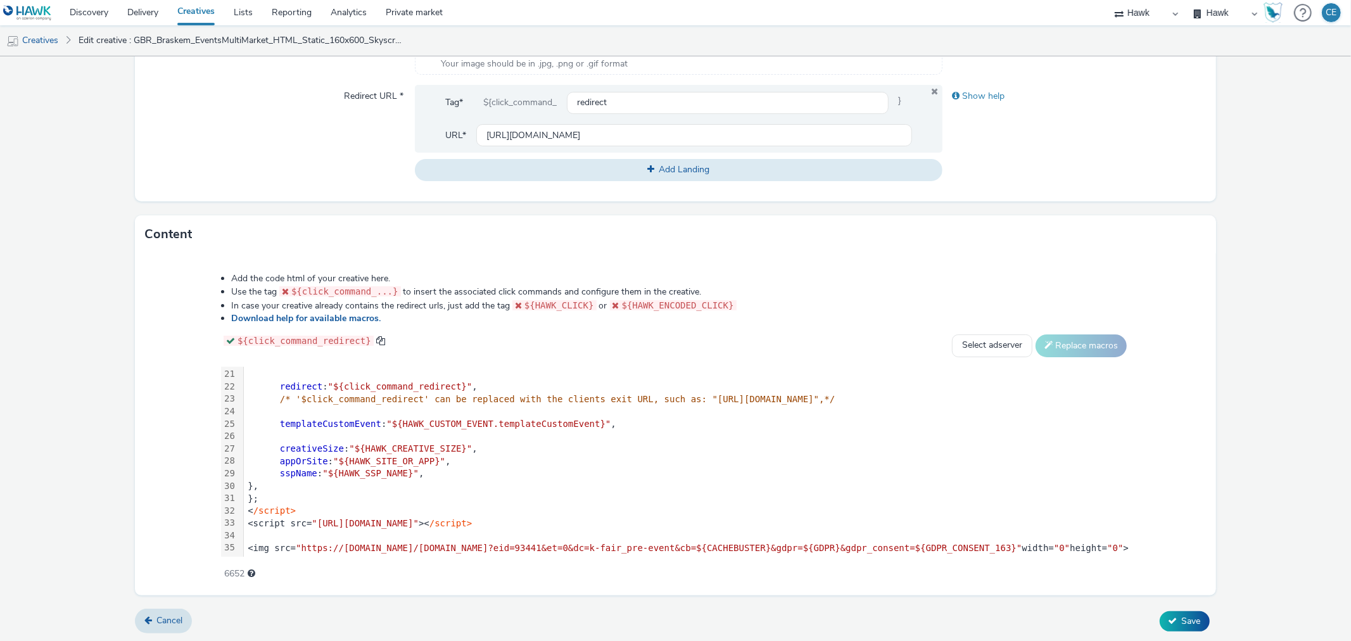
drag, startPoint x: 210, startPoint y: 539, endPoint x: 239, endPoint y: 537, distance: 29.8
click at [239, 537] on div "99 1 2 3 4 5 6 7 8 9 10 11 12 13 14 15 16 17 18 19 20 21 22 23 24 25 26 27 28 2…" at bounding box center [675, 462] width 909 height 190
click at [221, 535] on div "99 1 2 3 4 5 6 7 8 9 10 11 12 13 14 15 16 17 18 19 20 21 22 23 24 25 26 27 28 2…" at bounding box center [232, 337] width 23 height 439
drag, startPoint x: 213, startPoint y: 536, endPoint x: 1035, endPoint y: 534, distance: 821.4
click at [1035, 542] on div "<img src= "https://[DOMAIN_NAME]/[DOMAIN_NAME]?eid=93441&et=0&dc=k-fair_pre-eve…" at bounding box center [775, 548] width 1063 height 13
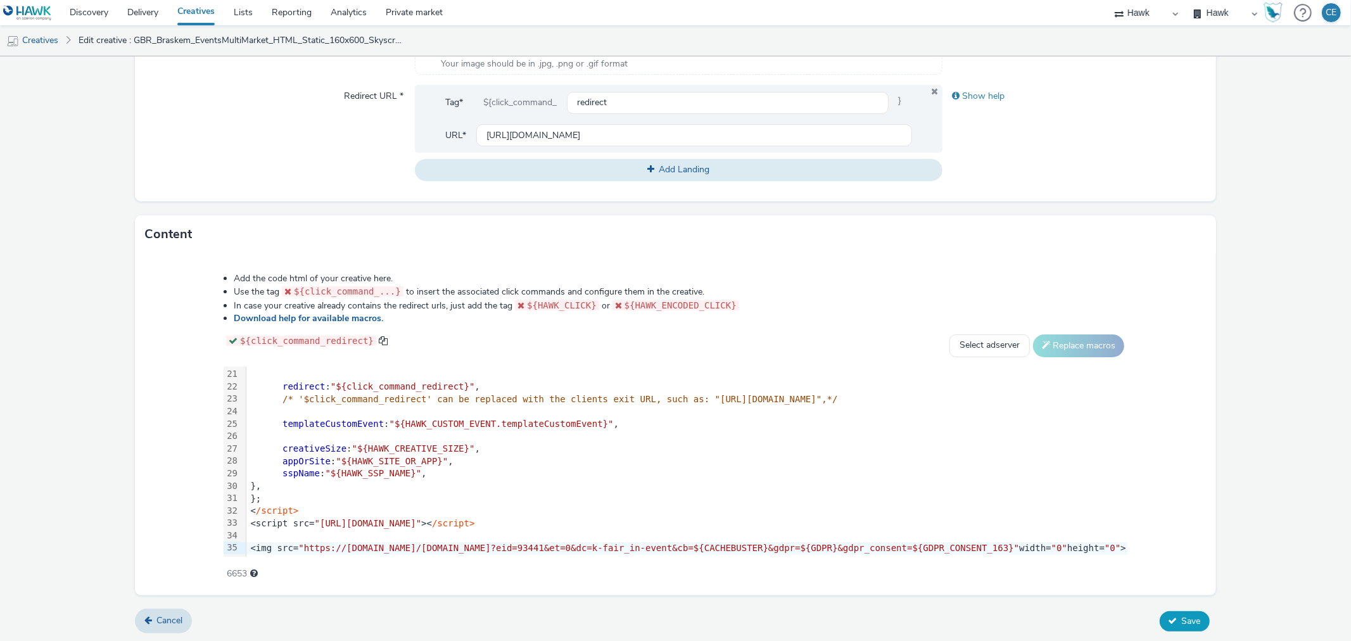
click at [1182, 617] on span "Save" at bounding box center [1191, 621] width 19 height 12
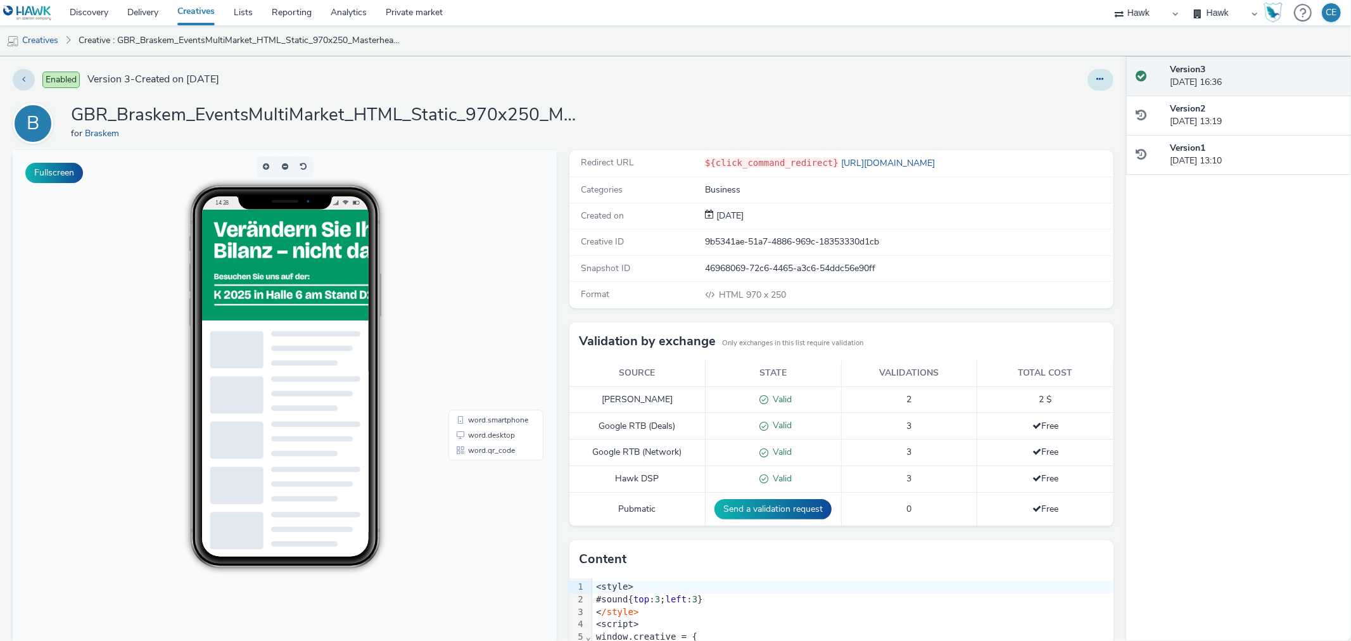
click at [1096, 77] on button at bounding box center [1100, 80] width 26 height 22
click at [1075, 135] on link "Duplicate" at bounding box center [1065, 130] width 95 height 25
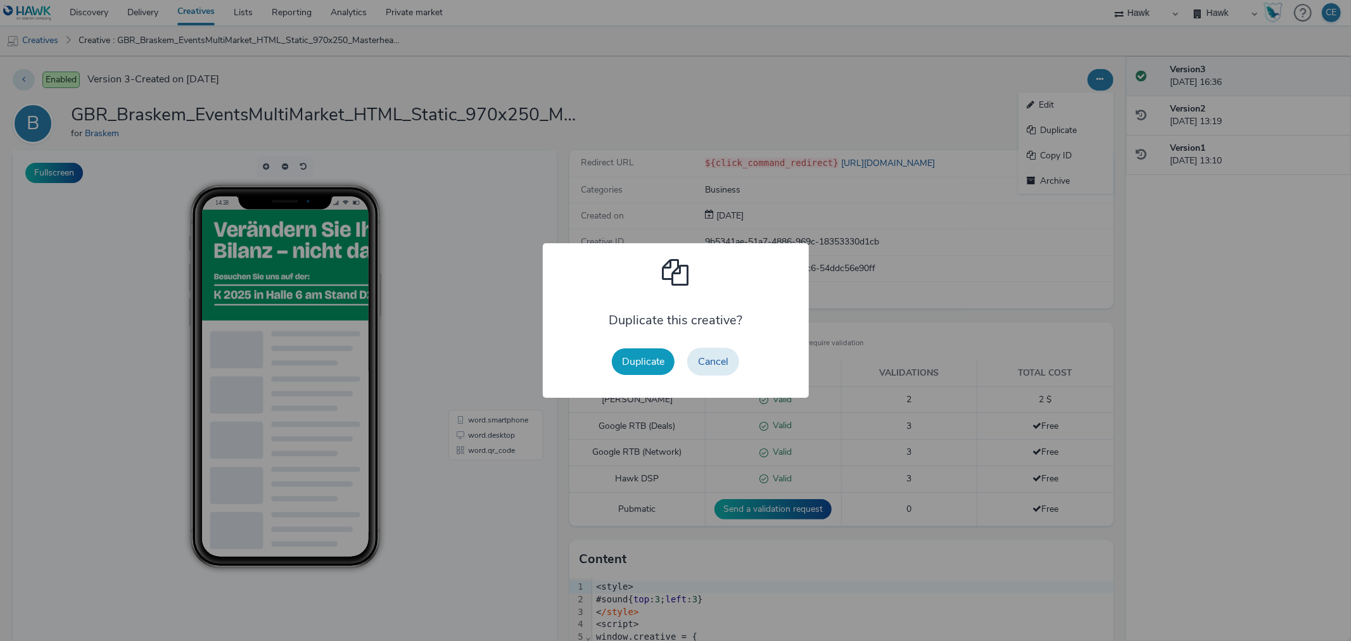
click at [671, 360] on button "Duplicate" at bounding box center [643, 361] width 63 height 27
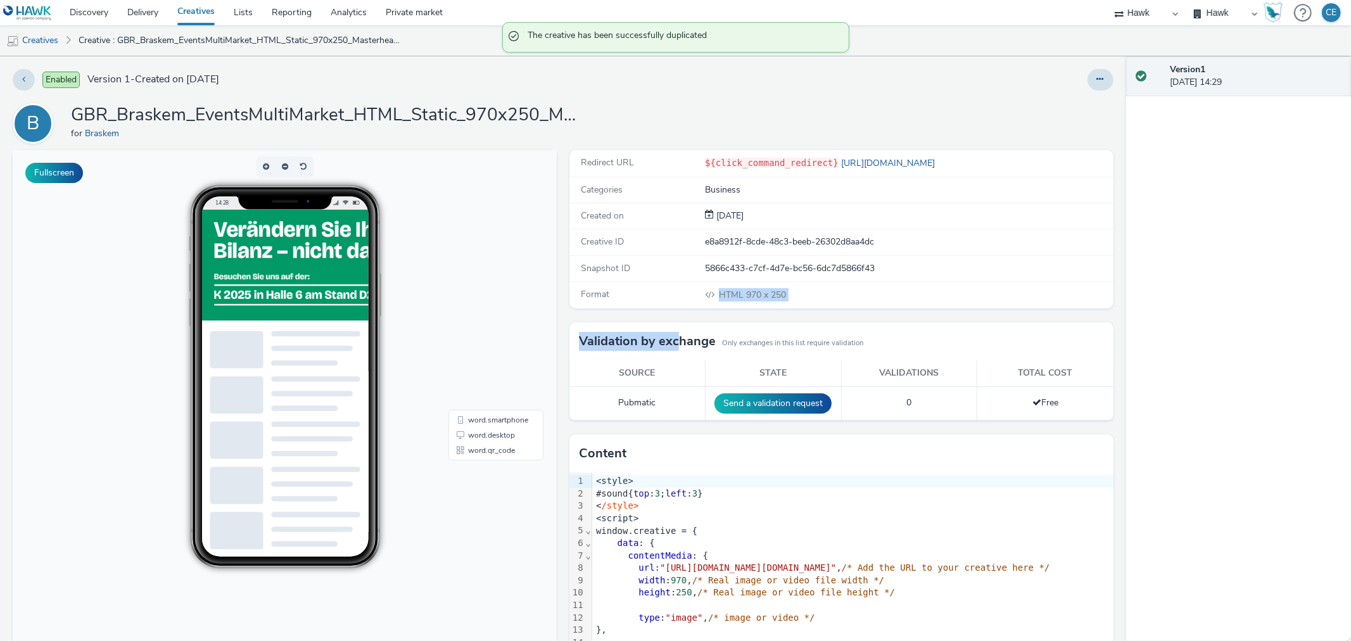
drag, startPoint x: 671, startPoint y: 345, endPoint x: 676, endPoint y: 308, distance: 36.4
click at [676, 308] on div "Redirect URL ${click_command_redirect} https://www.braskem.com/imgreen Categori…" at bounding box center [838, 416] width 550 height 533
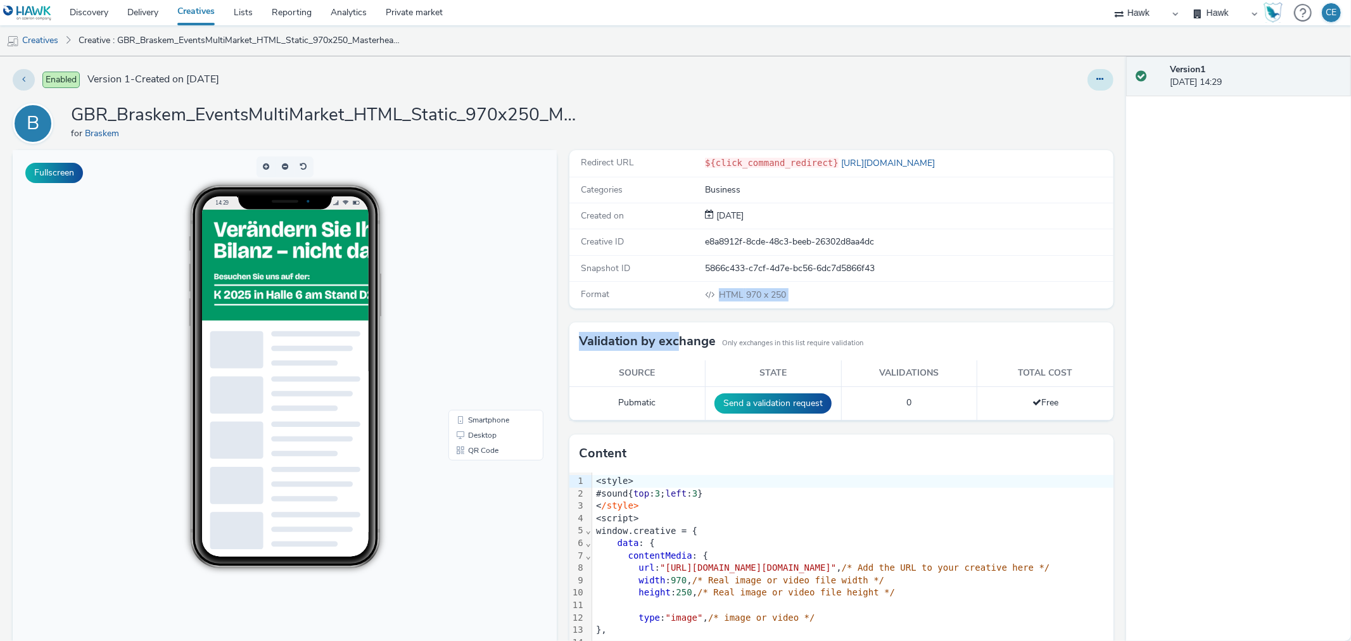
click at [1097, 77] on button at bounding box center [1100, 80] width 26 height 22
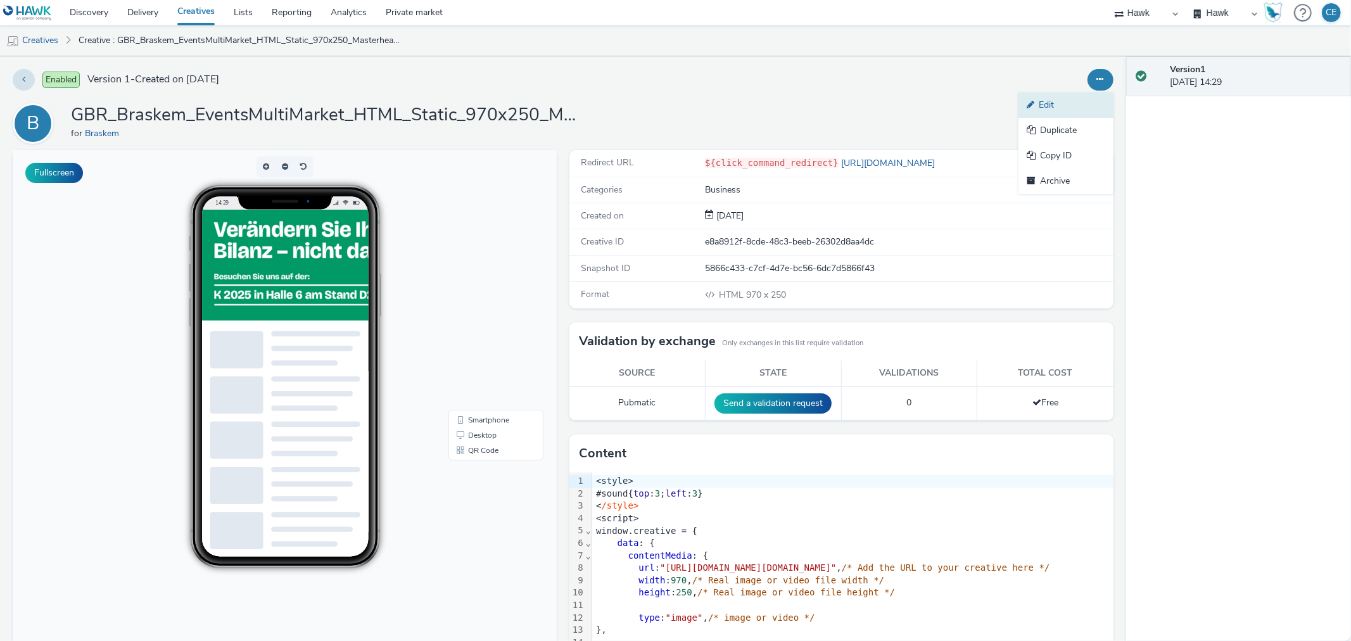
click at [1087, 98] on link "Edit" at bounding box center [1065, 104] width 95 height 25
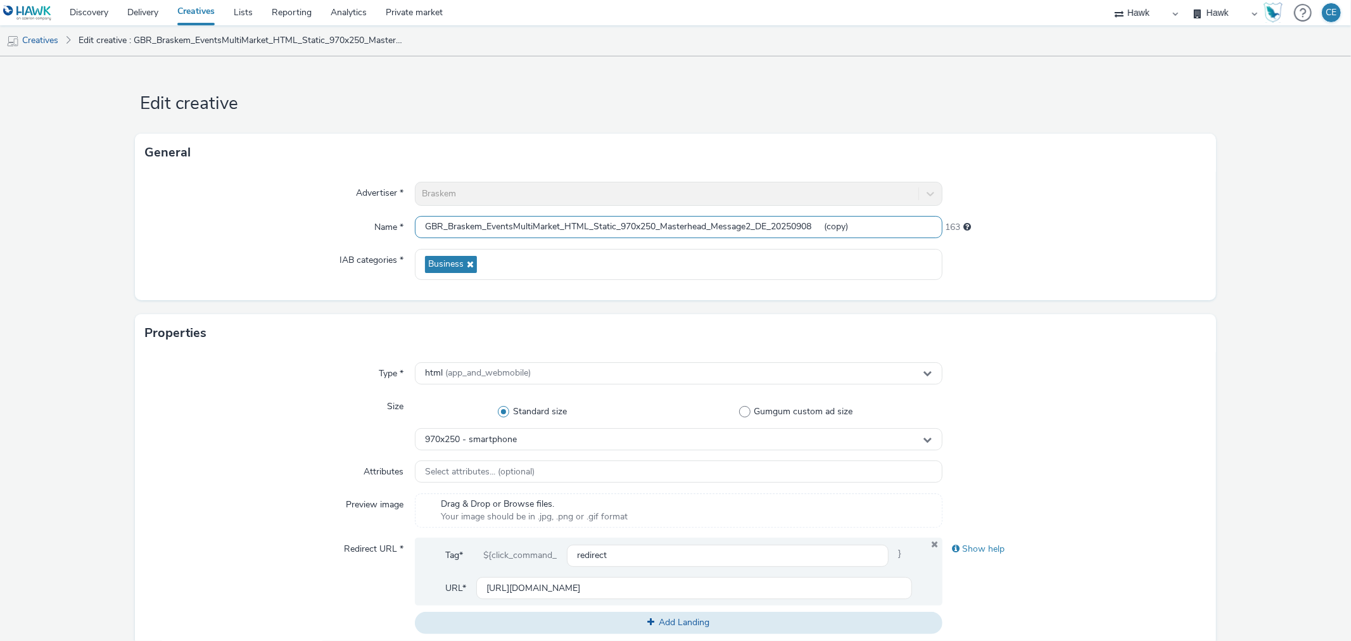
click at [757, 222] on input "GBR_Braskem_EventsMultiMarket_HTML_Static_970x250_Masterhead_Message2_DE_202509…" at bounding box center [678, 227] width 527 height 22
drag, startPoint x: 840, startPoint y: 220, endPoint x: 933, endPoint y: 227, distance: 93.9
click at [933, 227] on input "GBR_Braskem_EventsMultiMarket_HTML_Static_970x250_Masterhead_Message2_KFairEven…" at bounding box center [678, 227] width 527 height 22
drag, startPoint x: 864, startPoint y: 229, endPoint x: 754, endPoint y: 219, distance: 110.0
click at [754, 219] on input "GBR_Braskem_EventsMultiMarket_HTML_Static_970x250_Masterhead_Message2_KFairEven…" at bounding box center [678, 227] width 527 height 22
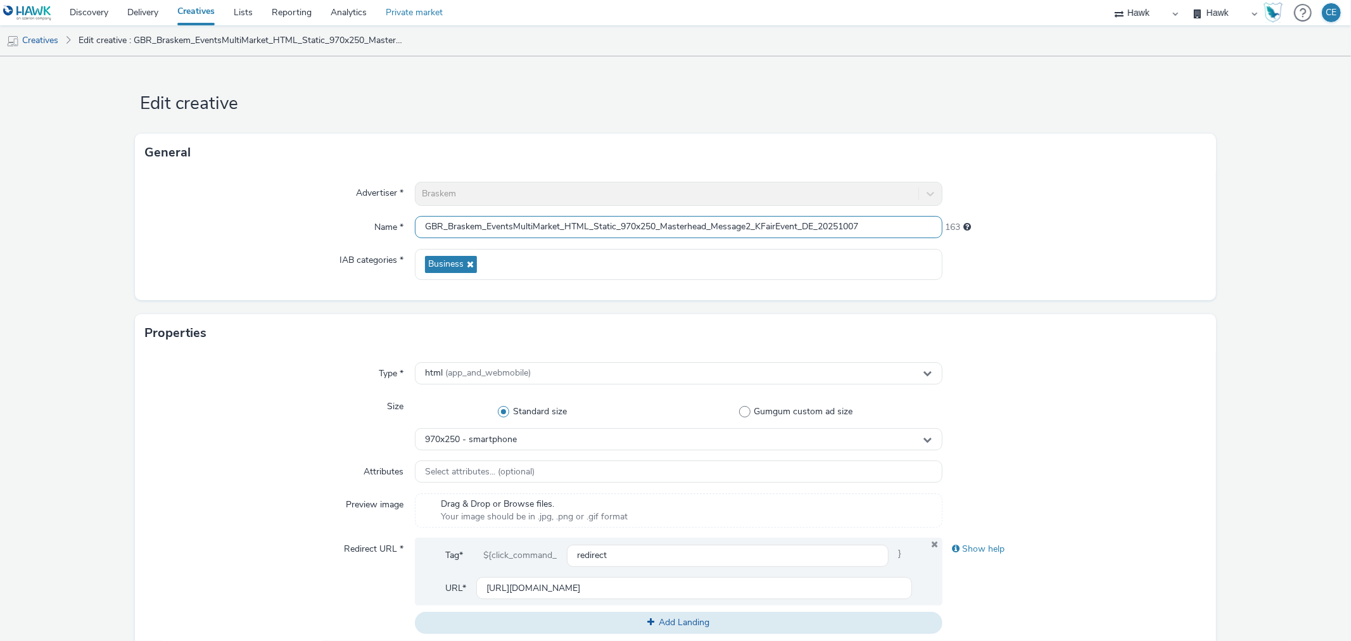
type input "GBR_Braskem_EventsMultiMarket_HTML_Static_970x250_Masterhead_Message2_KFairEven…"
click at [776, 136] on div "General" at bounding box center [675, 153] width 1080 height 38
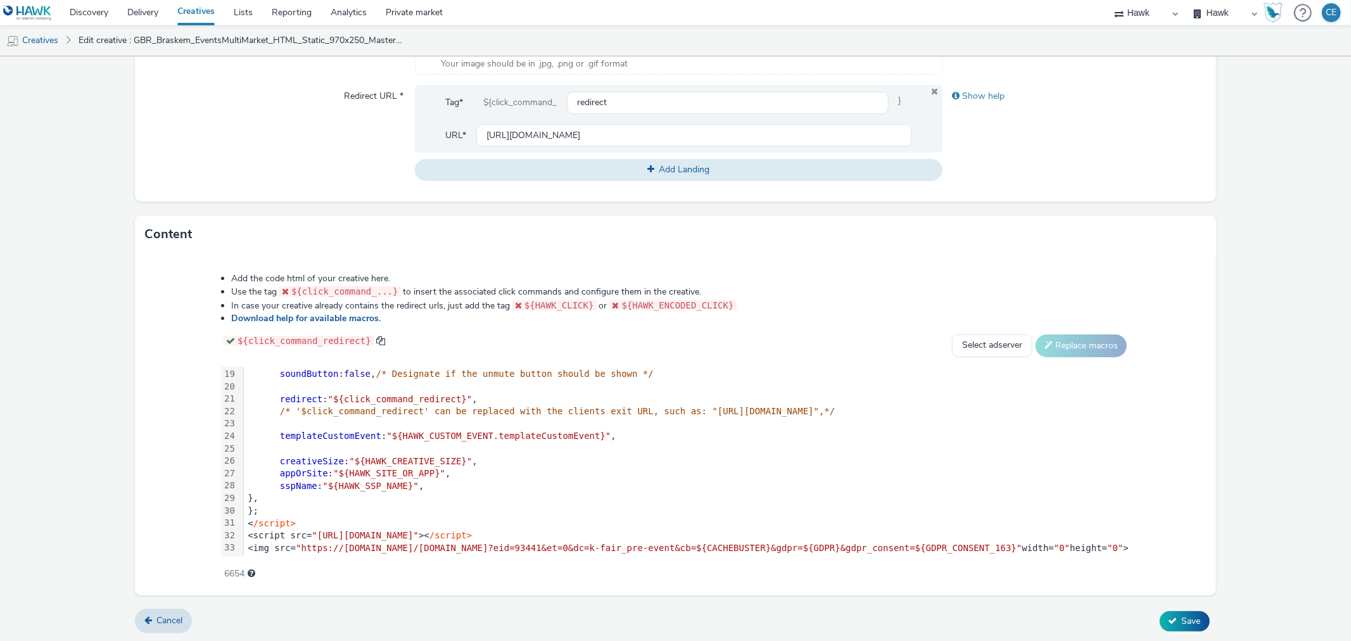
scroll to position [235, 0]
click at [669, 529] on div "<script src= "[URL][DOMAIN_NAME]" >< /script>" at bounding box center [775, 535] width 1063 height 13
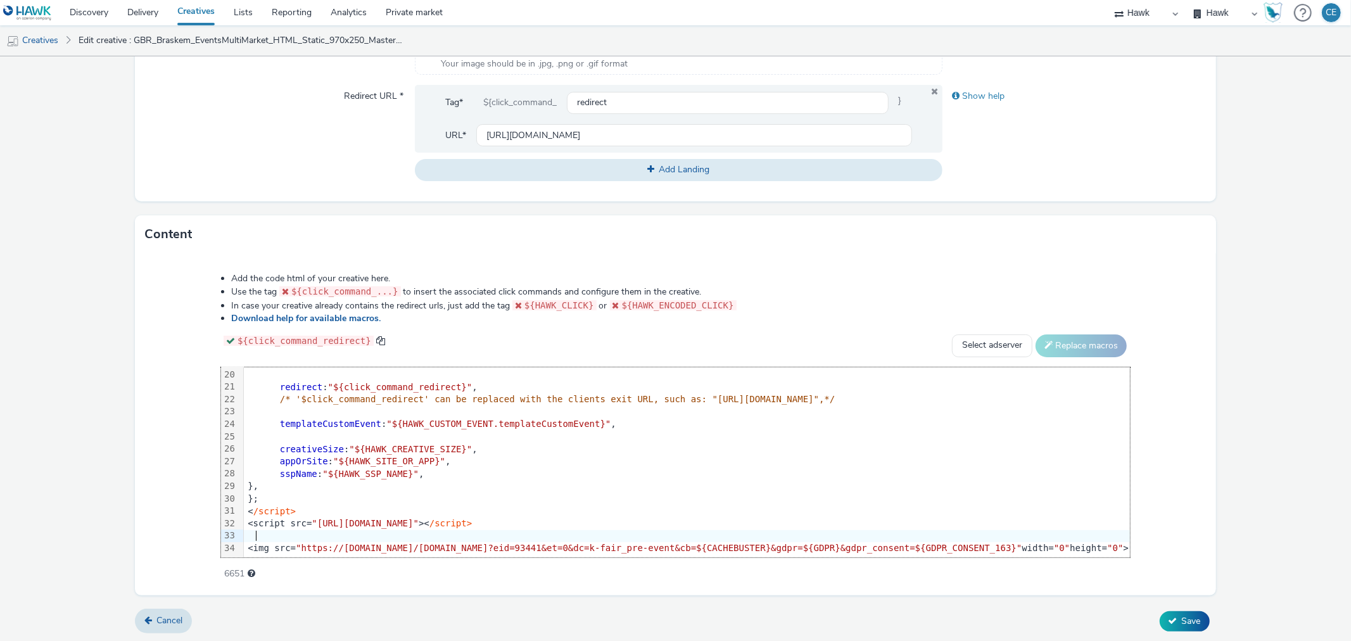
scroll to position [247, 0]
drag, startPoint x: 1036, startPoint y: 536, endPoint x: 123, endPoint y: 531, distance: 913.2
click at [123, 531] on form "Edit creative General Advertiser * Braskem Name * GBR_Braskem_EventsMultiMarket…" at bounding box center [675, 123] width 1351 height 1039
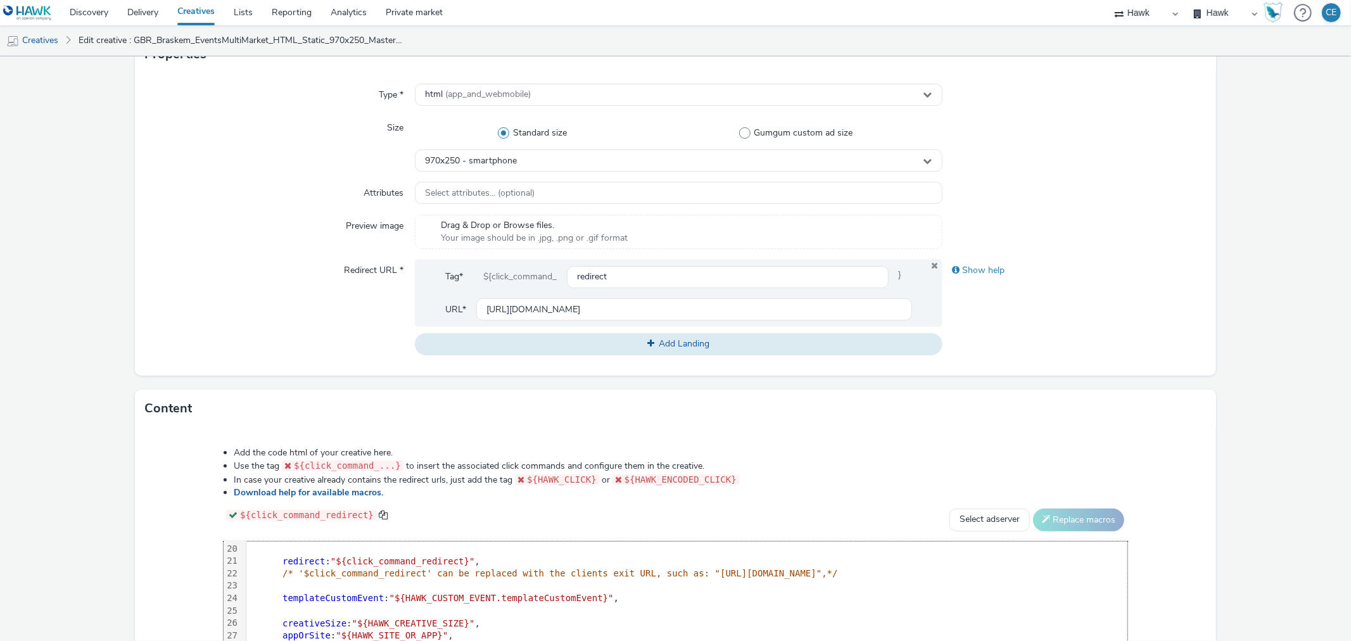
scroll to position [453, 0]
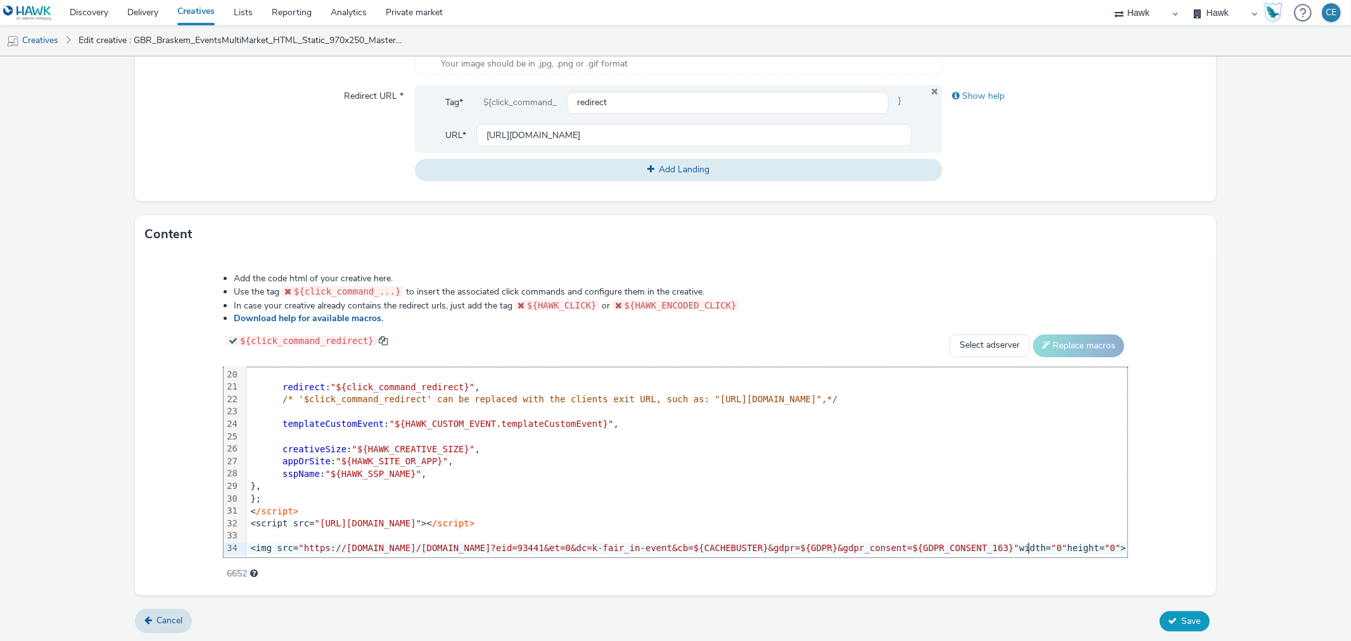
click at [1191, 624] on button "Save" at bounding box center [1185, 621] width 50 height 20
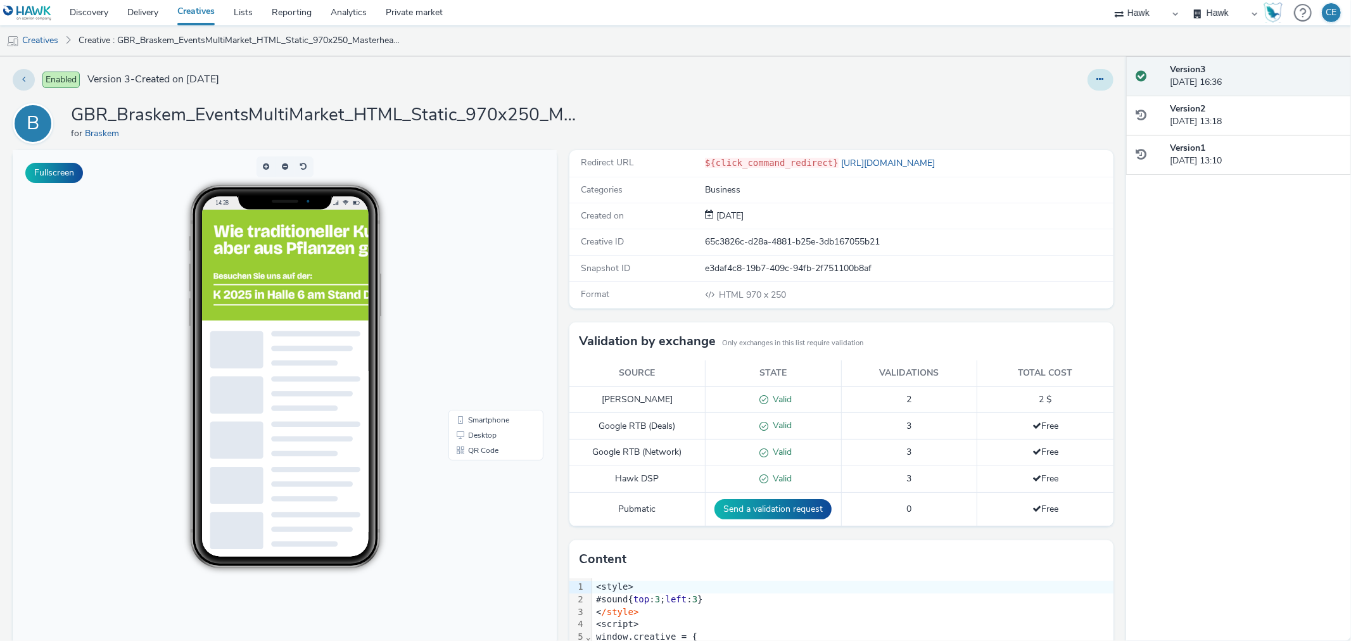
click at [1099, 83] on button at bounding box center [1100, 80] width 26 height 22
click at [1083, 118] on link "Duplicate" at bounding box center [1065, 130] width 95 height 25
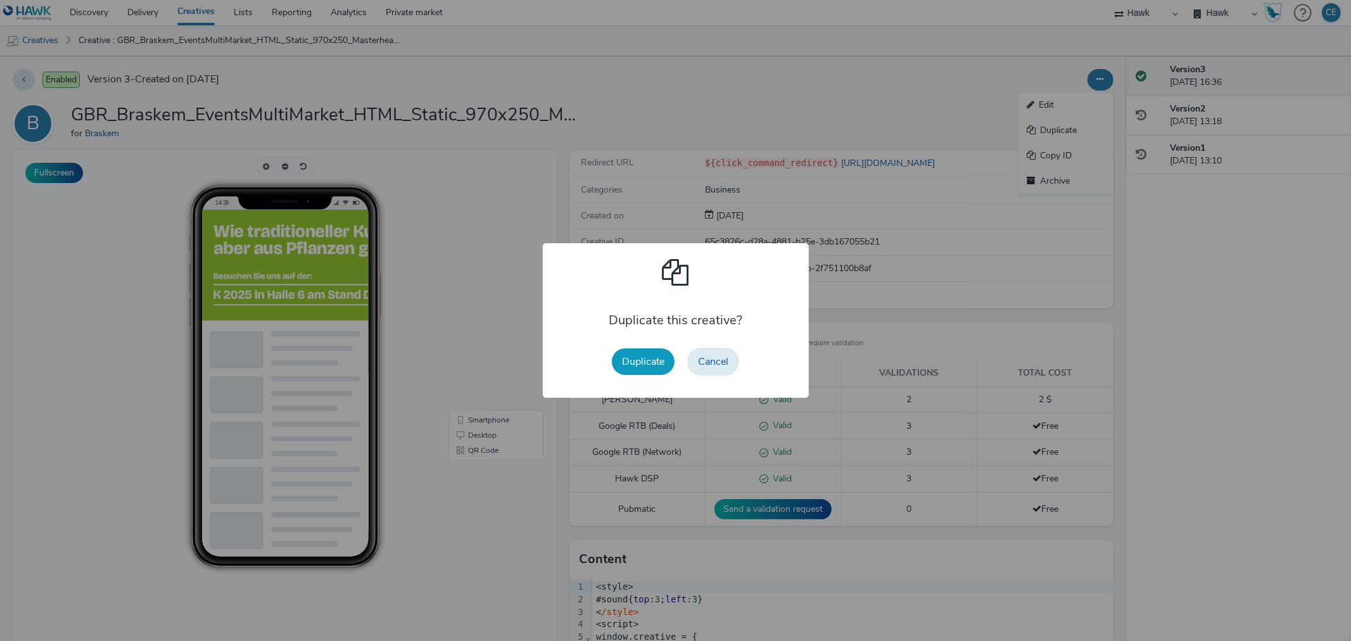
click at [626, 365] on button "Duplicate" at bounding box center [643, 361] width 63 height 27
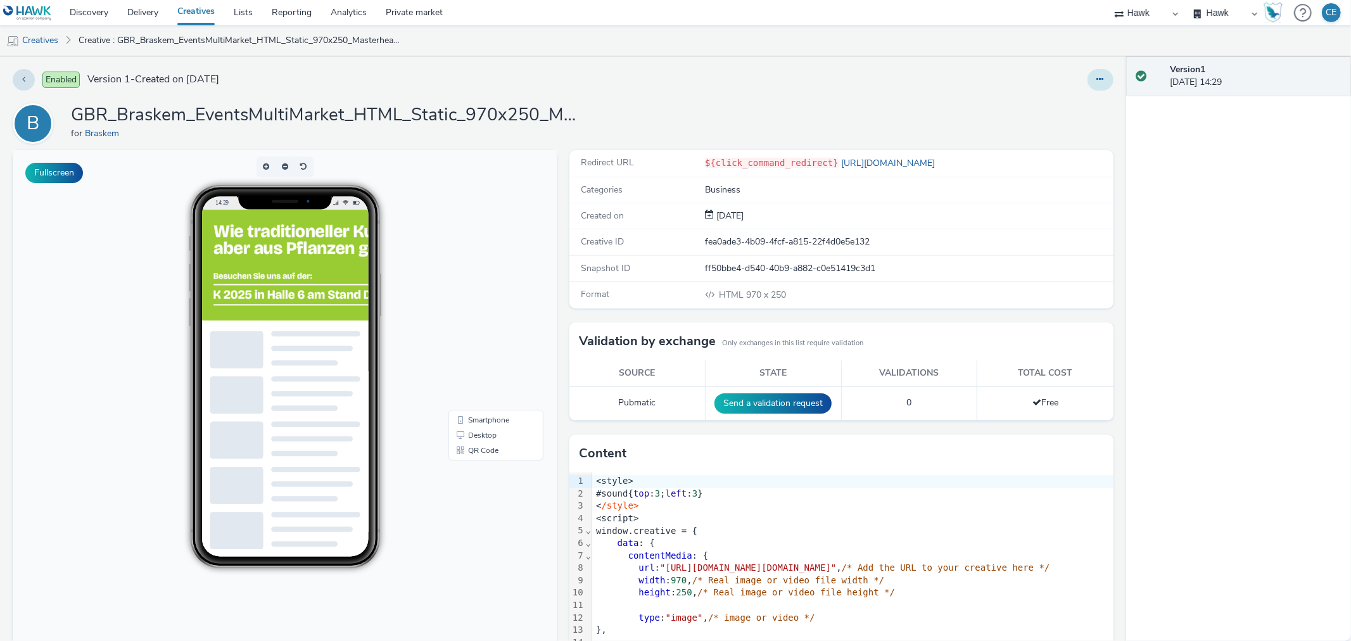
click at [1088, 85] on button at bounding box center [1100, 80] width 26 height 22
click at [1073, 103] on link "Edit" at bounding box center [1065, 104] width 95 height 25
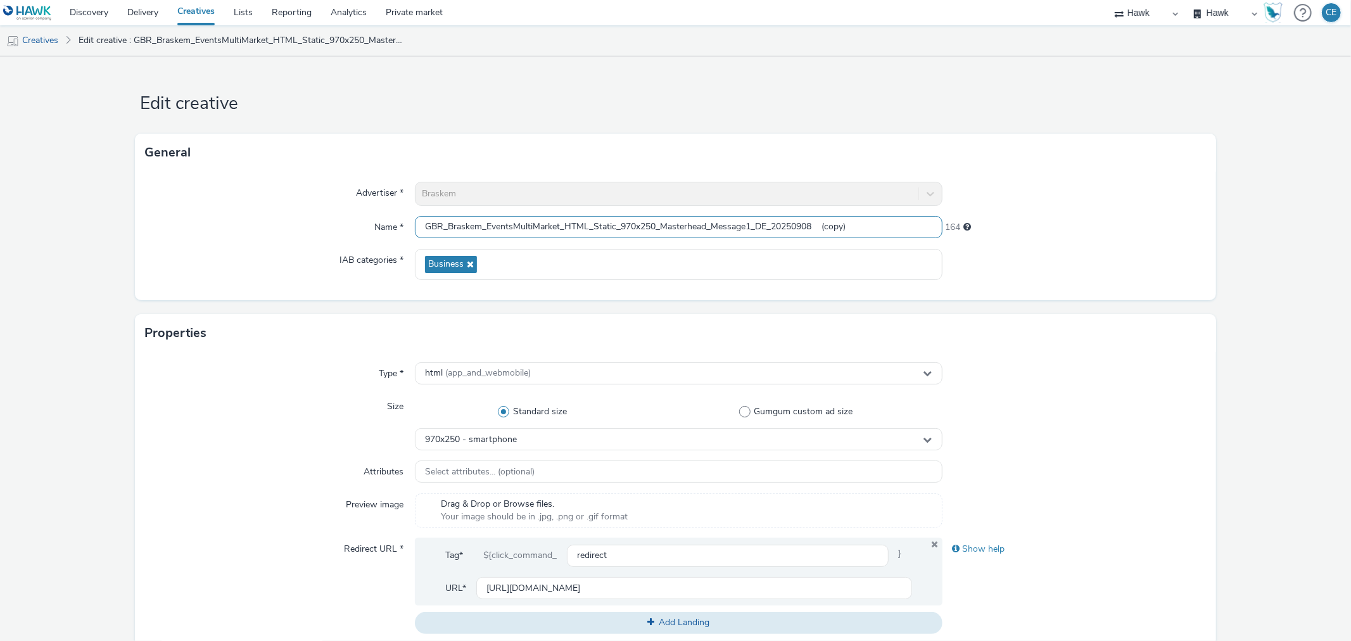
click at [760, 227] on input "GBR_Braskem_EventsMultiMarket_HTML_Static_970x250_Masterhead_Message1_DE_202509…" at bounding box center [678, 227] width 527 height 22
click at [752, 224] on input "GBR_Braskem_EventsMultiMarket_HTML_Static_970x250_Masterhead_Message1_DE_202509…" at bounding box center [678, 227] width 527 height 22
drag, startPoint x: 756, startPoint y: 225, endPoint x: 862, endPoint y: 238, distance: 107.1
click at [864, 241] on div "Advertiser * Braskem Name * GBR_Braskem_EventsMultiMarket_HTML_Static_970x250_M…" at bounding box center [675, 236] width 1080 height 129
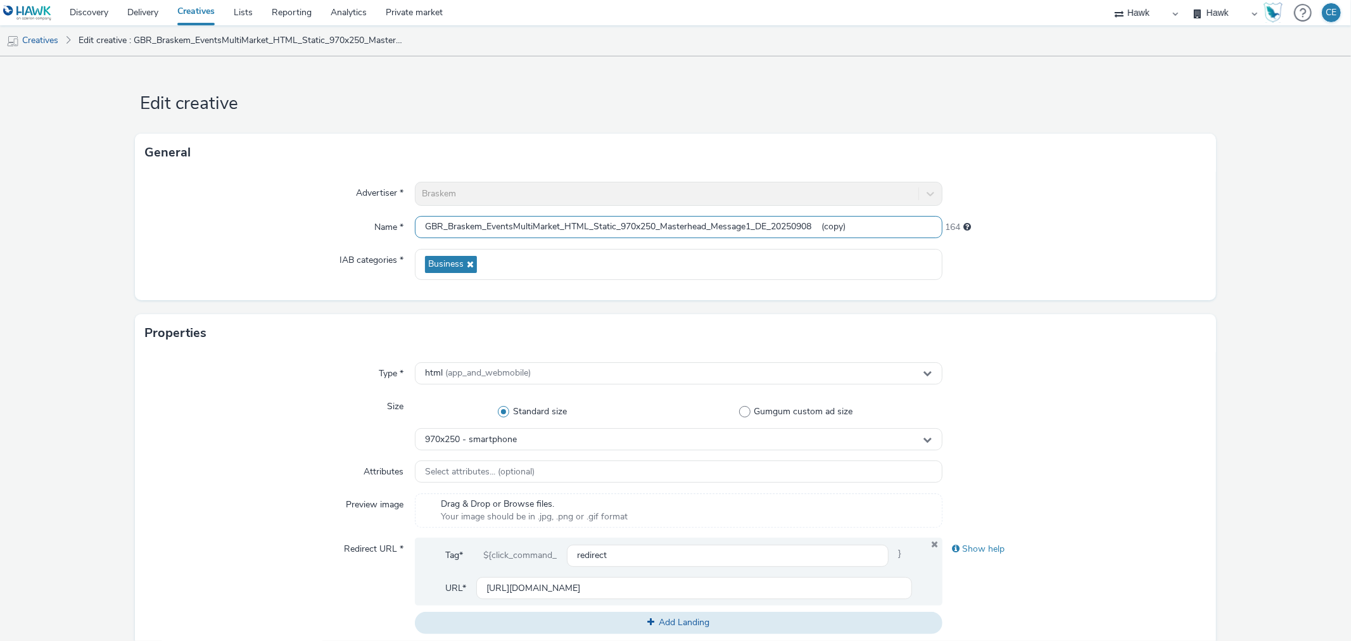
paste input "KFairEvent_DE_20251007"
type input "GBR_Braskem_EventsMultiMarket_HTML_Static_970x250_Masterhead_Message1_KFairEven…"
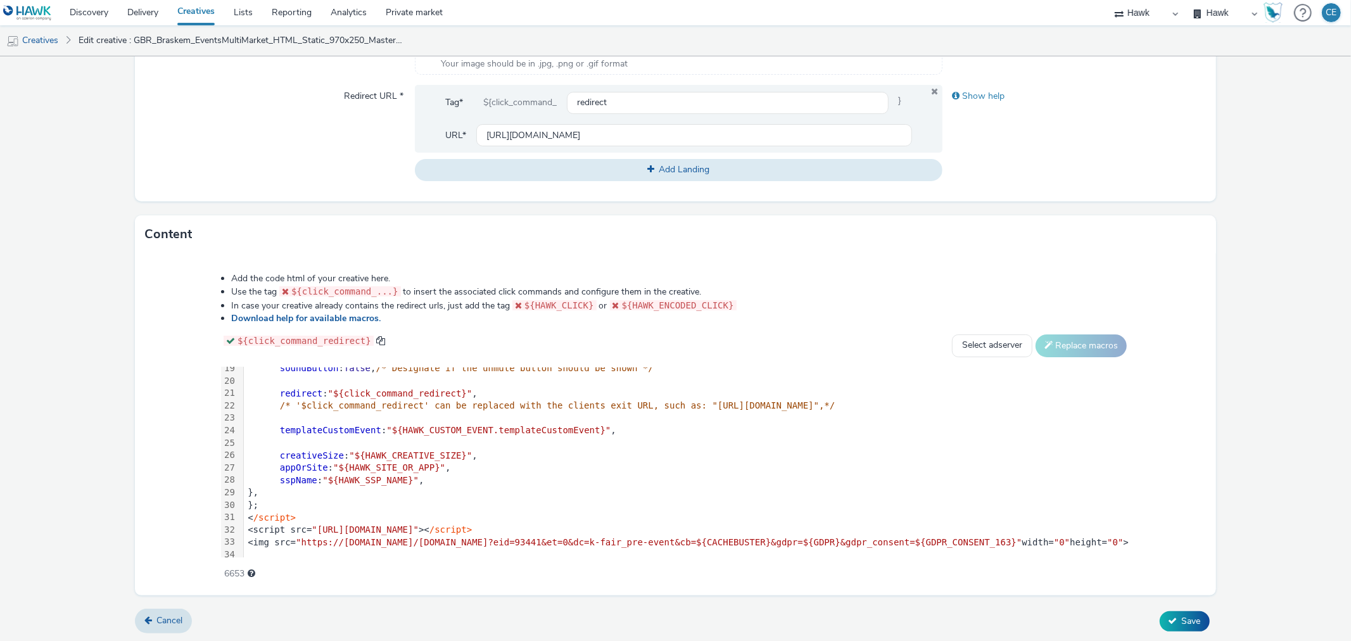
scroll to position [247, 0]
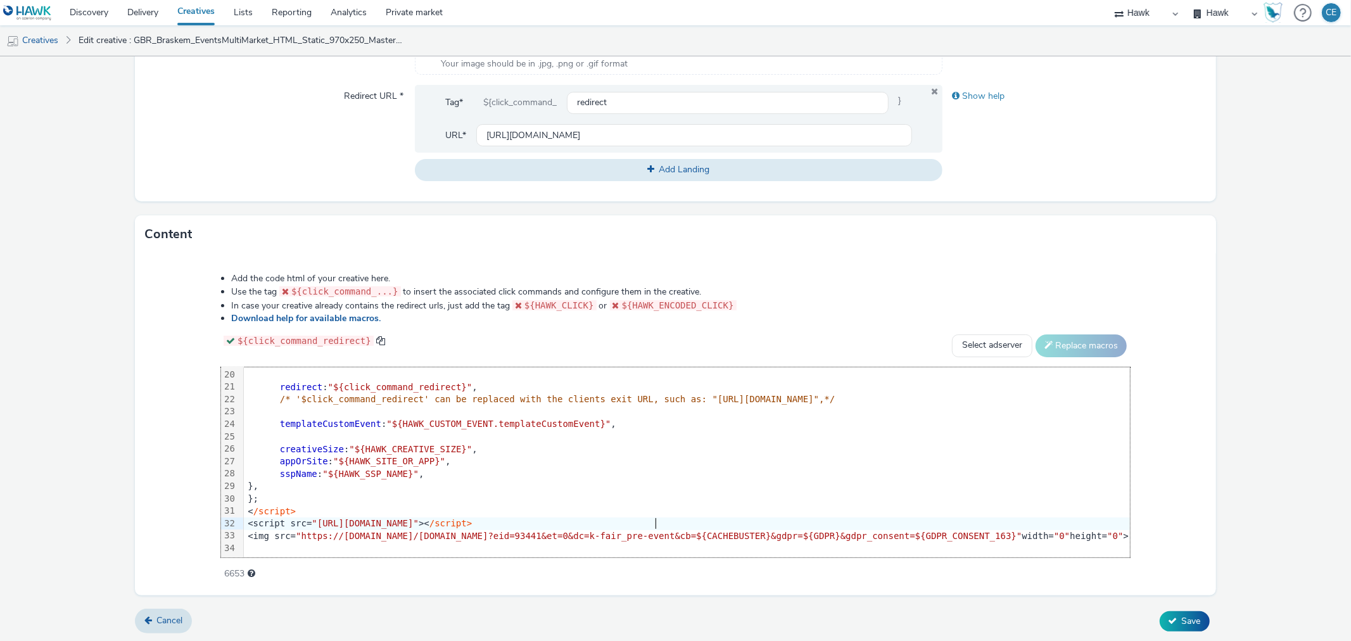
click at [700, 517] on div "<script src= "[URL][DOMAIN_NAME]" >< /script>" at bounding box center [687, 523] width 886 height 13
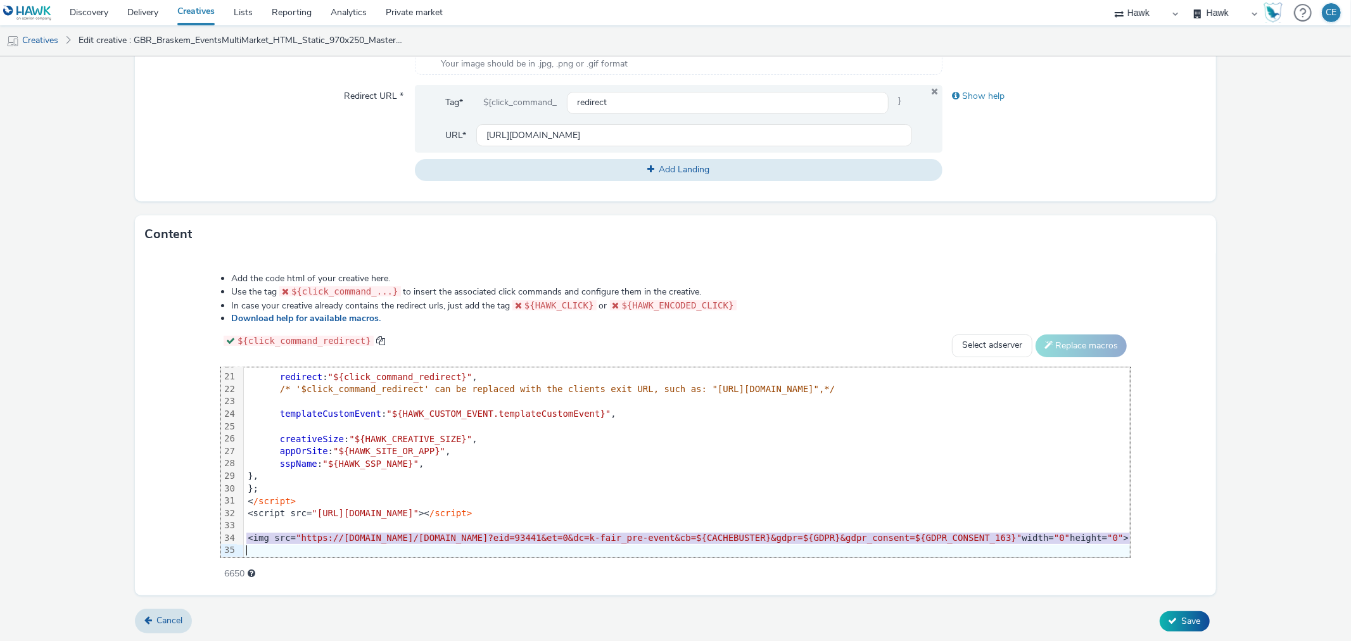
scroll to position [260, 0]
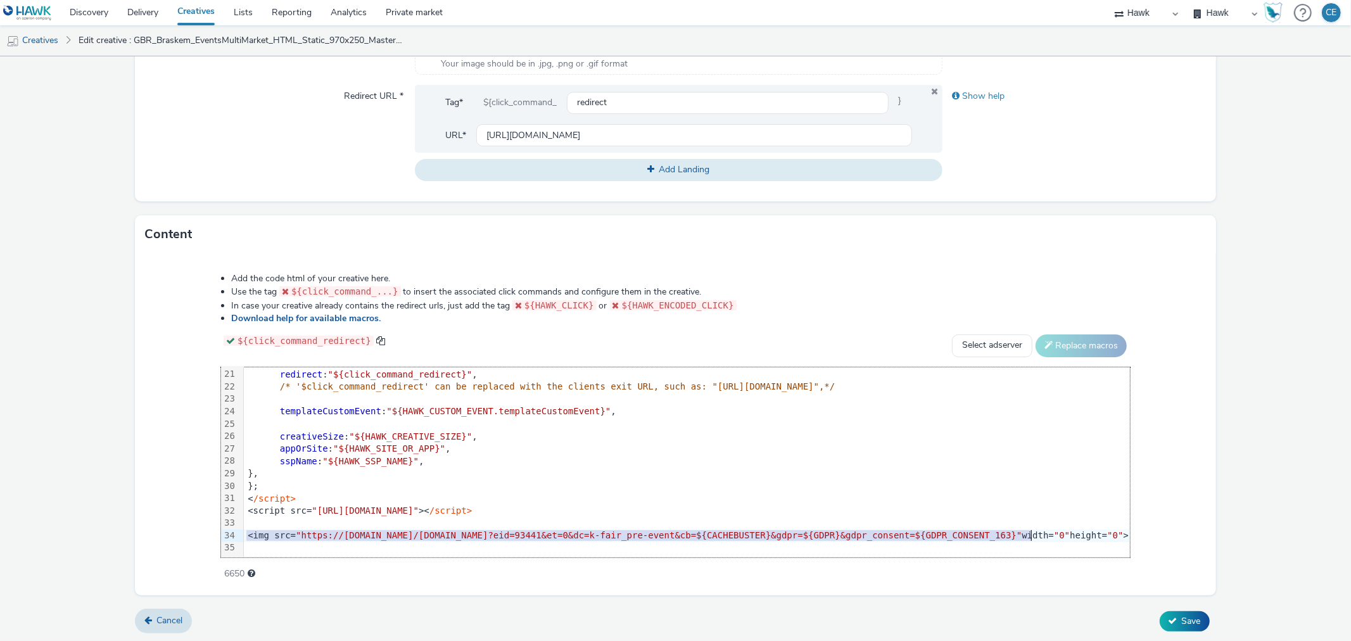
drag, startPoint x: 215, startPoint y: 540, endPoint x: 1008, endPoint y: 522, distance: 792.4
click at [1008, 529] on div "<img src= "https://[DOMAIN_NAME]/[DOMAIN_NAME]?eid=93441&et=0&dc=k-fair_pre-eve…" at bounding box center [775, 535] width 1063 height 13
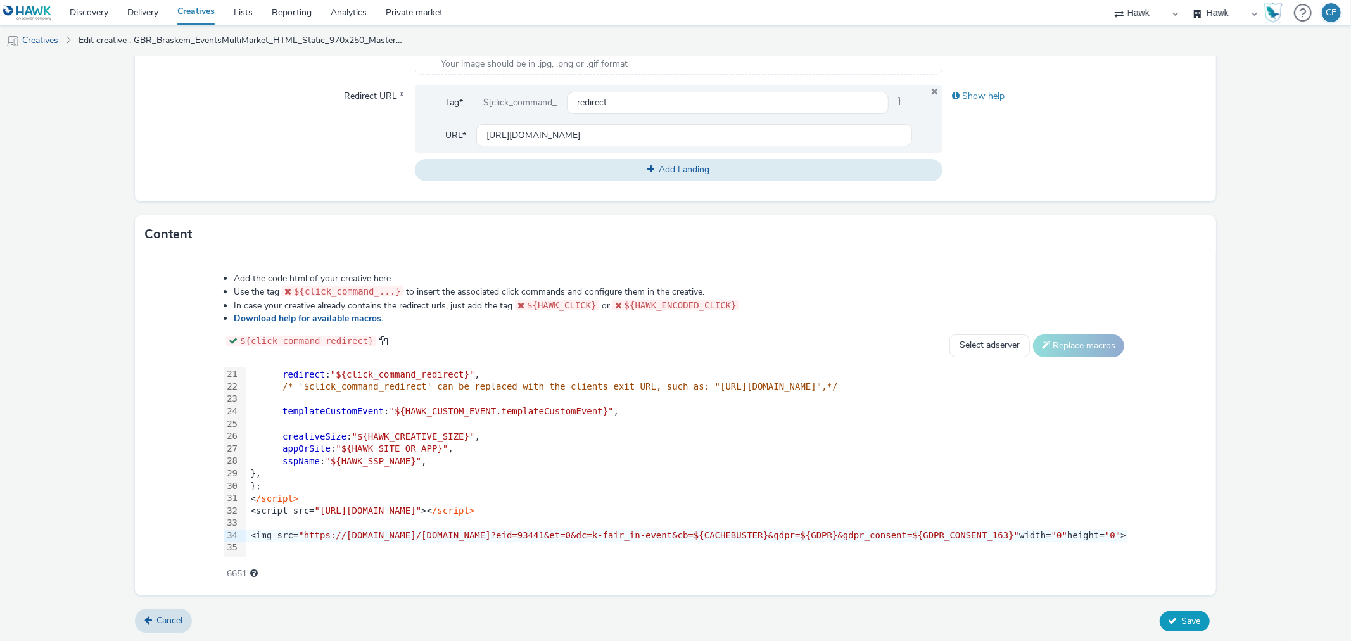
click at [1198, 614] on button "Save" at bounding box center [1185, 621] width 50 height 20
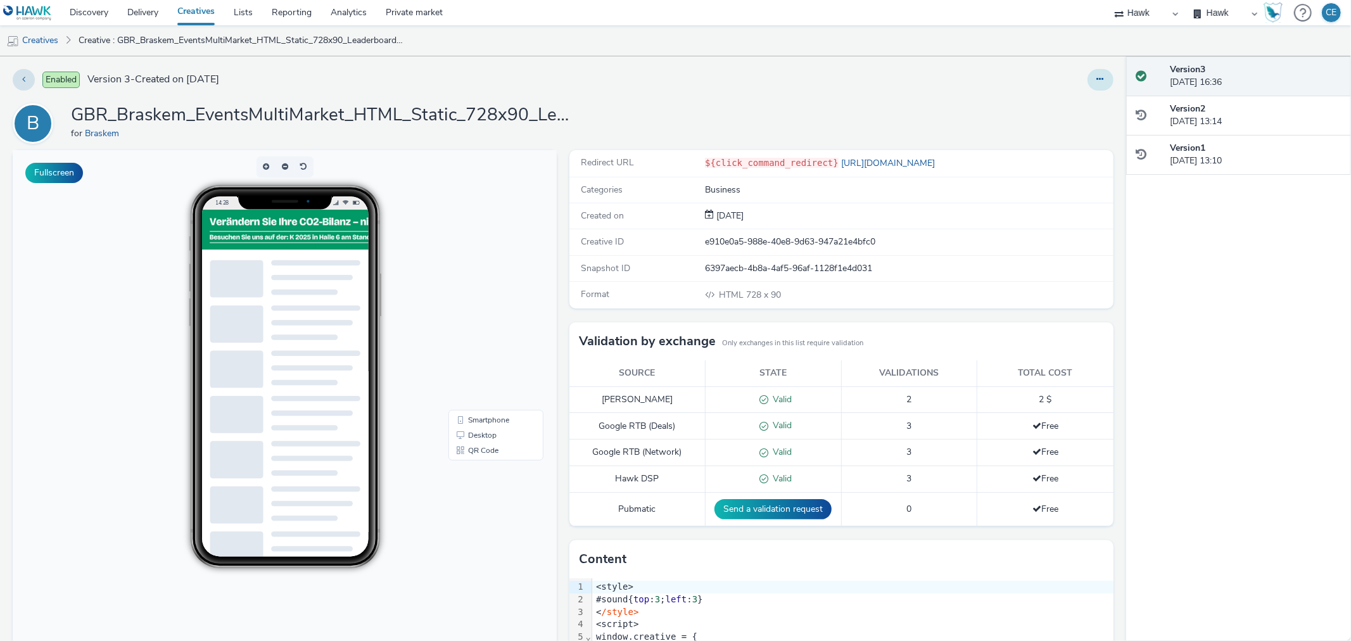
click at [1091, 85] on button at bounding box center [1100, 80] width 26 height 22
click at [1080, 118] on link "Duplicate" at bounding box center [1065, 130] width 95 height 25
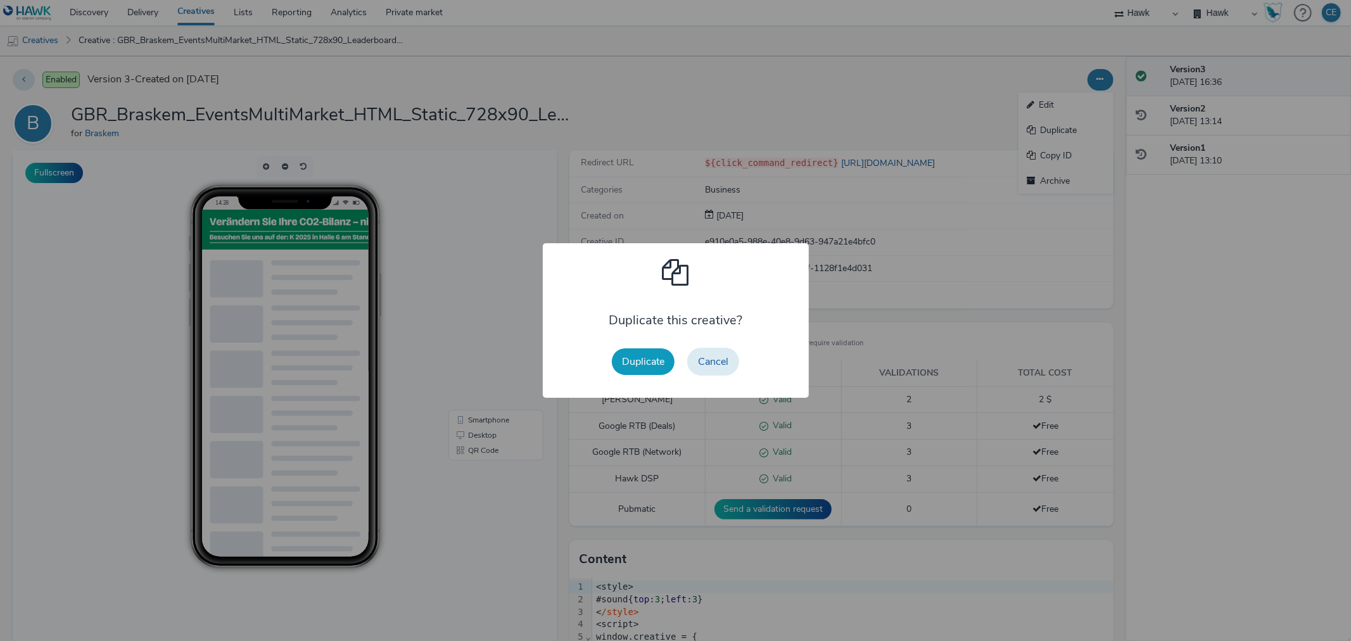
click at [630, 358] on button "Duplicate" at bounding box center [643, 361] width 63 height 27
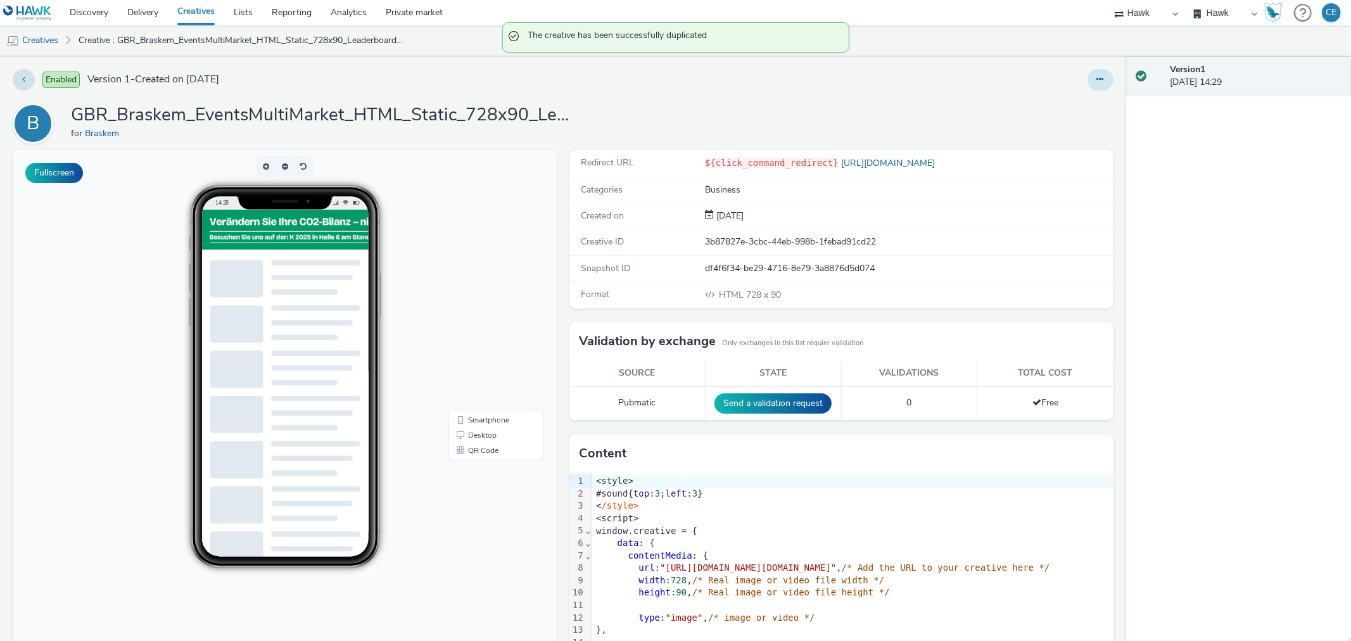
click at [1097, 79] on icon at bounding box center [1100, 79] width 7 height 9
click at [1053, 109] on link "Edit" at bounding box center [1065, 104] width 95 height 25
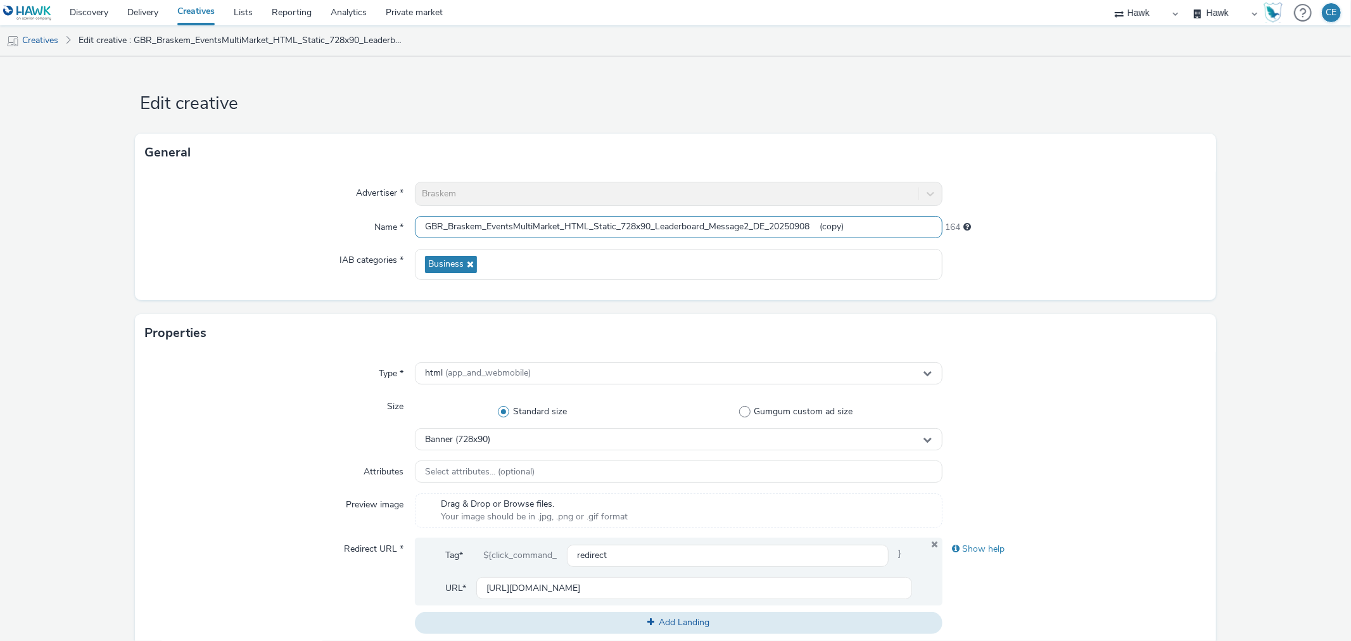
drag, startPoint x: 751, startPoint y: 222, endPoint x: 894, endPoint y: 234, distance: 143.7
click at [895, 235] on input "GBR_Braskem_EventsMultiMarket_HTML_Static_728x90_Leaderboard_Message2_DE_202509…" at bounding box center [678, 227] width 527 height 22
paste input "KFairEvent_DE_20251007"
type input "GBR_Braskem_EventsMultiMarket_HTML_Static_728x90_Leaderboard_Message2_KFairEven…"
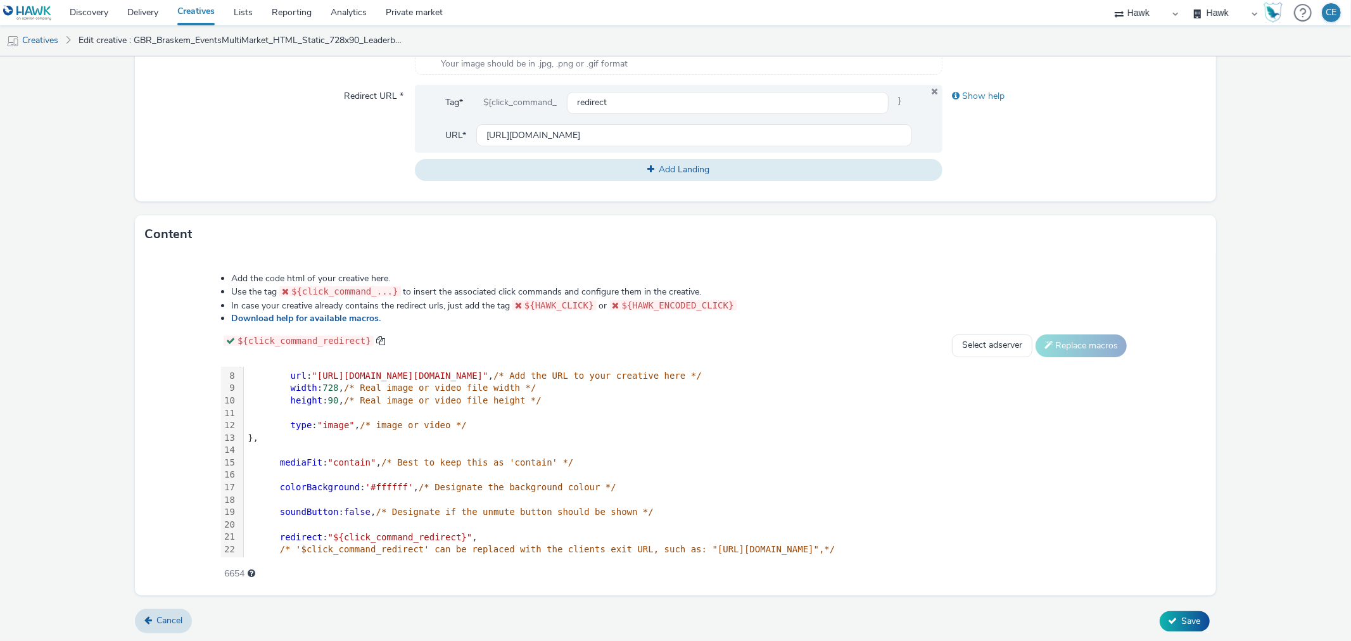
scroll to position [235, 0]
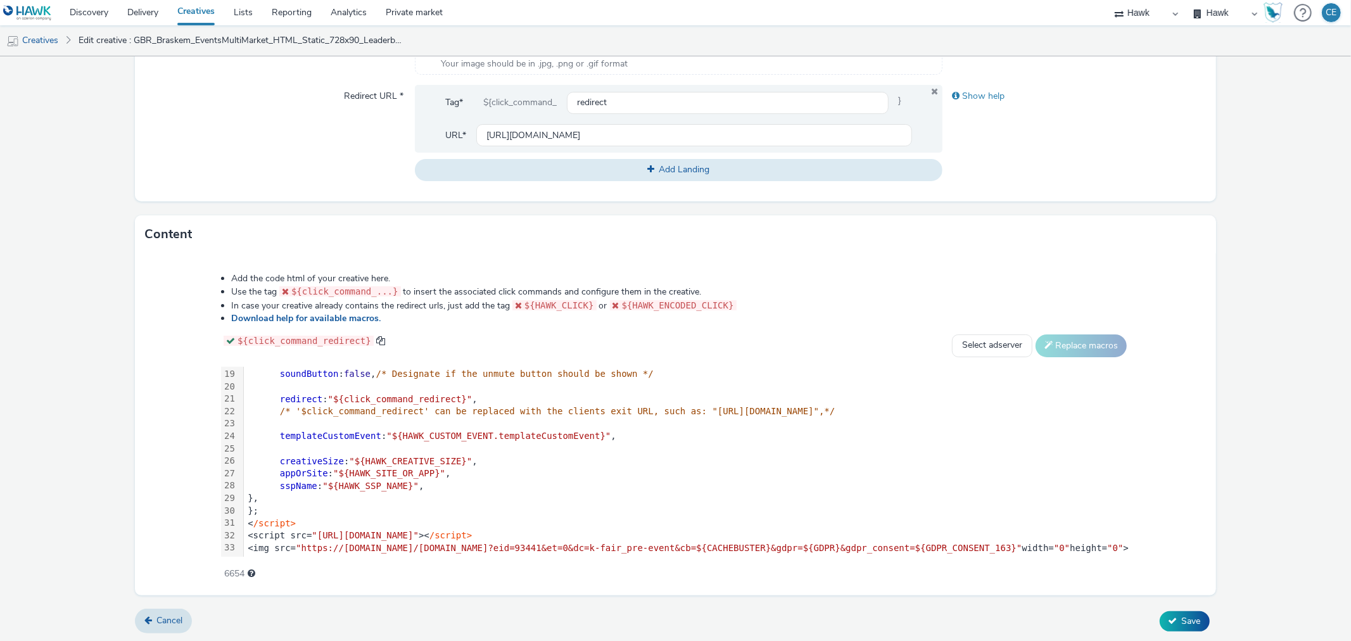
click at [674, 529] on div "<script src= "[URL][DOMAIN_NAME]" >< /script>" at bounding box center [687, 535] width 886 height 13
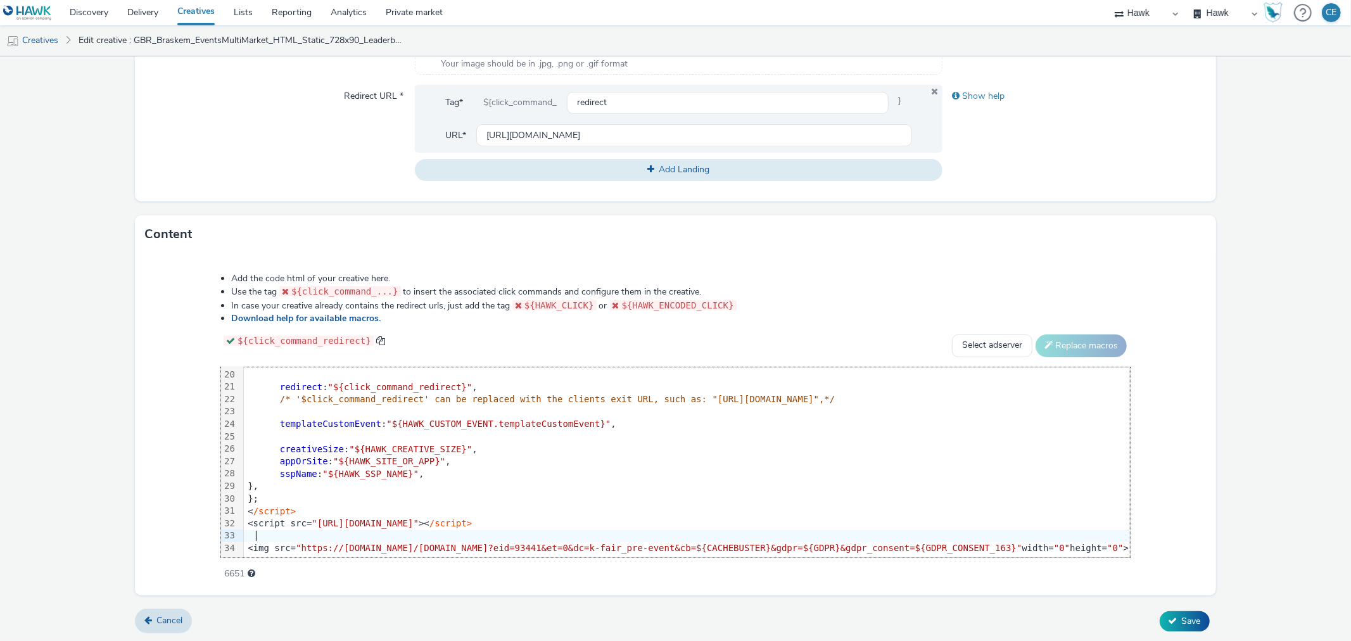
scroll to position [247, 0]
drag, startPoint x: 212, startPoint y: 540, endPoint x: 1094, endPoint y: 565, distance: 882.5
click at [1094, 565] on div "Add the code html of your creative here. Use the tag ${click_command_...} to in…" at bounding box center [675, 419] width 1000 height 312
click at [1173, 349] on div "Add the code html of your creative here. Use the tag ${click_command_...} to in…" at bounding box center [675, 419] width 995 height 312
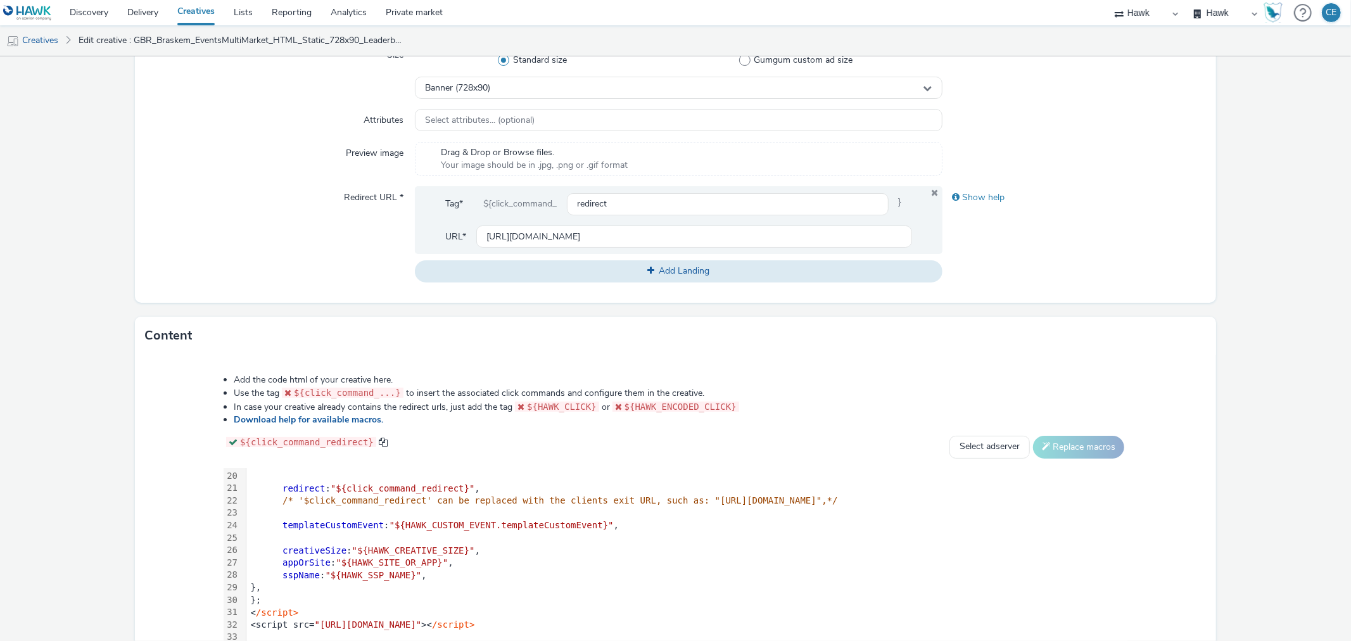
scroll to position [453, 0]
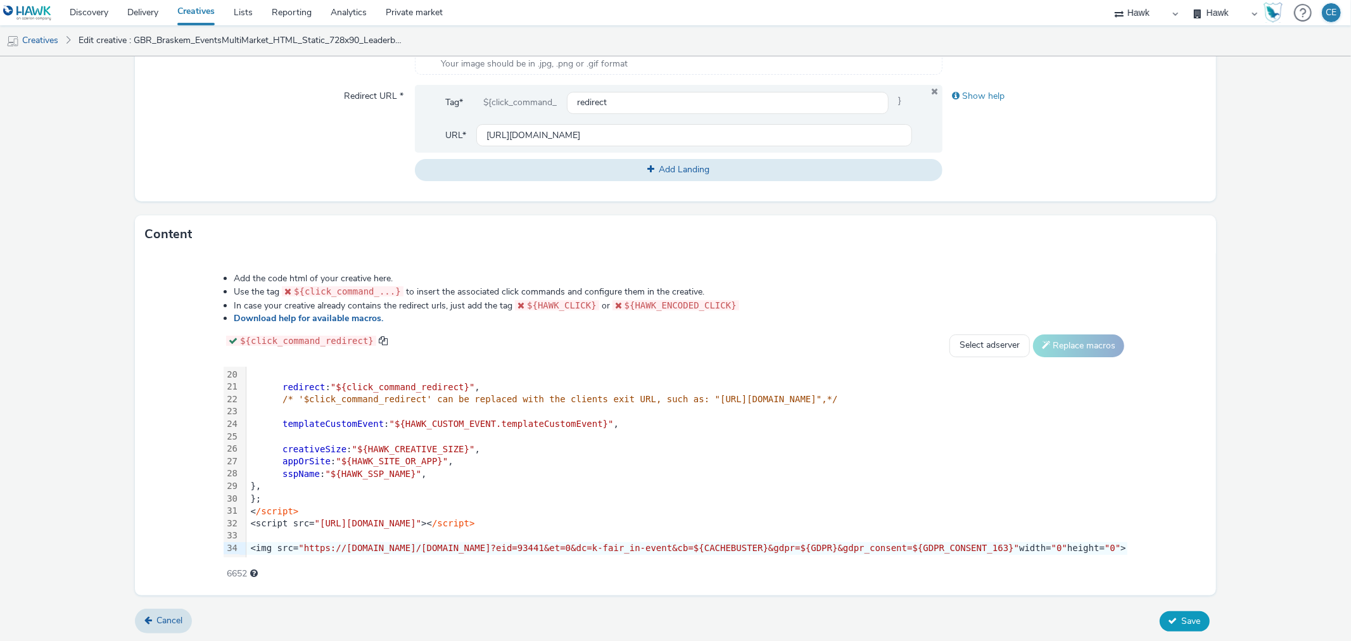
click at [1182, 615] on span "Save" at bounding box center [1191, 621] width 19 height 12
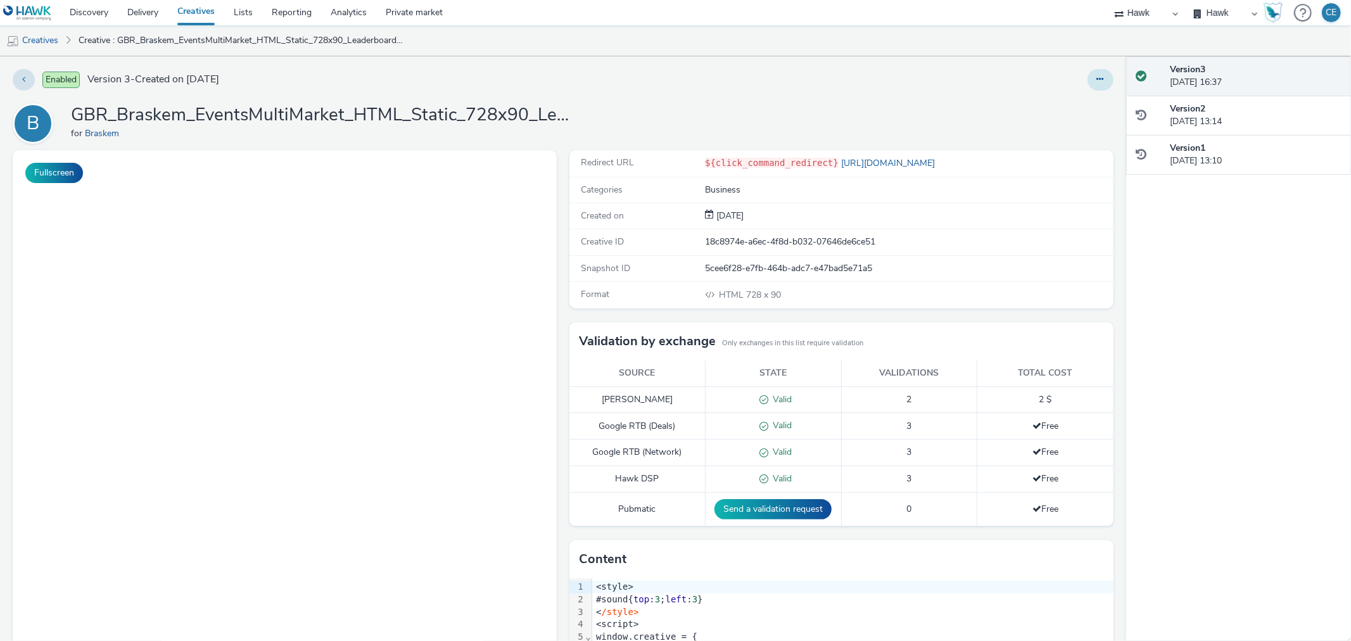
click at [1099, 84] on button at bounding box center [1100, 80] width 26 height 22
click at [1080, 136] on link "Duplicate" at bounding box center [1065, 130] width 95 height 25
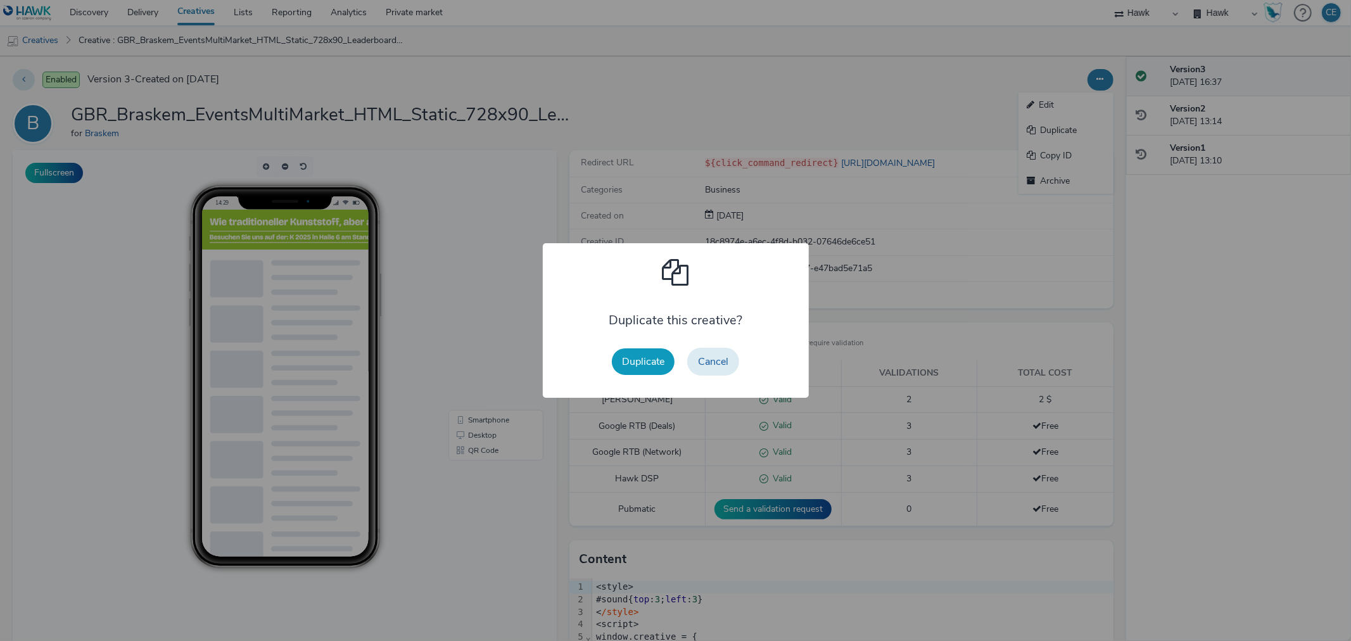
click at [661, 357] on button "Duplicate" at bounding box center [643, 361] width 63 height 27
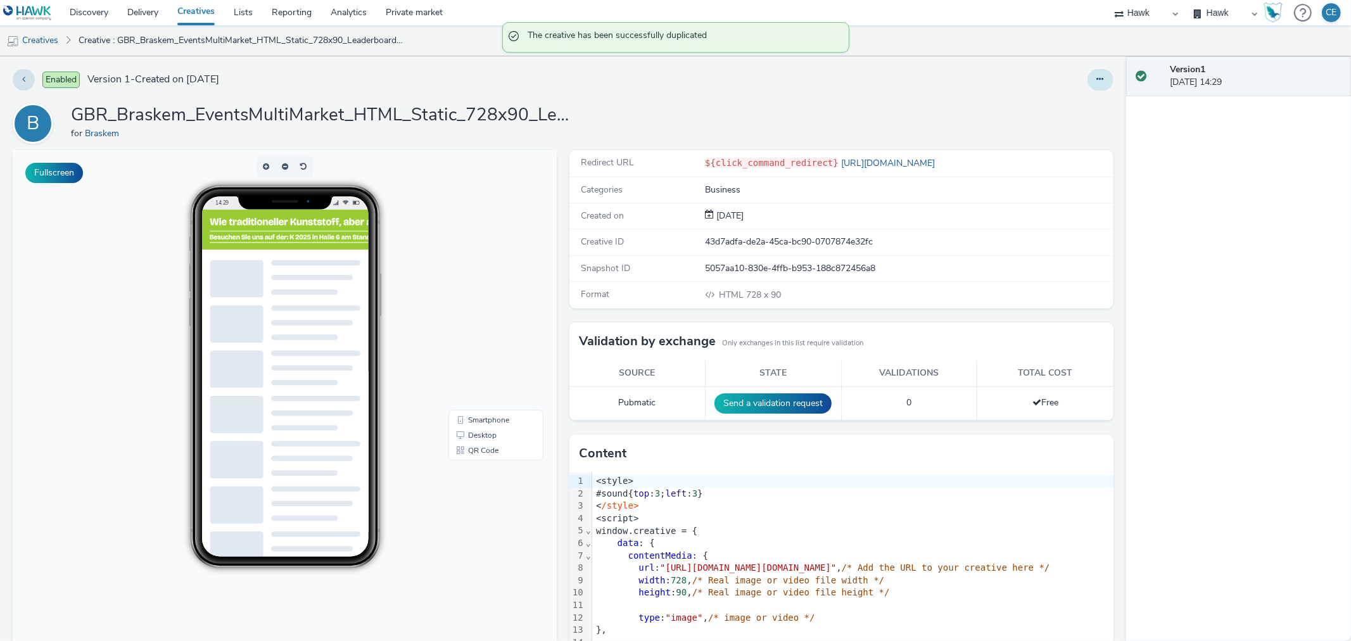
click at [1097, 81] on icon at bounding box center [1100, 79] width 7 height 9
click at [1072, 98] on link "Edit" at bounding box center [1065, 104] width 95 height 25
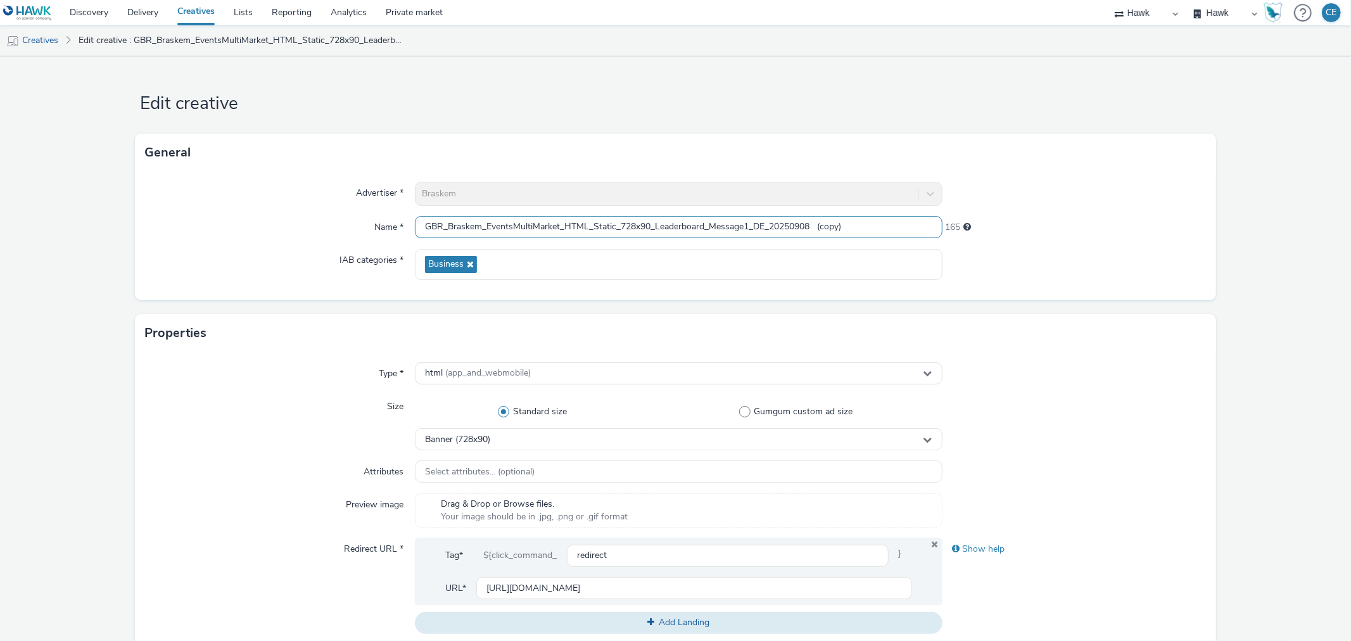
scroll to position [1, 0]
drag, startPoint x: 756, startPoint y: 225, endPoint x: 895, endPoint y: 238, distance: 140.0
click at [895, 238] on div "GBR_Braskem_EventsMultiMarket_HTML_Static_728x90_Leaderboard_Message1_DE_202509…" at bounding box center [678, 227] width 527 height 23
paste input "KFairEvent_DE_20251007"
type input "GBR_Braskem_EventsMultiMarket_HTML_Static_728x90_Leaderboard_Message1_KFairEven…"
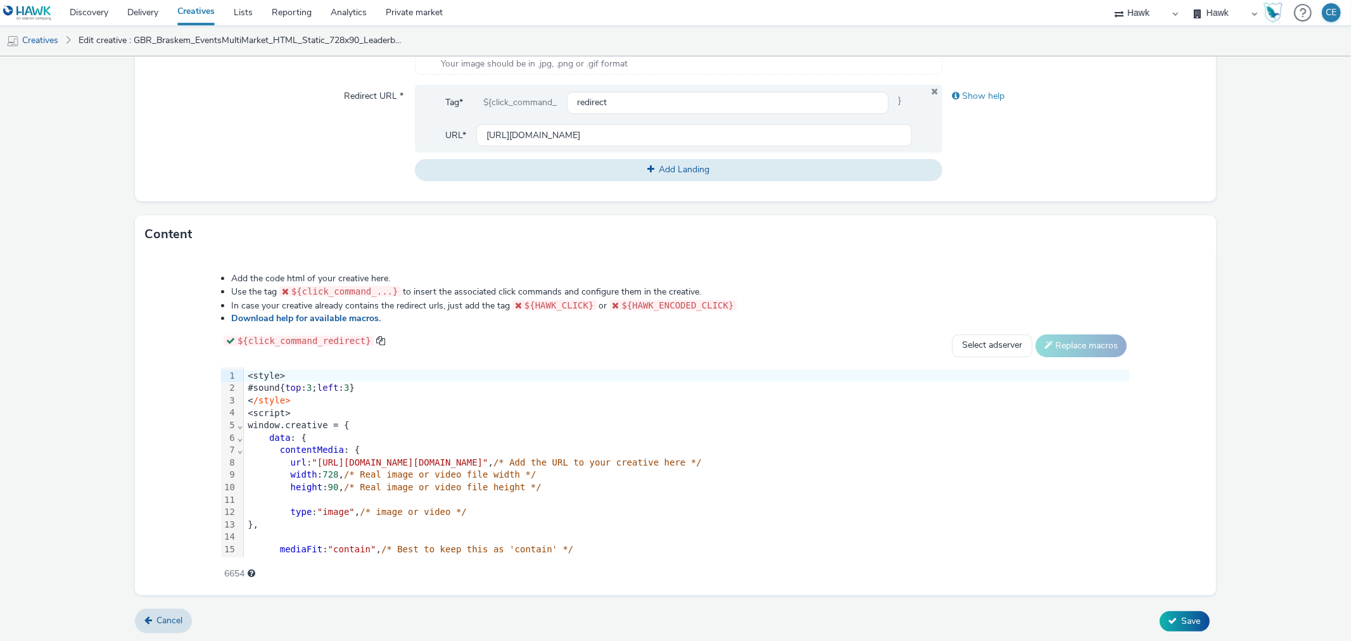
scroll to position [235, 0]
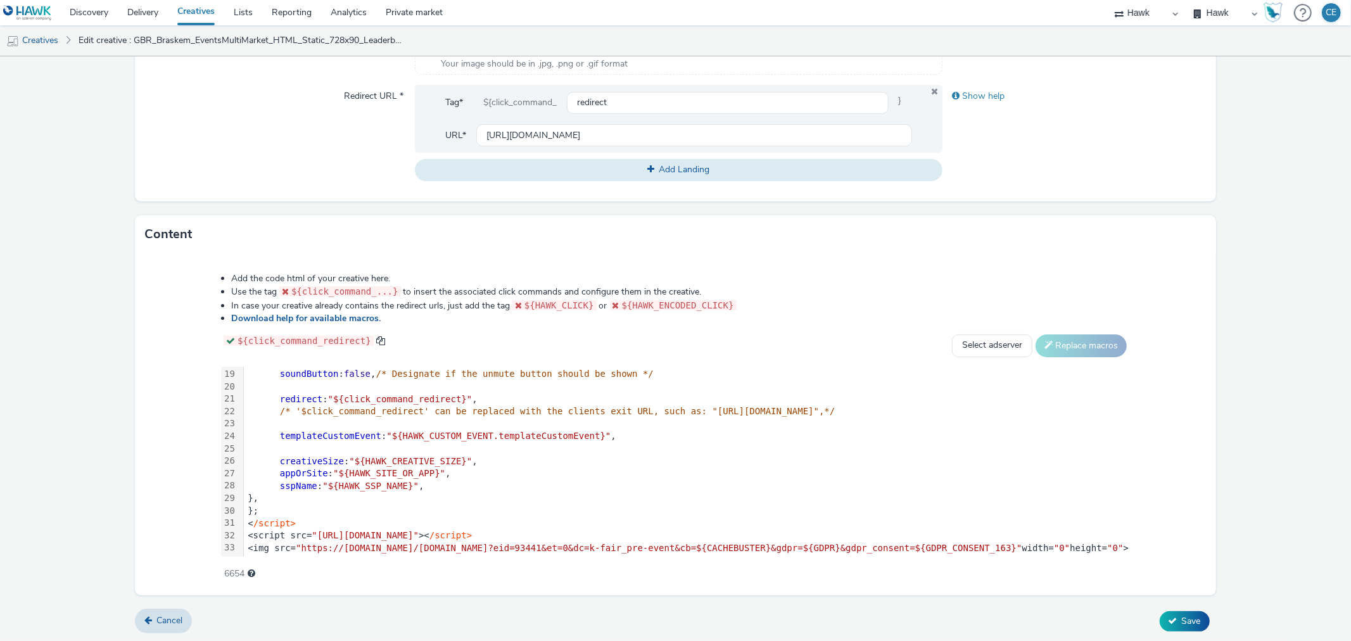
click at [797, 529] on div "<script src= "[URL][DOMAIN_NAME]" >< /script>" at bounding box center [687, 535] width 886 height 13
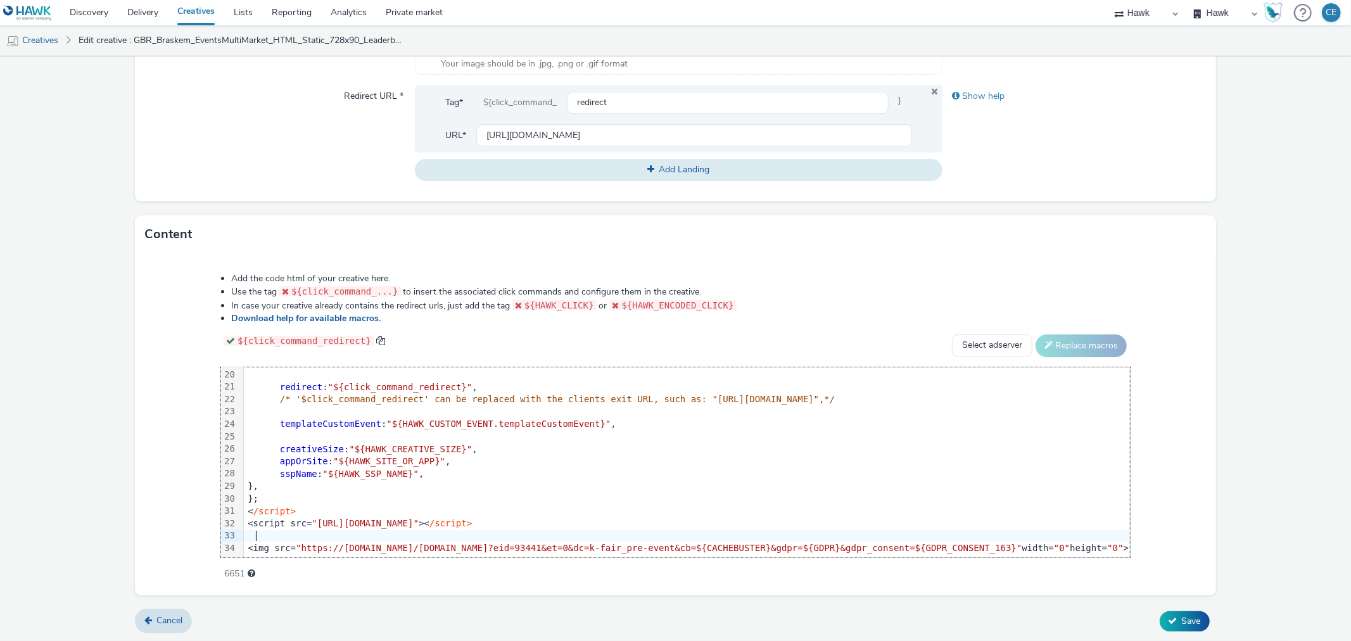
scroll to position [247, 0]
drag, startPoint x: 215, startPoint y: 536, endPoint x: 1061, endPoint y: 536, distance: 845.4
click at [1061, 542] on div "<img src= "https://[DOMAIN_NAME]/[DOMAIN_NAME]?eid=93441&et=0&dc=k-fair_pre-eve…" at bounding box center [778, 548] width 1068 height 13
click at [1168, 621] on icon at bounding box center [1172, 620] width 9 height 9
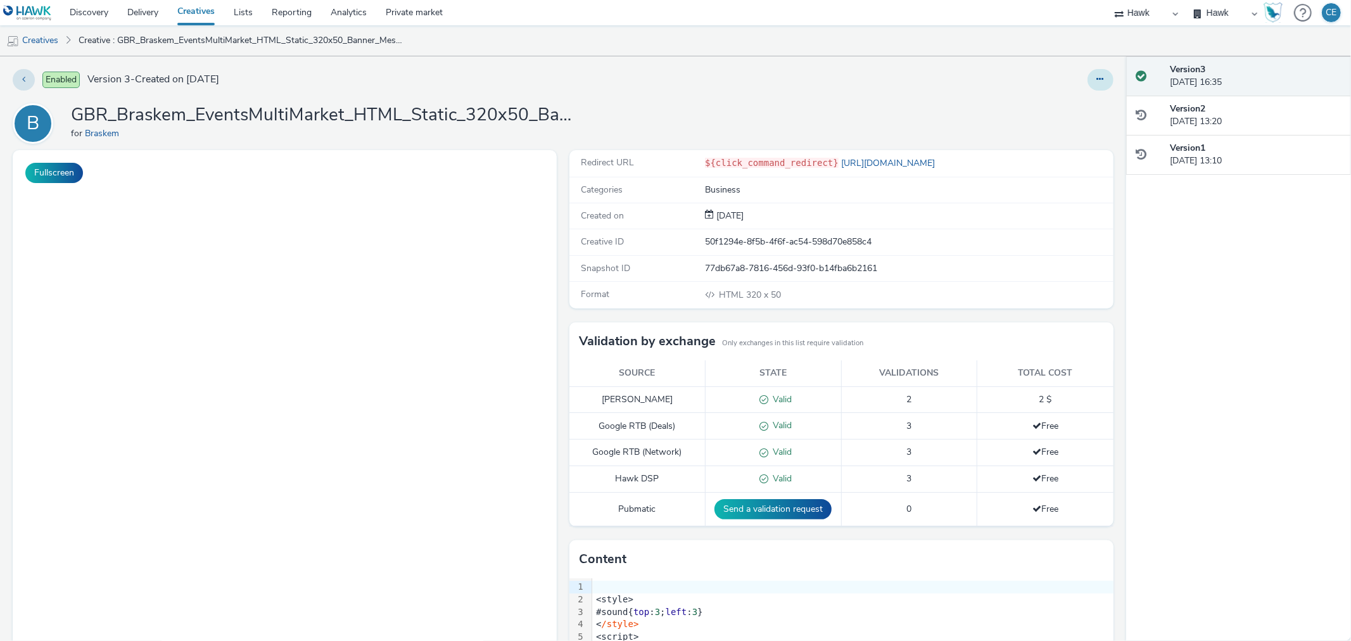
click at [1094, 73] on button at bounding box center [1100, 80] width 26 height 22
click at [1086, 118] on link "Duplicate" at bounding box center [1065, 130] width 95 height 25
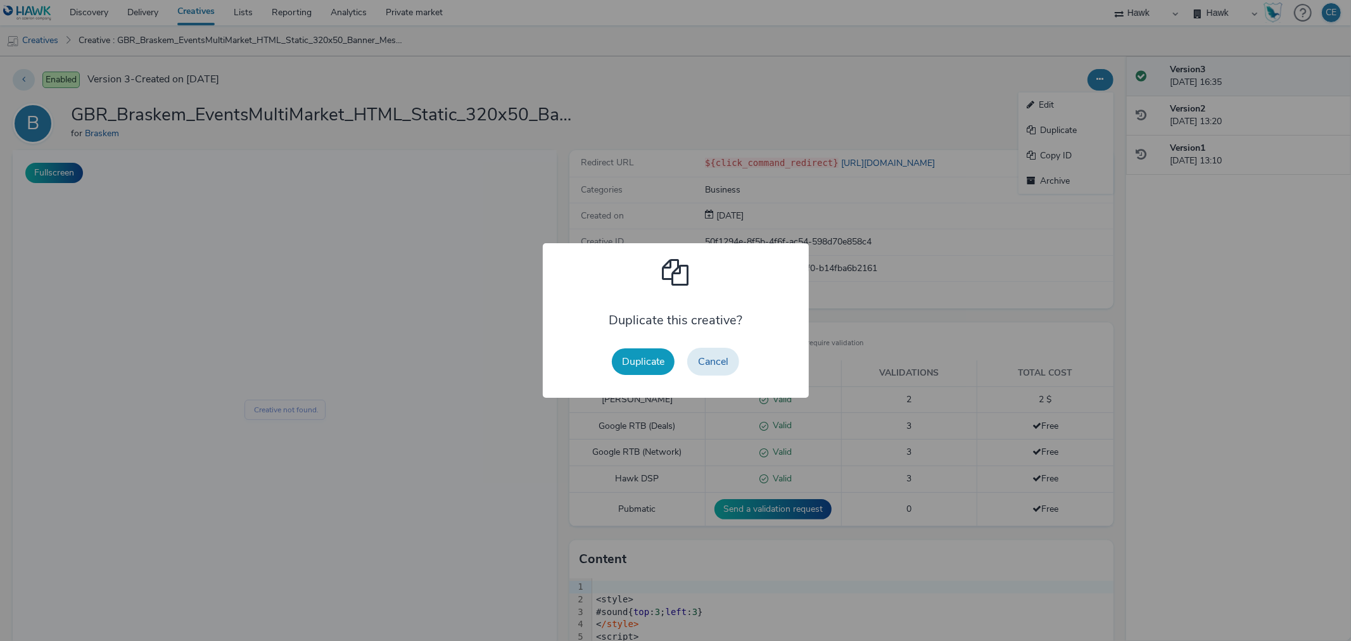
click at [638, 364] on button "Duplicate" at bounding box center [643, 361] width 63 height 27
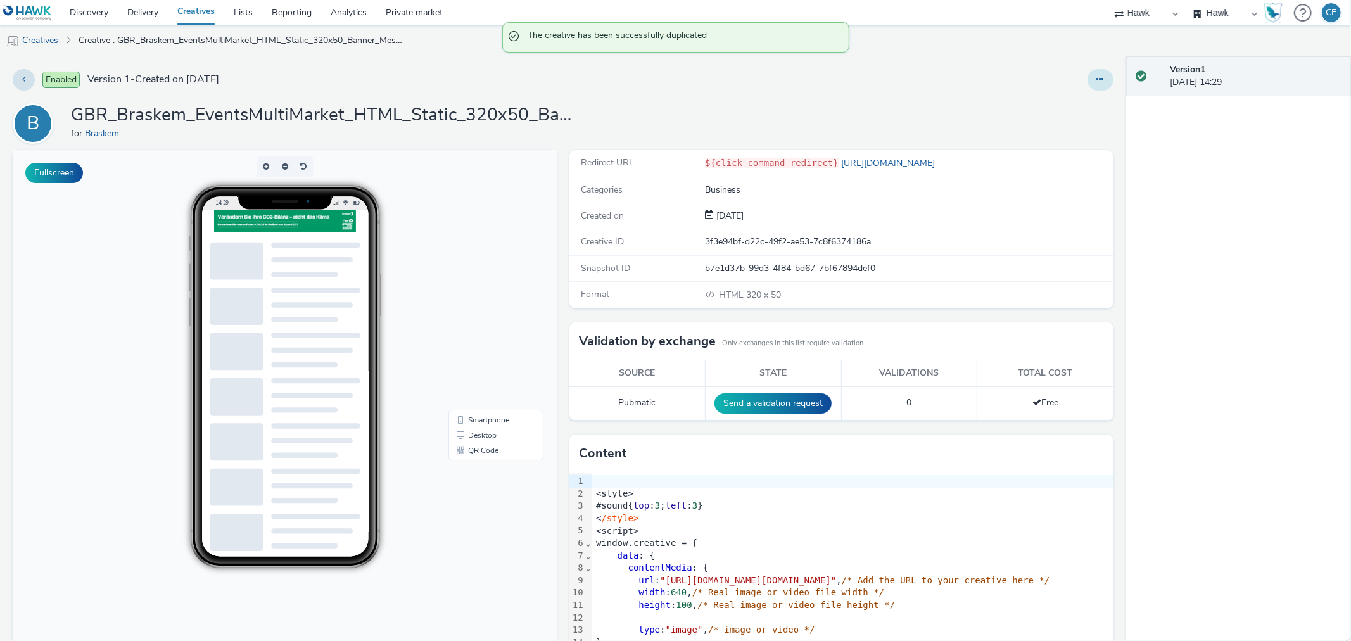
click at [1087, 83] on button at bounding box center [1100, 80] width 26 height 22
click at [1075, 104] on link "Edit" at bounding box center [1065, 104] width 95 height 25
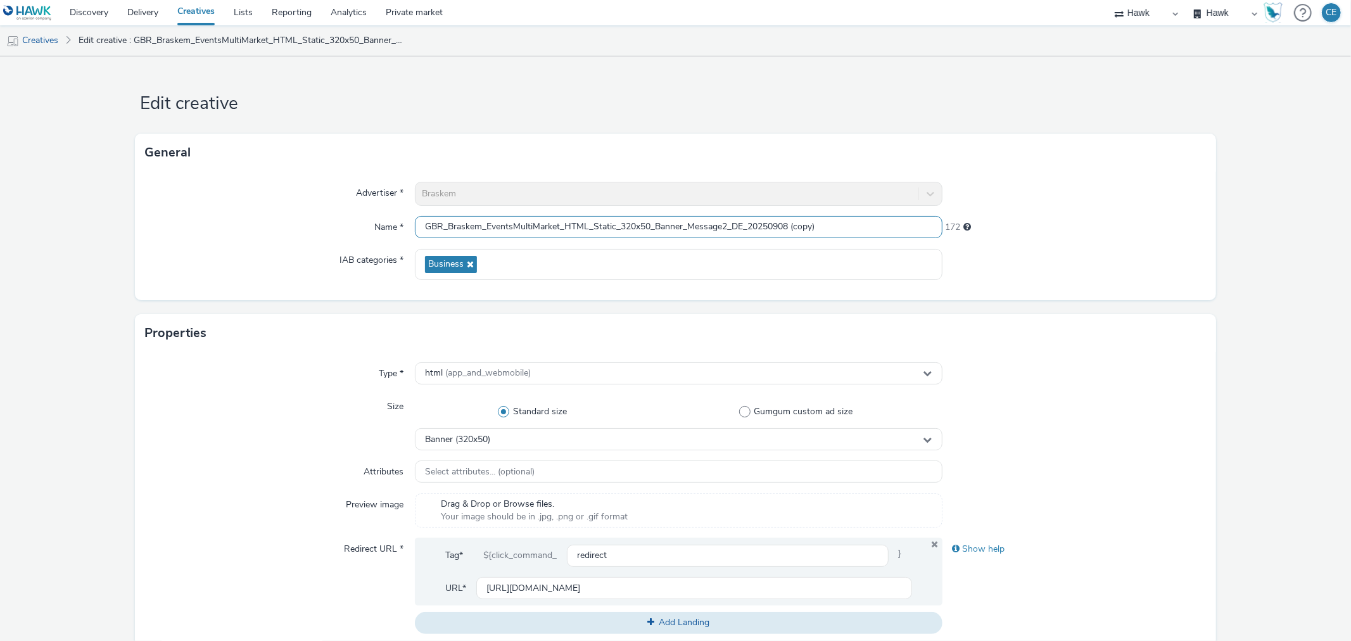
drag, startPoint x: 731, startPoint y: 224, endPoint x: 840, endPoint y: 224, distance: 108.9
click at [840, 224] on input "GBR_Braskem_EventsMultiMarket_HTML_Static_320x50_Banner_Message2_DE_20250908 (c…" at bounding box center [678, 227] width 527 height 22
paste input "KFairEvent_DE_20251007"
type input "GBR_Braskem_EventsMultiMarket_HTML_Static_320x50_Banner_Message2_KFairEvent_DE_…"
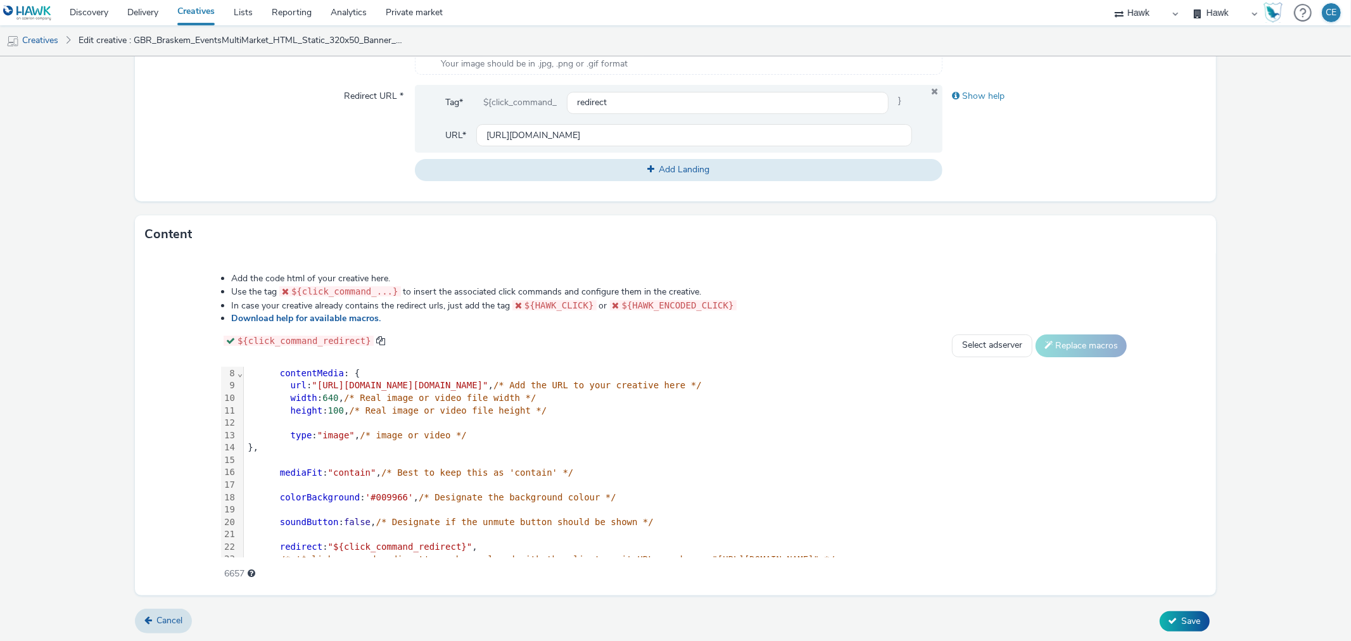
scroll to position [247, 0]
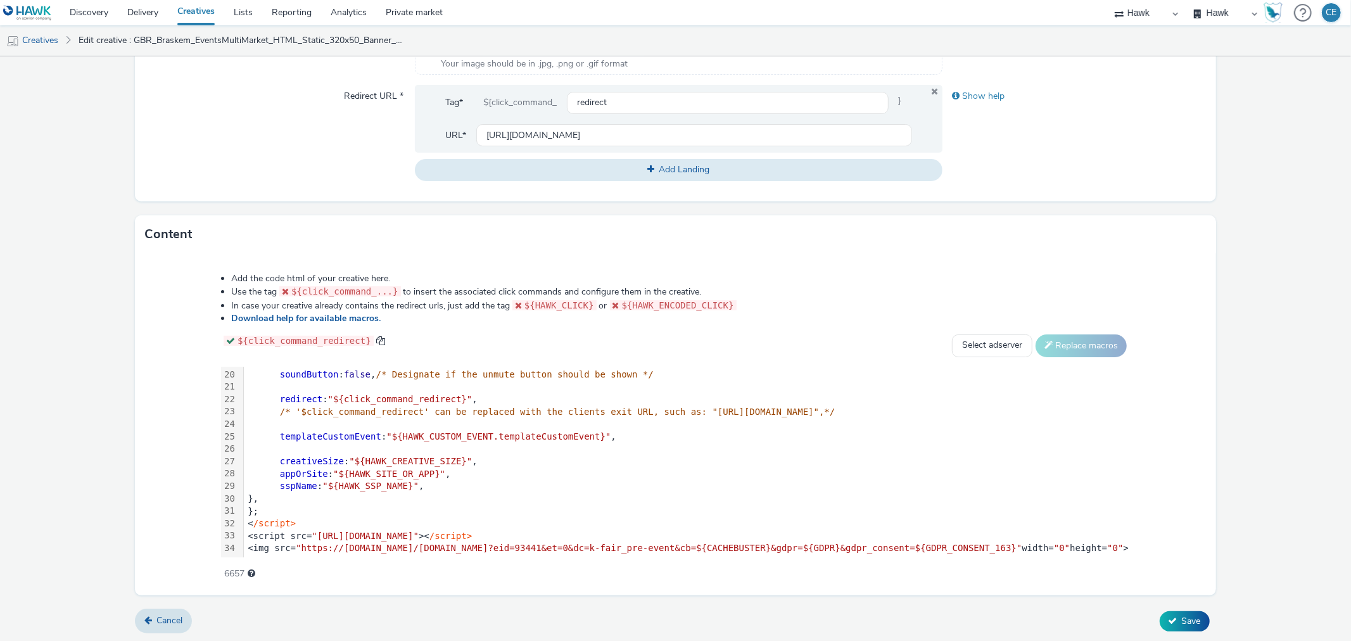
click at [655, 530] on div "<script src= "[URL][DOMAIN_NAME]" >< /script>" at bounding box center [687, 536] width 886 height 13
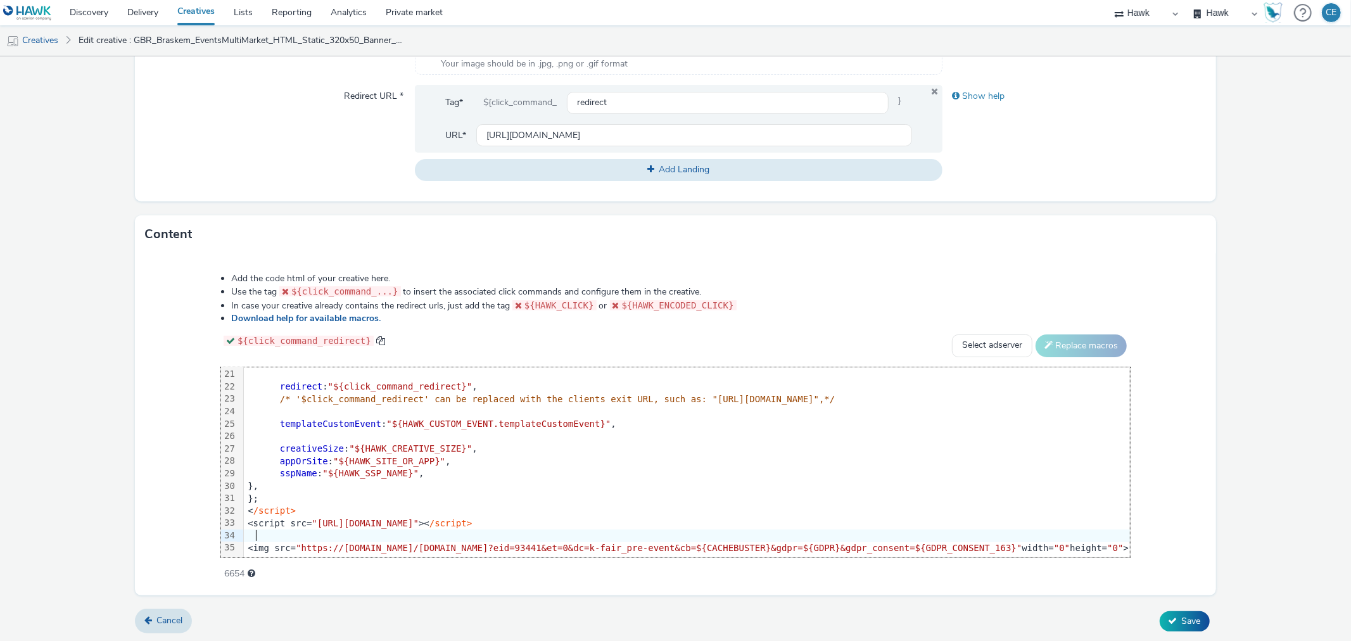
scroll to position [260, 0]
drag, startPoint x: 214, startPoint y: 536, endPoint x: 1028, endPoint y: 547, distance: 813.9
click at [1028, 547] on div "99 1 2 3 4 5 6 7 8 9 10 11 12 13 14 15 16 17 18 19 20 21 22 23 24 25 26 27 28 2…" at bounding box center [675, 462] width 909 height 190
click at [1191, 617] on button "Save" at bounding box center [1185, 621] width 50 height 20
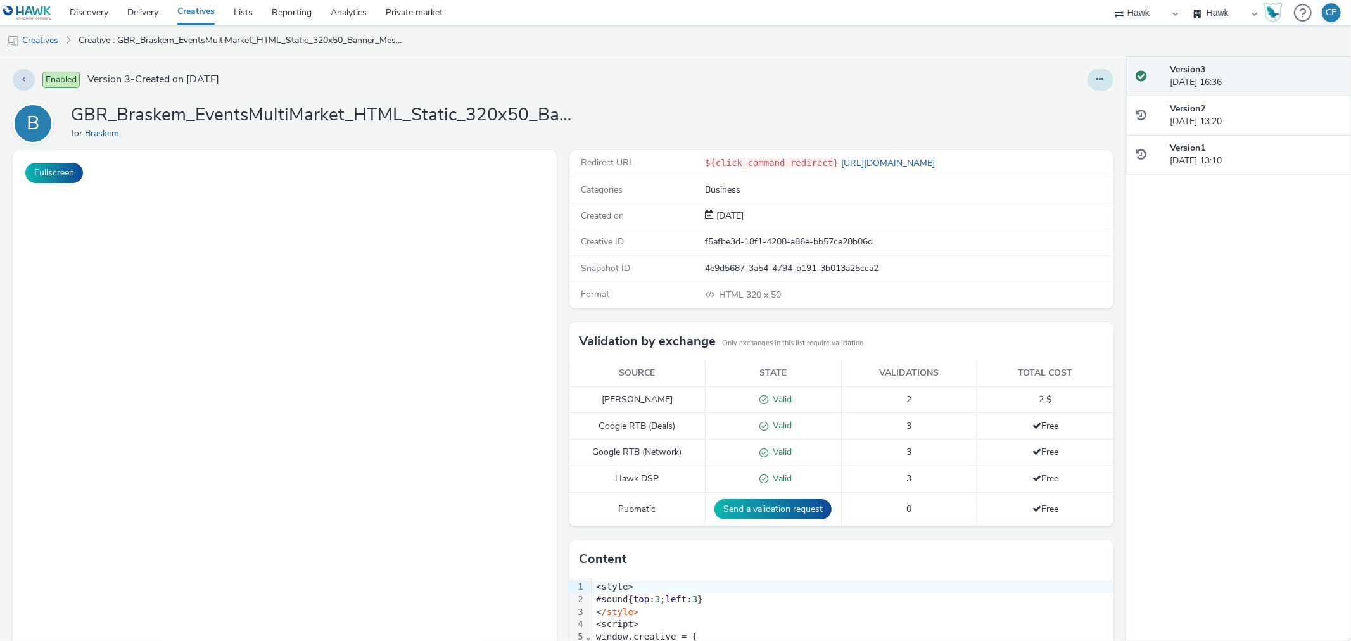
click at [1087, 80] on button at bounding box center [1100, 80] width 26 height 22
click at [1045, 135] on link "Duplicate" at bounding box center [1065, 130] width 95 height 25
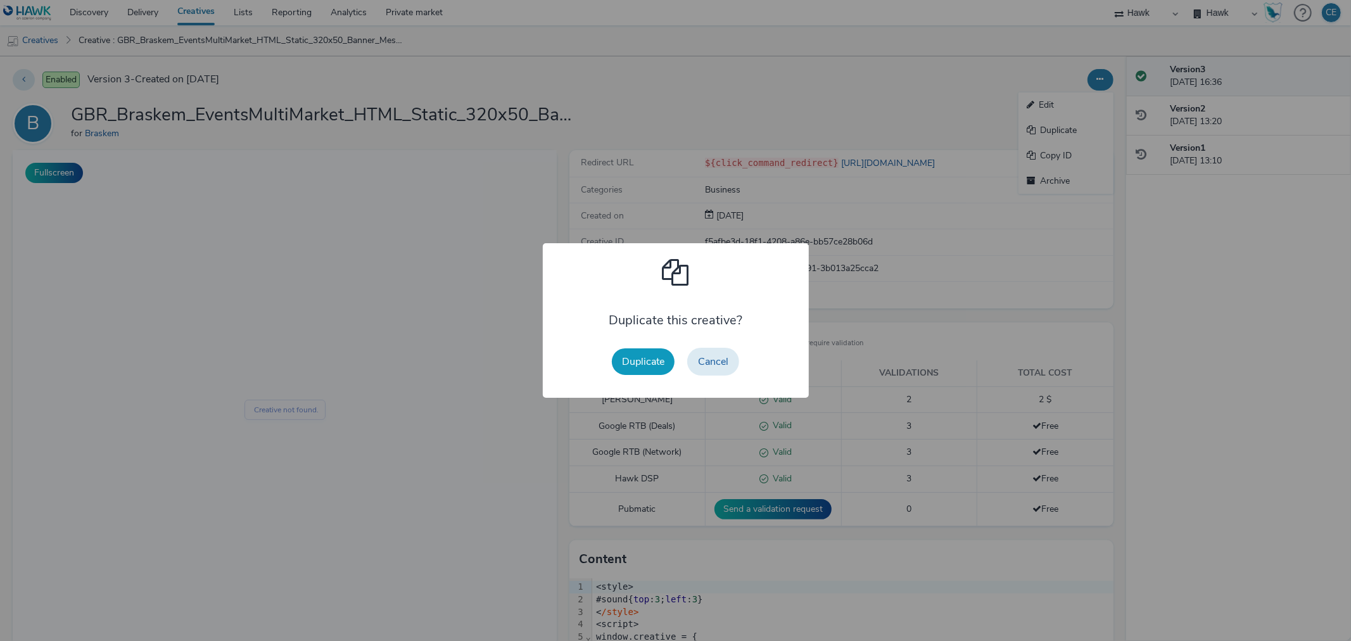
click at [655, 355] on button "Duplicate" at bounding box center [643, 361] width 63 height 27
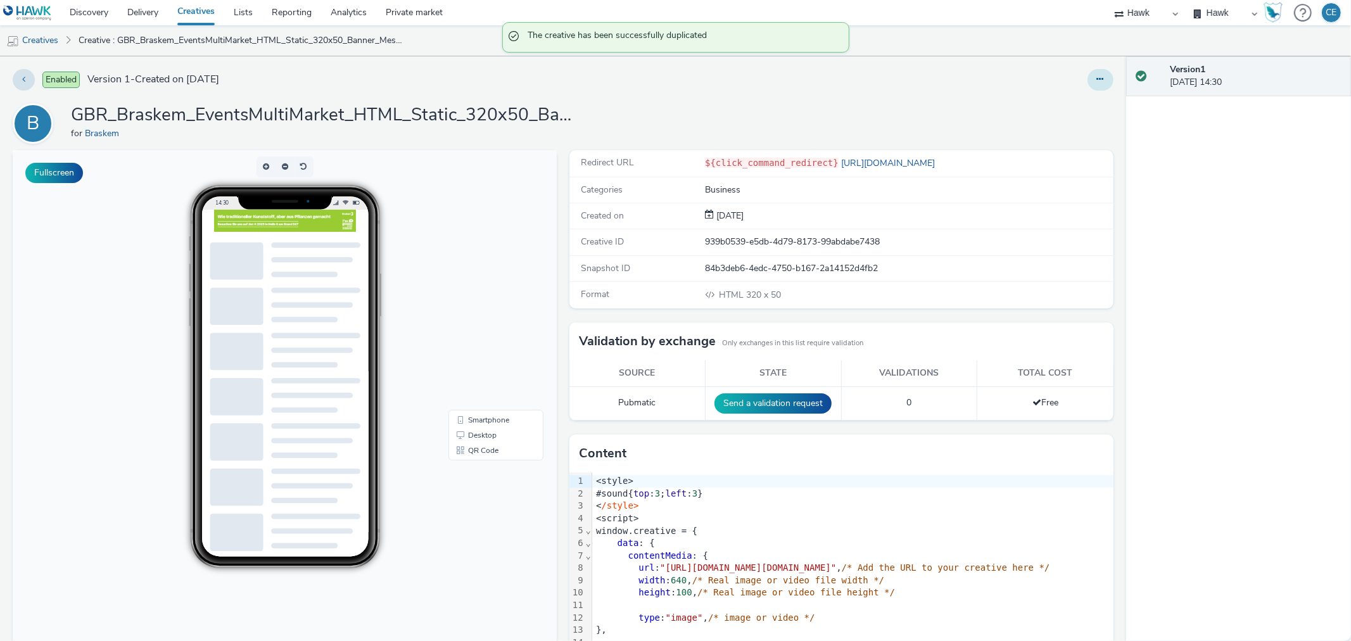
click at [1090, 89] on button at bounding box center [1100, 80] width 26 height 22
click at [1073, 102] on link "Edit" at bounding box center [1065, 104] width 95 height 25
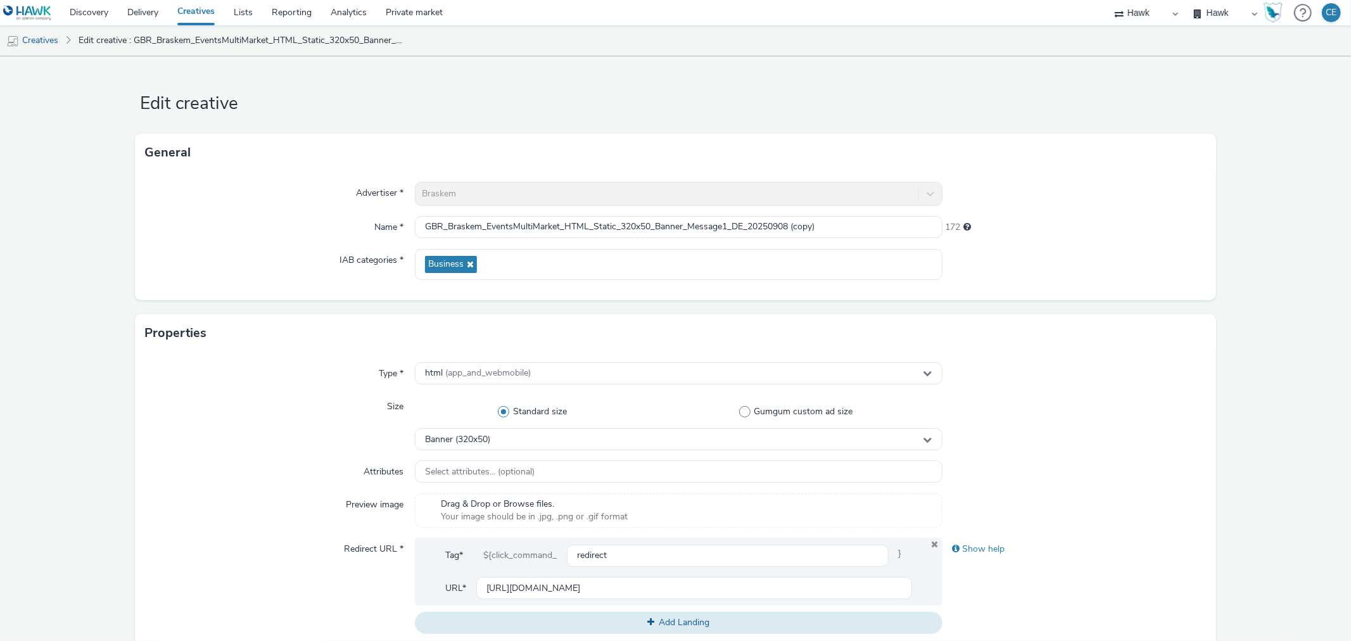
click at [731, 214] on div "Advertiser * Braskem Name * GBR_Braskem_EventsMultiMarket_HTML_Static_320x50_Ba…" at bounding box center [675, 236] width 1080 height 129
drag, startPoint x: 733, startPoint y: 222, endPoint x: 845, endPoint y: 231, distance: 112.4
click at [845, 231] on input "GBR_Braskem_EventsMultiMarket_HTML_Static_320x50_Banner_Message1_DE_20250908 (c…" at bounding box center [678, 227] width 527 height 22
paste input "KFairEvent_DE_20251007"
type input "GBR_Braskem_EventsMultiMarket_HTML_Static_320x50_Banner_Message1_KFairEvent_DE_…"
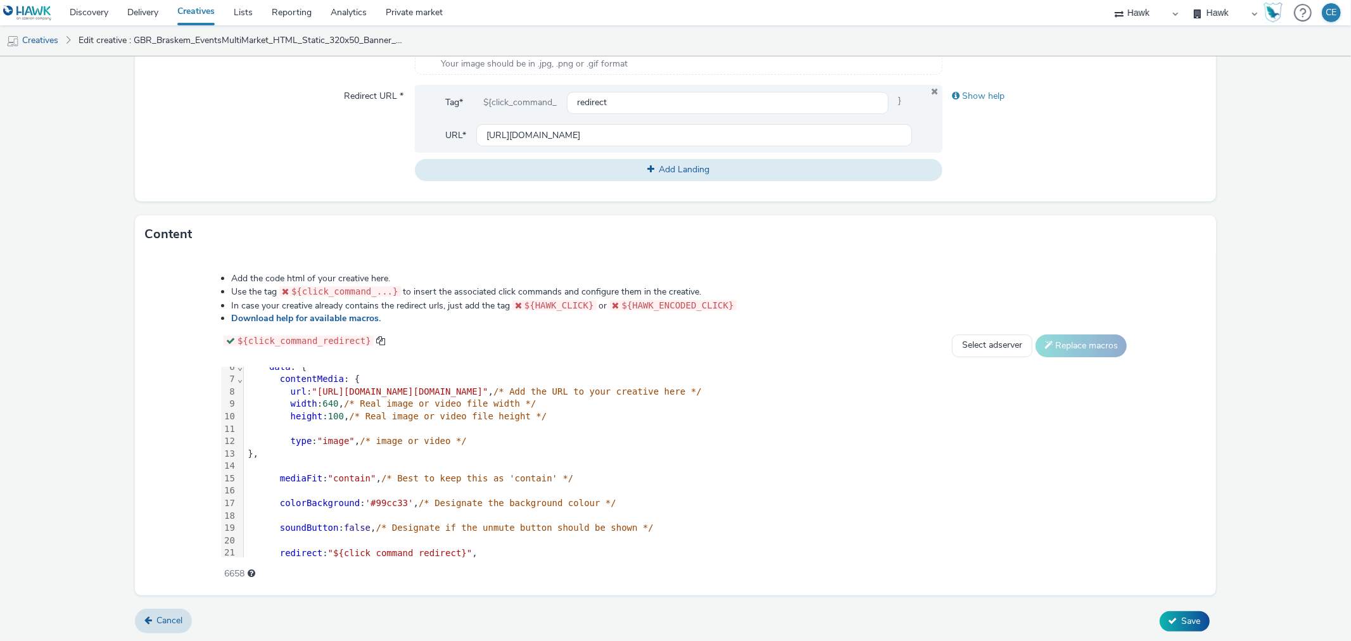
scroll to position [235, 0]
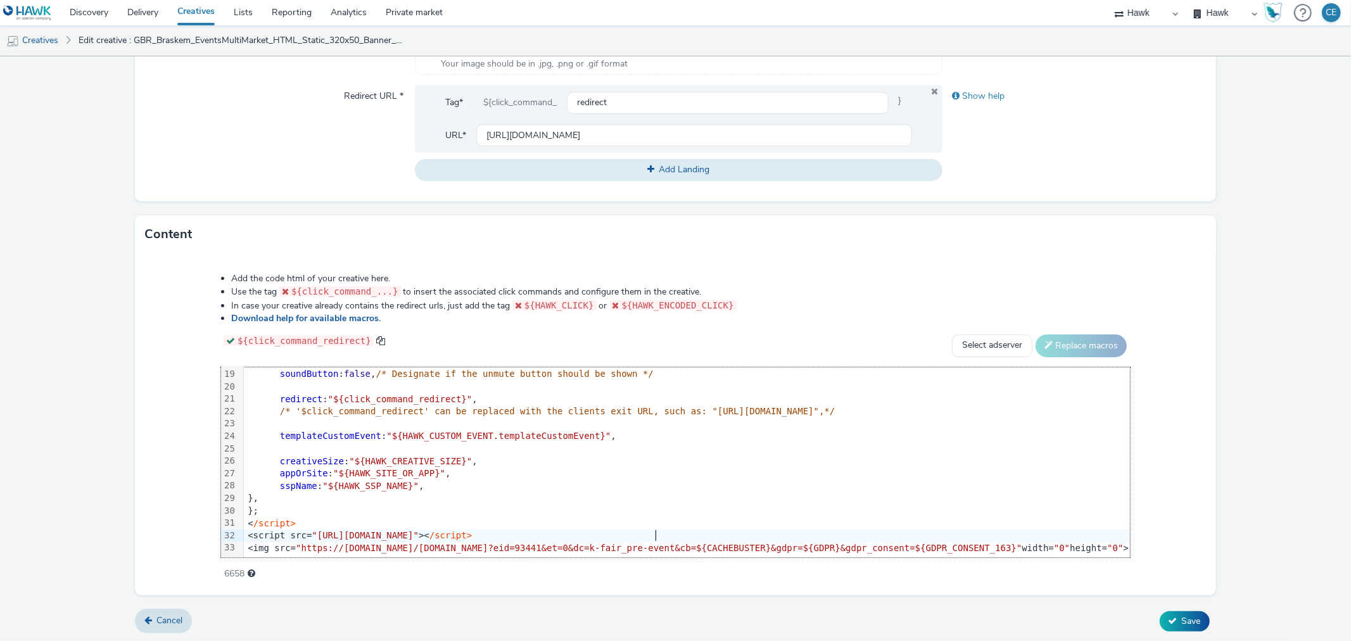
click at [640, 529] on div "<script src= "[URL][DOMAIN_NAME]" >< /script>" at bounding box center [687, 535] width 886 height 13
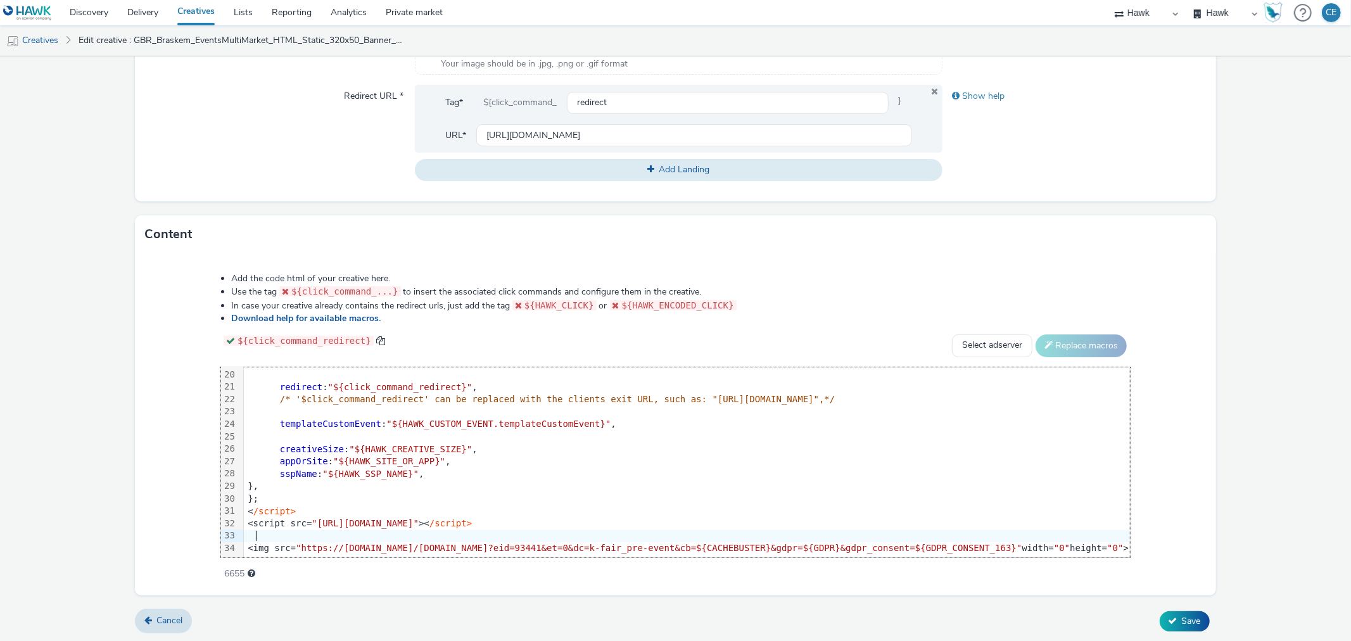
scroll to position [247, 0]
drag, startPoint x: 217, startPoint y: 535, endPoint x: 1016, endPoint y: 530, distance: 799.9
click at [1016, 542] on div "<img src= "https://[DOMAIN_NAME]/[DOMAIN_NAME]?eid=93441&et=0&dc=k-fair_pre-eve…" at bounding box center [766, 548] width 1044 height 13
click at [1168, 616] on icon at bounding box center [1172, 620] width 9 height 9
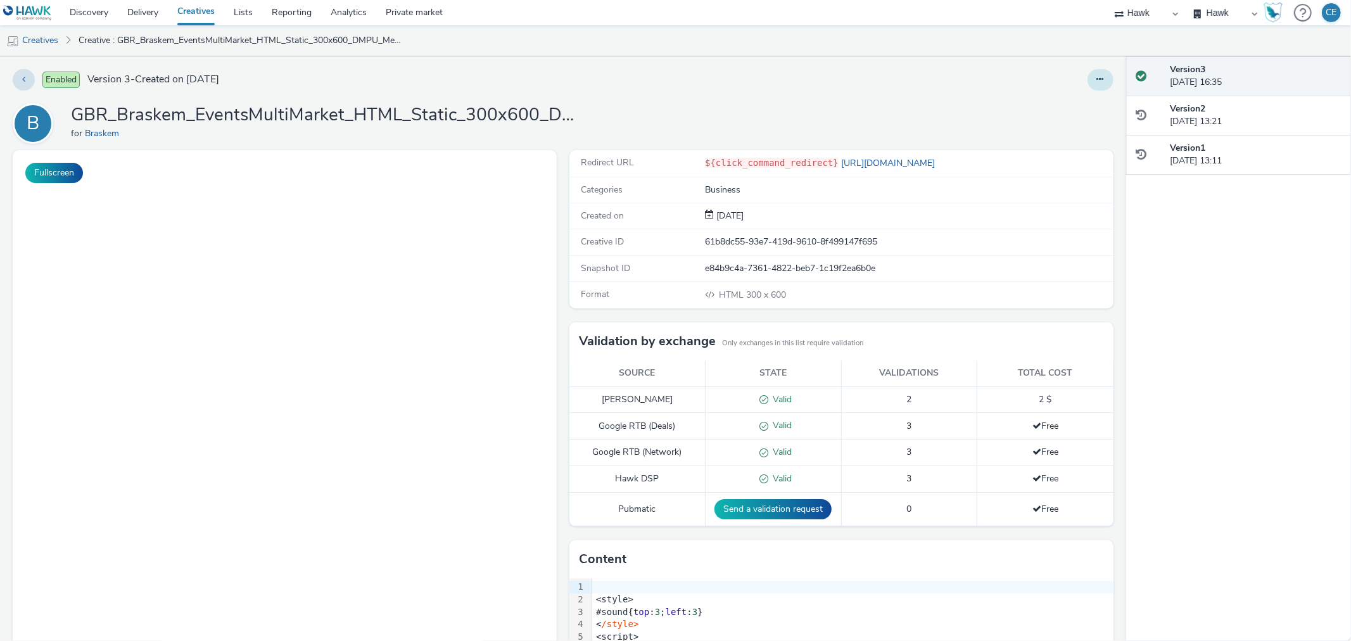
click at [1097, 76] on icon at bounding box center [1100, 79] width 7 height 9
click at [1071, 133] on link "Duplicate" at bounding box center [1065, 130] width 95 height 25
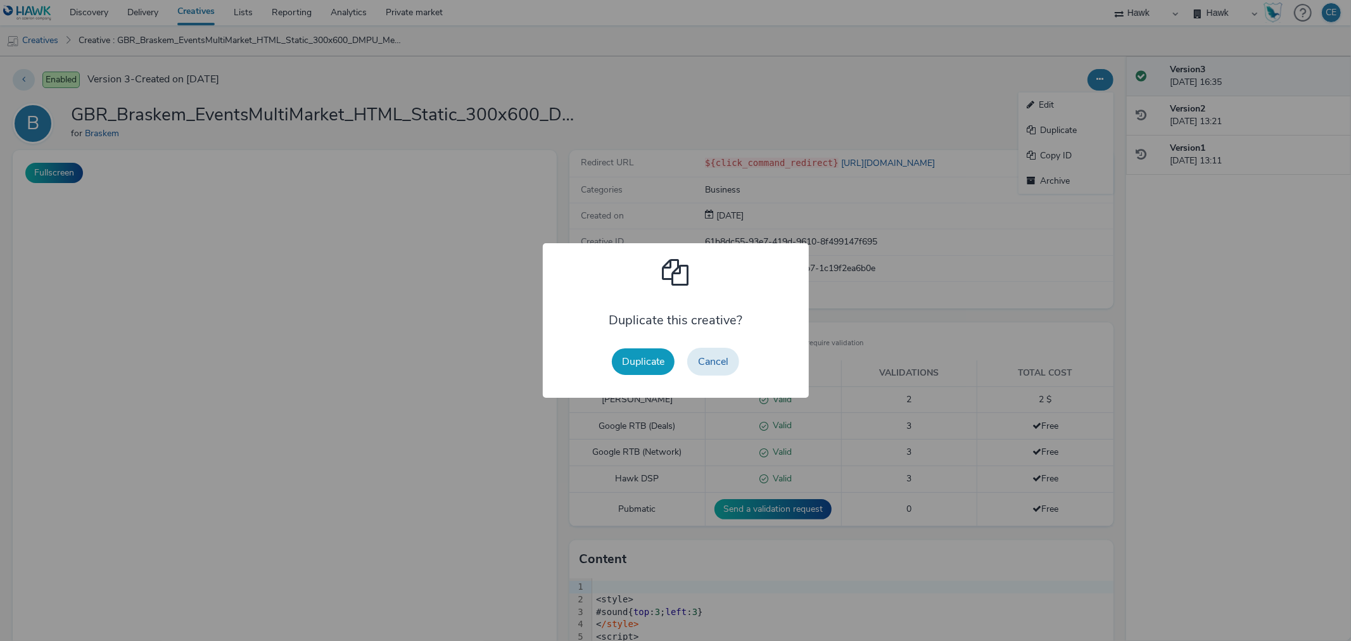
click at [661, 364] on button "Duplicate" at bounding box center [643, 361] width 63 height 27
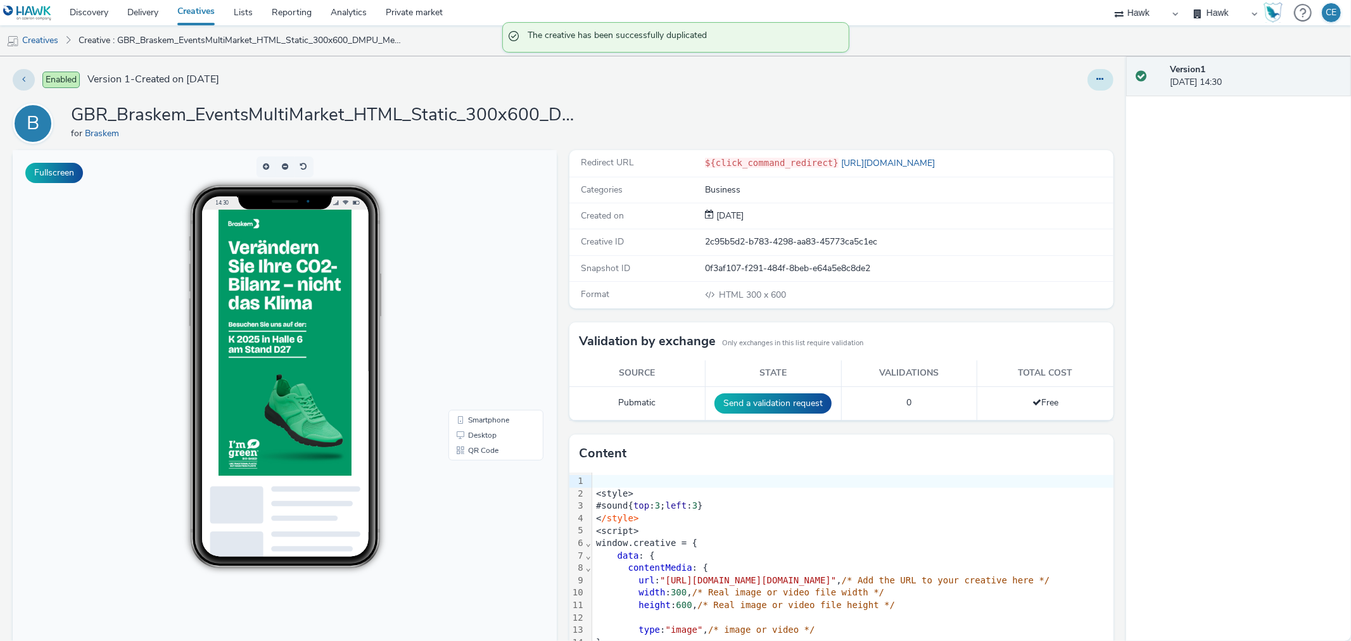
click at [1094, 80] on button at bounding box center [1100, 80] width 26 height 22
click at [1075, 99] on link "Edit" at bounding box center [1065, 104] width 95 height 25
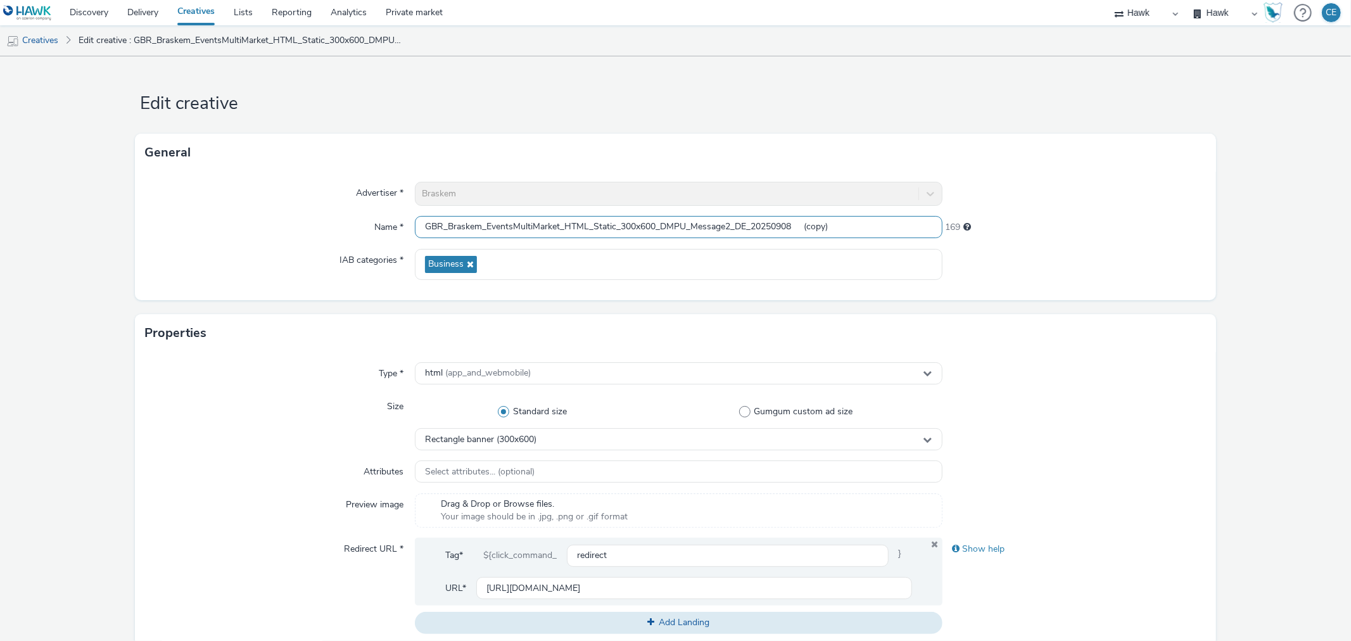
drag, startPoint x: 737, startPoint y: 224, endPoint x: 842, endPoint y: 225, distance: 105.1
click at [842, 225] on input "GBR_Braskem_EventsMultiMarket_HTML_Static_300x600_DMPU_Message2_DE_20250908 (co…" at bounding box center [678, 227] width 527 height 22
paste input "KFairEvent_DE_20251007"
type input "GBR_Braskem_EventsMultiMarket_HTML_Static_300x600_DMPU_Message2_KFairEvent_DE_2…"
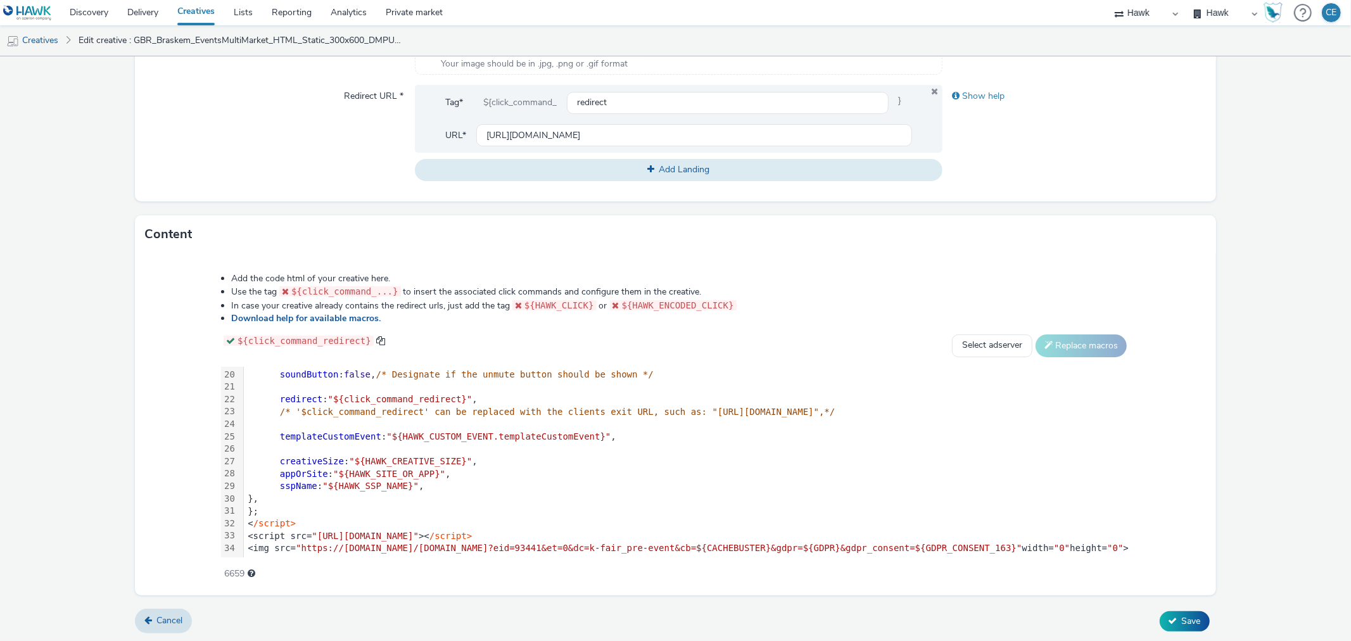
scroll to position [247, 0]
click at [649, 530] on div "<script src= "https://format.tabmo.io/test/adspot-v3/custom-adspot-v3.3.js" >< …" at bounding box center [687, 536] width 886 height 13
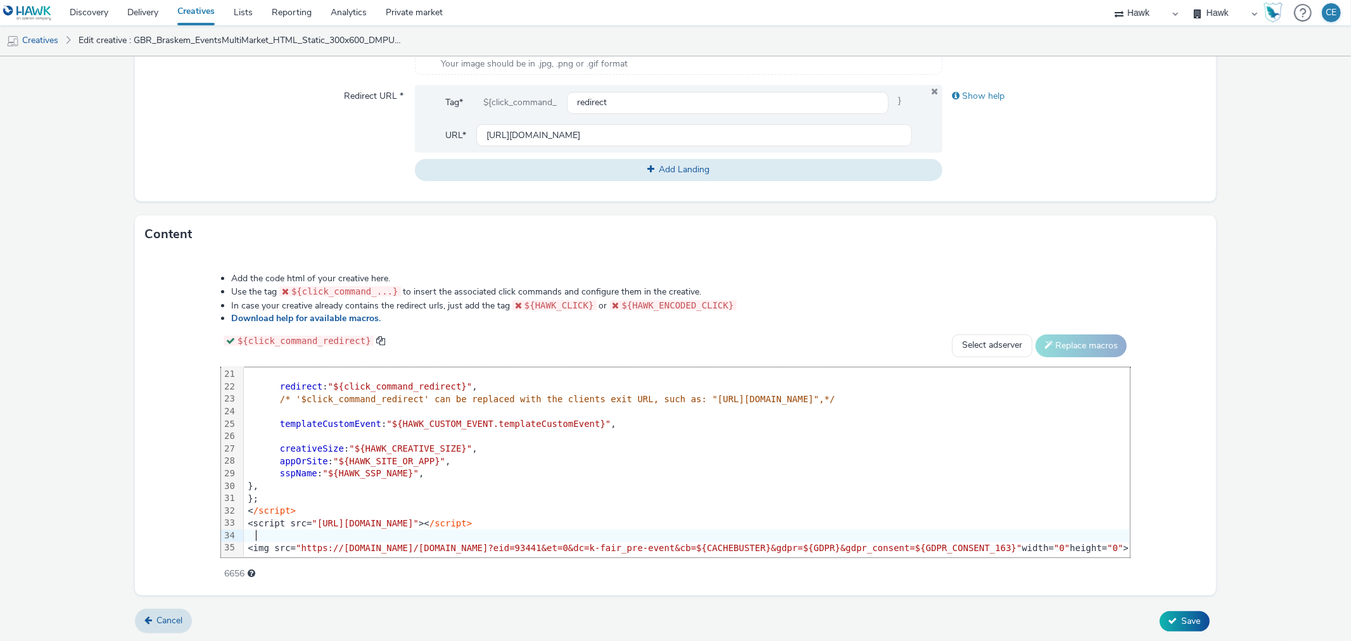
scroll to position [260, 0]
drag, startPoint x: 215, startPoint y: 540, endPoint x: 1037, endPoint y: 524, distance: 822.2
click at [1036, 542] on div "<img src= "https://[DOMAIN_NAME]/[DOMAIN_NAME]?eid=93441&et=0&dc=k-fair_pre-eve…" at bounding box center [761, 548] width 1034 height 13
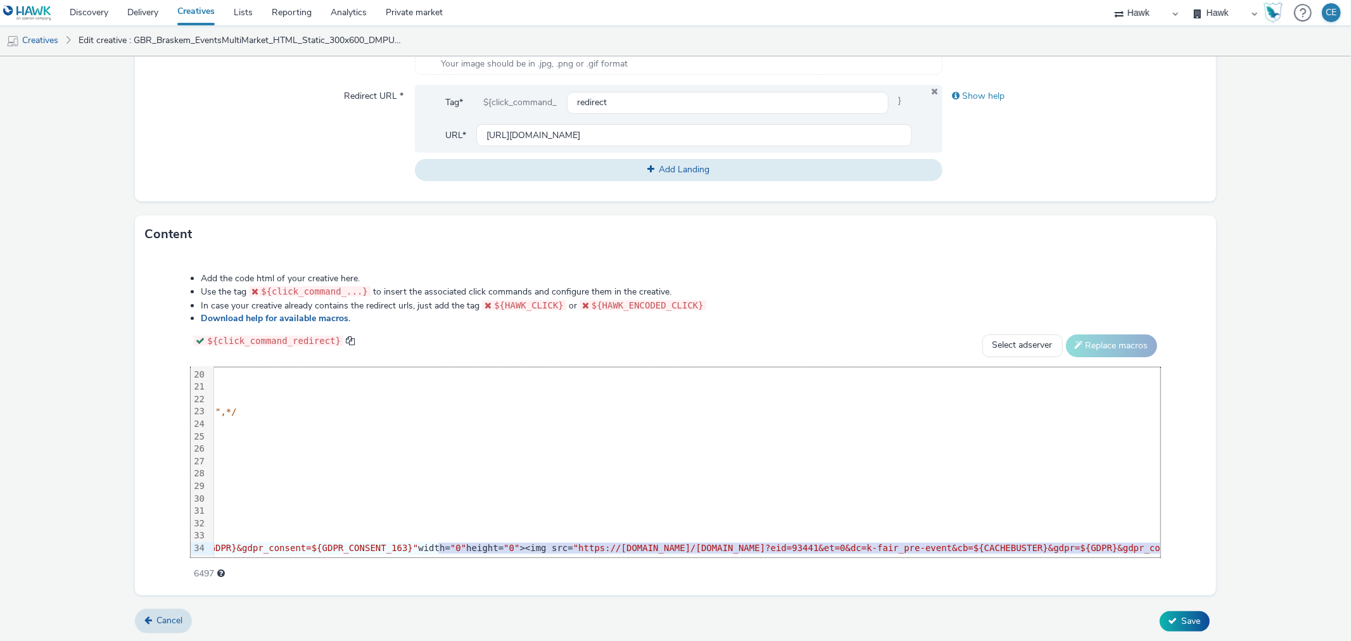
scroll to position [247, 650]
drag, startPoint x: 1006, startPoint y: 534, endPoint x: 1227, endPoint y: 539, distance: 221.1
click at [1227, 539] on form "Edit creative General Advertiser * Braskem Name * GBR_Braskem_EventsMultiMarket…" at bounding box center [675, 123] width 1351 height 1039
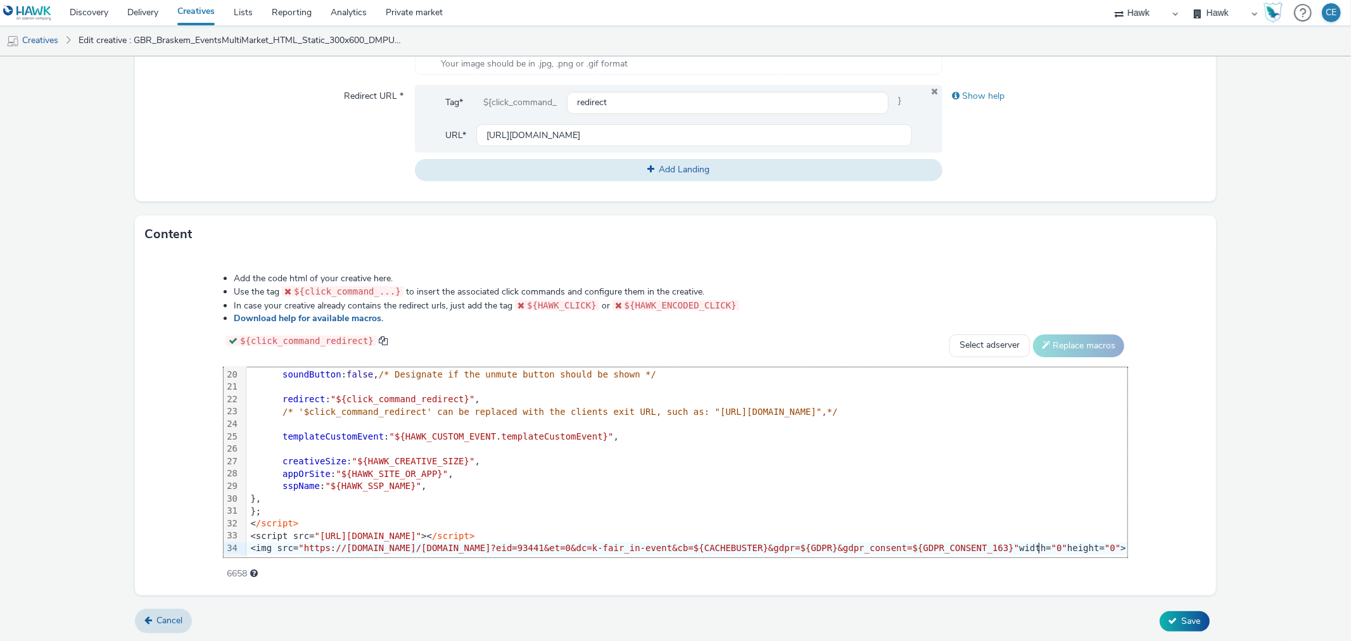
scroll to position [247, 104]
drag, startPoint x: 526, startPoint y: 557, endPoint x: 511, endPoint y: 557, distance: 14.6
click at [511, 557] on div "Add the code html of your creative here. Use the tag ${click_command_...} to in…" at bounding box center [675, 419] width 995 height 312
click at [942, 517] on div "< /script>" at bounding box center [686, 523] width 880 height 13
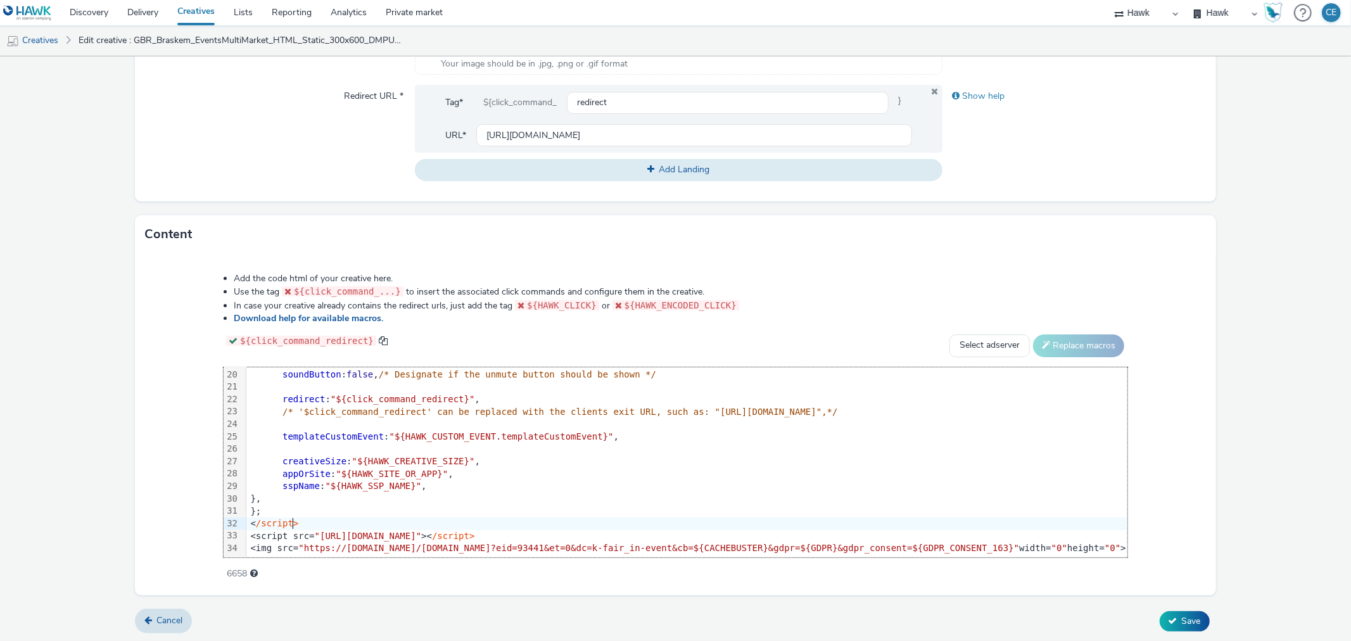
click at [935, 530] on div "<script src= "[URL][DOMAIN_NAME]" >< /script>" at bounding box center [763, 536] width 1034 height 13
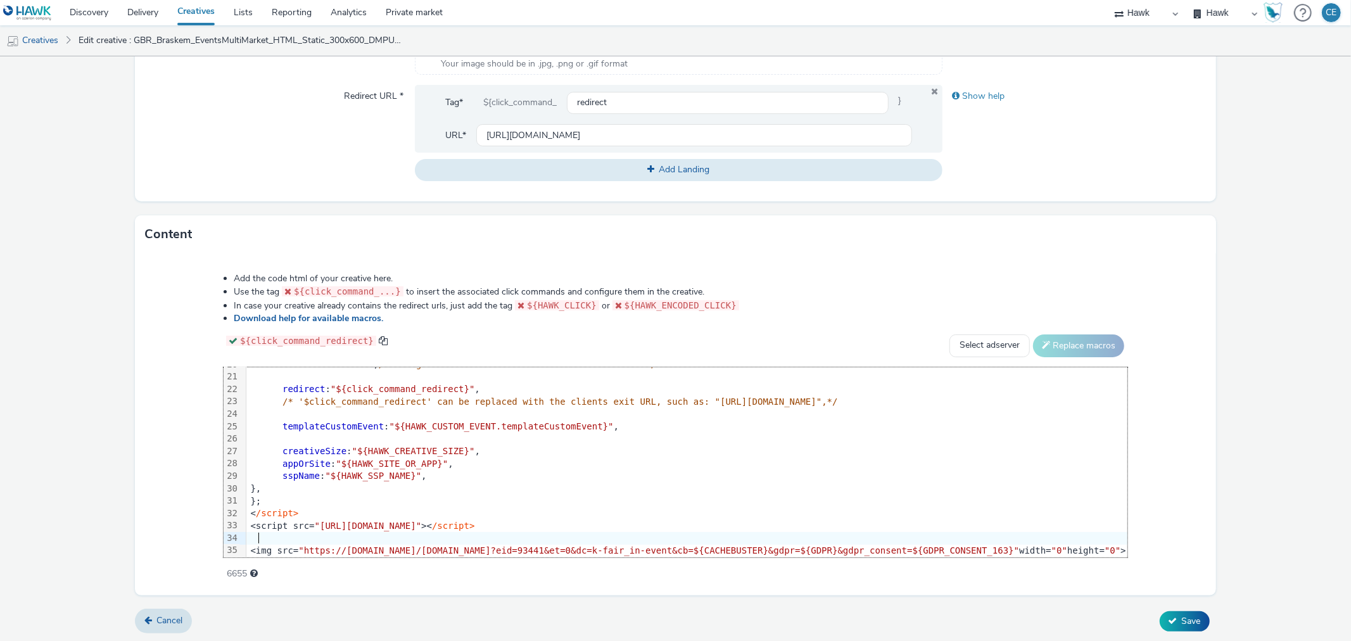
scroll to position [260, 0]
drag, startPoint x: 1072, startPoint y: 537, endPoint x: 106, endPoint y: 545, distance: 966.4
click at [106, 545] on form "Edit creative General Advertiser * Braskem Name * GBR_Braskem_EventsMultiMarket…" at bounding box center [675, 123] width 1351 height 1039
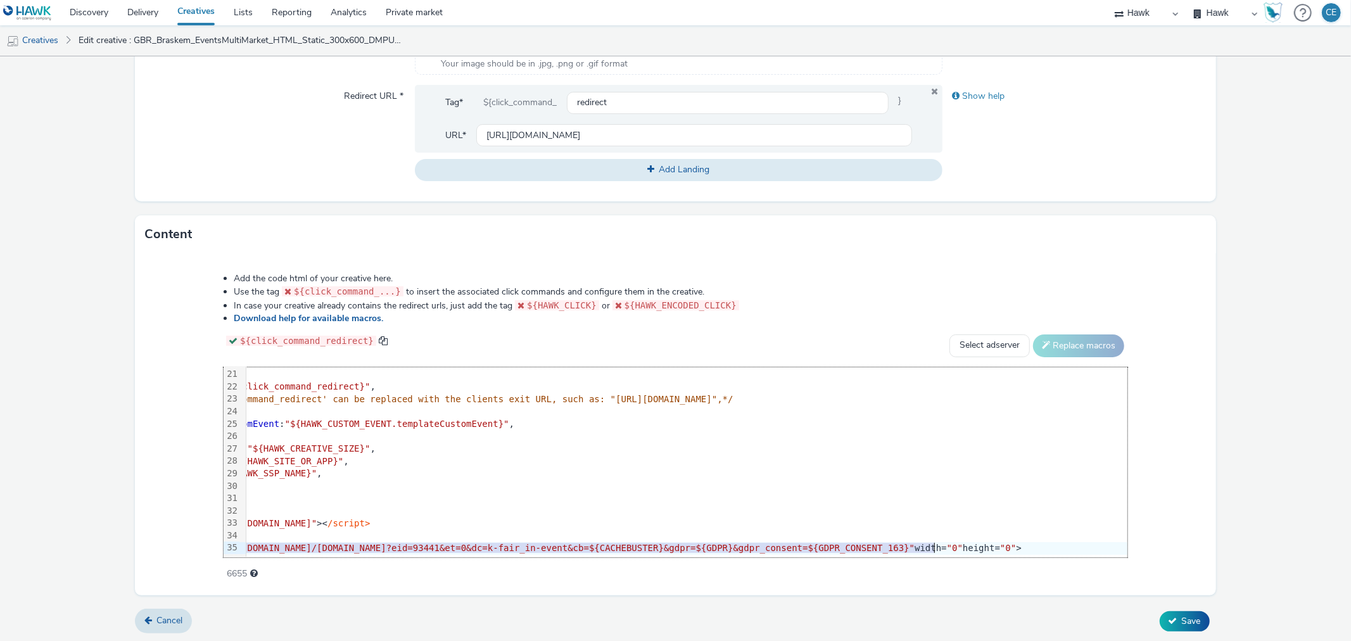
drag, startPoint x: 217, startPoint y: 537, endPoint x: 1169, endPoint y: 548, distance: 952.5
click at [1169, 548] on div "Add the code html of your creative here. Use the tag ${click_command_...} to in…" at bounding box center [675, 419] width 995 height 312
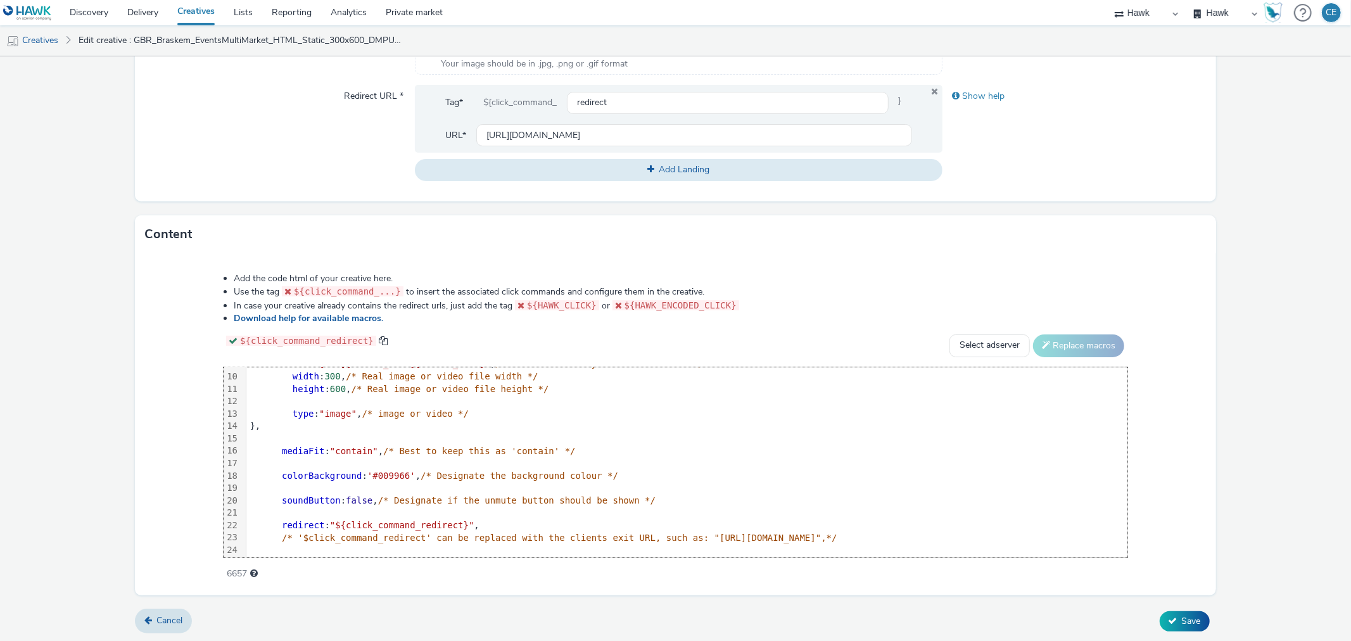
scroll to position [260, 1]
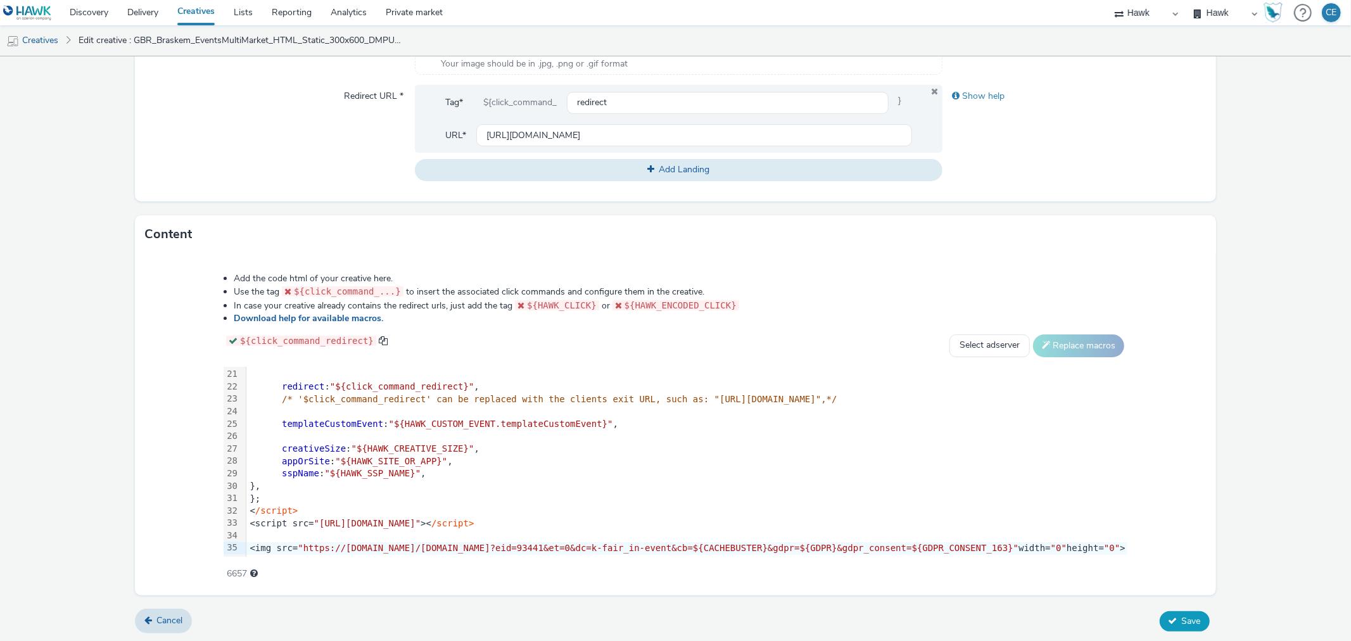
click at [1167, 613] on button "Save" at bounding box center [1185, 621] width 50 height 20
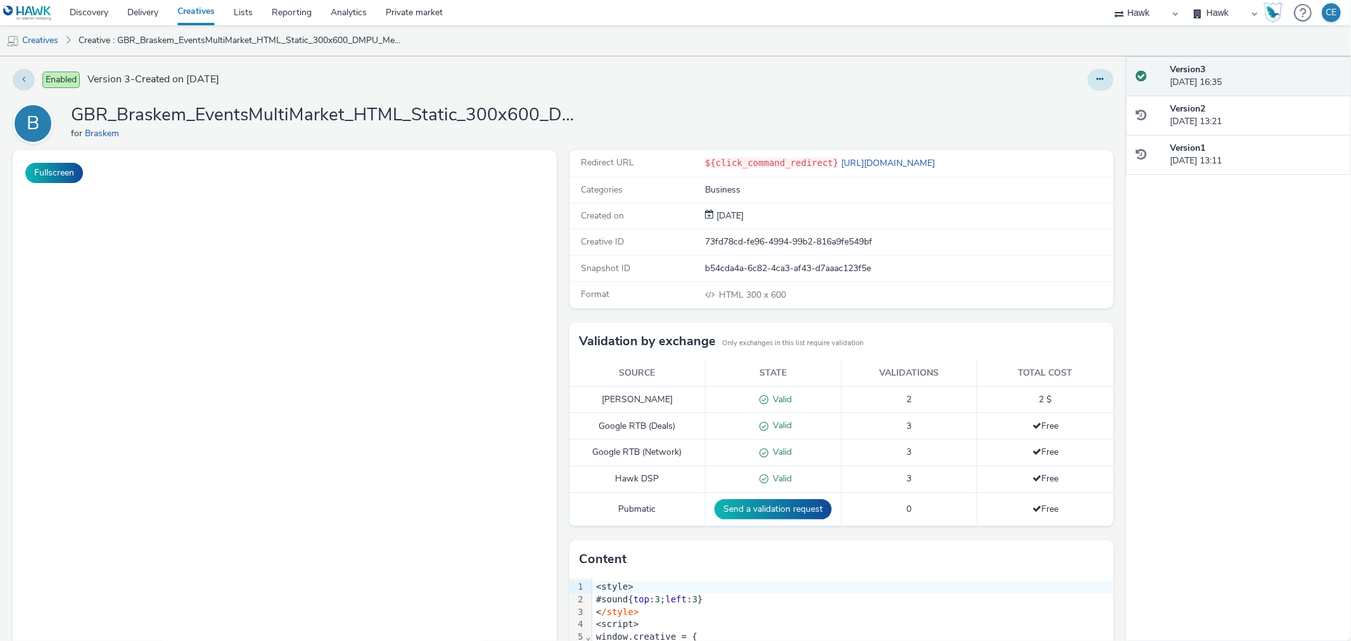
click at [1097, 80] on icon at bounding box center [1100, 79] width 7 height 9
click at [1087, 127] on link "Duplicate" at bounding box center [1065, 130] width 95 height 25
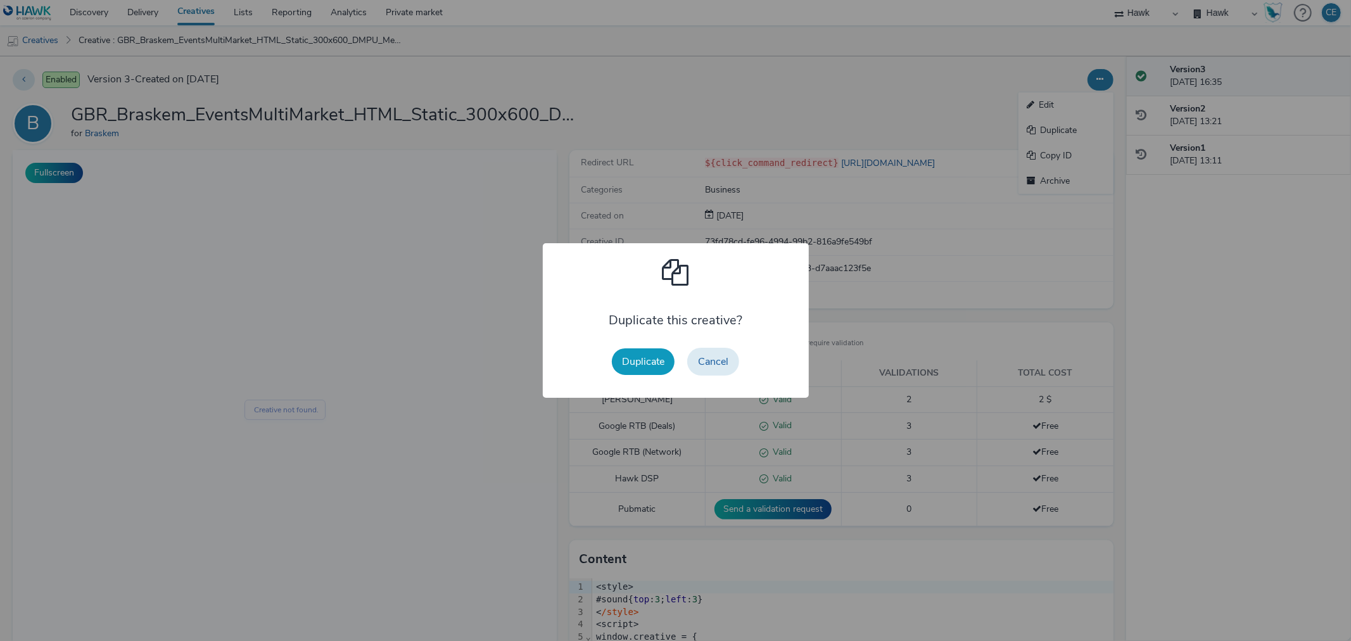
click at [635, 356] on button "Duplicate" at bounding box center [643, 361] width 63 height 27
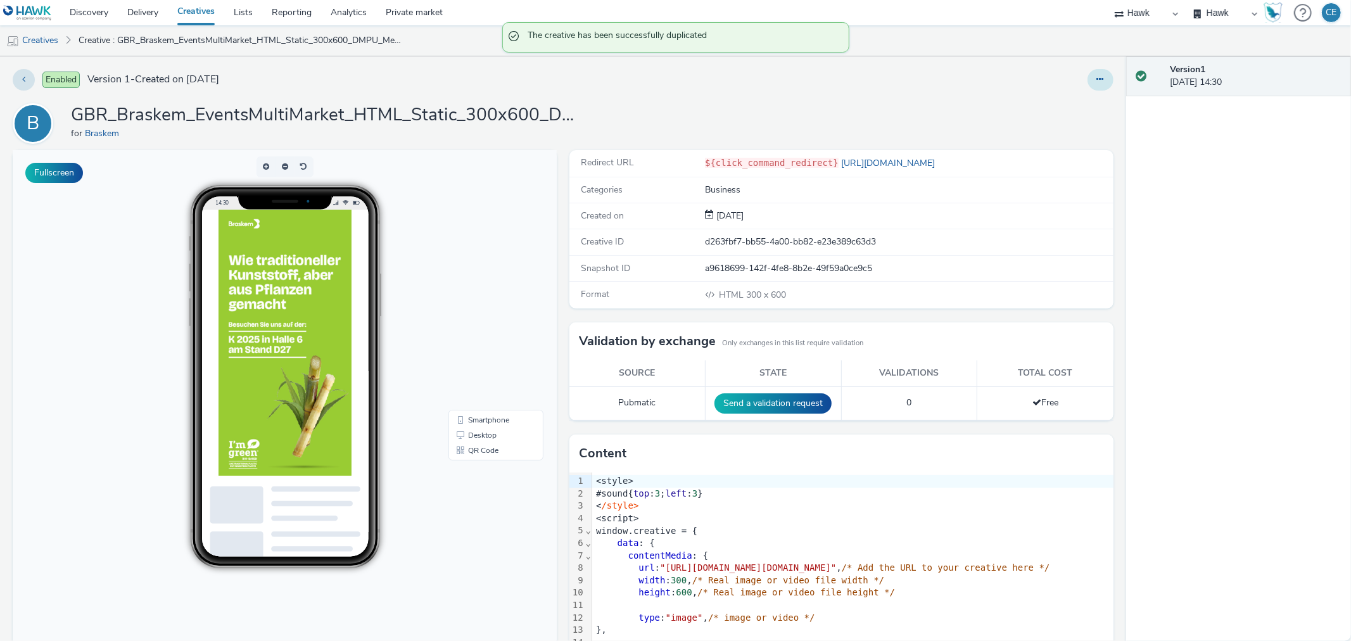
click at [1097, 84] on icon at bounding box center [1100, 79] width 7 height 9
click at [1078, 103] on link "Edit" at bounding box center [1065, 104] width 95 height 25
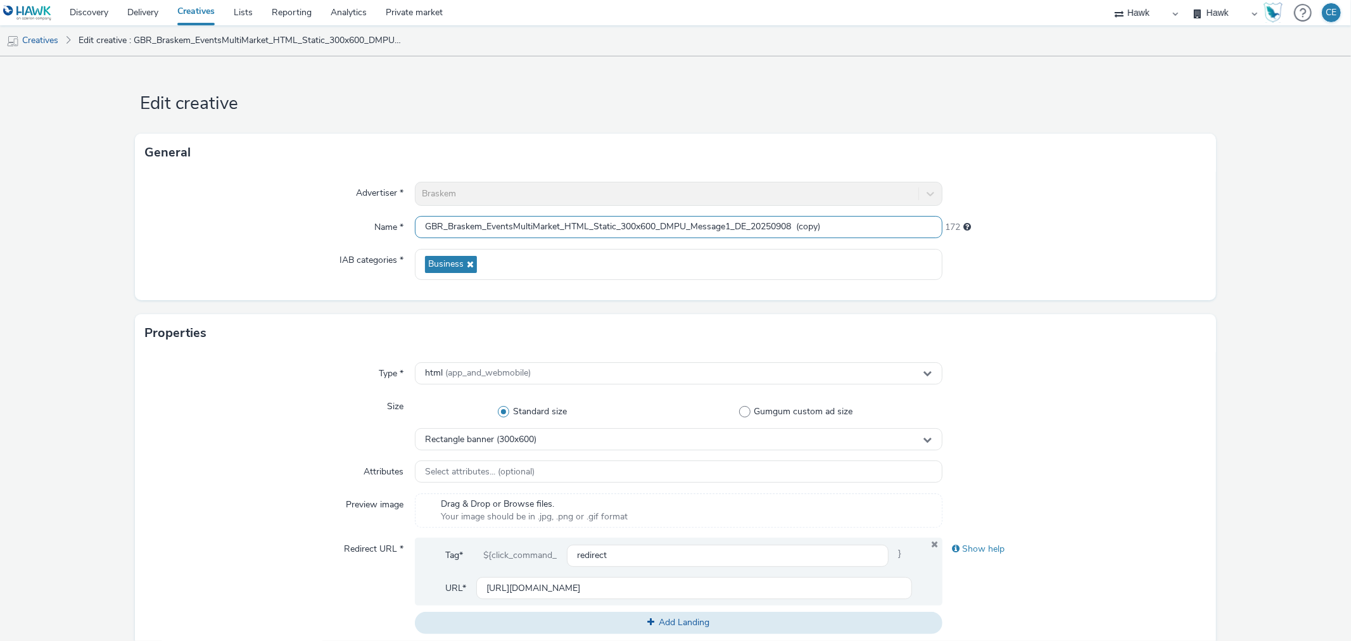
drag, startPoint x: 736, startPoint y: 222, endPoint x: 837, endPoint y: 227, distance: 101.4
click at [849, 229] on input "GBR_Braskem_EventsMultiMarket_HTML_Static_300x600_DMPU_Message1_DE_20250908 (co…" at bounding box center [678, 227] width 527 height 22
paste input "KFairEvent_DE_20251007"
type input "GBR_Braskem_EventsMultiMarket_HTML_Static_300x600_DMPU_Message1_KFairEvent_DE_2…"
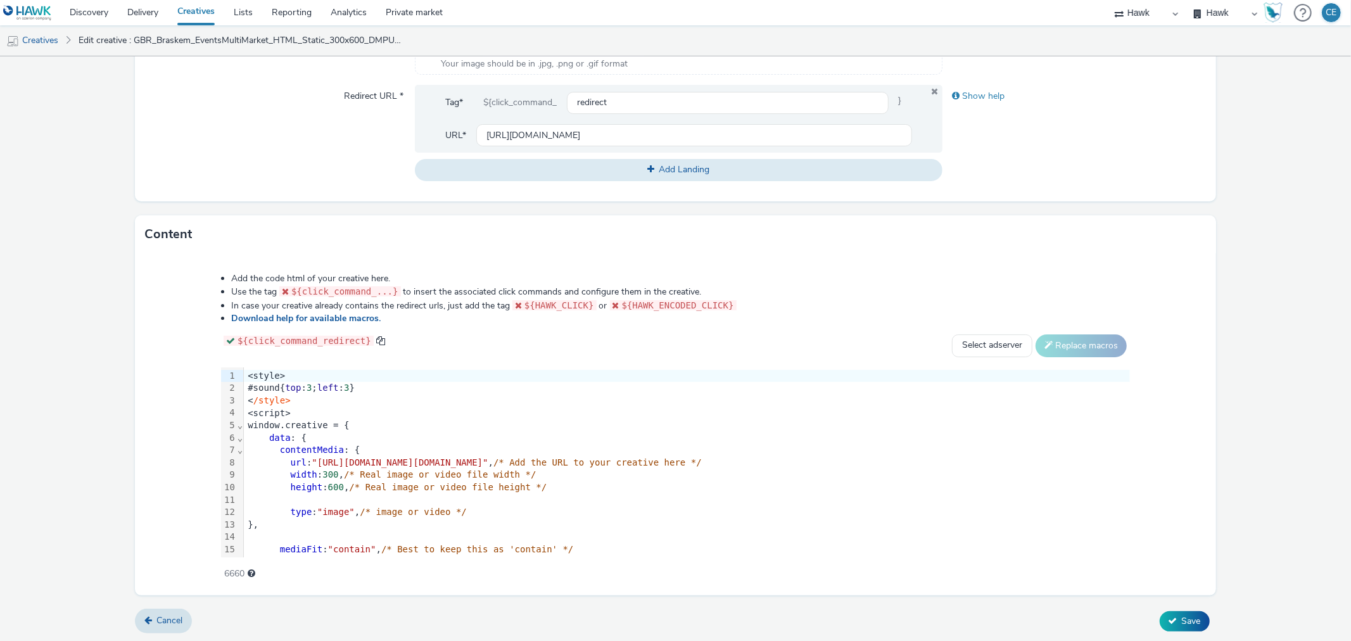
scroll to position [235, 0]
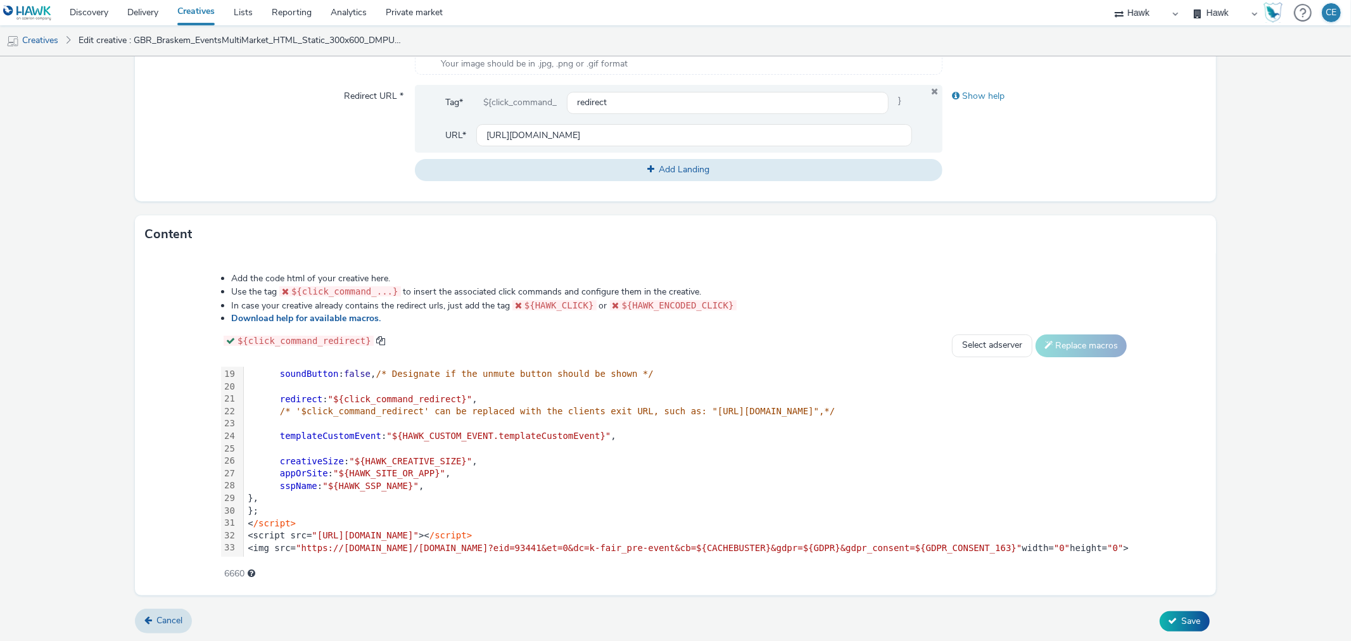
click at [679, 529] on div "<script src= "https://format.tabmo.io/test/adspot-v3/custom-adspot-v3.3.js" >< …" at bounding box center [687, 535] width 886 height 13
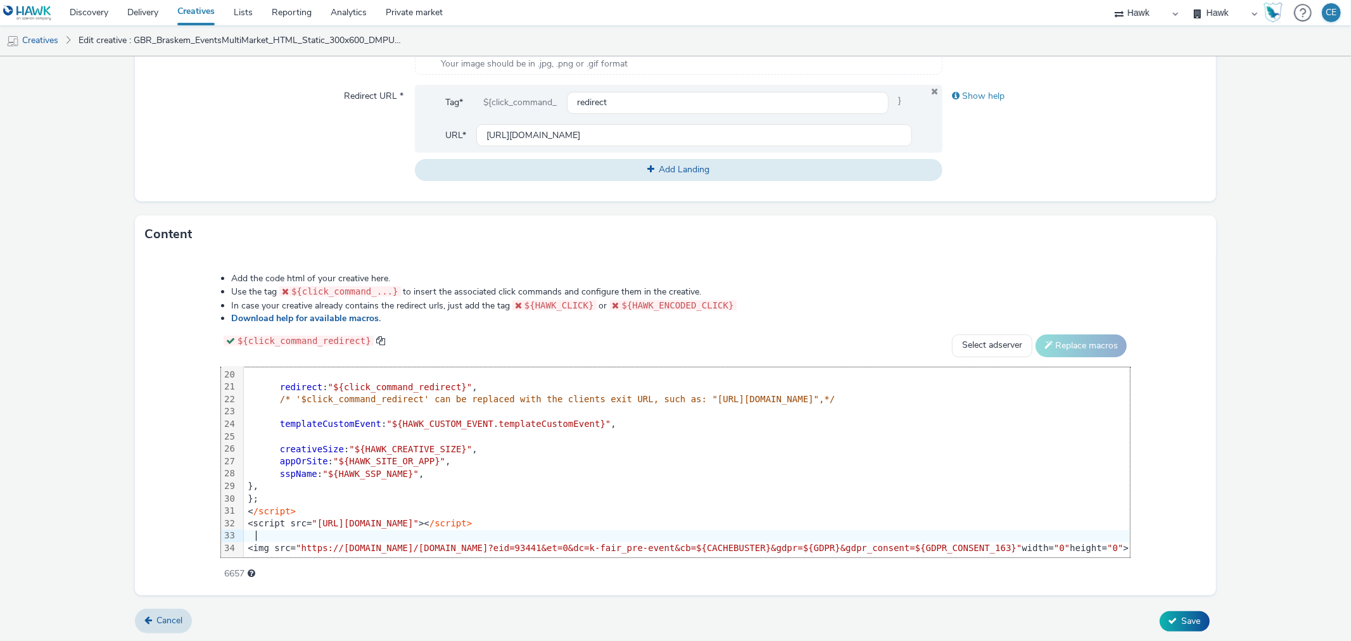
scroll to position [247, 0]
drag, startPoint x: 216, startPoint y: 539, endPoint x: 1042, endPoint y: 541, distance: 826.5
click at [1042, 542] on div "<img src= "https://[DOMAIN_NAME]/[DOMAIN_NAME]?eid=93441&et=0&dc=k-fair_pre-eve…" at bounding box center [761, 548] width 1034 height 13
drag, startPoint x: 1165, startPoint y: 609, endPoint x: 1173, endPoint y: 609, distance: 7.6
click at [1167, 610] on div "Cancel Save" at bounding box center [675, 621] width 1080 height 23
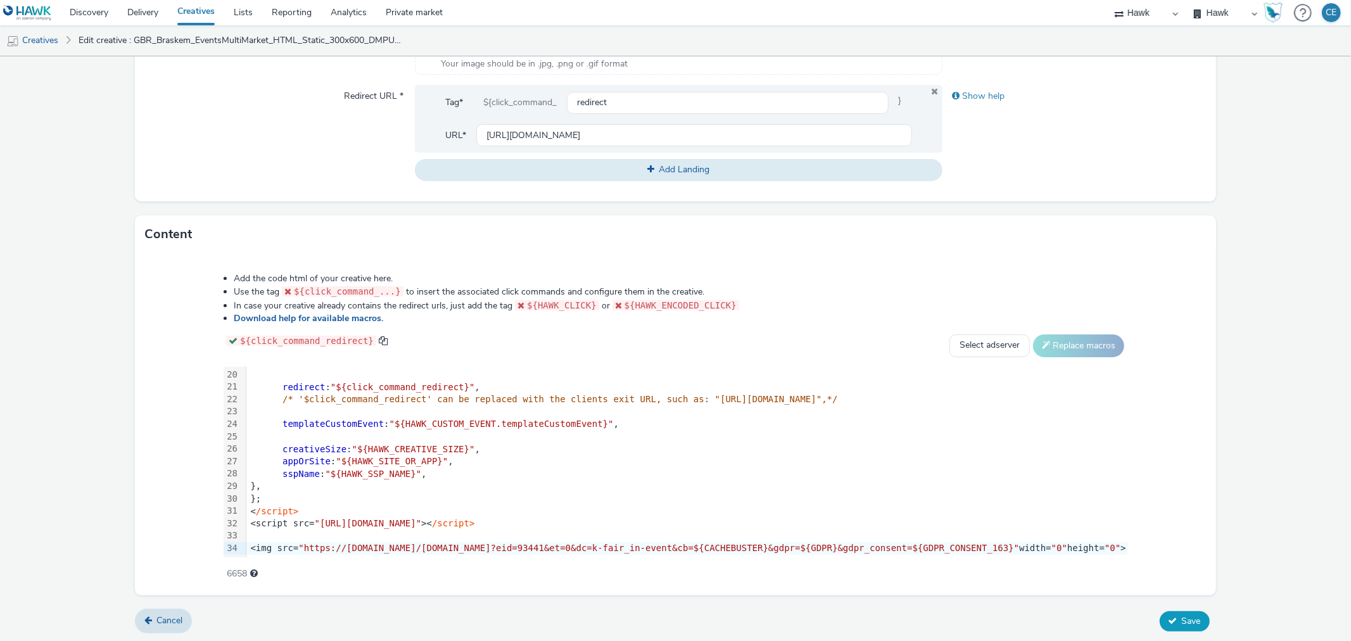
click at [1174, 611] on button "Save" at bounding box center [1185, 621] width 50 height 20
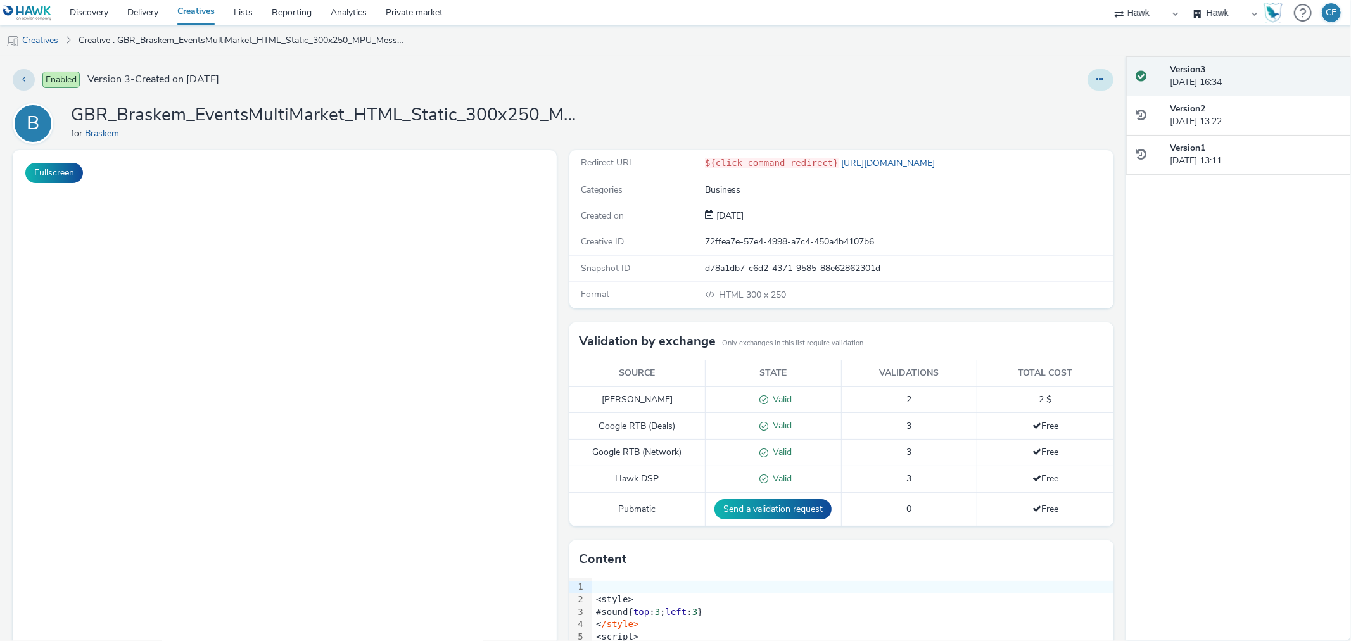
click at [1098, 72] on button at bounding box center [1100, 80] width 26 height 22
click at [1084, 121] on link "Duplicate" at bounding box center [1065, 130] width 95 height 25
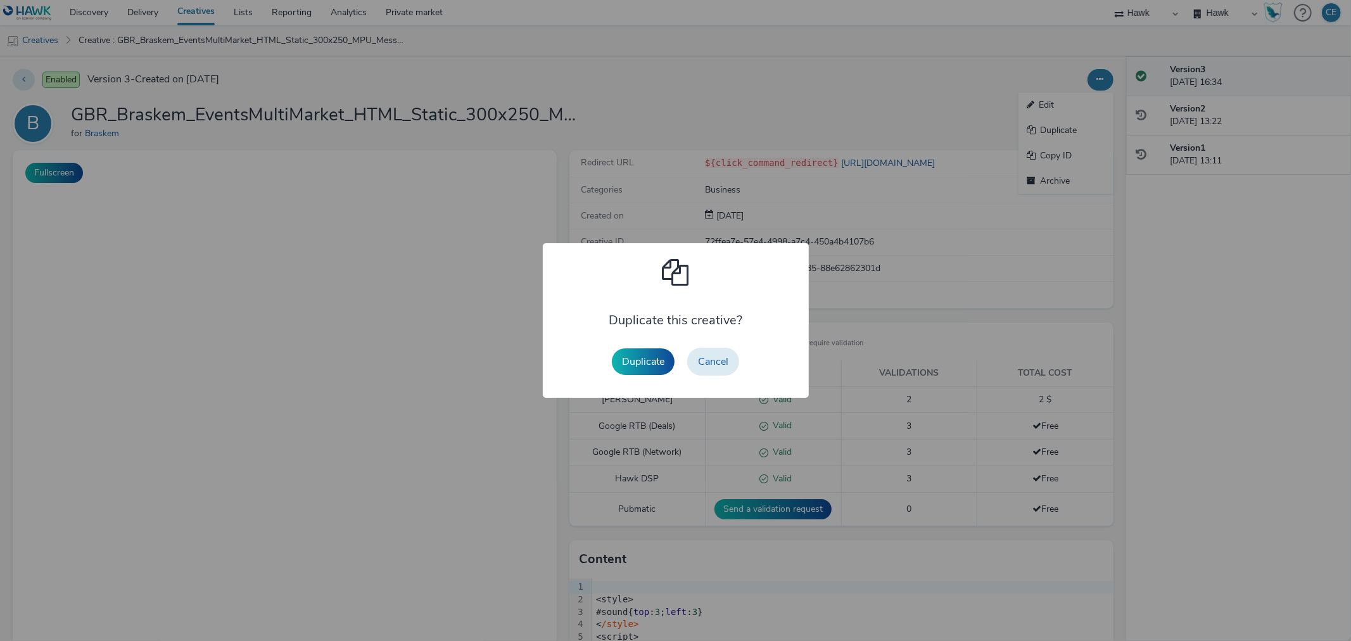
drag, startPoint x: 636, startPoint y: 363, endPoint x: 678, endPoint y: 331, distance: 53.3
click at [636, 362] on button "Duplicate" at bounding box center [643, 361] width 63 height 27
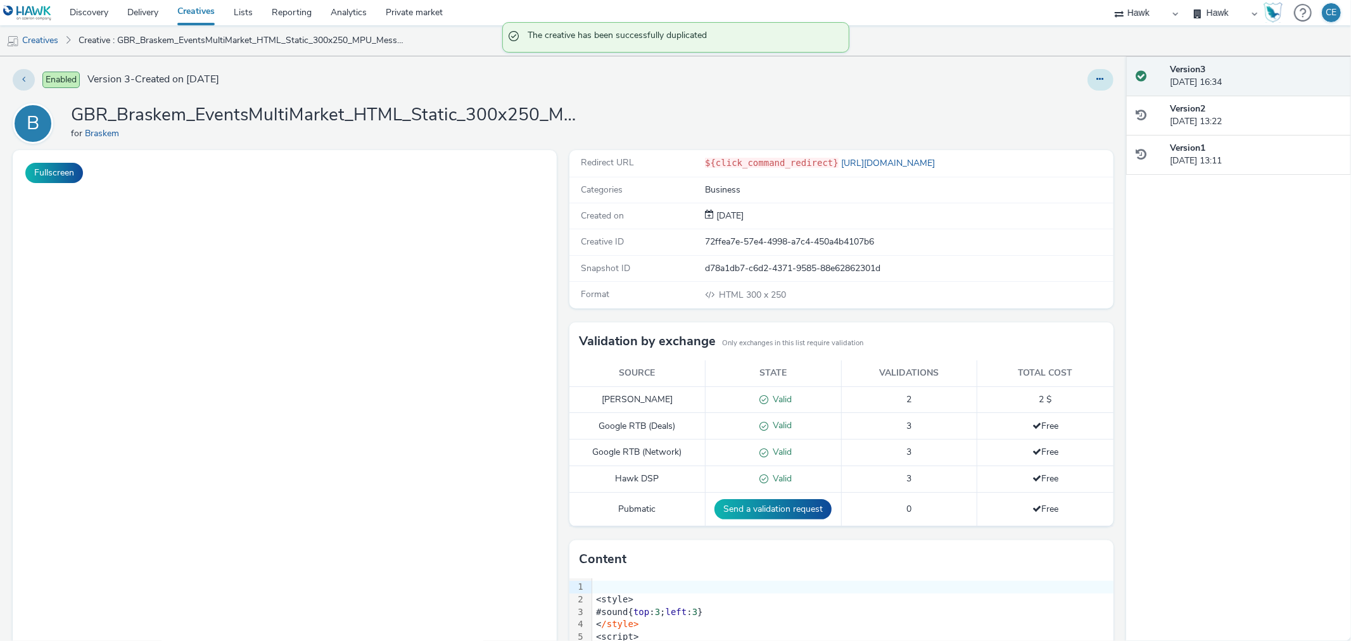
click at [1087, 84] on button at bounding box center [1100, 80] width 26 height 22
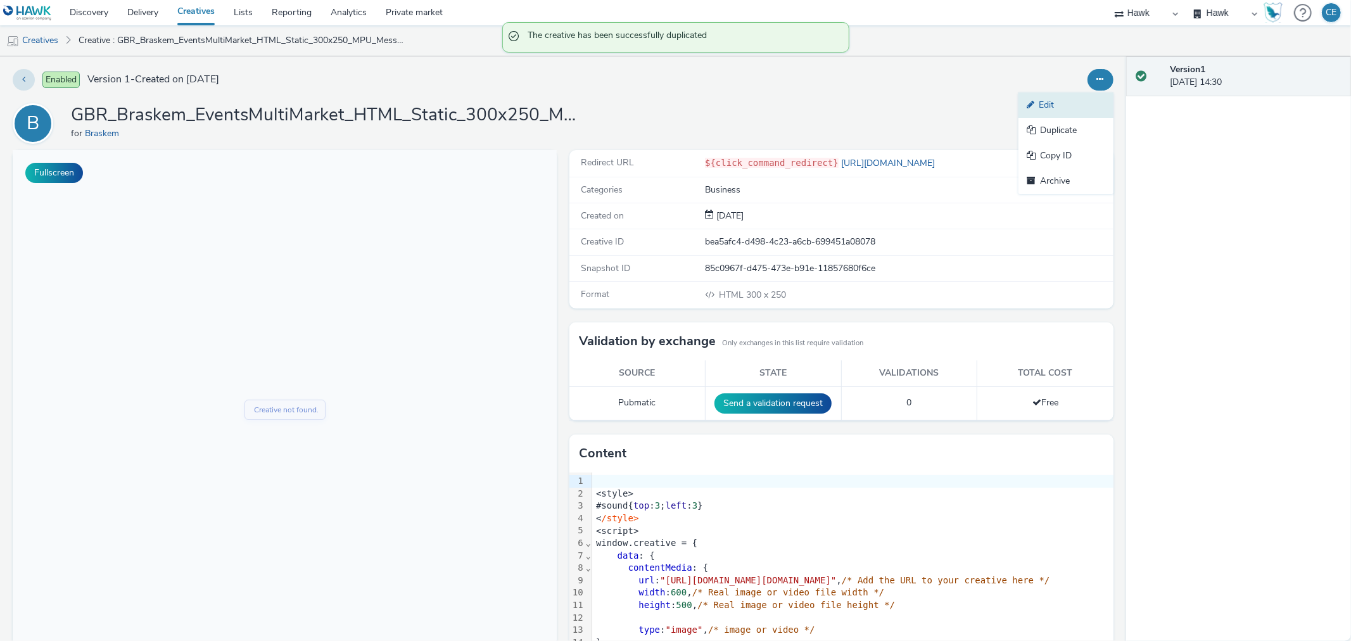
click at [1064, 106] on link "Edit" at bounding box center [1065, 104] width 95 height 25
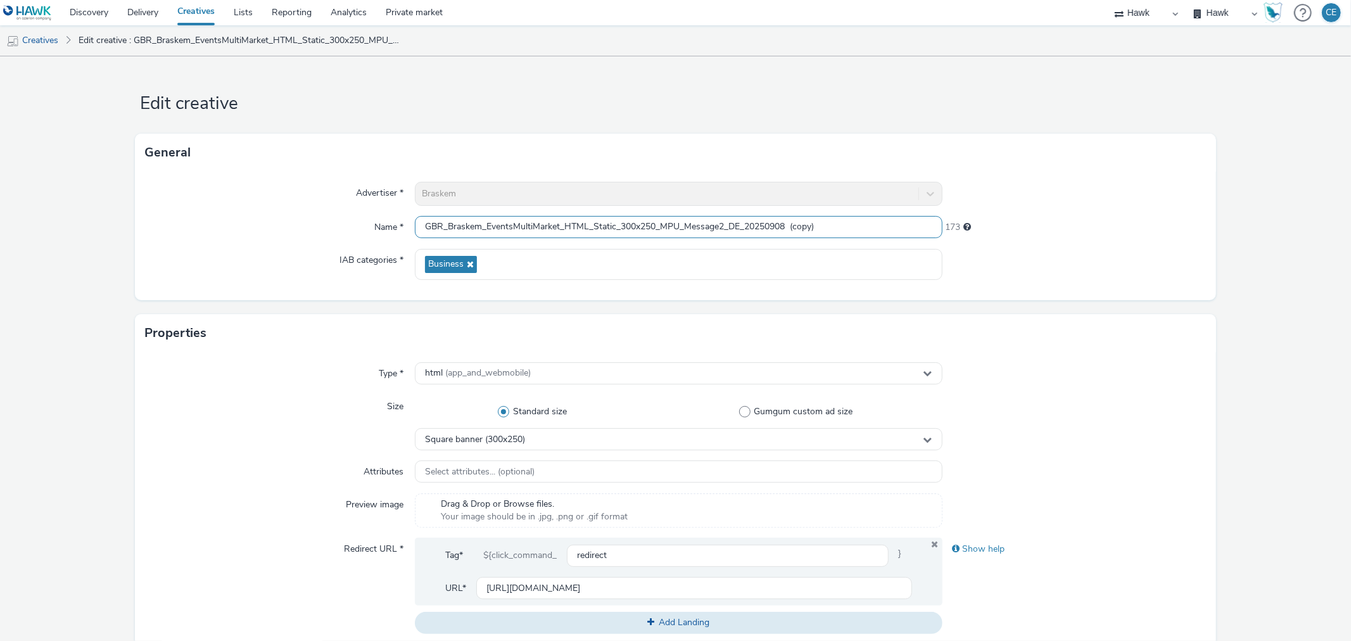
drag, startPoint x: 729, startPoint y: 217, endPoint x: 837, endPoint y: 226, distance: 108.7
click at [837, 226] on input "GBR_Braskem_EventsMultiMarket_HTML_Static_300x250_MPU_Message2_DE_20250908 (cop…" at bounding box center [678, 227] width 527 height 22
paste input "KFairEvent_DE_20251007"
type input "GBR_Braskem_EventsMultiMarket_HTML_Static_300x250_MPU_Message2_KFairEvent_DE_20…"
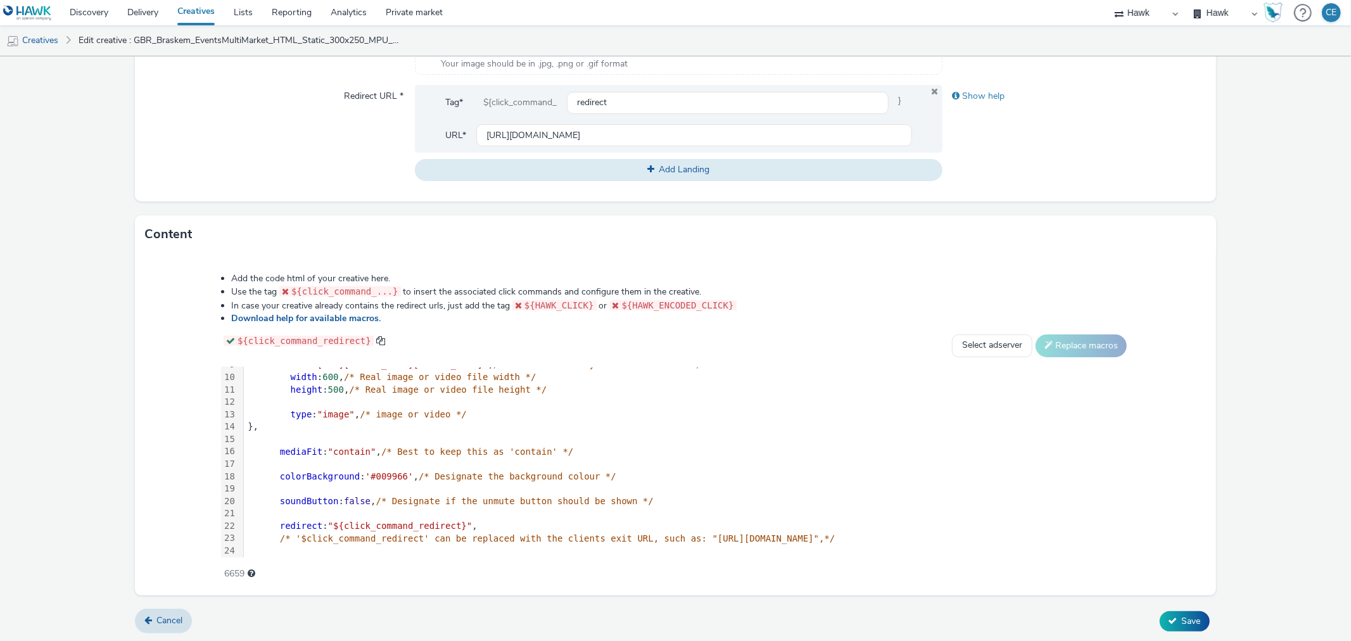
scroll to position [260, 0]
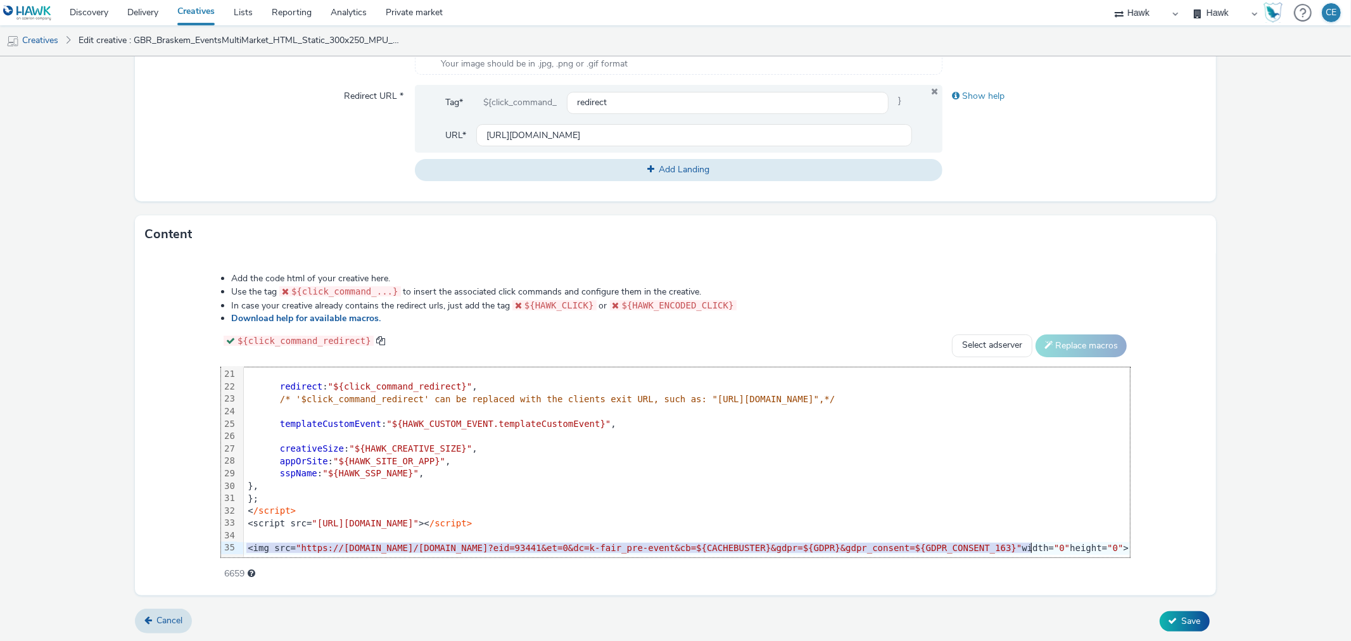
drag, startPoint x: 217, startPoint y: 536, endPoint x: 1080, endPoint y: 541, distance: 863.2
click at [1080, 542] on div "<img src= "https://[DOMAIN_NAME]/[DOMAIN_NAME]?eid=93441&et=0&dc=k-fair_pre-eve…" at bounding box center [758, 548] width 1028 height 13
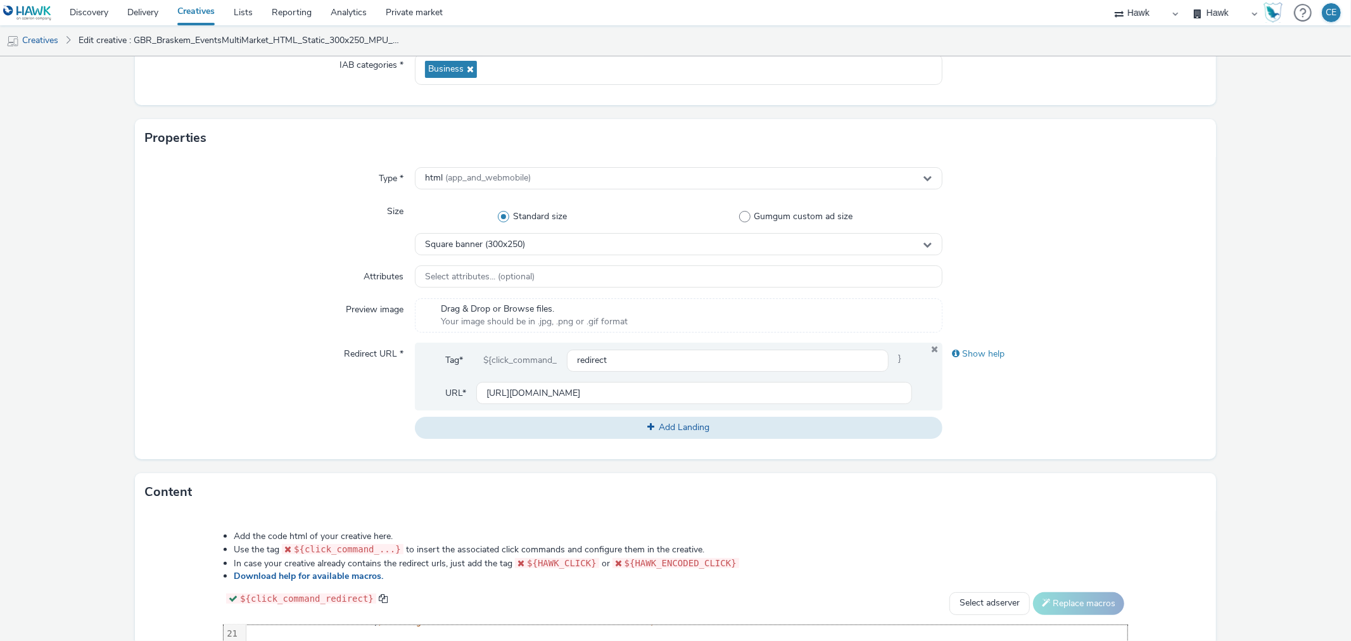
scroll to position [172, 0]
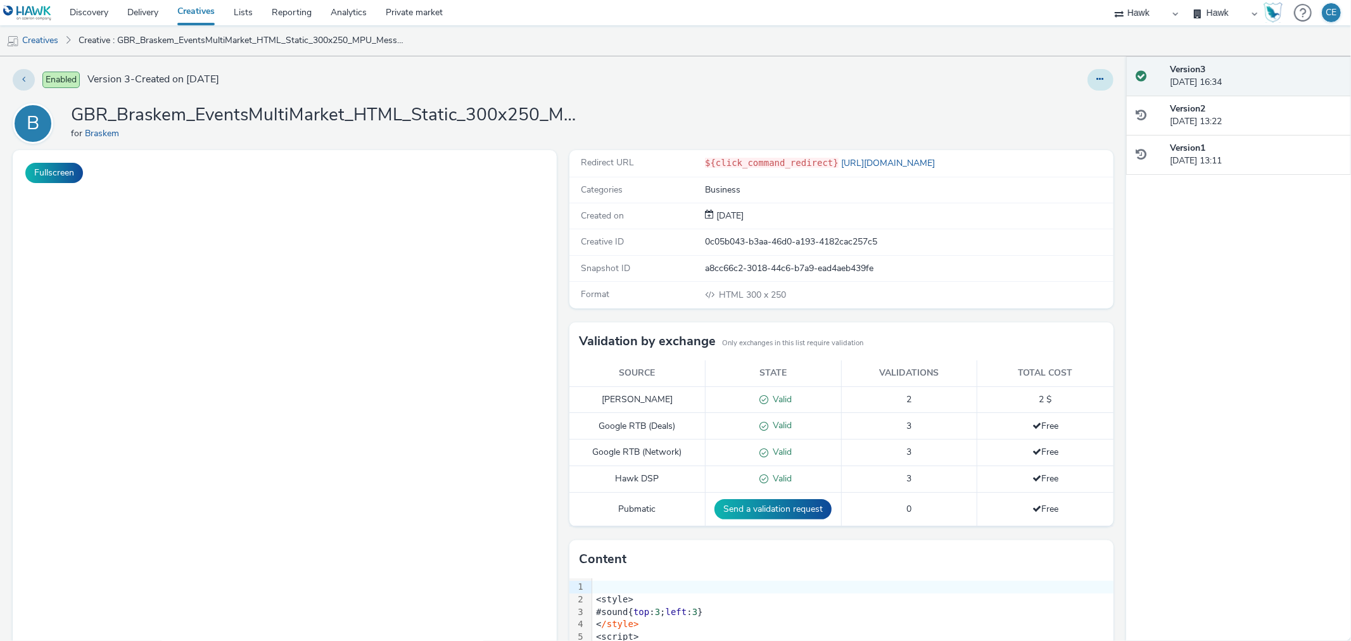
click at [1098, 76] on button at bounding box center [1100, 80] width 26 height 22
click at [1055, 136] on link "Duplicate" at bounding box center [1065, 130] width 95 height 25
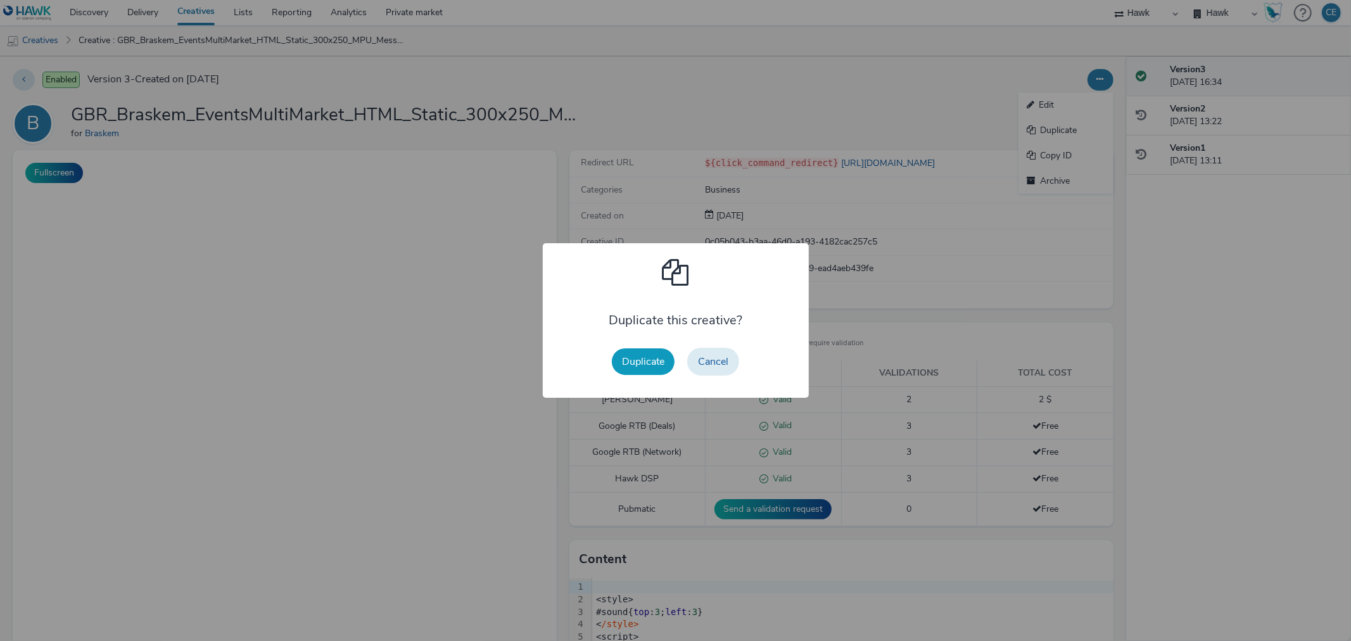
click at [642, 372] on button "Duplicate" at bounding box center [643, 361] width 63 height 27
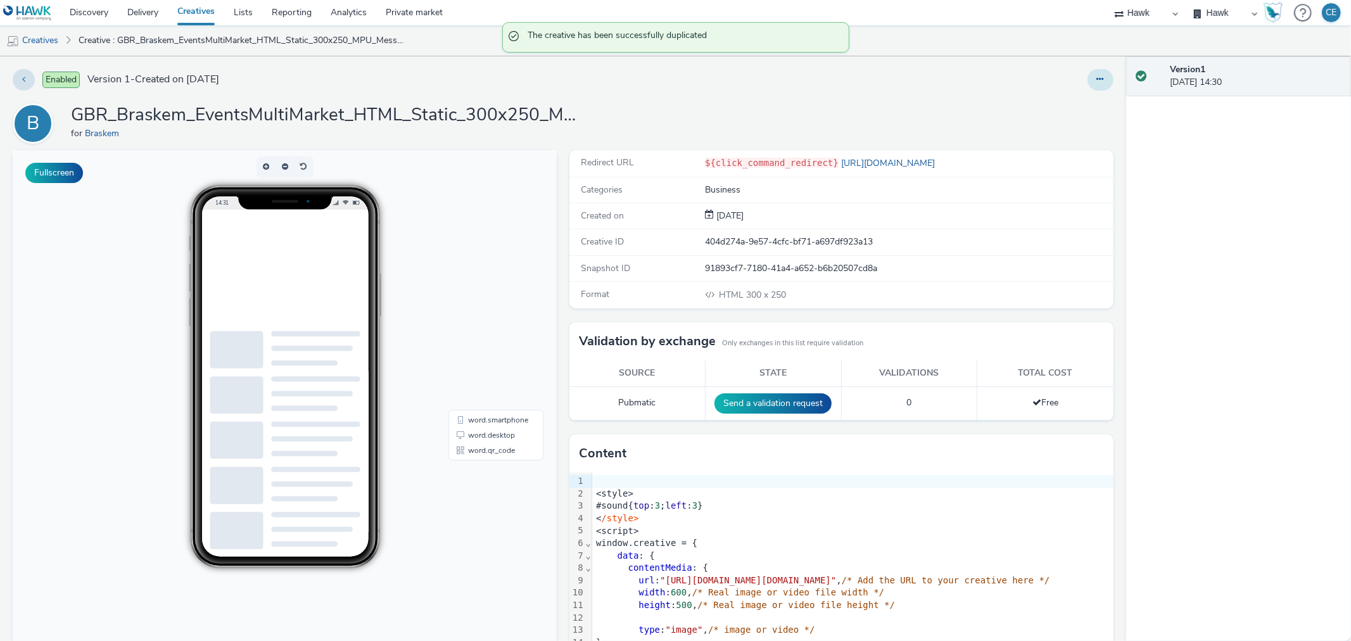
click at [1097, 87] on button at bounding box center [1100, 80] width 26 height 22
click at [1087, 101] on link "Edit" at bounding box center [1065, 104] width 95 height 25
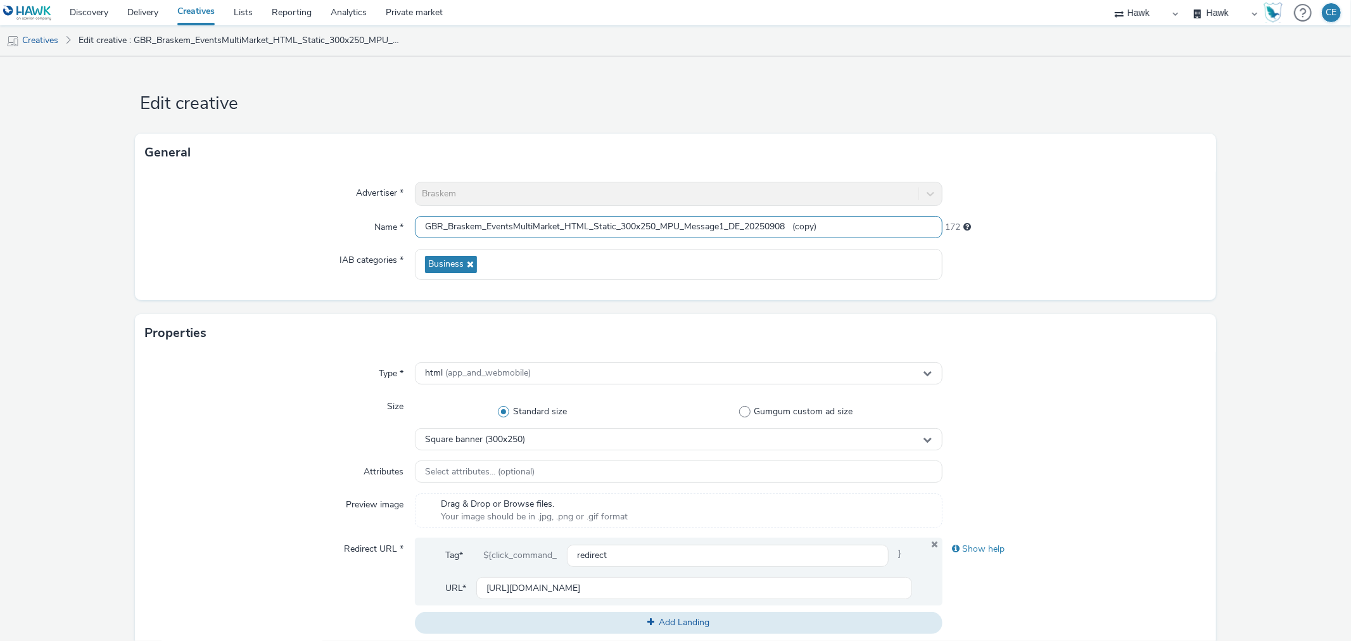
drag, startPoint x: 727, startPoint y: 223, endPoint x: 844, endPoint y: 223, distance: 117.2
click at [844, 223] on input "GBR_Braskem_EventsMultiMarket_HTML_Static_300x250_MPU_Message1_DE_20250908 (cop…" at bounding box center [678, 227] width 527 height 22
paste input "KFairEvent_DE_20251007"
type input "GBR_Braskem_EventsMultiMarket_HTML_Static_300x250_MPU_Message1_KFairEvent_DE_20…"
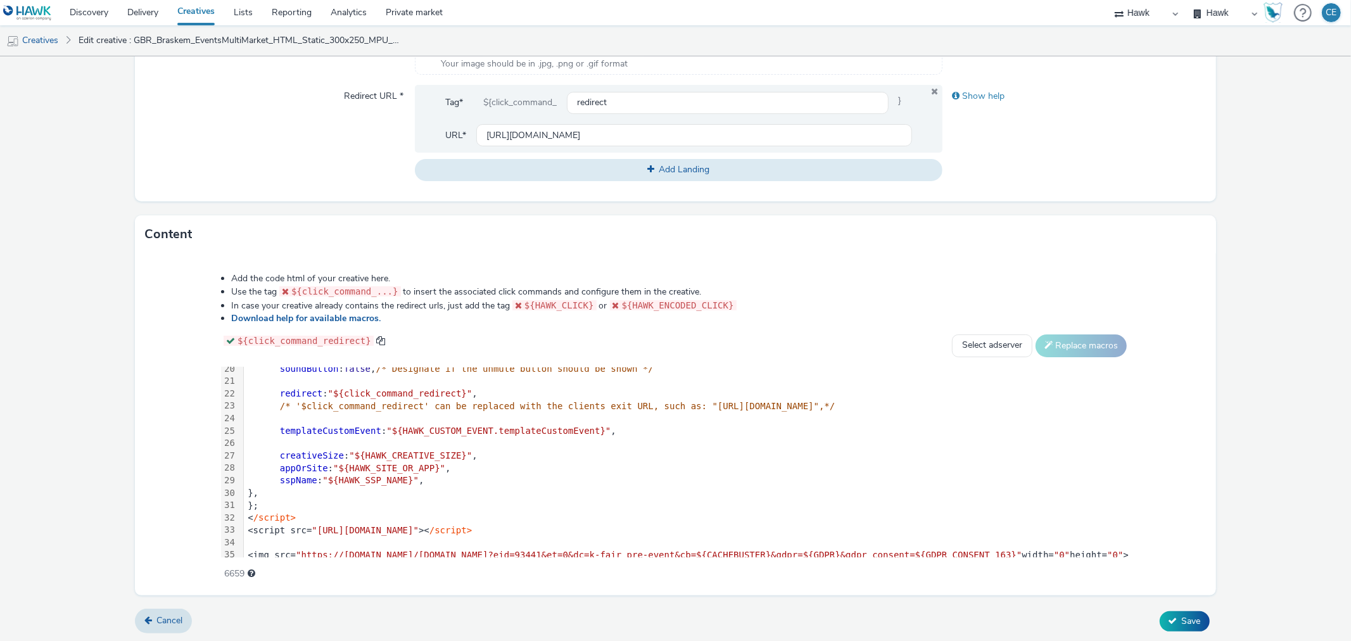
scroll to position [260, 0]
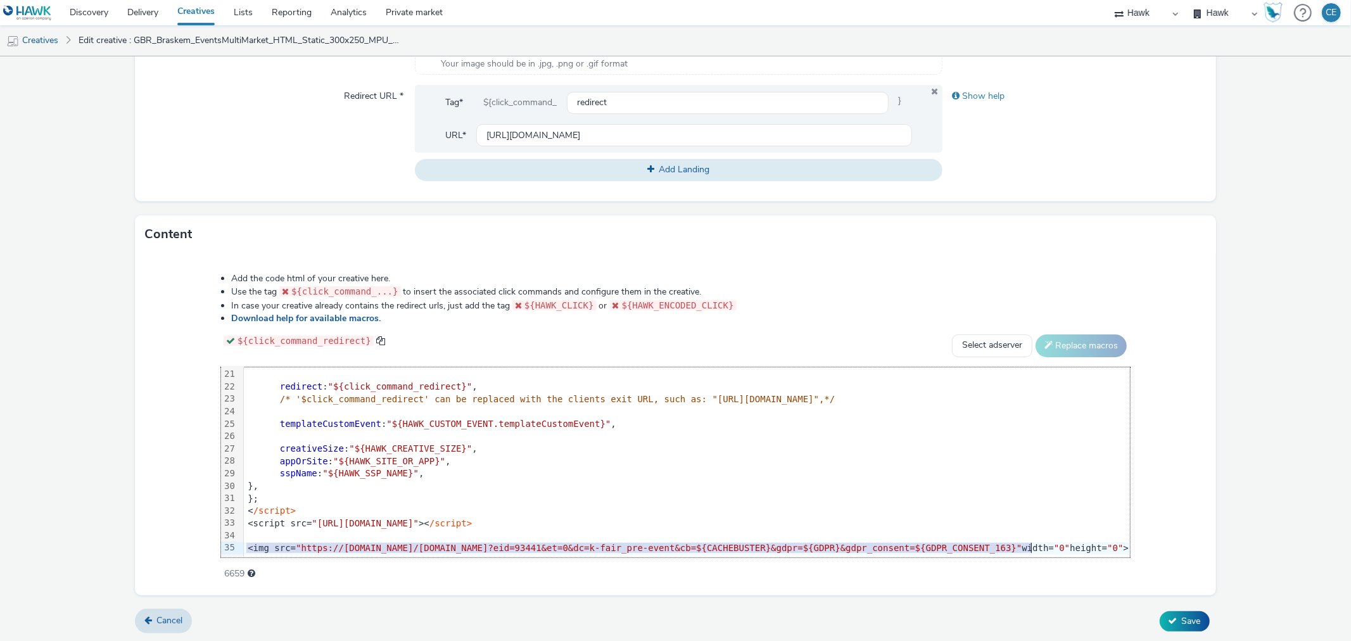
drag, startPoint x: 215, startPoint y: 536, endPoint x: 1022, endPoint y: 533, distance: 806.8
click at [1022, 542] on div "<img src= "https://[DOMAIN_NAME]/[DOMAIN_NAME]?eid=93441&et=0&dc=k-fair_pre-eve…" at bounding box center [758, 548] width 1028 height 13
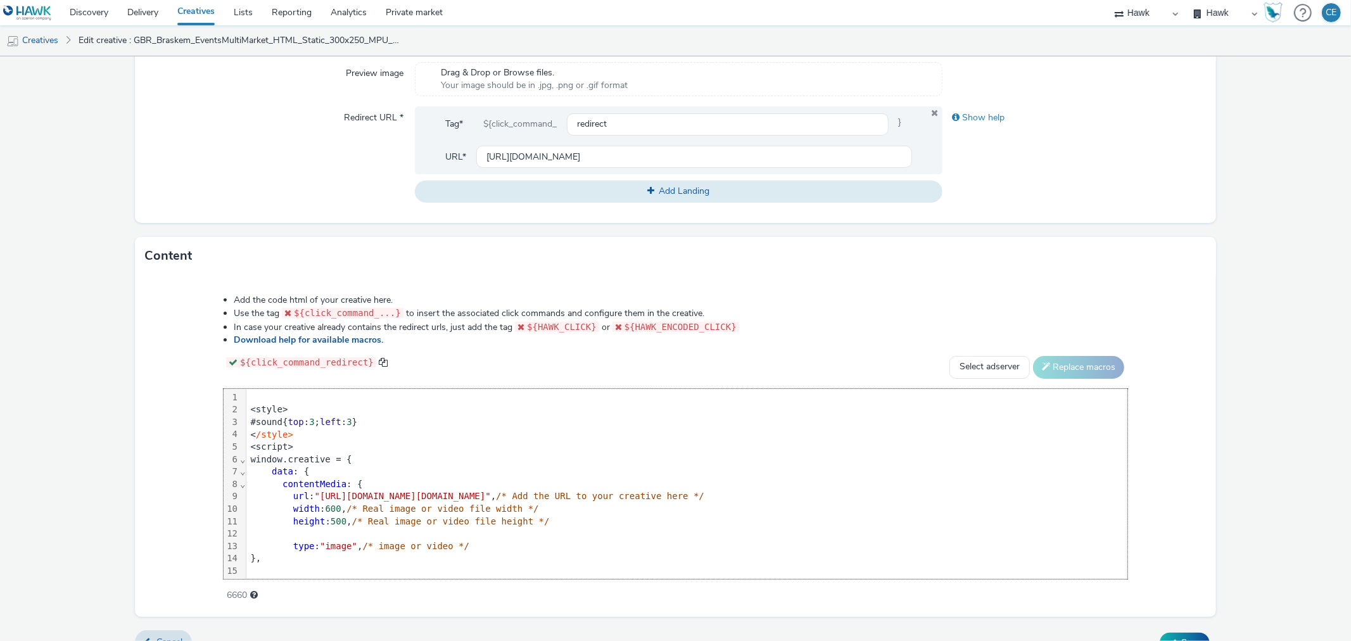
scroll to position [453, 0]
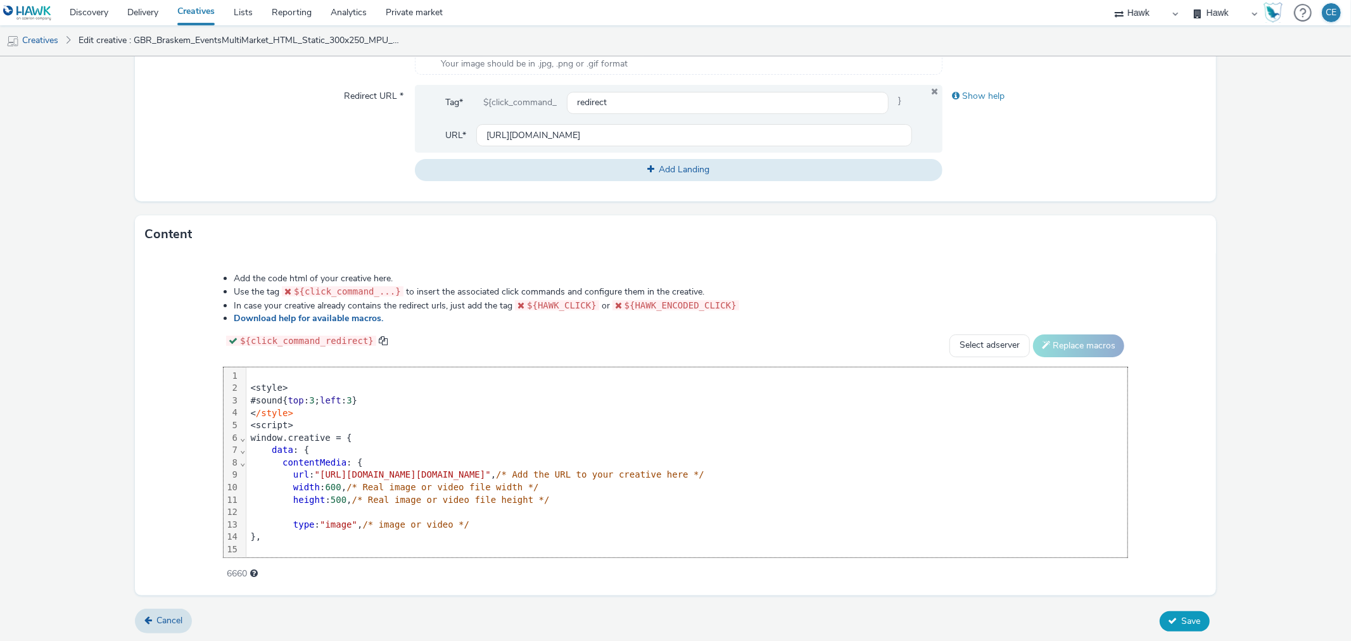
click at [1180, 612] on button "Save" at bounding box center [1185, 621] width 50 height 20
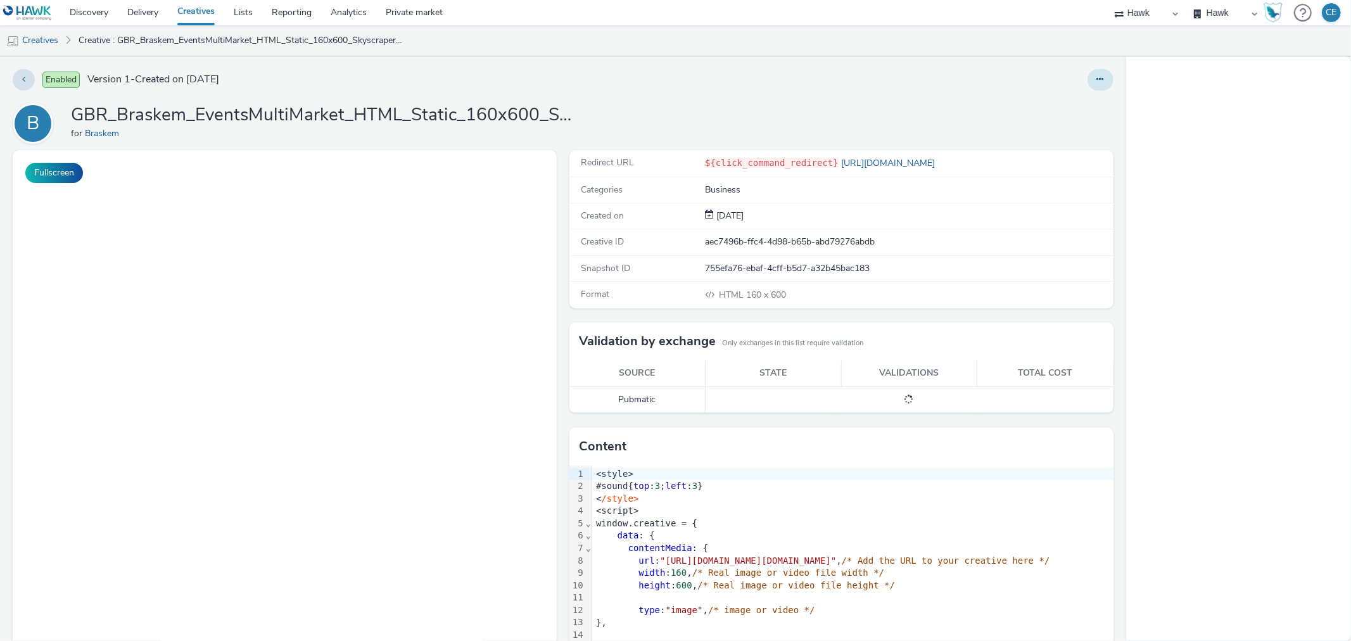
click at [1100, 85] on button at bounding box center [1100, 80] width 26 height 22
click at [1080, 125] on link "Duplicate" at bounding box center [1065, 130] width 95 height 25
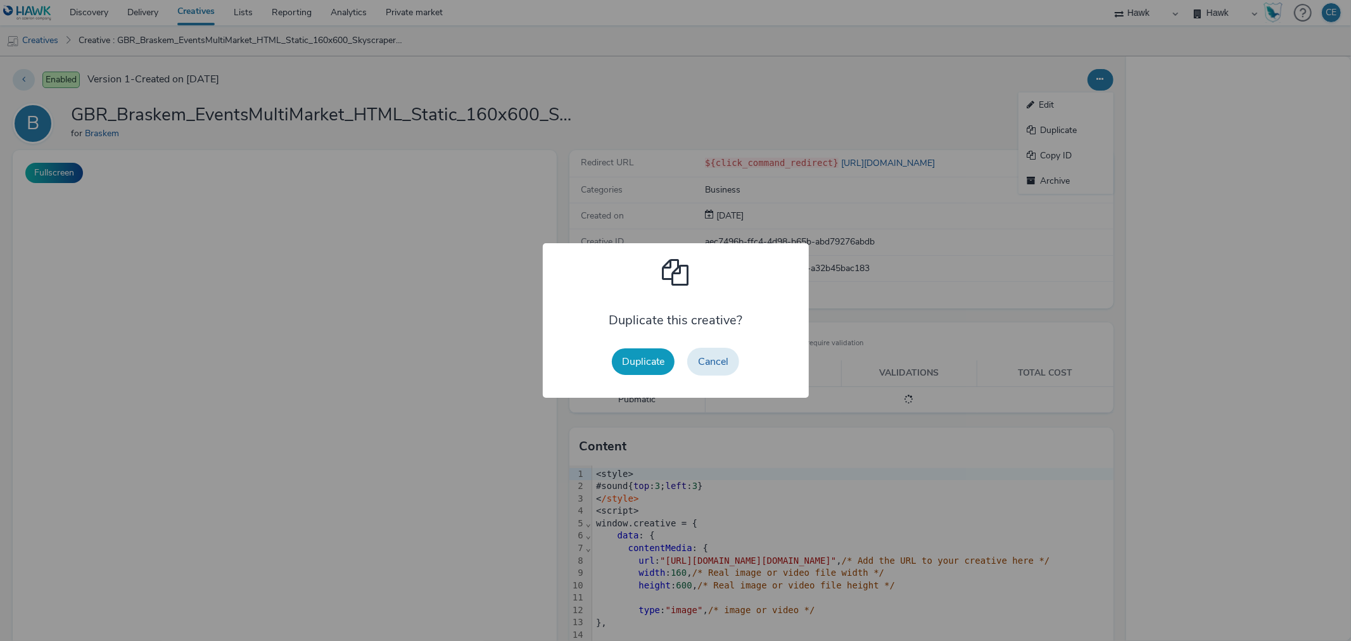
click at [653, 361] on button "Duplicate" at bounding box center [643, 361] width 63 height 27
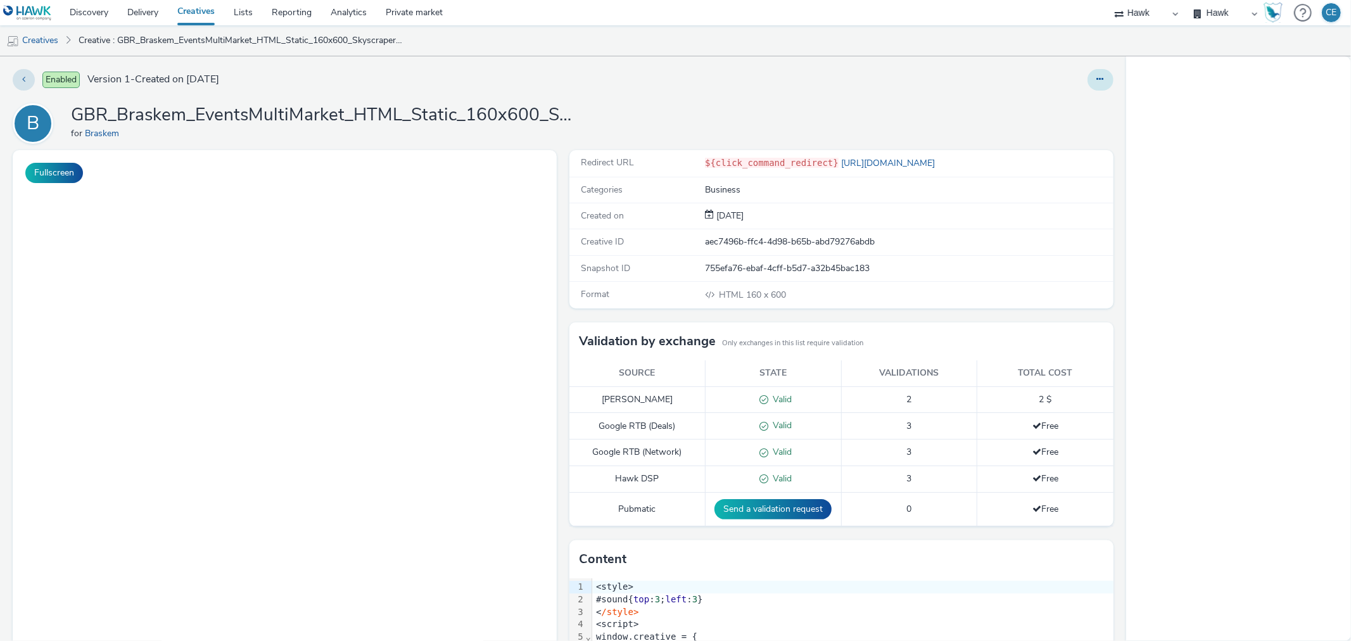
click at [1087, 85] on button at bounding box center [1100, 80] width 26 height 22
click at [1080, 104] on link "Edit" at bounding box center [1065, 104] width 95 height 25
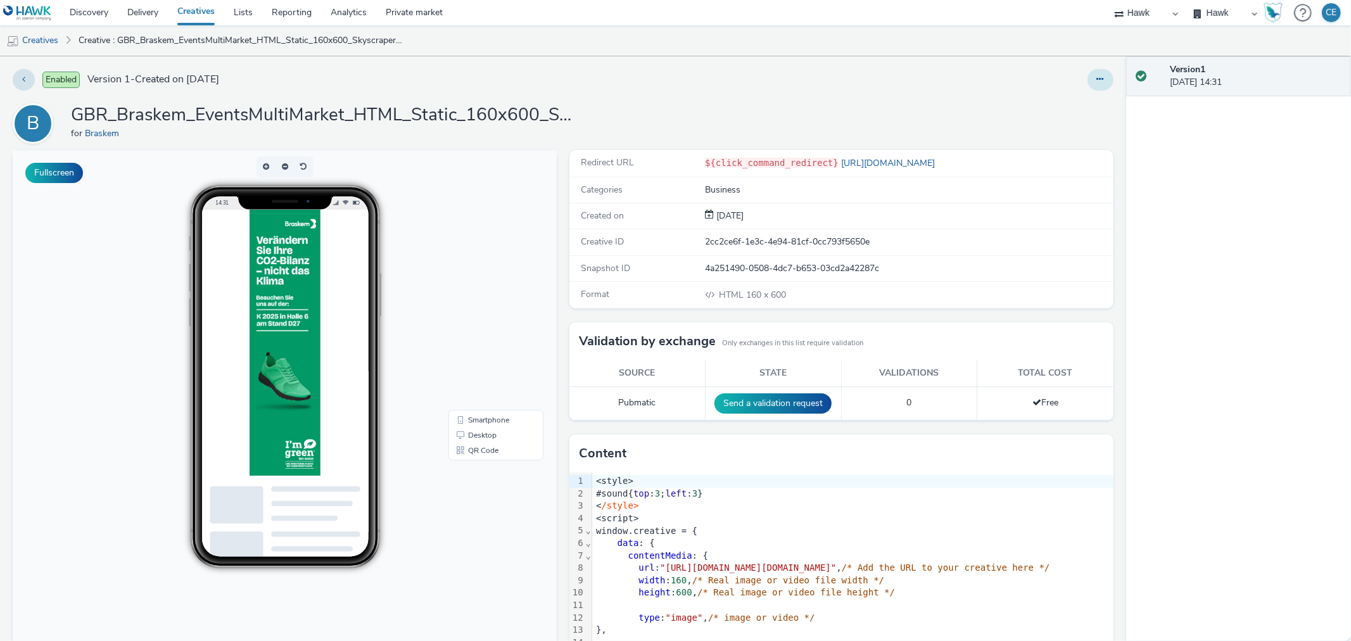
click at [1087, 83] on button at bounding box center [1100, 80] width 26 height 22
click at [1073, 101] on link "Edit" at bounding box center [1065, 104] width 95 height 25
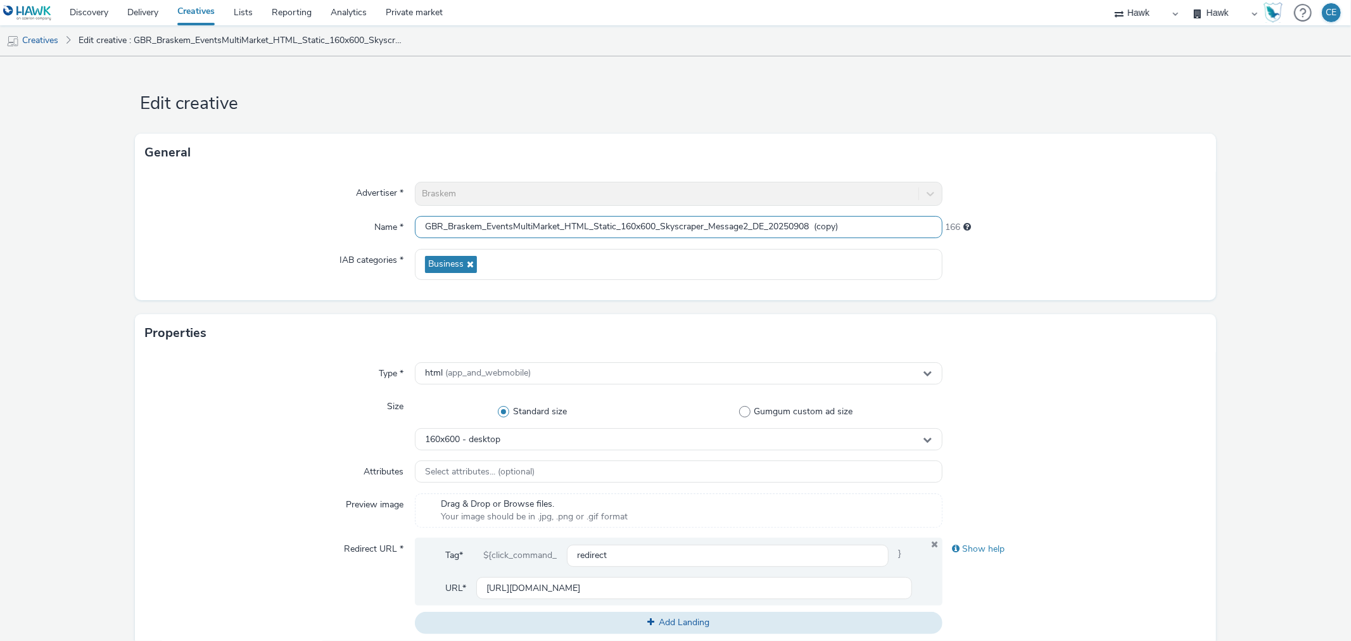
scroll to position [1, 0]
drag, startPoint x: 752, startPoint y: 222, endPoint x: 870, endPoint y: 235, distance: 118.5
click at [876, 241] on div "Advertiser * Braskem Name * GBR_Braskem_EventsMultiMarket_HTML_Static_160x600_S…" at bounding box center [675, 236] width 1080 height 129
paste input "KFairEvent_DE_20251007"
type input "GBR_Braskem_EventsMultiMarket_HTML_Static_160x600_Skyscraper_Message2_KFairEven…"
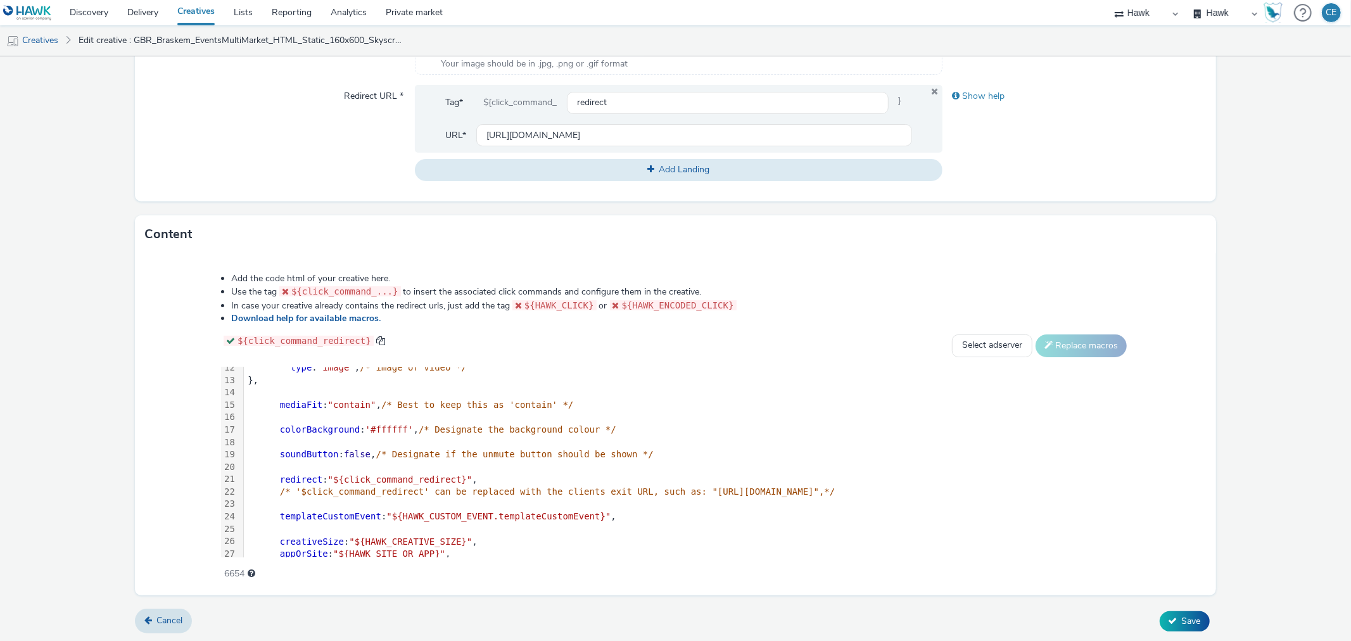
scroll to position [235, 0]
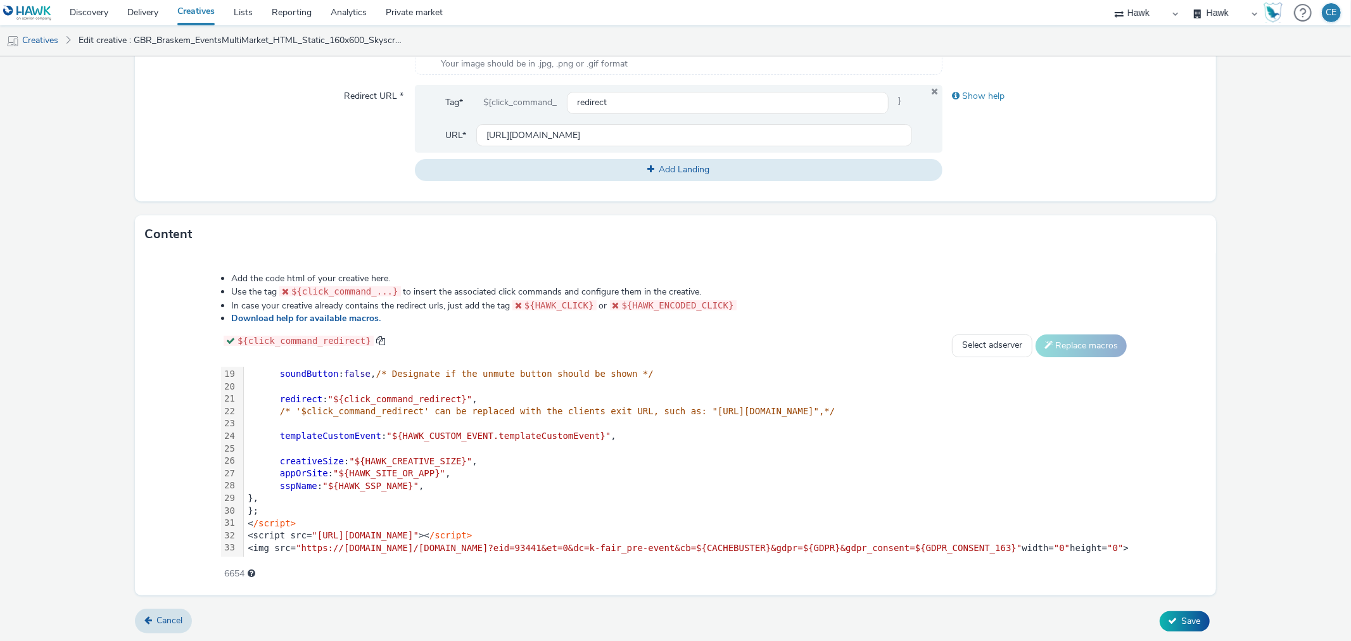
click at [682, 517] on div "< /script>" at bounding box center [687, 523] width 886 height 13
click at [685, 529] on div "<script src= "[URL][DOMAIN_NAME]" >< /script>" at bounding box center [775, 535] width 1063 height 13
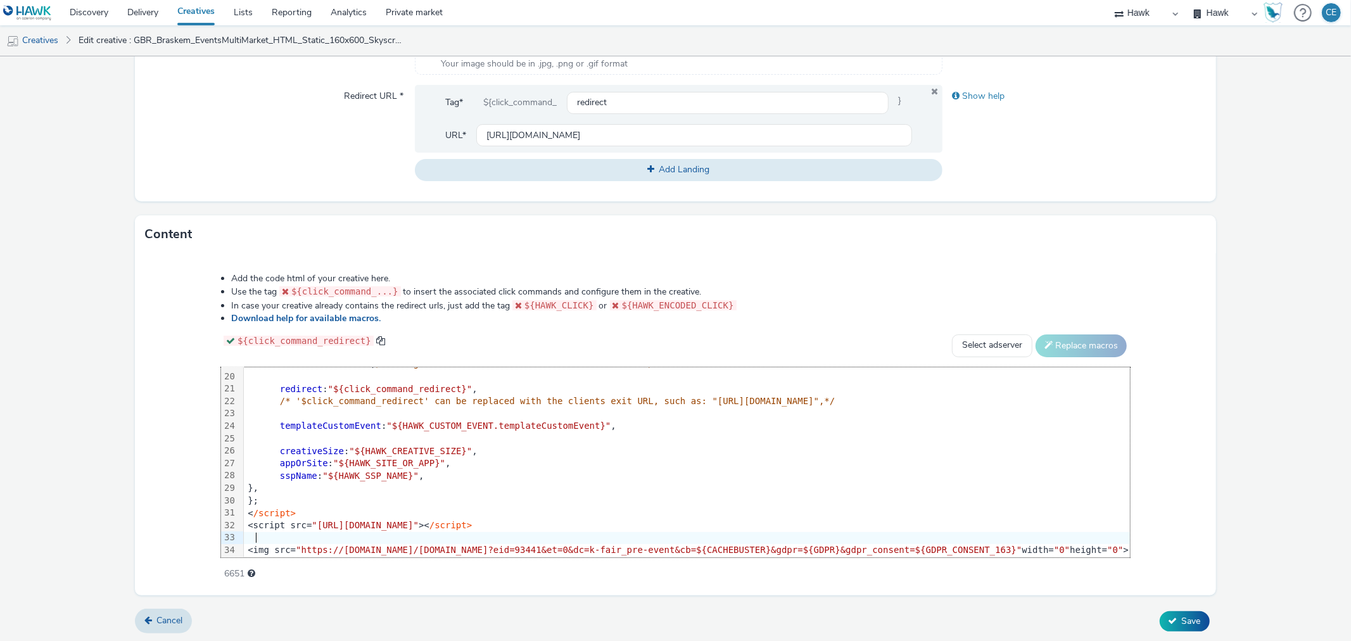
scroll to position [247, 0]
drag, startPoint x: 213, startPoint y: 541, endPoint x: 1042, endPoint y: 534, distance: 829.0
click at [1042, 542] on div "<img src= "https://[DOMAIN_NAME]/[DOMAIN_NAME]?eid=93441&et=0&dc=k-fair_pre-eve…" at bounding box center [775, 548] width 1063 height 13
click at [1160, 624] on button "Save" at bounding box center [1185, 621] width 50 height 20
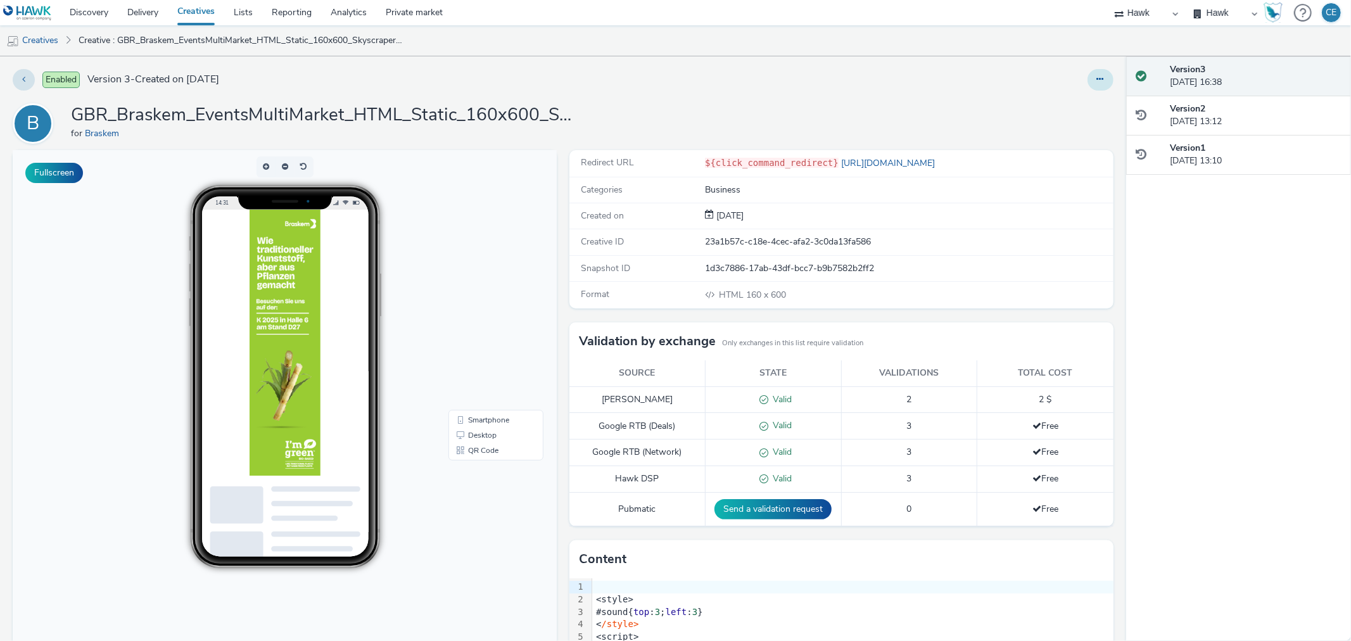
click at [1092, 73] on button at bounding box center [1100, 80] width 26 height 22
click at [1073, 135] on link "Duplicate" at bounding box center [1065, 130] width 95 height 25
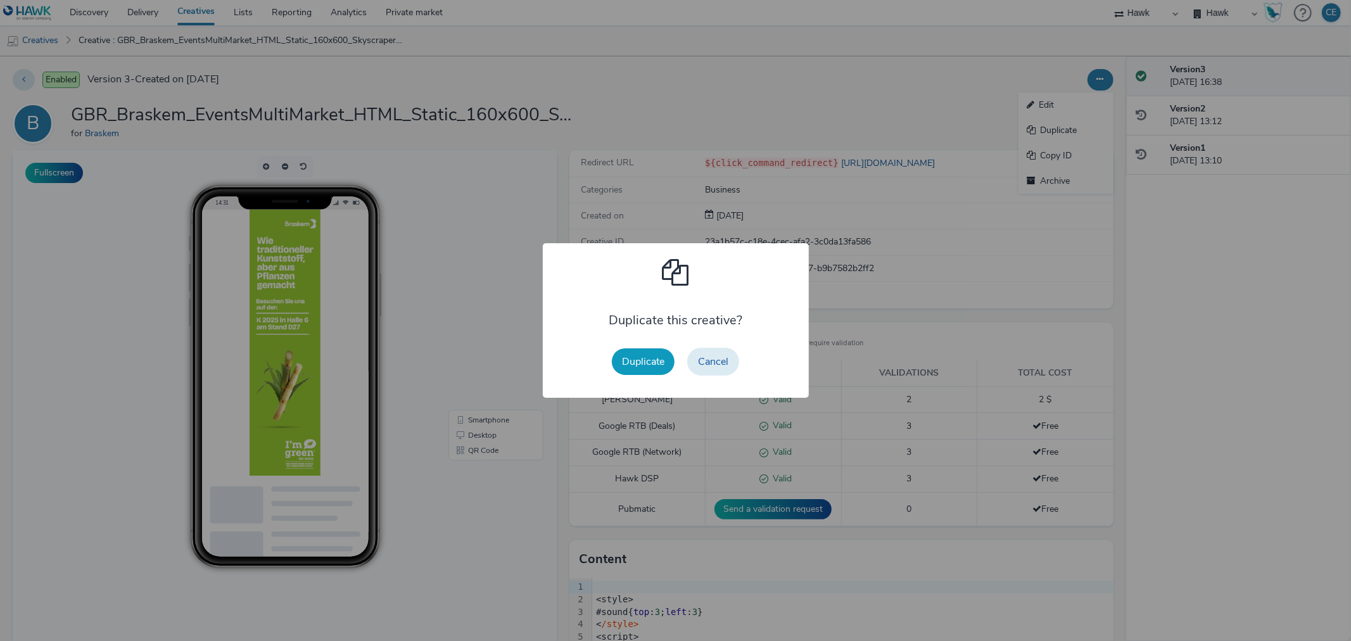
click at [633, 361] on button "Duplicate" at bounding box center [643, 361] width 63 height 27
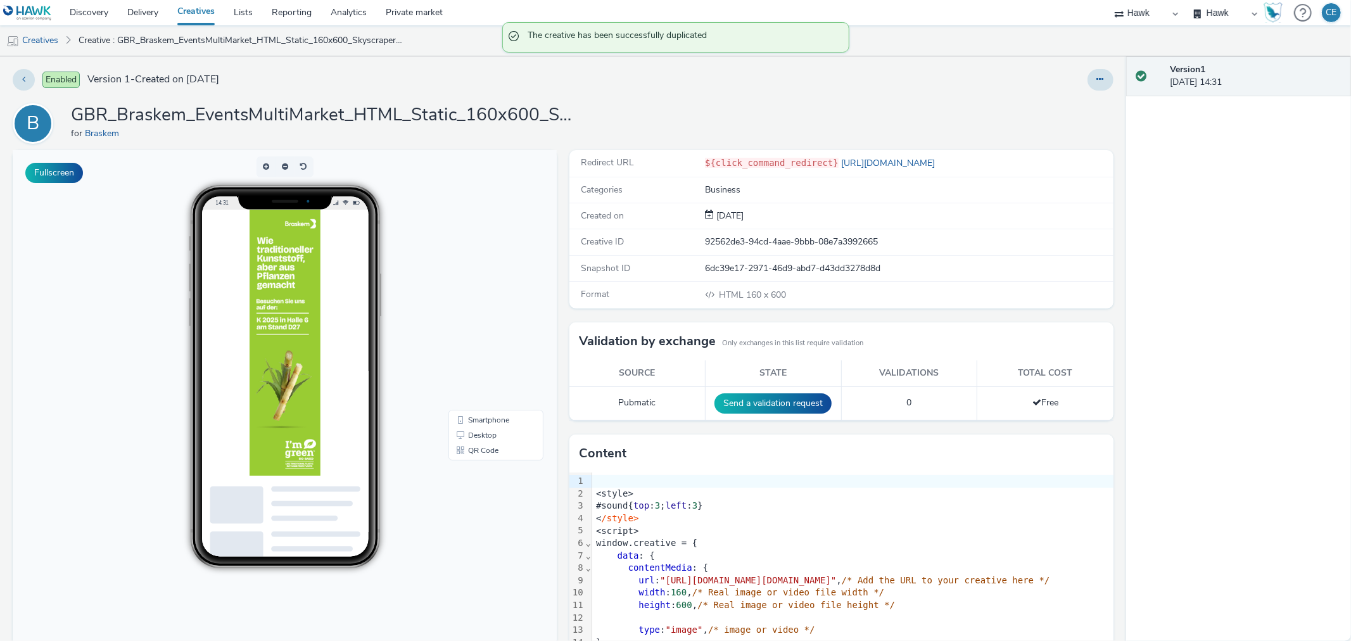
click at [1098, 70] on div at bounding box center [1100, 80] width 26 height 22
click at [1087, 78] on button at bounding box center [1100, 80] width 26 height 22
click at [1078, 108] on link "Edit" at bounding box center [1065, 104] width 95 height 25
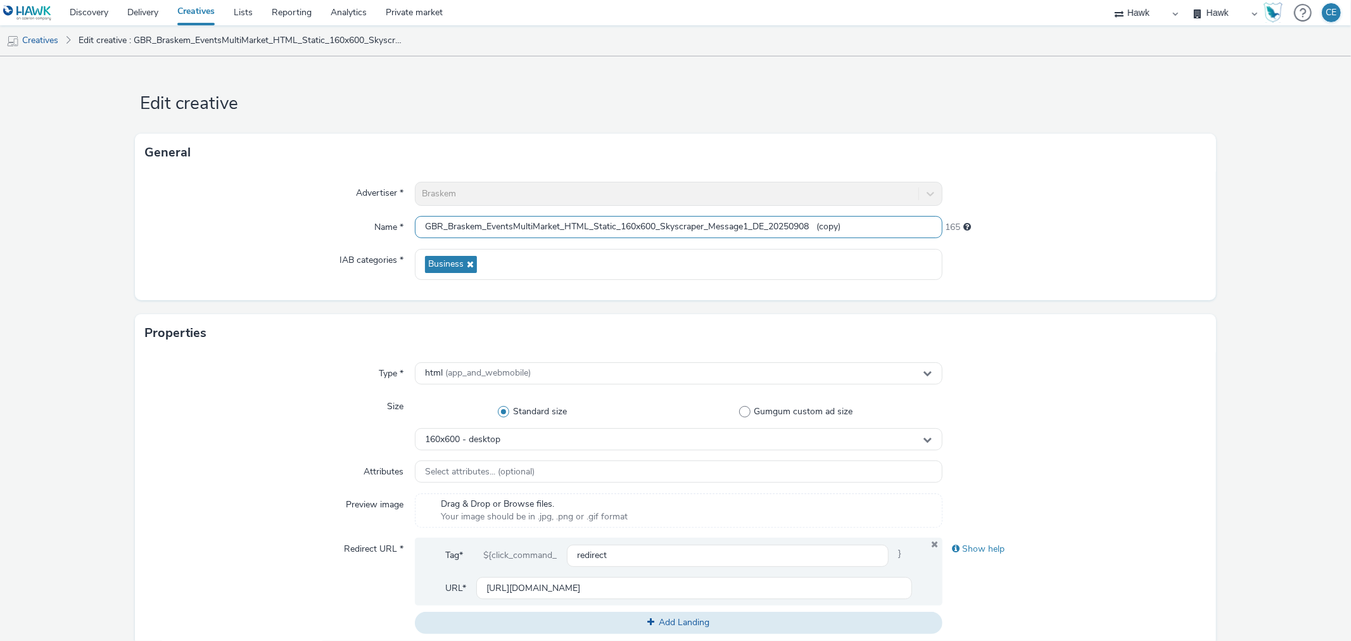
drag, startPoint x: 749, startPoint y: 225, endPoint x: 887, endPoint y: 232, distance: 137.6
click at [887, 232] on input "GBR_Braskem_EventsMultiMarket_HTML_Static_160x600_Skyscraper_Message1_DE_202509…" at bounding box center [678, 227] width 527 height 22
click at [782, 219] on input "GBR_Braskem_EventsMultiMarket_HTML_Static_160x600_Skyscraper_Message1_DE_202509…" at bounding box center [678, 227] width 527 height 22
drag, startPoint x: 752, startPoint y: 224, endPoint x: 866, endPoint y: 232, distance: 114.3
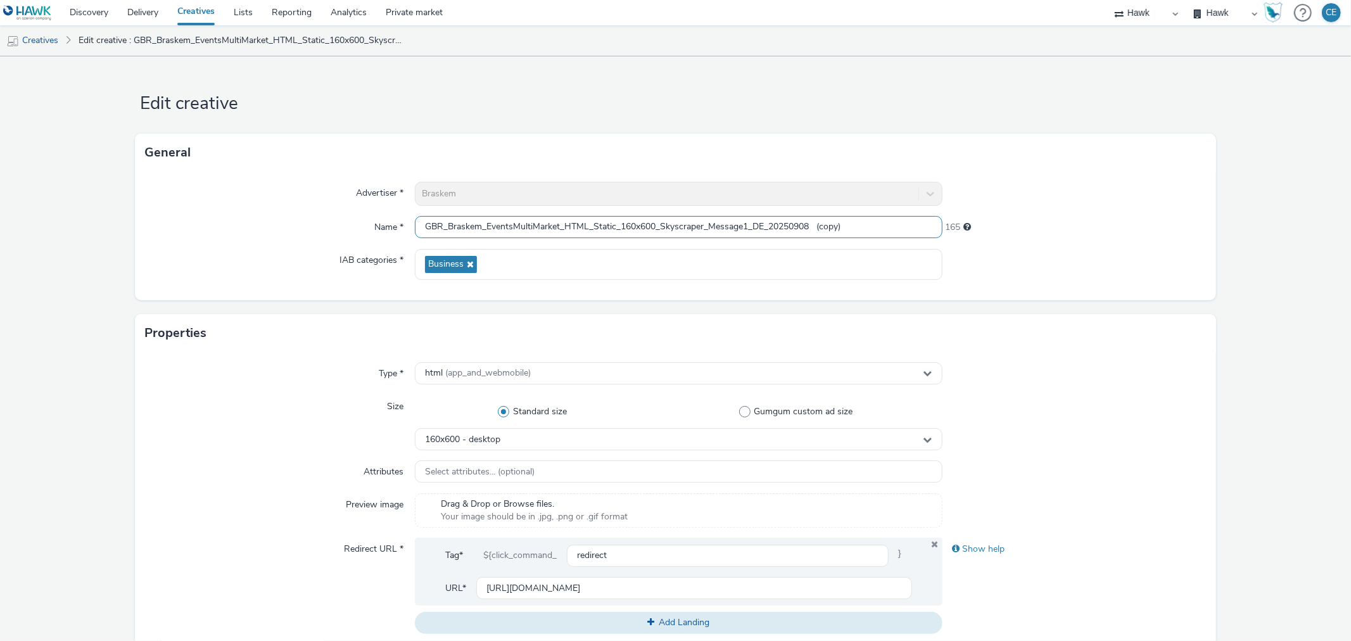
click at [872, 237] on input "GBR_Braskem_EventsMultiMarket_HTML_Static_160x600_Skyscraper_Message1_DE_202509…" at bounding box center [678, 227] width 527 height 22
paste input "KFairEvent_DE_20251007"
type input "GBR_Braskem_EventsMultiMarket_HTML_Static_160x600_Skyscraper_Message1_KFairEven…"
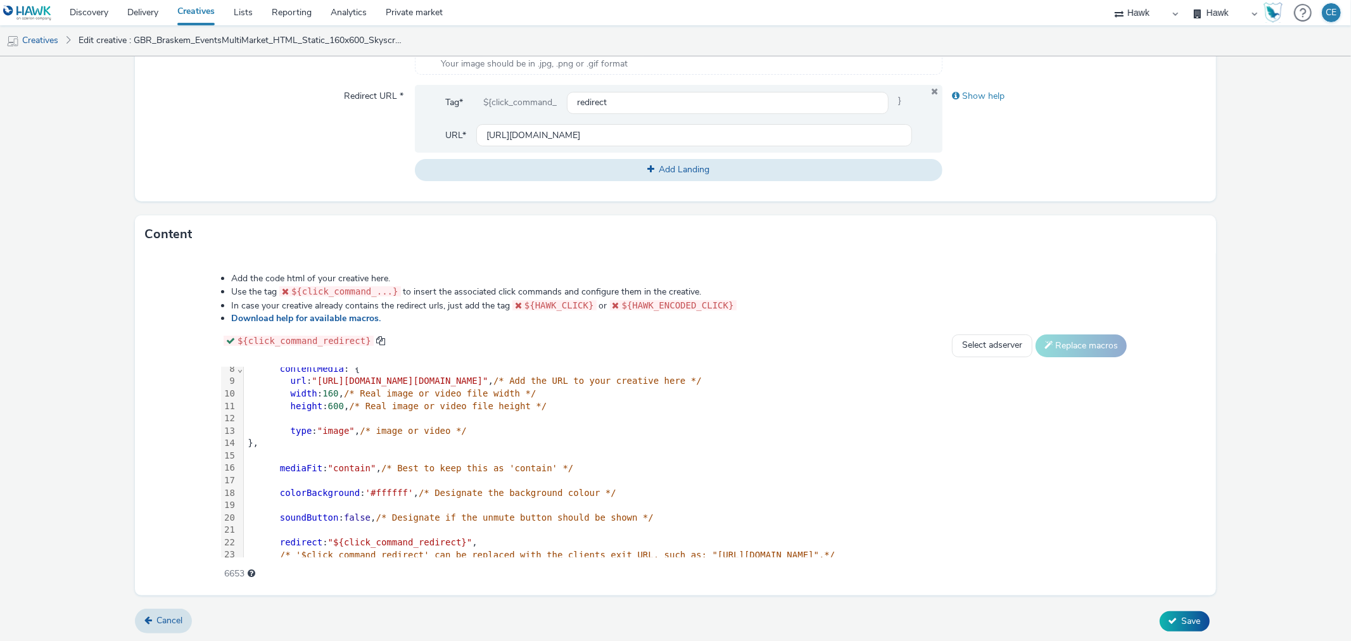
scroll to position [247, 0]
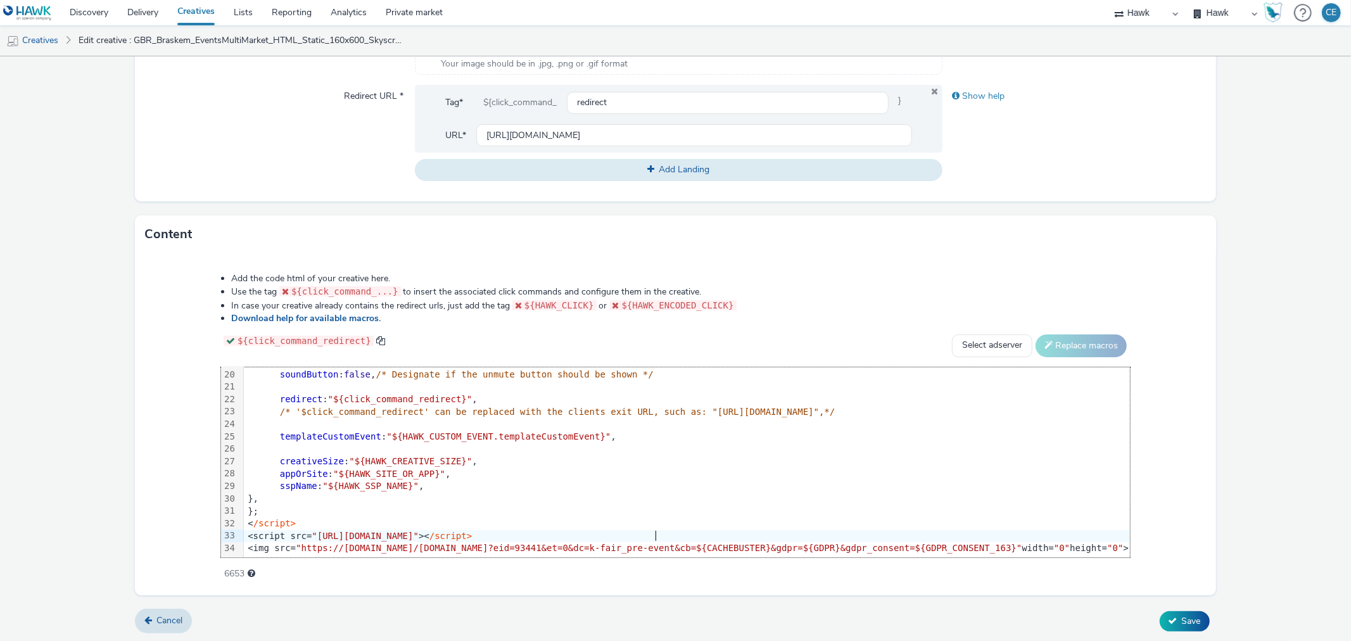
click at [692, 530] on div "<script src= "[URL][DOMAIN_NAME]" >< /script>" at bounding box center [687, 536] width 886 height 13
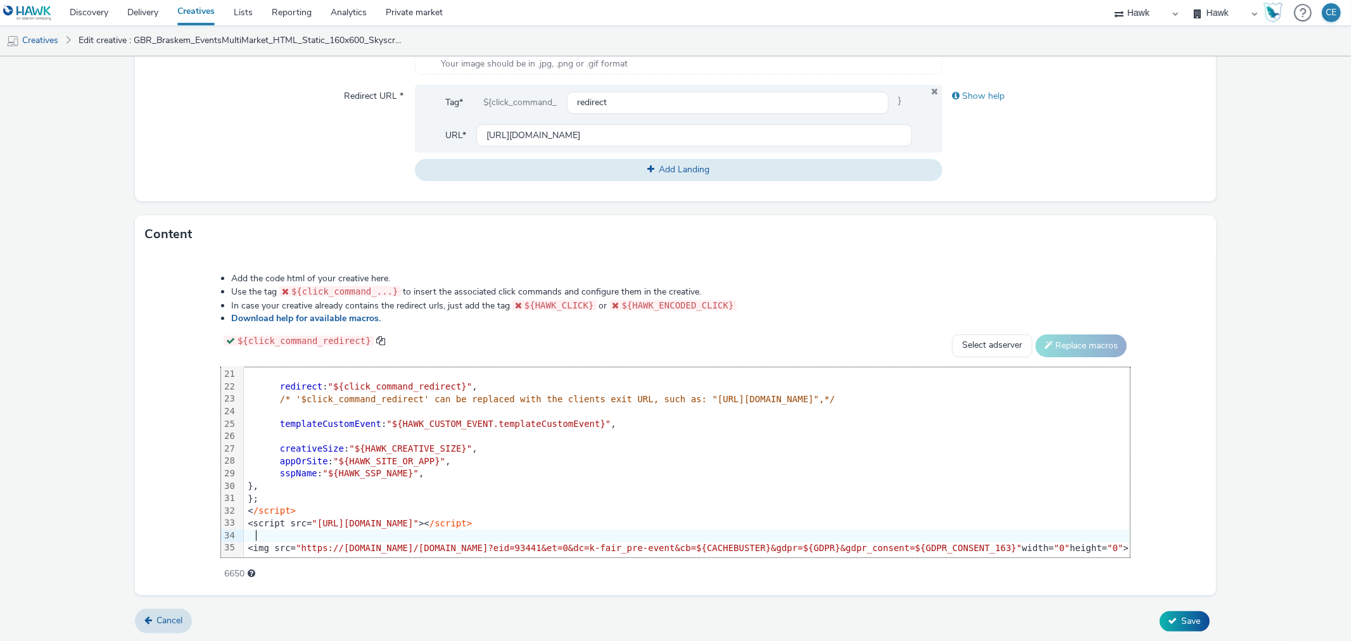
scroll to position [260, 0]
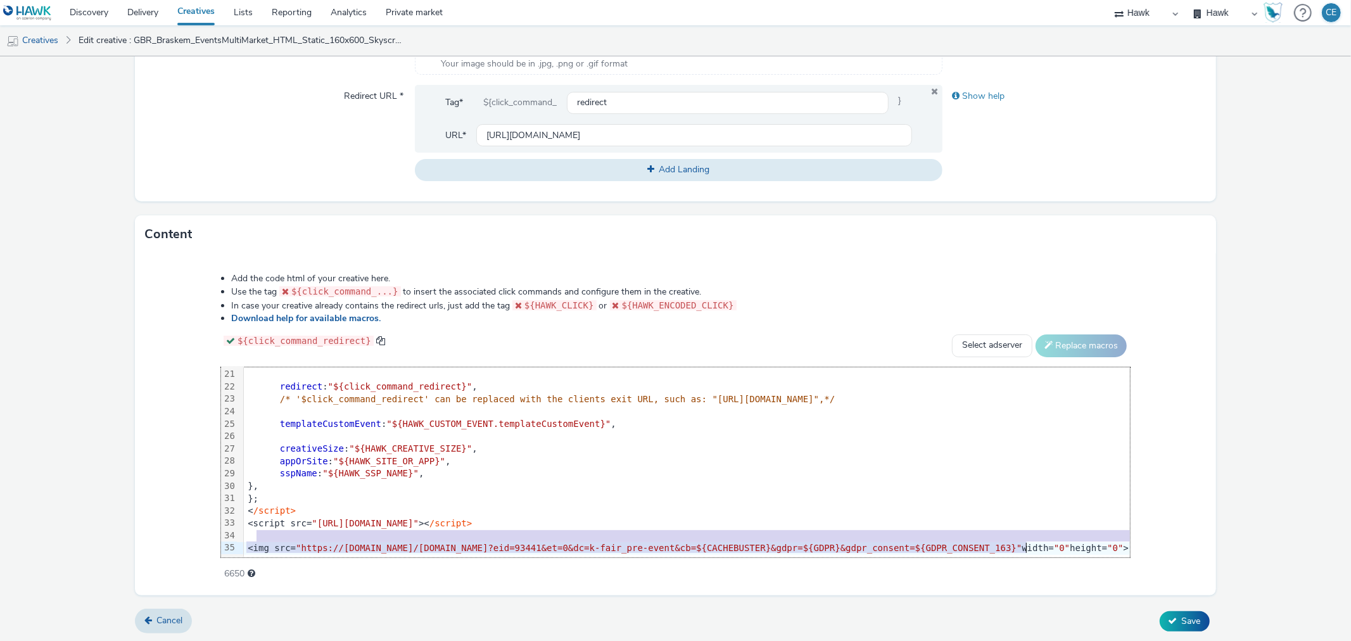
drag, startPoint x: 1045, startPoint y: 529, endPoint x: 985, endPoint y: 534, distance: 60.4
click at [985, 534] on div "<style> #sound{ top : 3 ; left : 3 } < /style> <script> window.creative = { dat…" at bounding box center [775, 338] width 1063 height 440
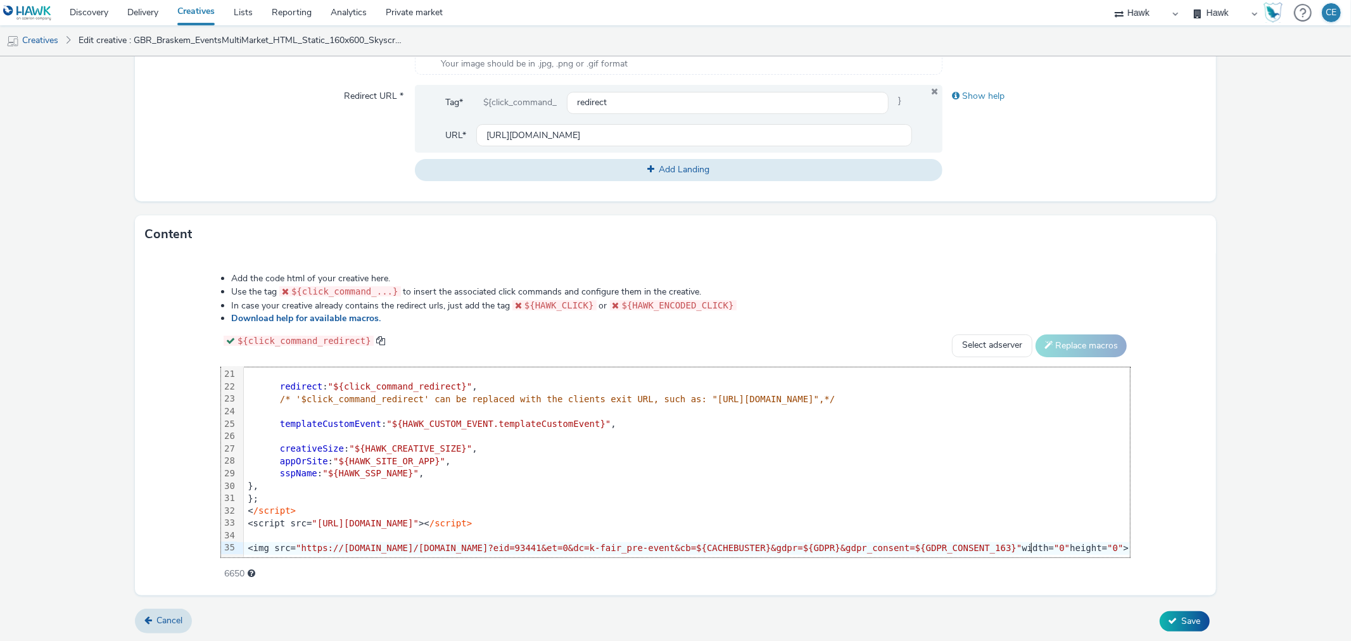
click at [1024, 542] on div "<img src= "https://[DOMAIN_NAME]/[DOMAIN_NAME]?eid=93441&et=0&dc=k-fair_pre-eve…" at bounding box center [775, 548] width 1063 height 13
drag, startPoint x: 1021, startPoint y: 536, endPoint x: 210, endPoint y: 538, distance: 811.3
click at [221, 538] on div "99 1 2 3 4 5 6 7 8 9 10 11 12 13 14 15 16 17 18 19 20 21 22 23 24 25 26 27 28 2…" at bounding box center [675, 462] width 909 height 190
click at [1182, 615] on span "Save" at bounding box center [1191, 621] width 19 height 12
